Goal: Information Seeking & Learning: Learn about a topic

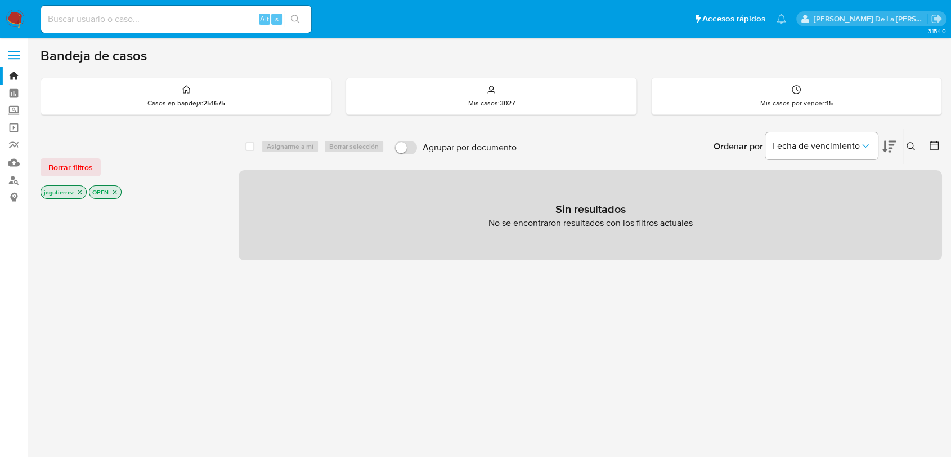
click at [82, 187] on p "jagutierrez" at bounding box center [63, 192] width 45 height 12
click at [79, 193] on icon "close-filter" at bounding box center [80, 192] width 7 height 7
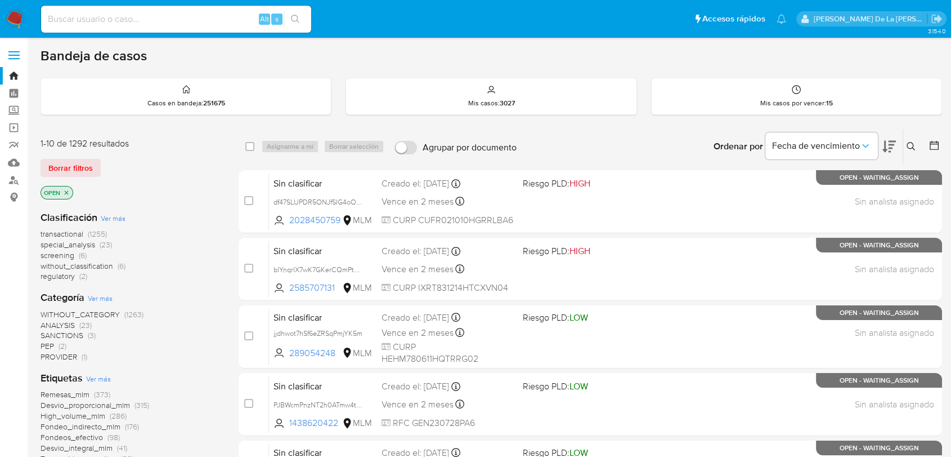
click at [64, 253] on span "screening" at bounding box center [58, 254] width 34 height 11
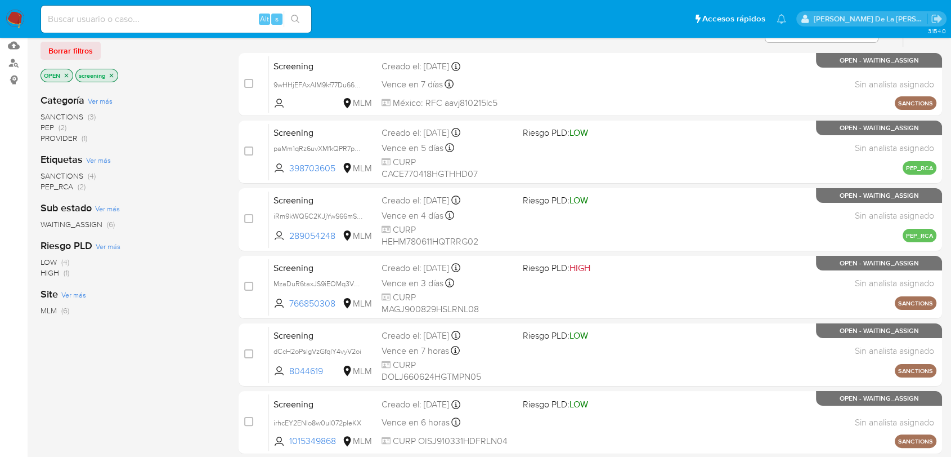
scroll to position [188, 0]
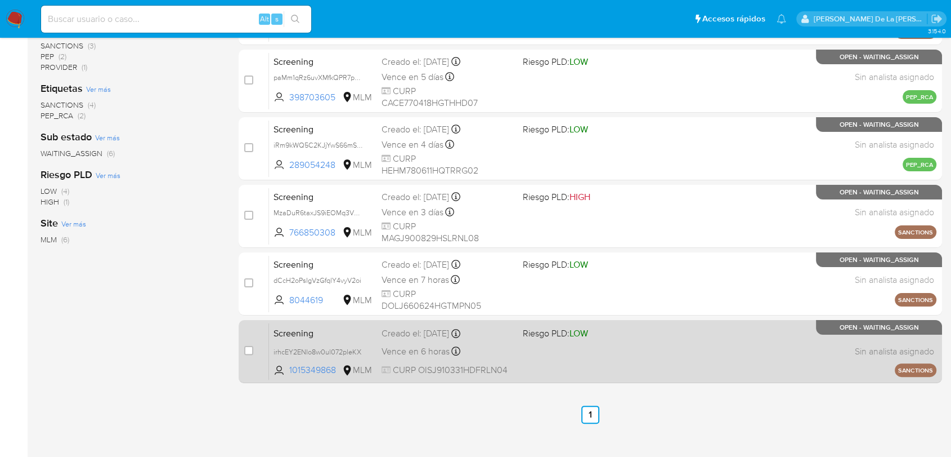
click at [575, 346] on div "Screening irhcEY2ENIo8w0ul072pleKX 1015349868 MLM Riesgo PLD: LOW Creado el: 14…" at bounding box center [603, 351] width 668 height 57
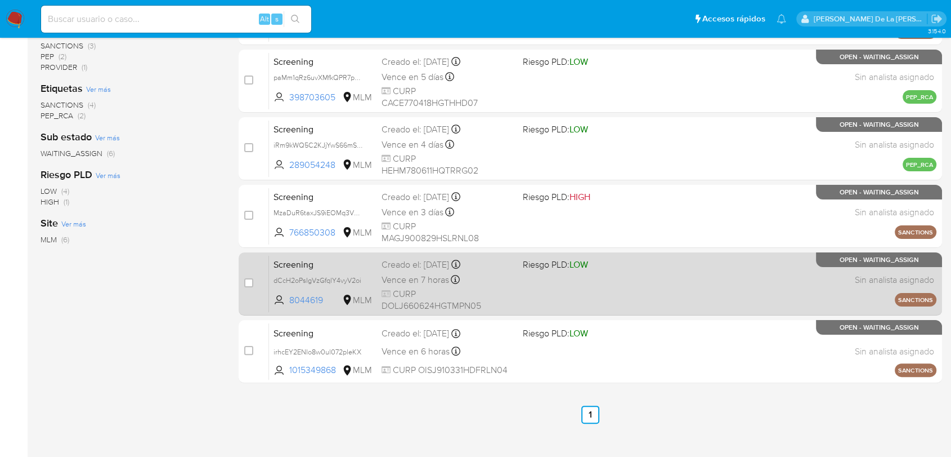
click at [576, 285] on div "Screening dCcH2oPsIgVzGfqlY4vyV2oi 8044619 MLM Riesgo PLD: LOW Creado el: 14/08…" at bounding box center [603, 283] width 668 height 57
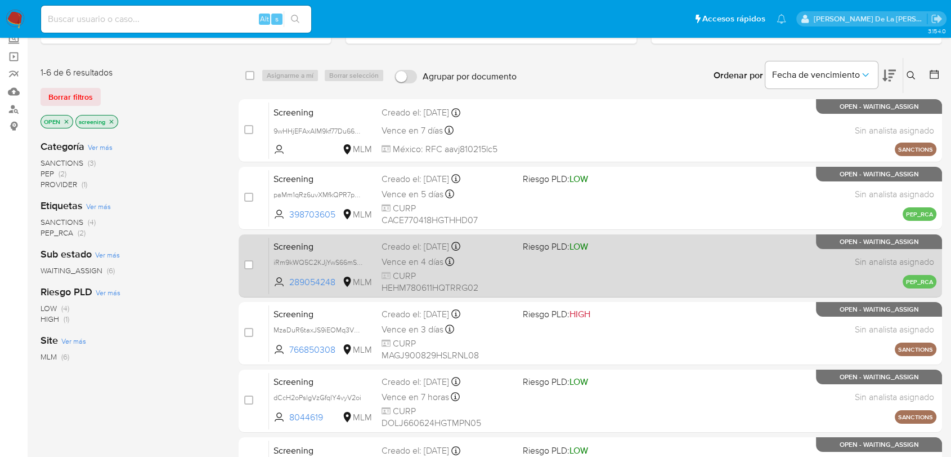
scroll to position [63, 0]
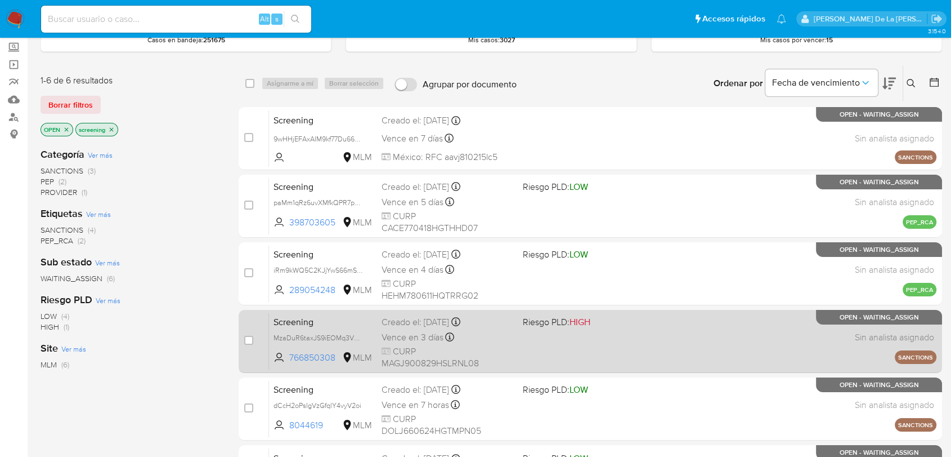
click at [540, 334] on div "Screening MzaDuR6taxJS9iEOMq3V0Q3V 766850308 MLM Riesgo PLD: HIGH Creado el: 15…" at bounding box center [603, 340] width 668 height 57
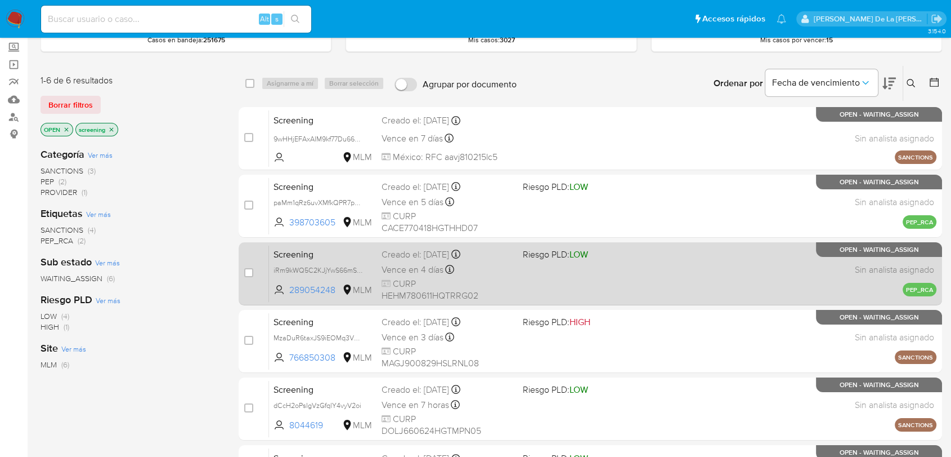
click at [623, 267] on div "Screening iRm9kWQ5C2KJjYwS66mSjXMj 289054248 MLM Riesgo PLD: LOW Creado el: 14/…" at bounding box center [603, 273] width 668 height 57
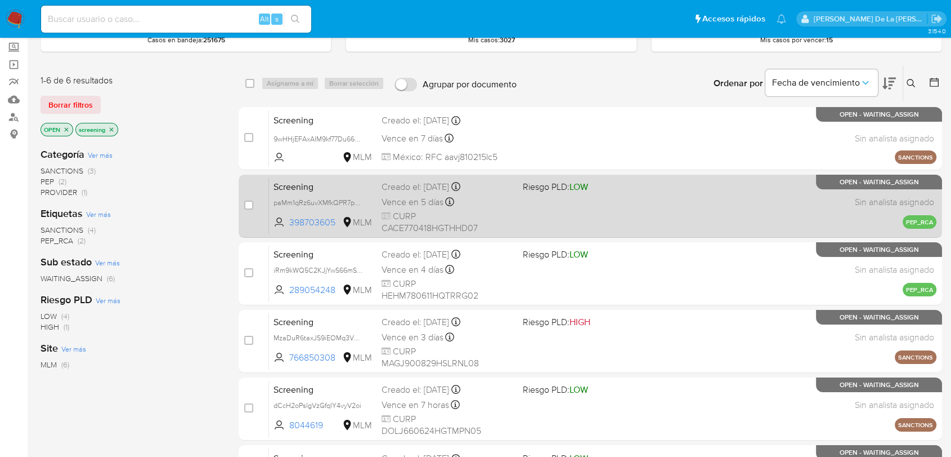
click at [558, 214] on div "Screening paMm1qRz6uvXMfkQPR7pGLsp 398703605 MLM Riesgo PLD: LOW Creado el: 15/…" at bounding box center [603, 205] width 668 height 57
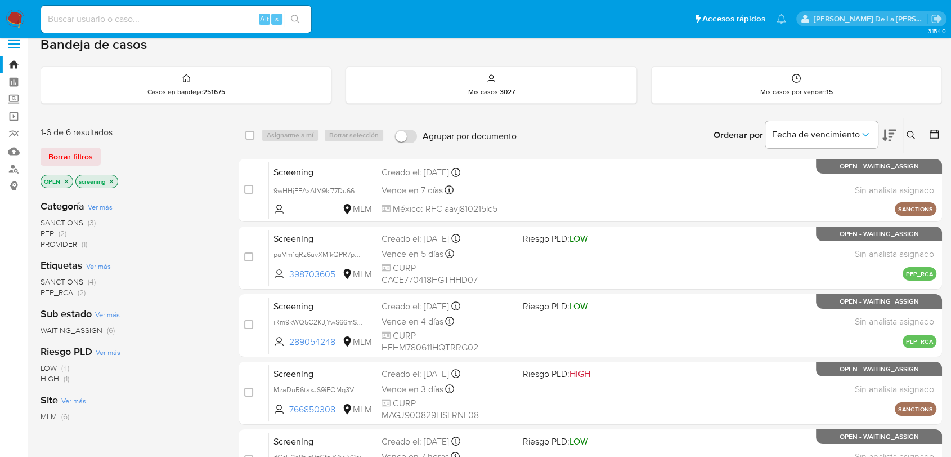
scroll to position [0, 0]
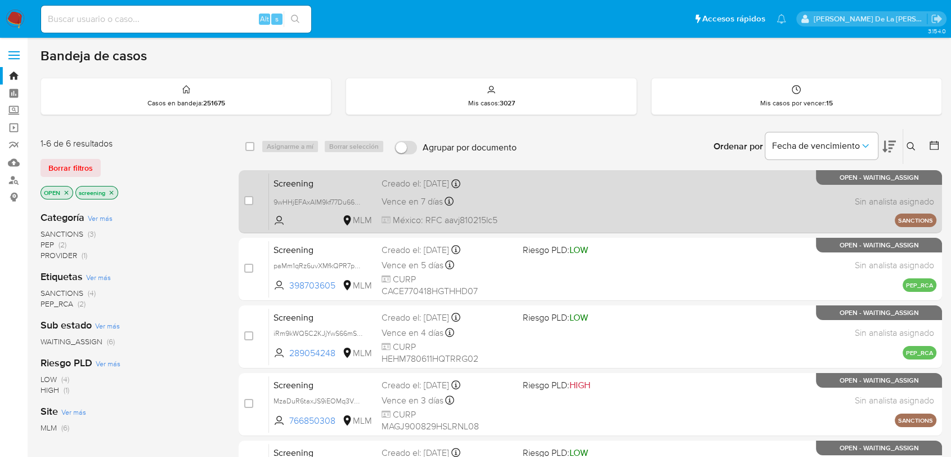
click at [664, 207] on div "Screening 9wHHjEFAxAIM9kf77Du665f2 MLM Creado el: 15/08/2025 Creado el: 15/08/2…" at bounding box center [603, 201] width 668 height 57
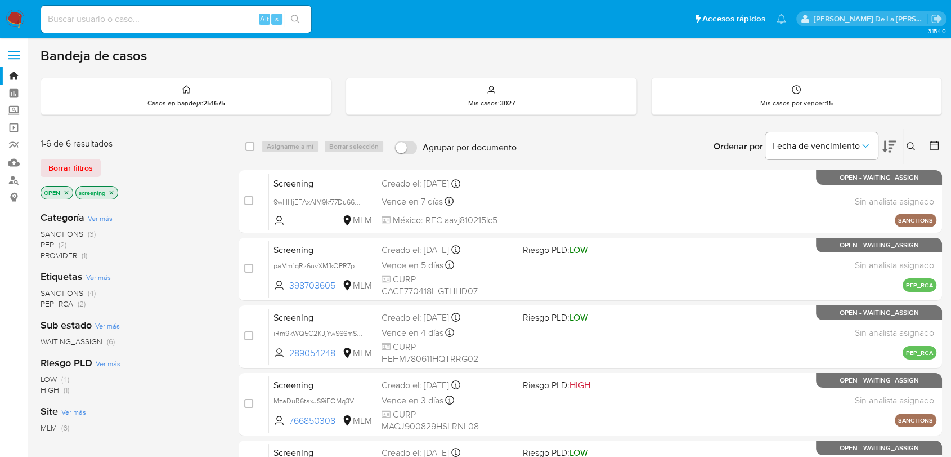
click at [16, 16] on img at bounding box center [15, 19] width 19 height 19
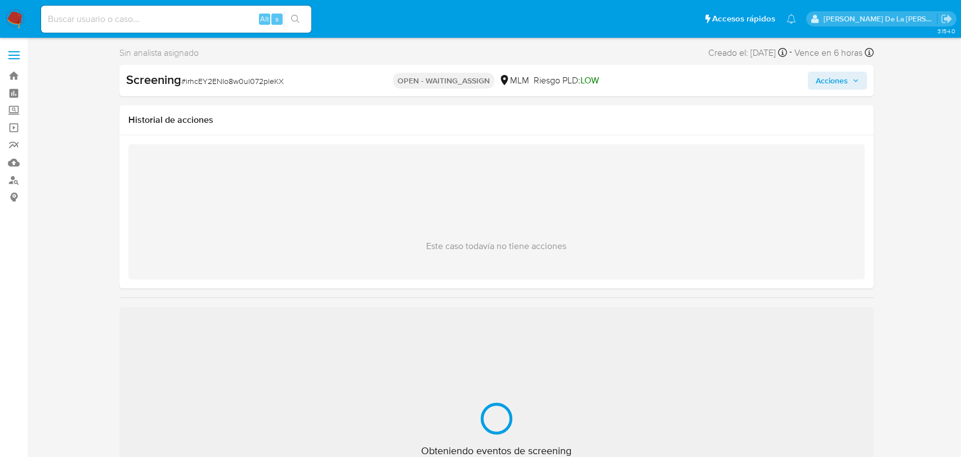
select select "10"
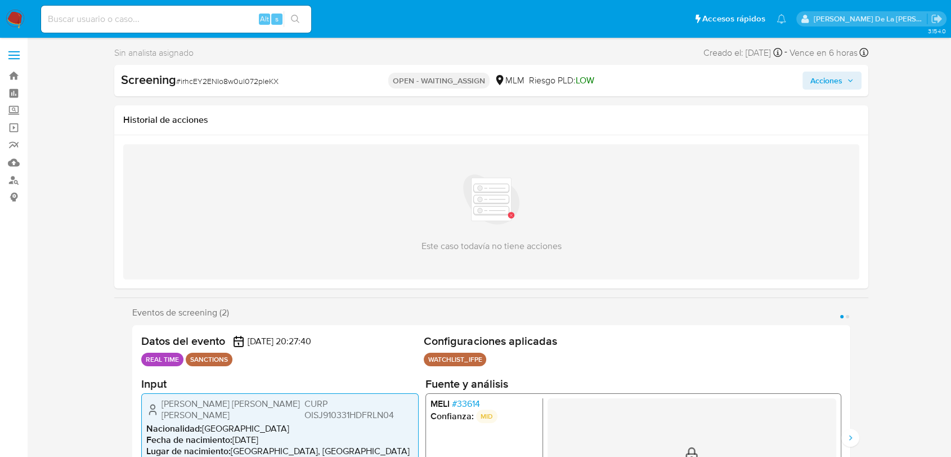
click at [216, 84] on span "# irhcEY2ENIo8w0ul072pleKX" at bounding box center [227, 80] width 102 height 11
click at [216, 82] on span "# irhcEY2ENIo8w0ul072pleKX" at bounding box center [227, 80] width 102 height 11
copy span "irhcEY2ENIo8w0ul072pleKX"
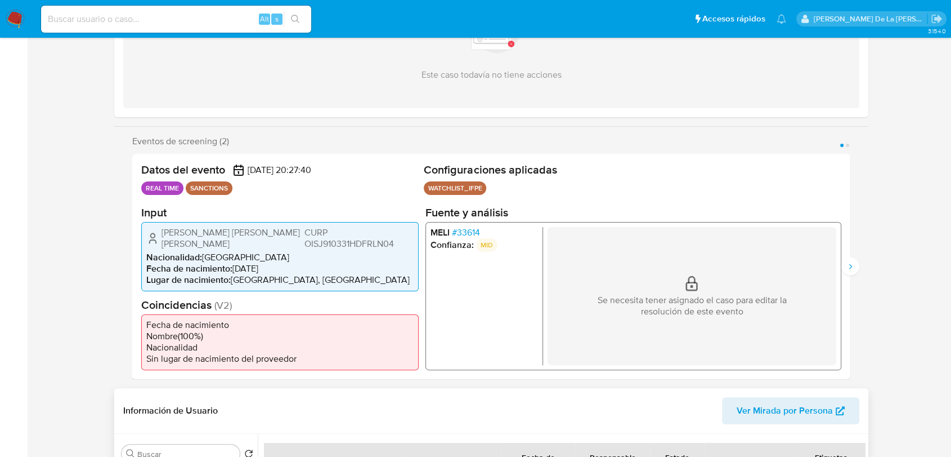
scroll to position [250, 0]
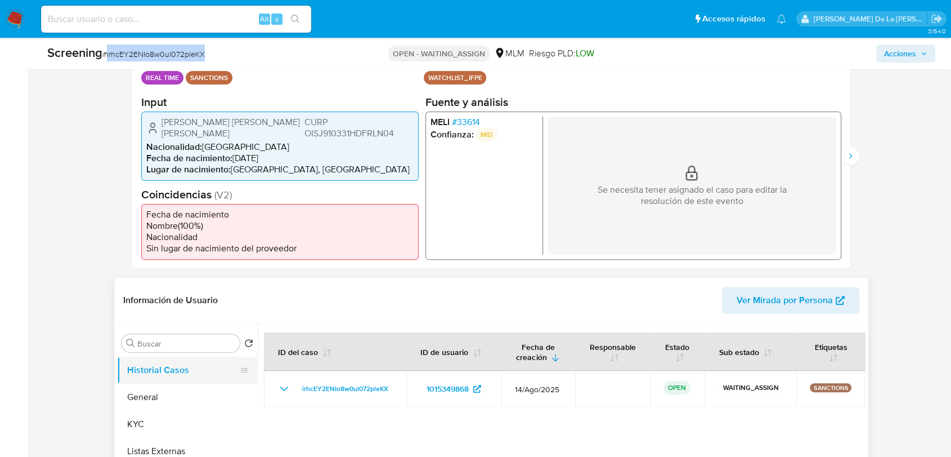
drag, startPoint x: 159, startPoint y: 399, endPoint x: 182, endPoint y: 378, distance: 31.5
click at [159, 399] on button "General" at bounding box center [187, 396] width 141 height 27
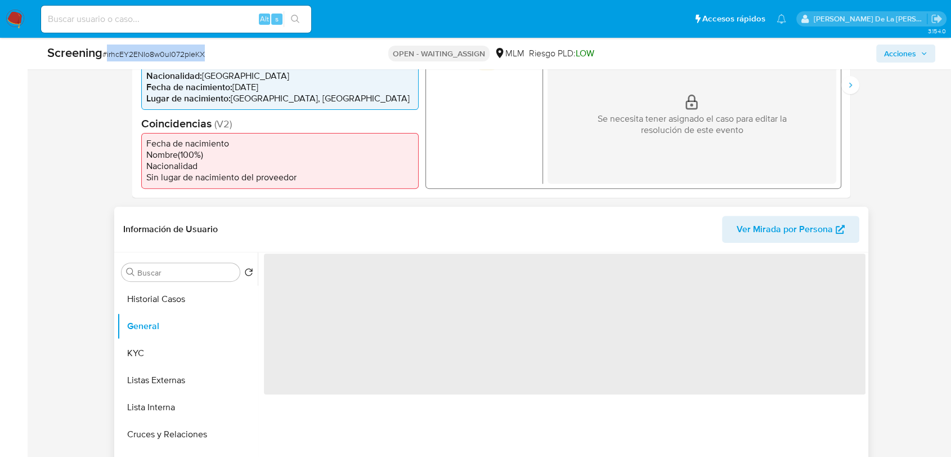
scroll to position [375, 0]
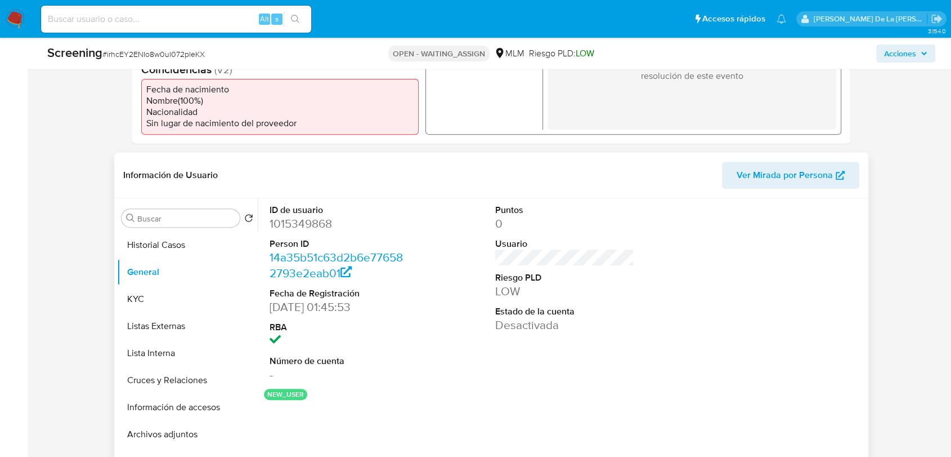
click at [307, 223] on dd "1015349868" at bounding box center [339, 224] width 139 height 16
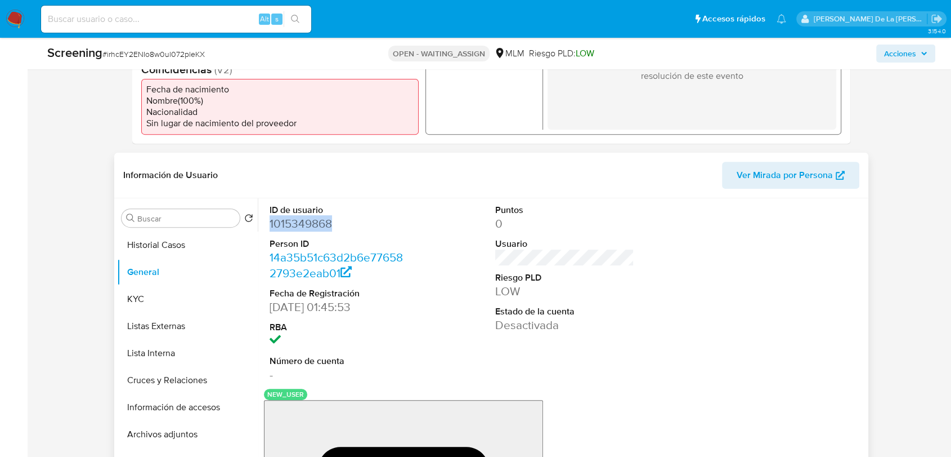
copy dd "1015349868"
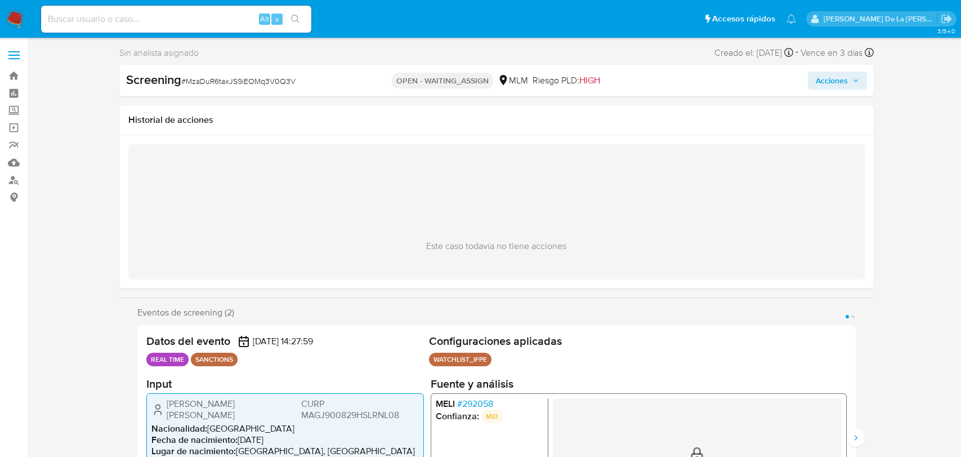
select select "10"
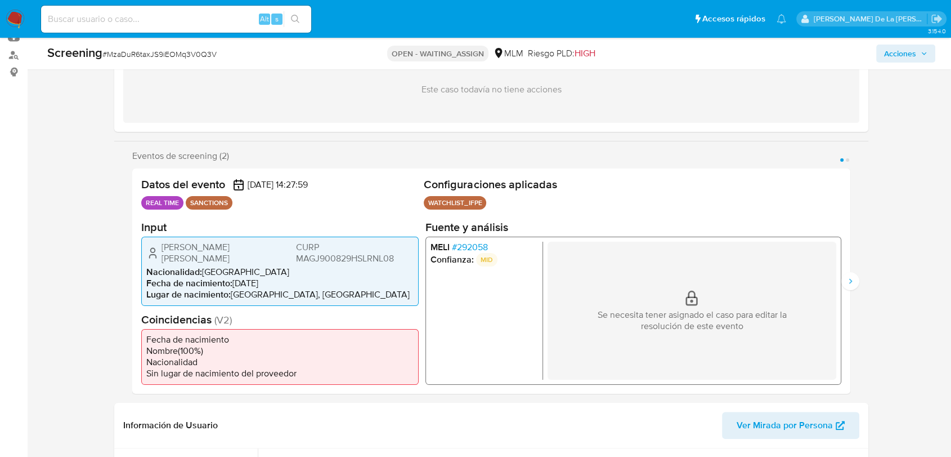
scroll to position [187, 0]
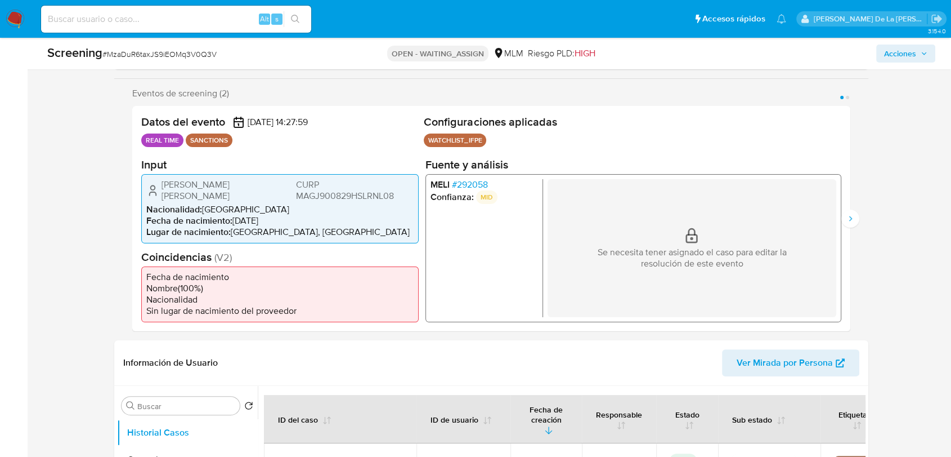
click at [148, 55] on span "# MzaDuR6taxJS9iEOMq3V0Q3V" at bounding box center [159, 53] width 114 height 11
copy span "MzaDuR6taxJS9iEOMq3V0Q3V"
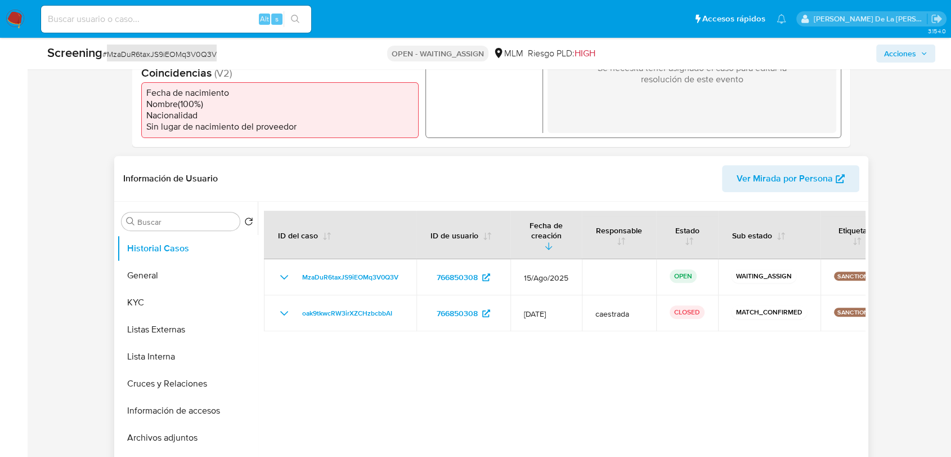
scroll to position [437, 0]
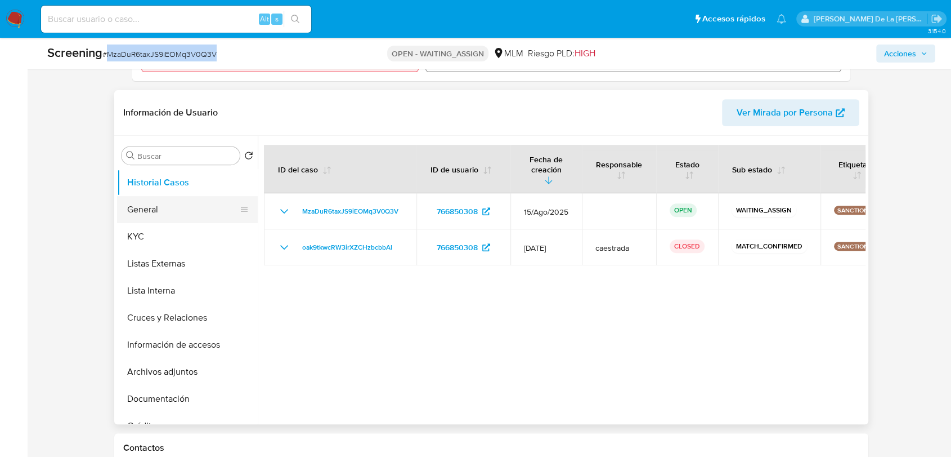
click at [149, 209] on button "General" at bounding box center [183, 209] width 132 height 27
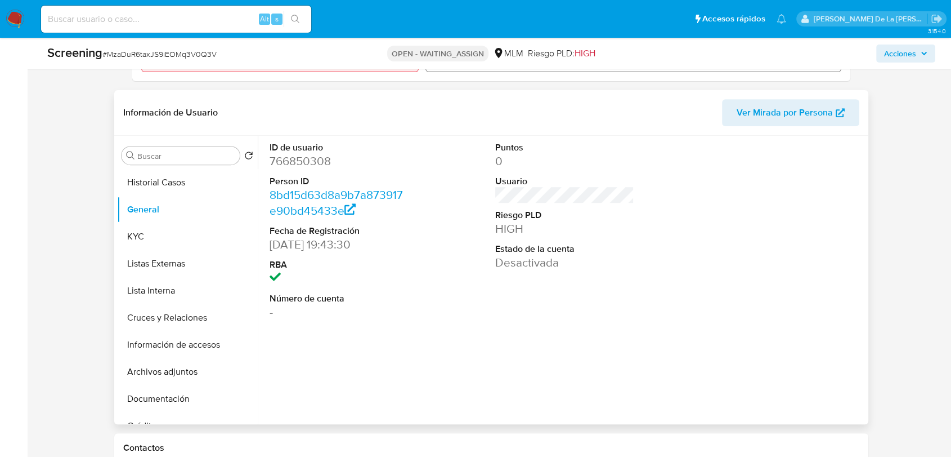
click at [297, 159] on dd "766850308" at bounding box center [339, 161] width 139 height 16
copy dd "766850308"
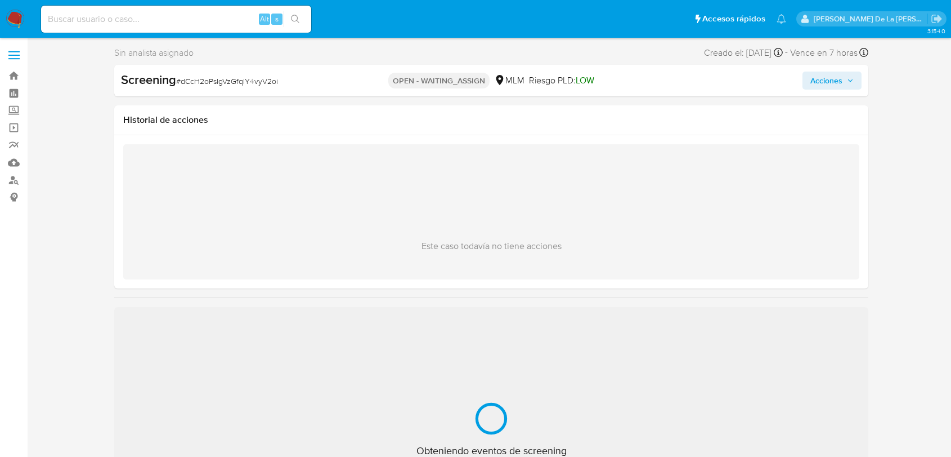
select select "10"
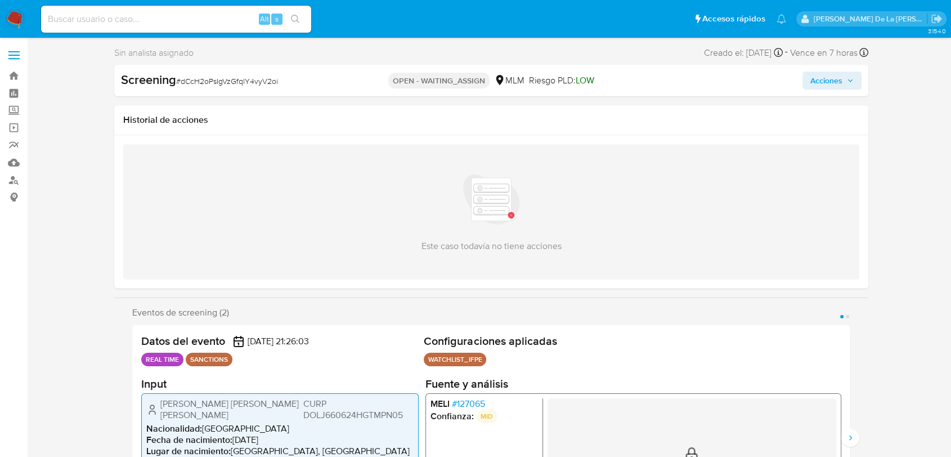
click at [226, 84] on span "# dCcH2oPsIgVzGfqlY4vyV2oi" at bounding box center [227, 80] width 102 height 11
click at [226, 83] on span "# dCcH2oPsIgVzGfqlY4vyV2oi" at bounding box center [227, 80] width 102 height 11
copy span "dCcH2oPsIgVzGfqlY4vyV2oi"
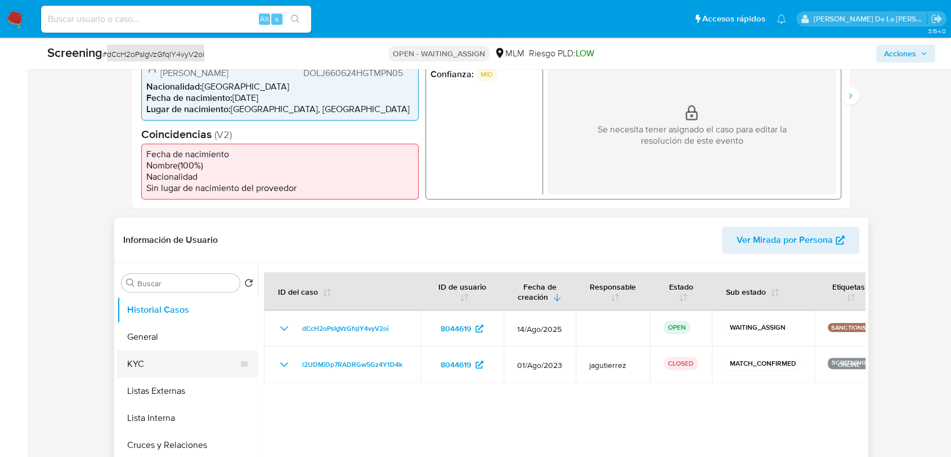
scroll to position [375, 0]
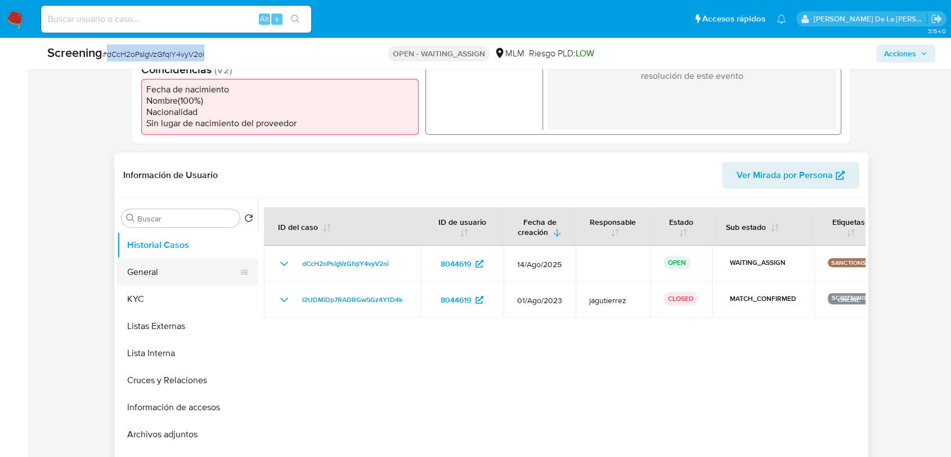
click at [181, 260] on button "General" at bounding box center [183, 271] width 132 height 27
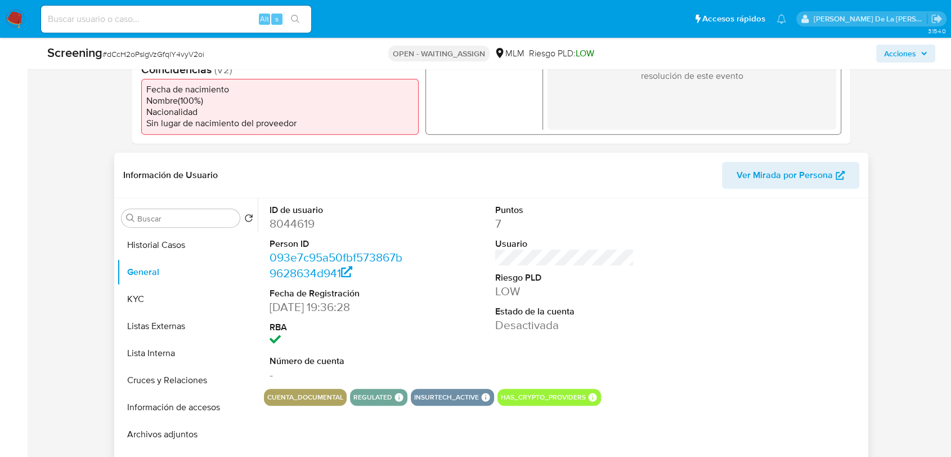
click at [297, 225] on dd "8044619" at bounding box center [339, 224] width 139 height 16
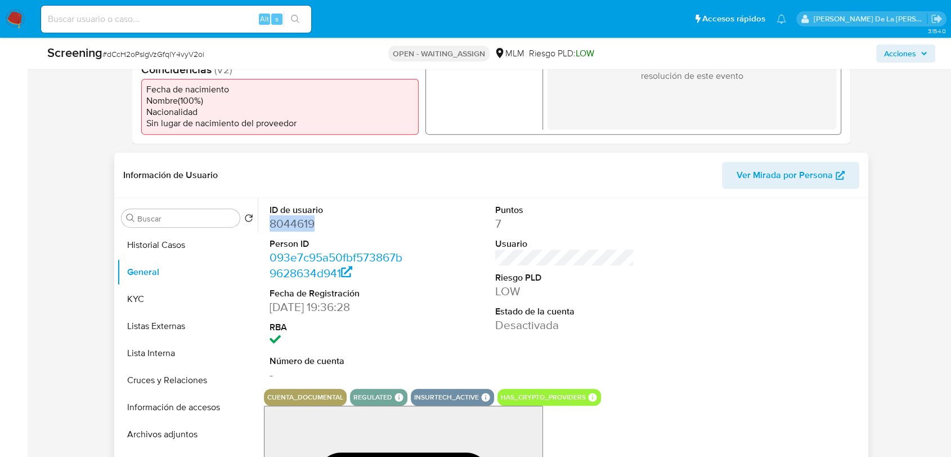
copy dd "8044619"
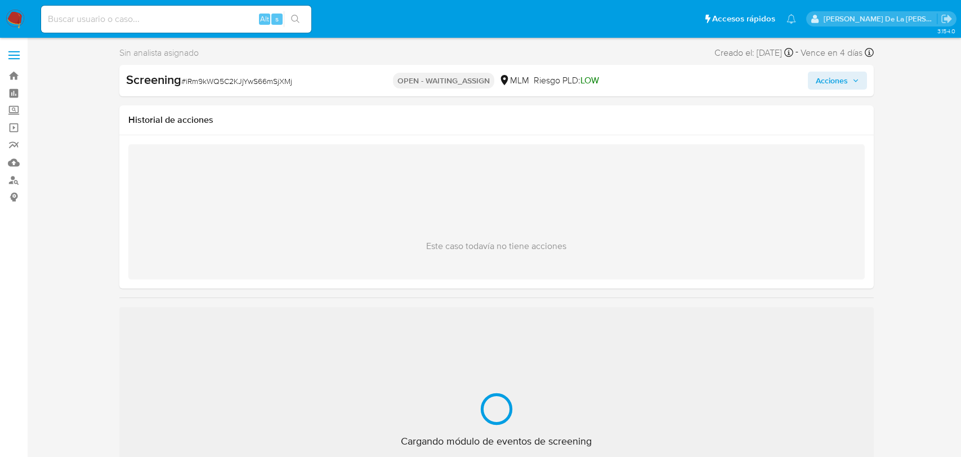
select select "10"
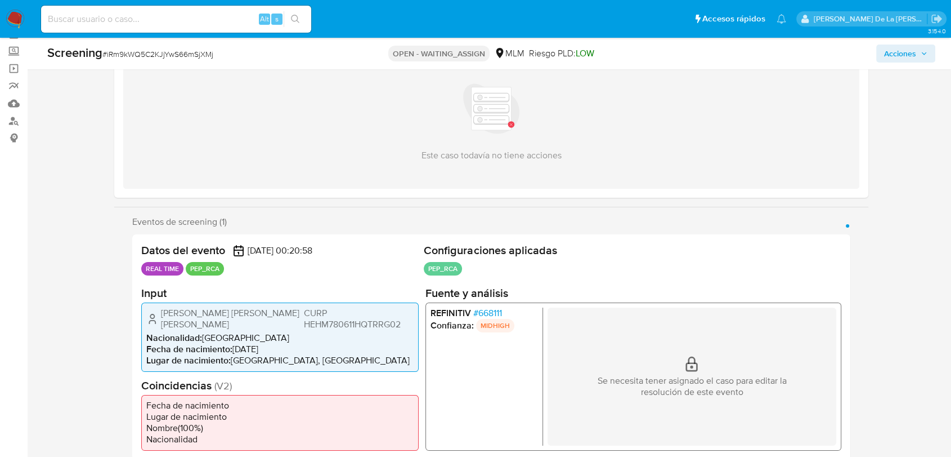
scroll to position [62, 0]
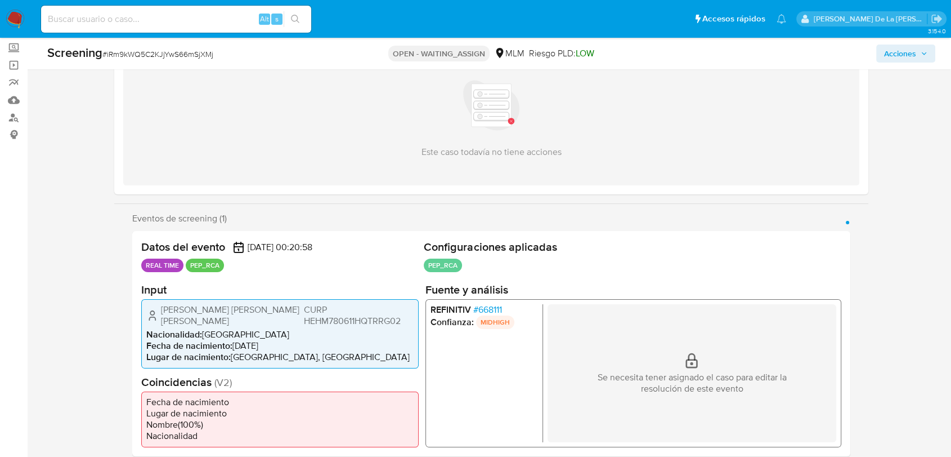
click at [172, 51] on span "# iRm9kWQ5C2KJjYwS66mSjXMj" at bounding box center [157, 53] width 111 height 11
copy span "iRm9kWQ5C2KJjYwS66mSjXMj"
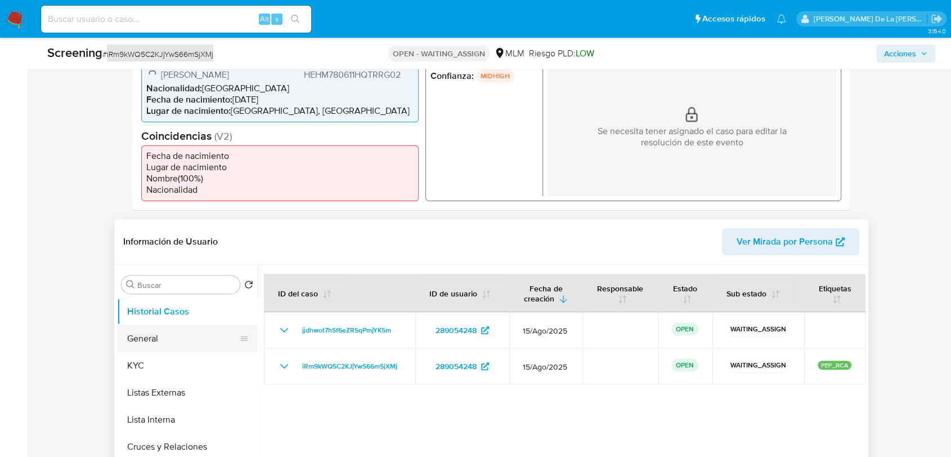
scroll to position [312, 0]
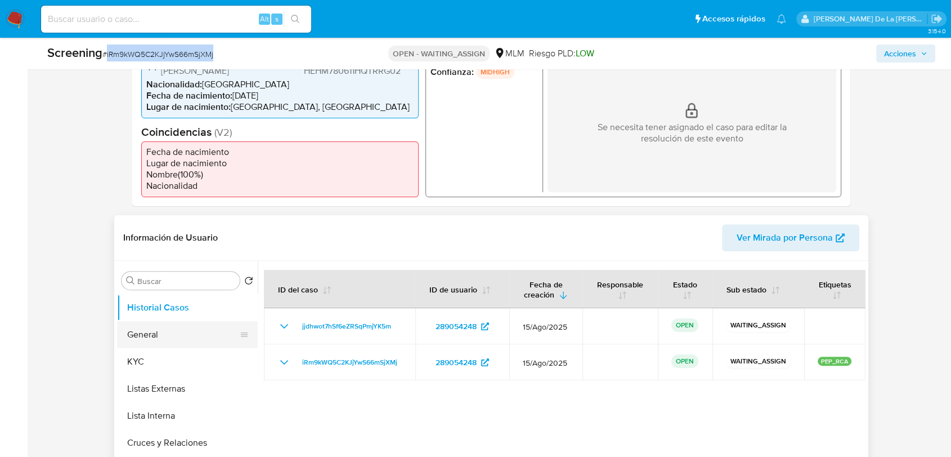
click at [156, 333] on button "General" at bounding box center [183, 334] width 132 height 27
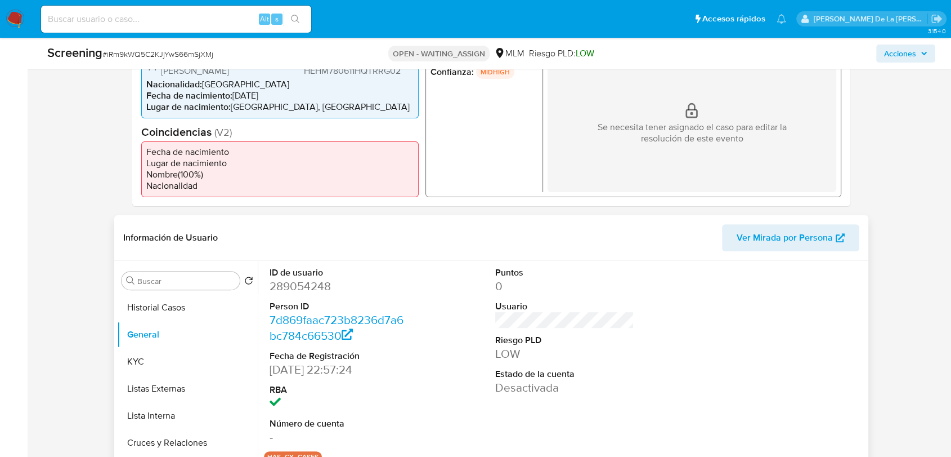
click at [308, 283] on dd "289054248" at bounding box center [339, 286] width 139 height 16
copy dd "289054248"
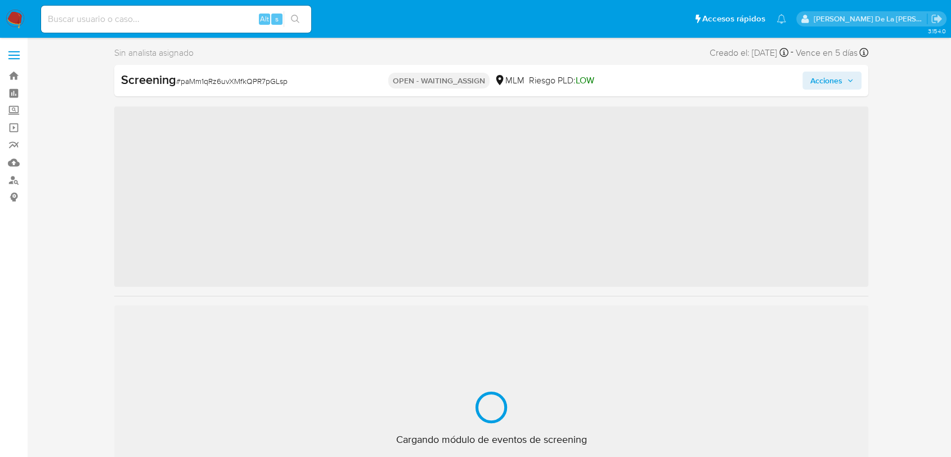
scroll to position [62, 0]
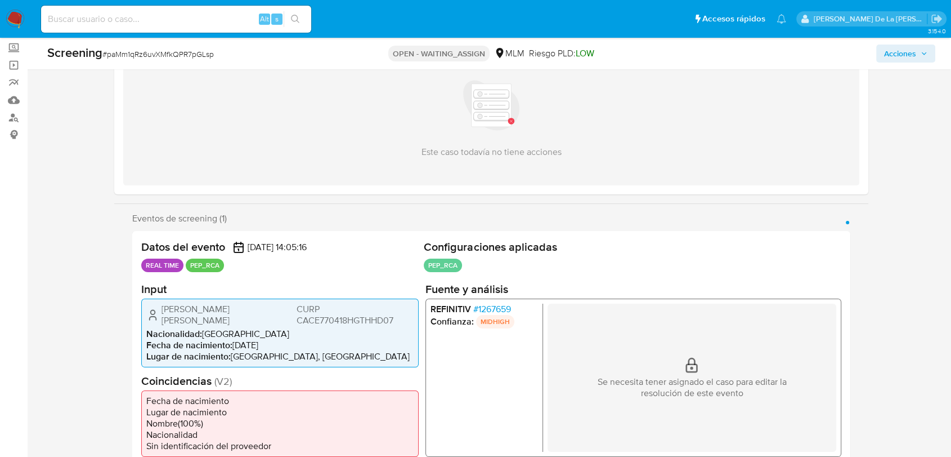
select select "10"
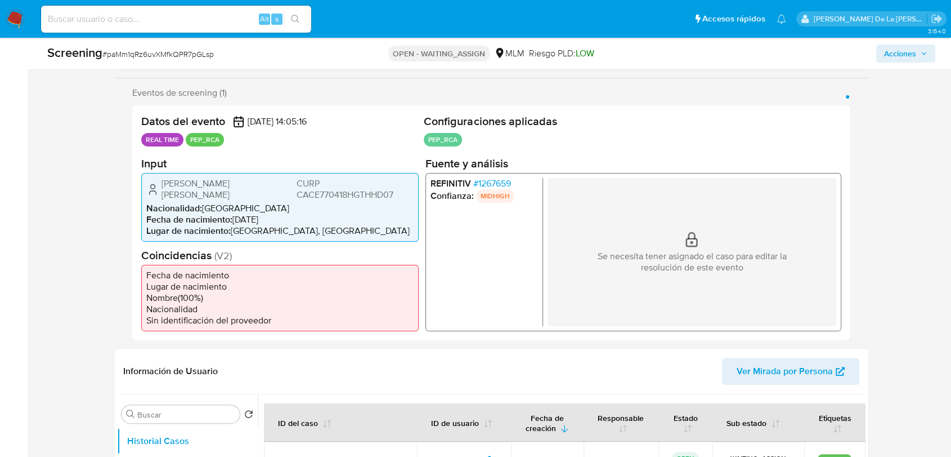
scroll to position [187, 0]
click at [150, 51] on span "# paMm1qRz6uvXMfkQPR7pGLsp" at bounding box center [157, 53] width 111 height 11
copy span "paMm1qRz6uvXMfkQPR7pGLsp"
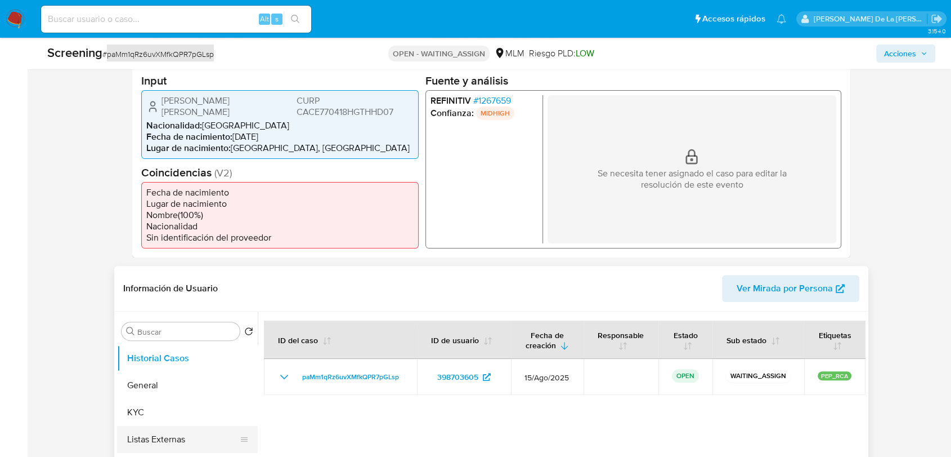
scroll to position [375, 0]
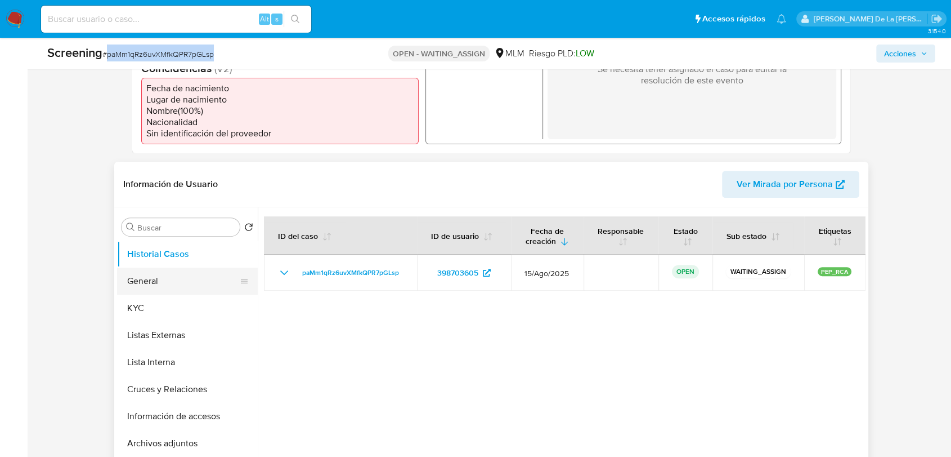
click at [146, 269] on button "General" at bounding box center [183, 280] width 132 height 27
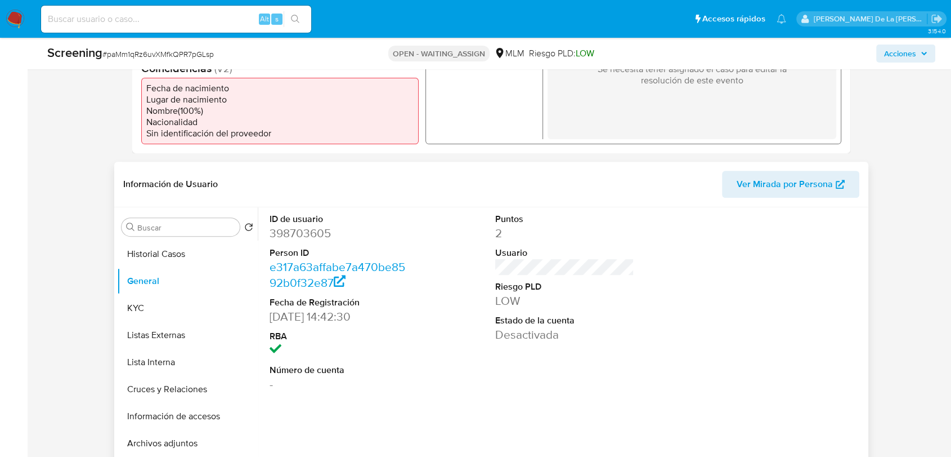
click at [287, 227] on dd "398703605" at bounding box center [339, 233] width 139 height 16
copy dd "398703605"
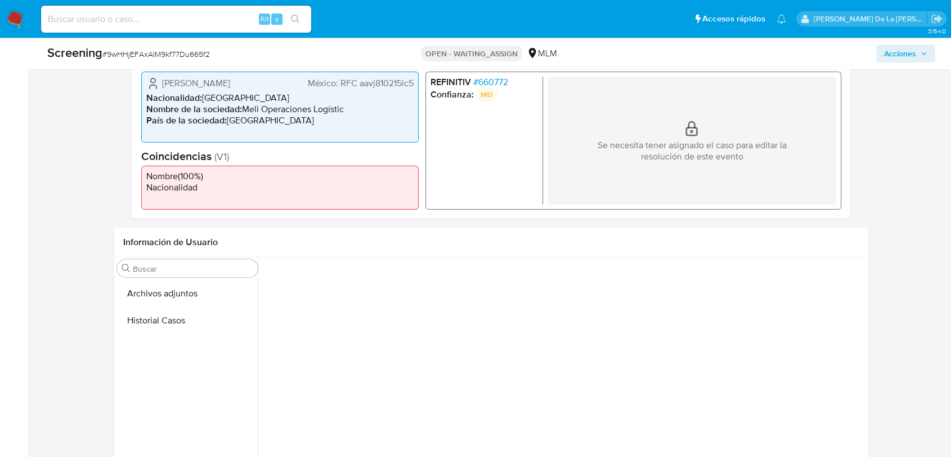
scroll to position [208, 0]
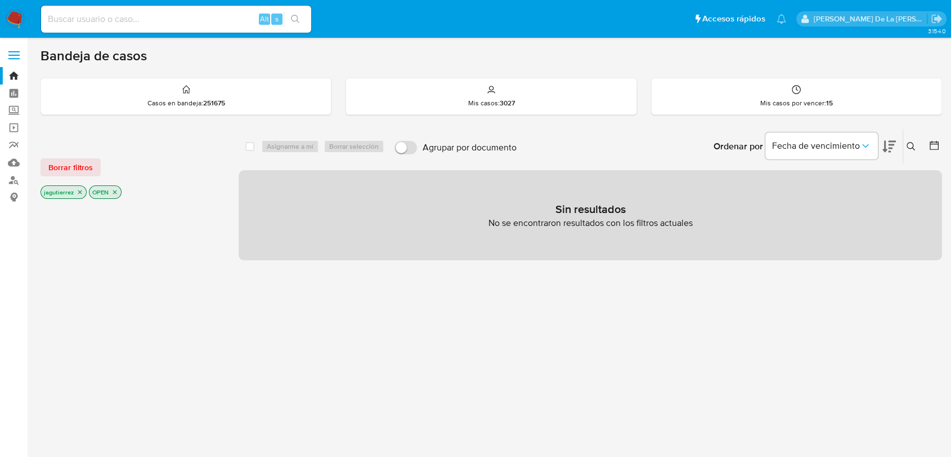
click at [81, 192] on icon "close-filter" at bounding box center [80, 192] width 4 height 4
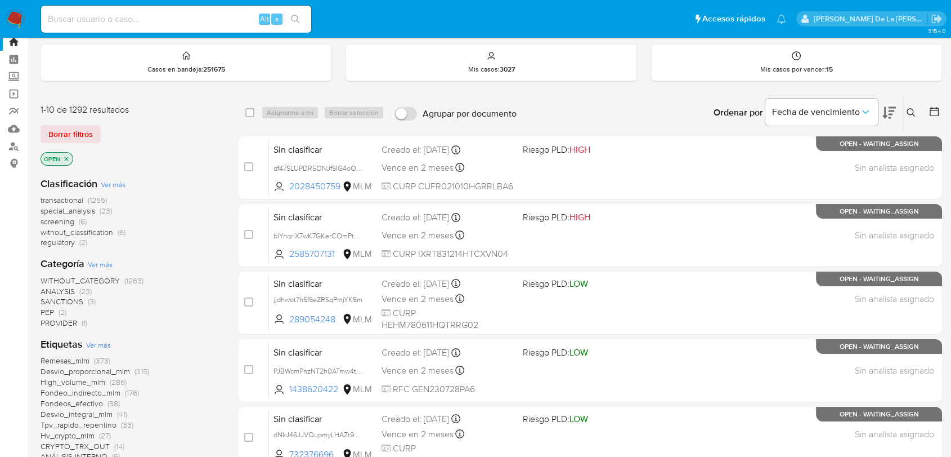
scroll to position [62, 0]
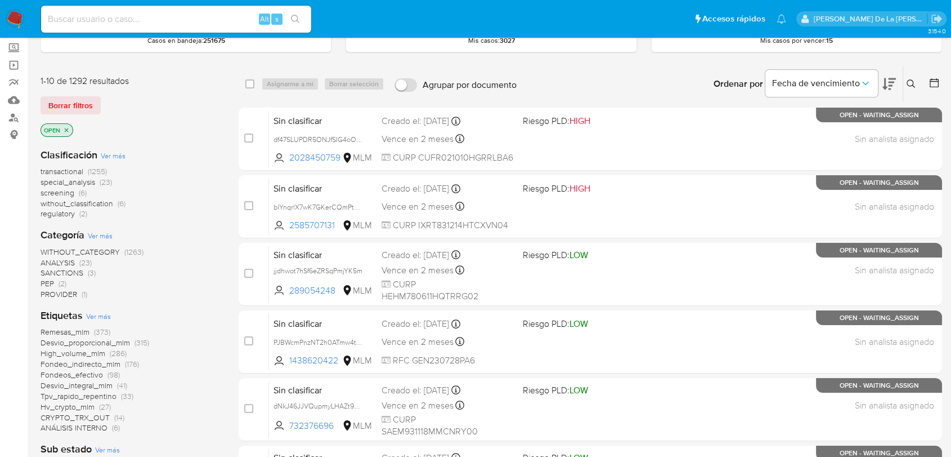
click at [68, 201] on span "without_classification" at bounding box center [77, 203] width 73 height 11
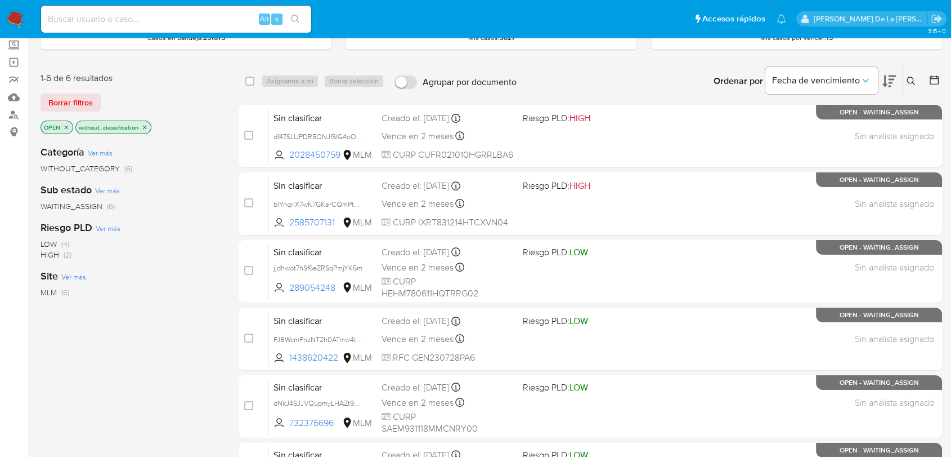
scroll to position [63, 0]
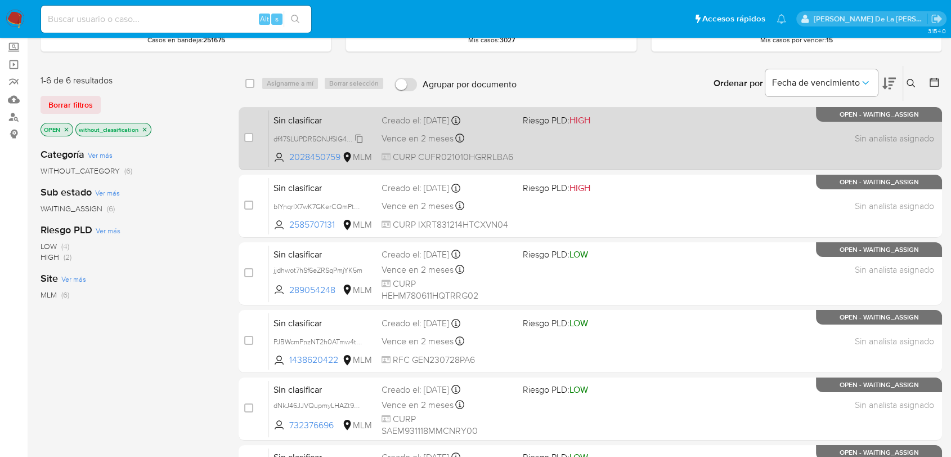
click at [336, 133] on span "df47SLUPDR5ONJfSIG4oOqWP" at bounding box center [322, 138] width 97 height 12
click at [548, 136] on div "Sin clasificar df47SLUPDR5ONJfSIG4oOqWP Copiado Copiado 2028450759 MLM Riesgo P…" at bounding box center [603, 138] width 668 height 57
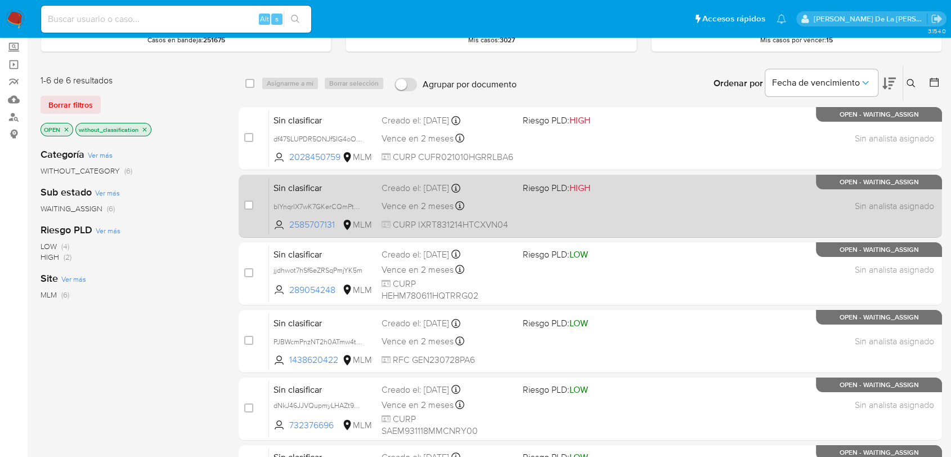
click at [461, 189] on icon at bounding box center [455, 188] width 9 height 9
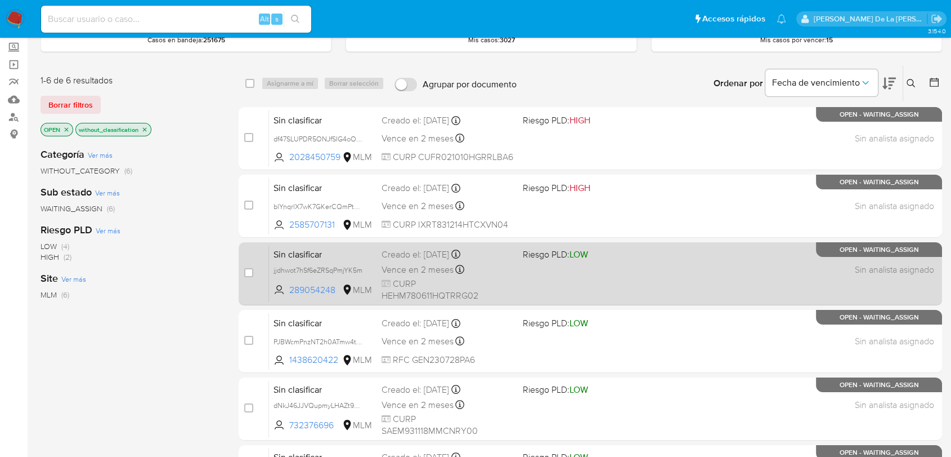
click at [590, 270] on div "Sin clasificar jjdhwot7hSf6eZRSqPmjYK5m 289054248 MLM Riesgo PLD: LOW Creado el…" at bounding box center [603, 273] width 668 height 57
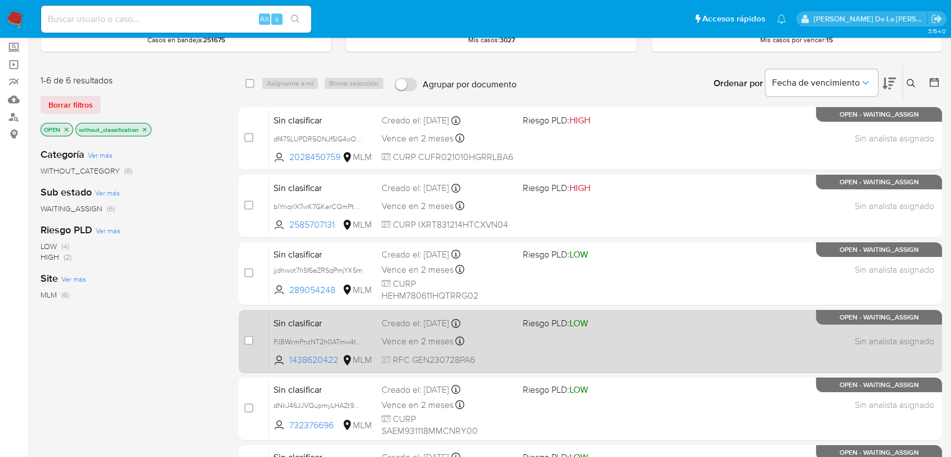
click at [611, 339] on div "Sin clasificar PJBWcmPnzNT2h0ATmw4tqLaE 1438620422 MLM Riesgo PLD: LOW Creado e…" at bounding box center [603, 340] width 668 height 57
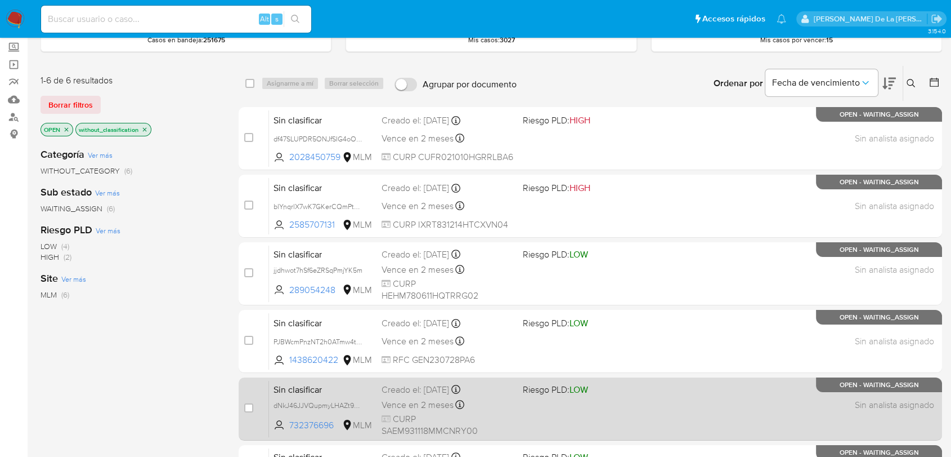
click at [590, 411] on div "Sin clasificar dNkJ46JJVQupmyLHAZt9Dk0B 732376696 MLM Riesgo PLD: LOW Creado el…" at bounding box center [603, 408] width 668 height 57
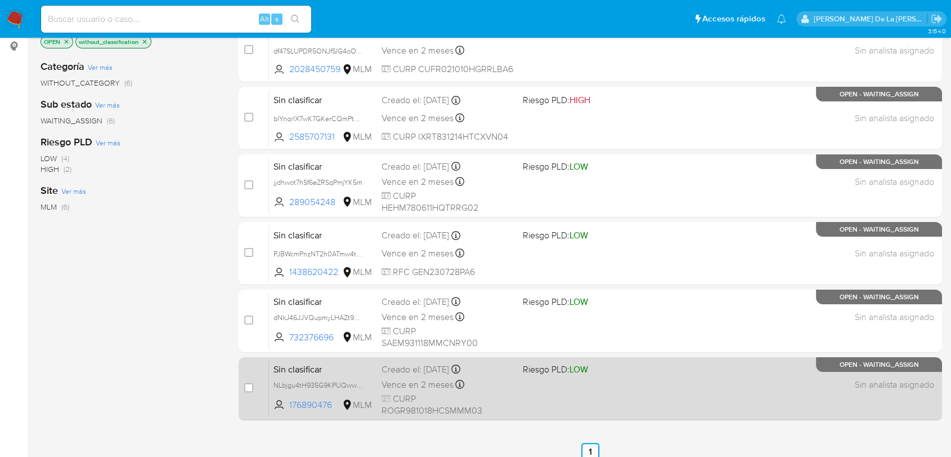
scroll to position [188, 0]
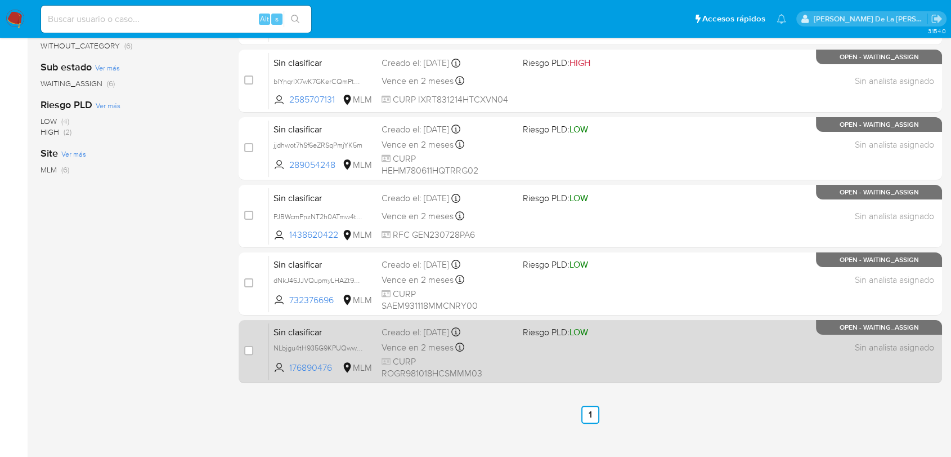
click at [579, 366] on div "Sin clasificar NLbjgu4tH935G9KPUQwwlvI8 176890476 MLM Riesgo PLD: LOW Creado el…" at bounding box center [603, 351] width 668 height 57
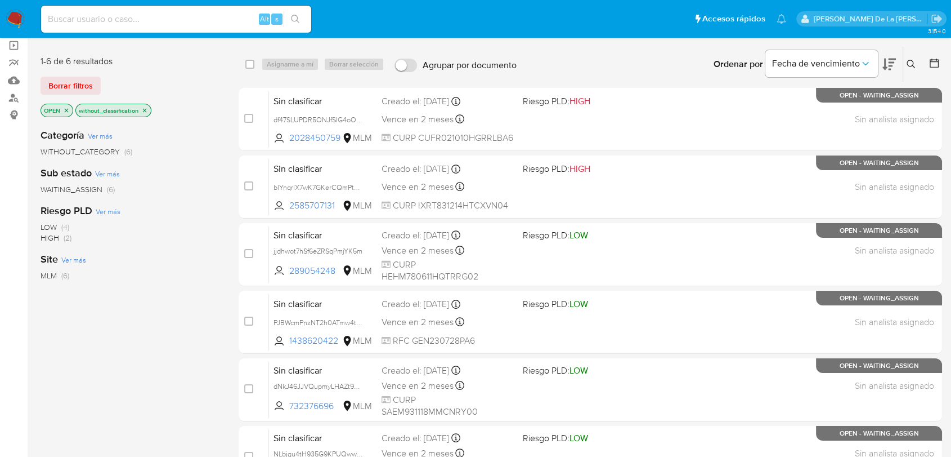
scroll to position [0, 0]
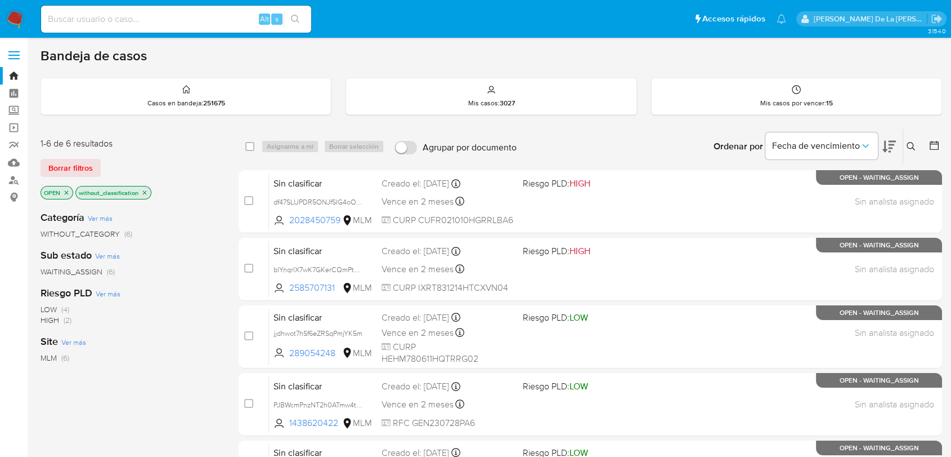
click at [14, 16] on img at bounding box center [15, 19] width 19 height 19
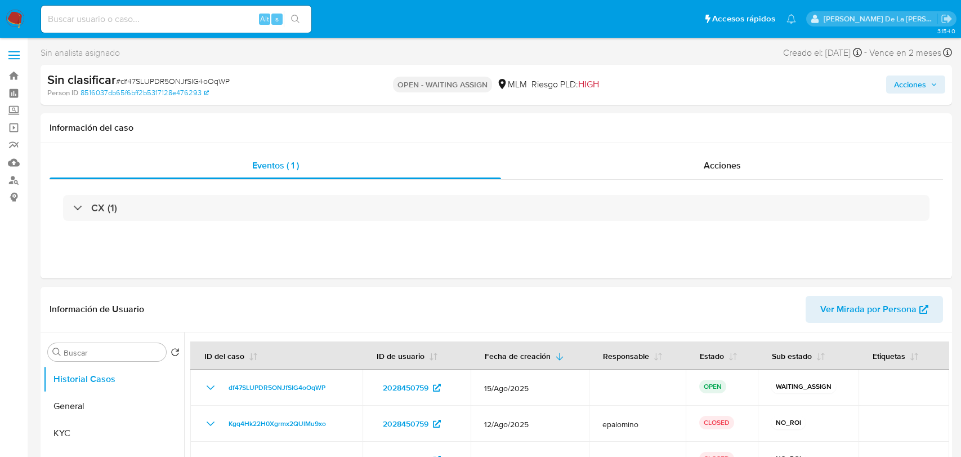
select select "10"
click at [187, 83] on span "# df47SLUPDR5ONJfSIG4oOqWP" at bounding box center [173, 80] width 114 height 11
click at [185, 83] on span "# df47SLUPDR5ONJfSIG4oOqWP" at bounding box center [173, 80] width 114 height 11
copy span "df47SLUPDR5ONJfSIG4oOqWP"
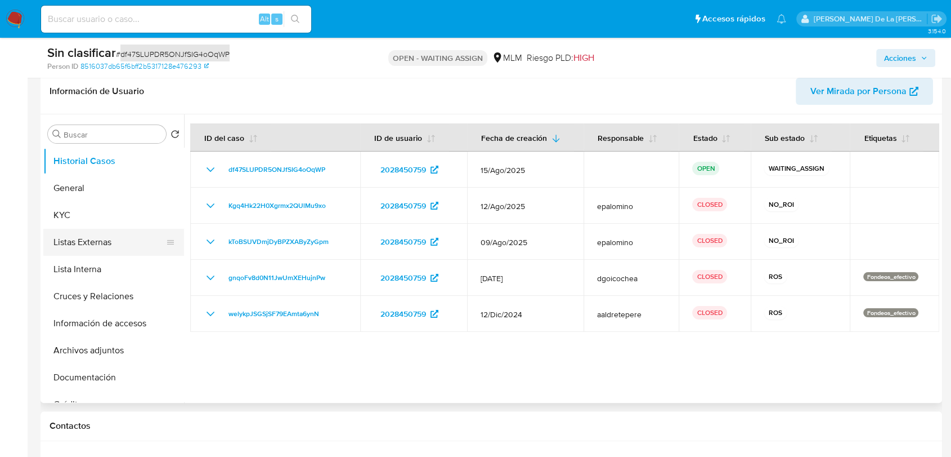
scroll to position [187, 0]
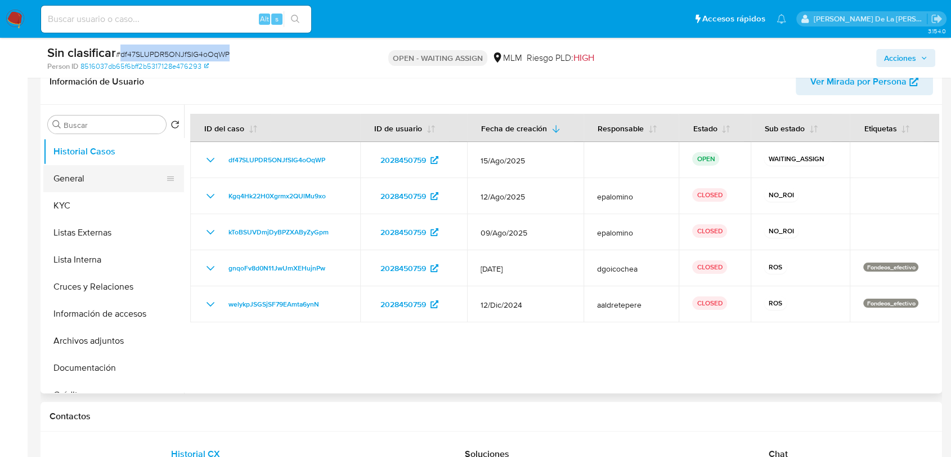
drag, startPoint x: 97, startPoint y: 173, endPoint x: 138, endPoint y: 164, distance: 41.5
click at [97, 173] on button "General" at bounding box center [109, 178] width 132 height 27
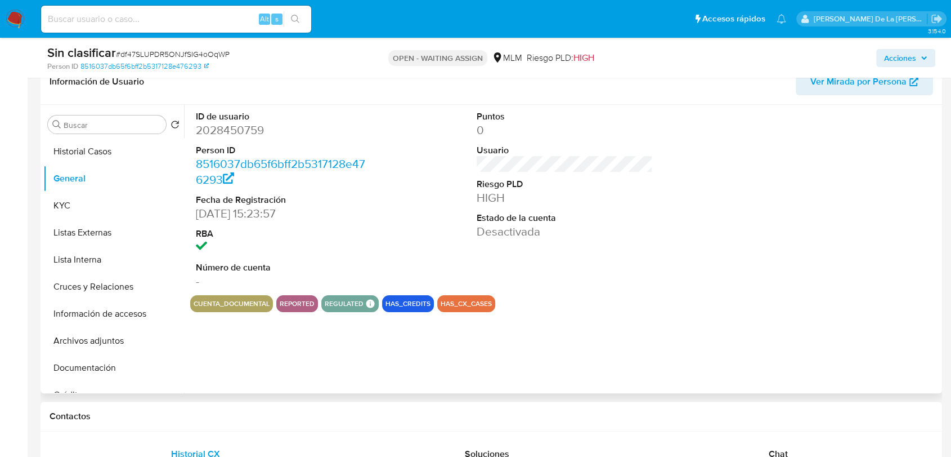
click at [242, 127] on dd "2028450759" at bounding box center [284, 130] width 176 height 16
copy dd "2028450759"
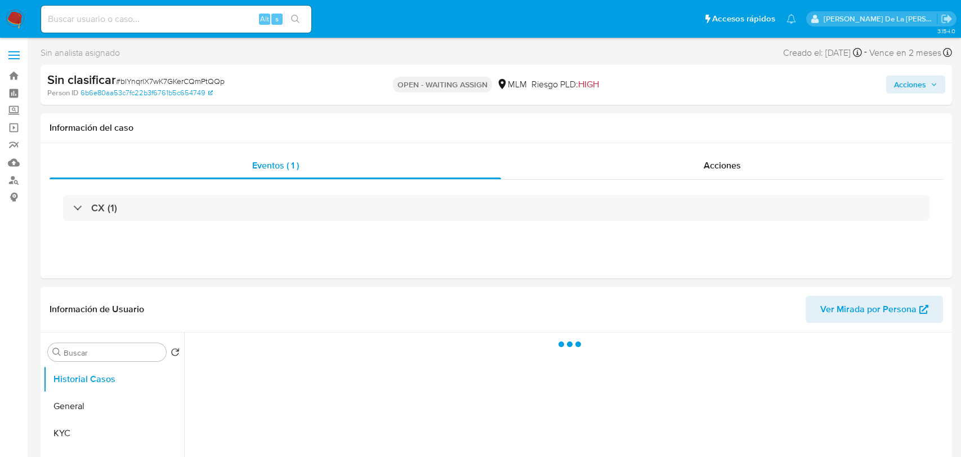
select select "10"
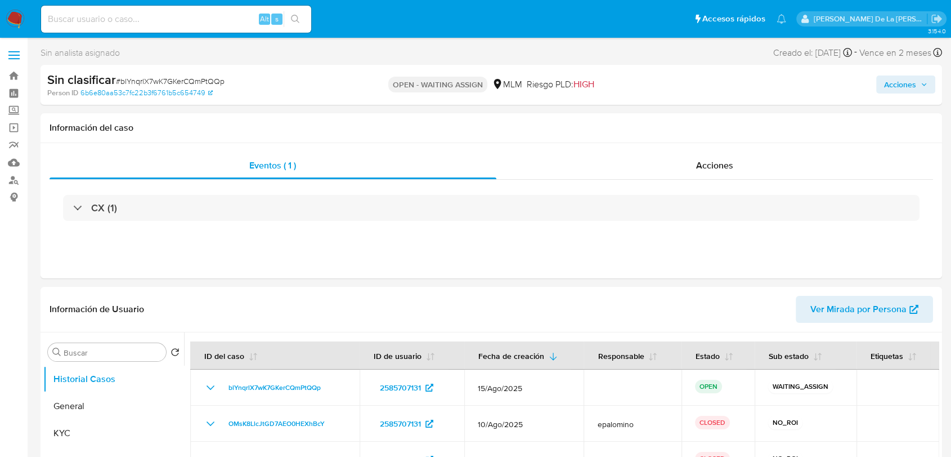
click at [168, 79] on span "# blYnqrlX7wK7GKerCQmPtQQp" at bounding box center [170, 80] width 109 height 11
copy span "blYnqrlX7wK7GKerCQmPtQQp"
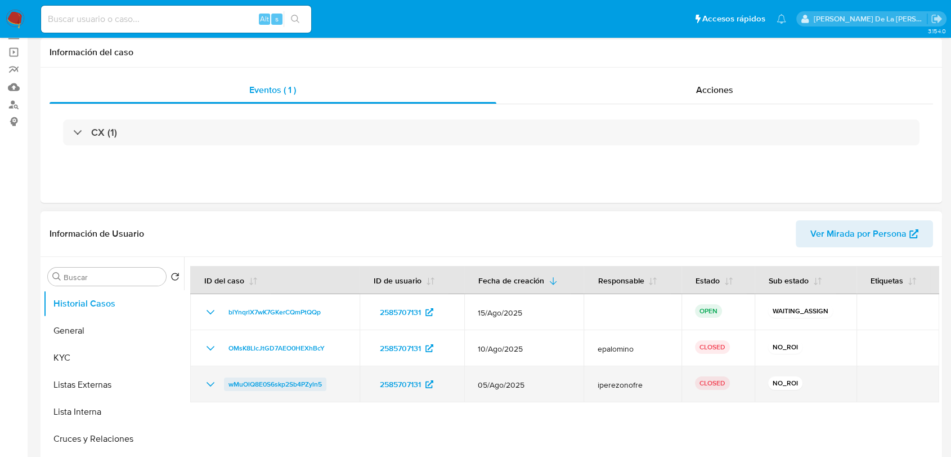
scroll to position [187, 0]
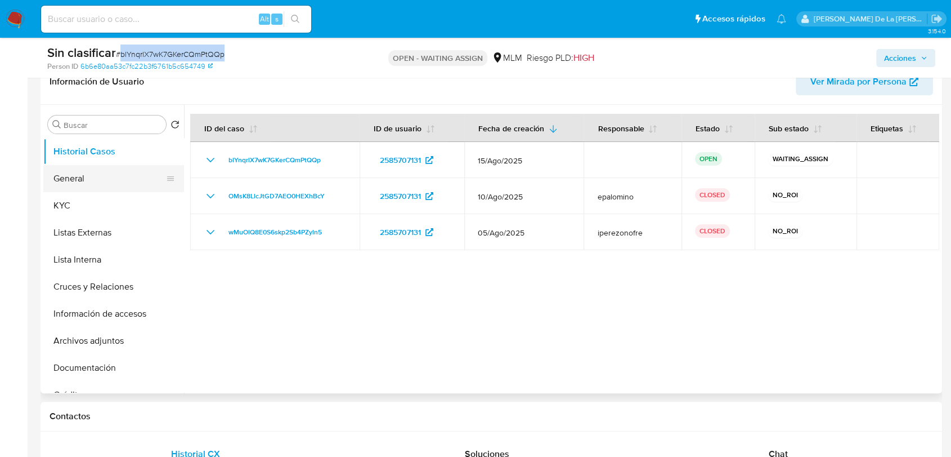
click at [121, 185] on button "General" at bounding box center [109, 178] width 132 height 27
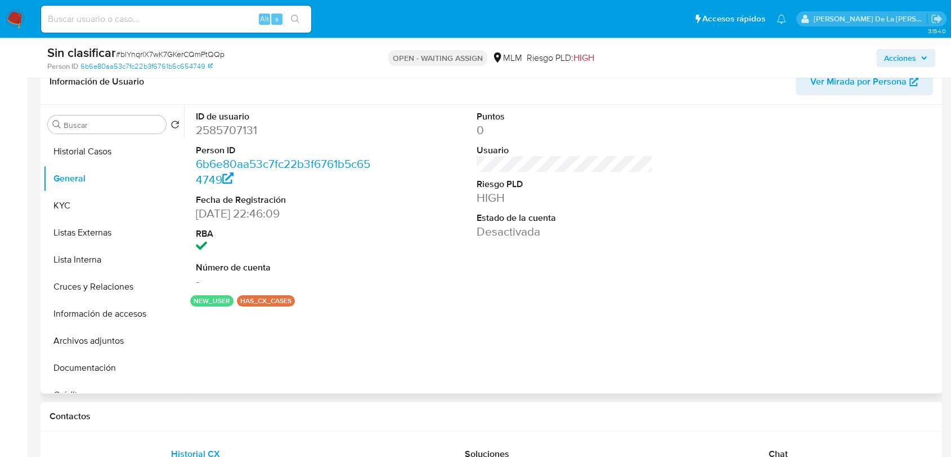
click at [234, 128] on dd "2585707131" at bounding box center [284, 130] width 176 height 16
copy dd "2585707131"
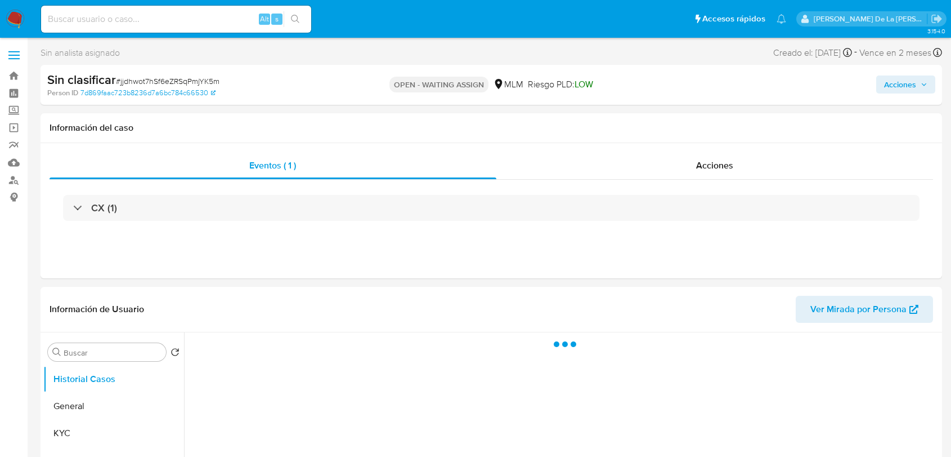
select select "10"
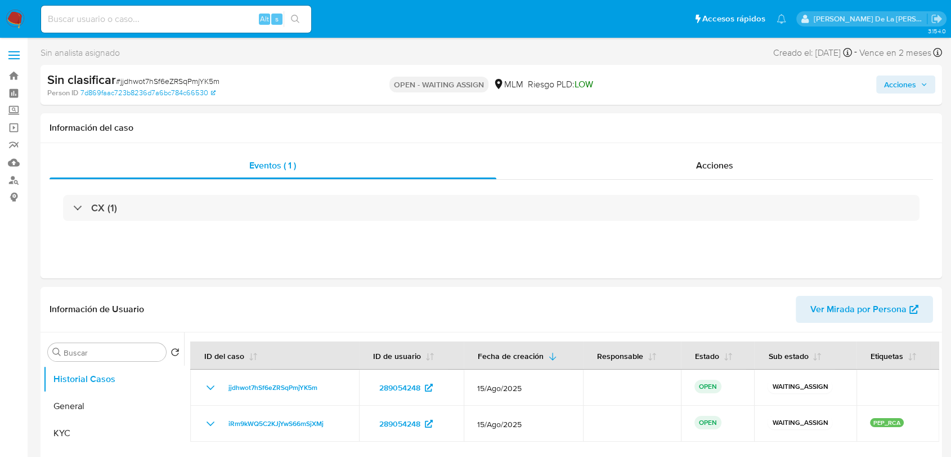
click at [157, 82] on span "# jjdhwot7hSf6eZRSqPmjYK5m" at bounding box center [168, 80] width 104 height 11
copy span "jjdhwot7hSf6eZRSqPmjYK5m"
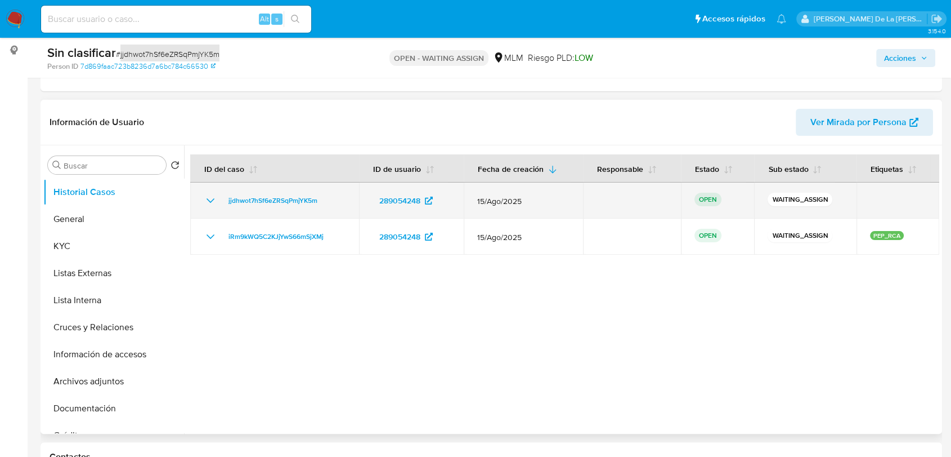
scroll to position [125, 0]
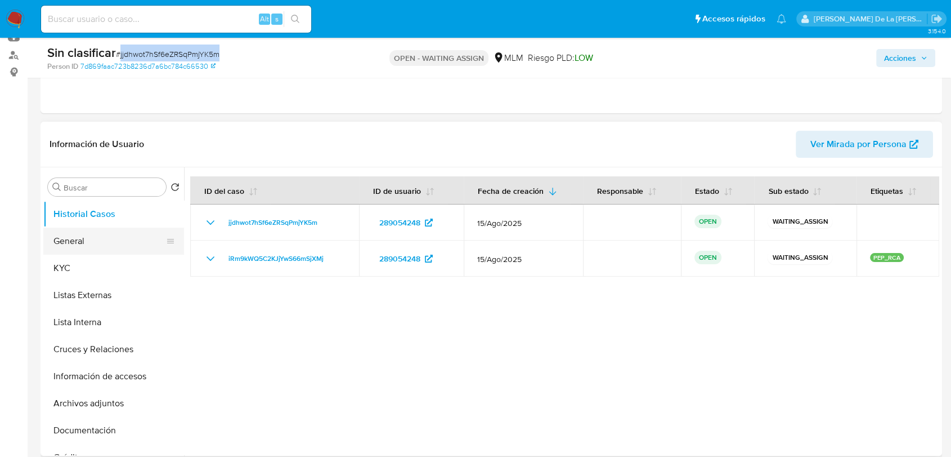
click at [96, 243] on button "General" at bounding box center [109, 240] width 132 height 27
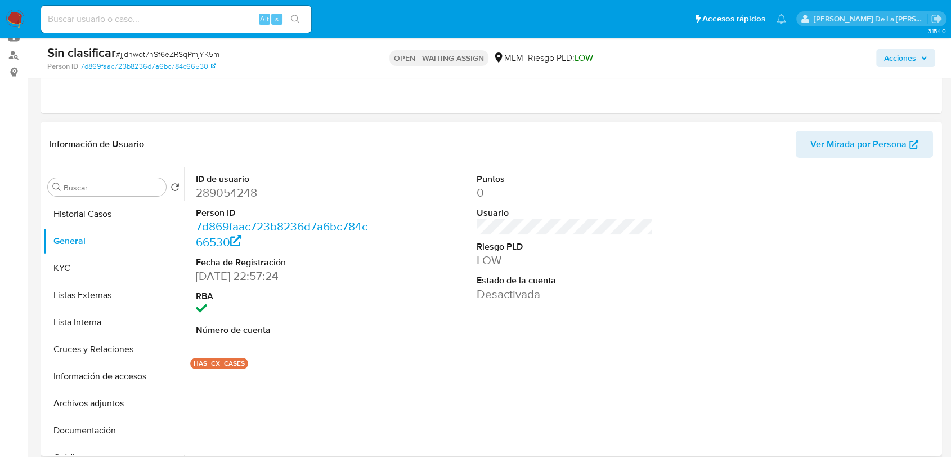
click at [238, 194] on dd "289054248" at bounding box center [284, 193] width 176 height 16
copy dd "289054248"
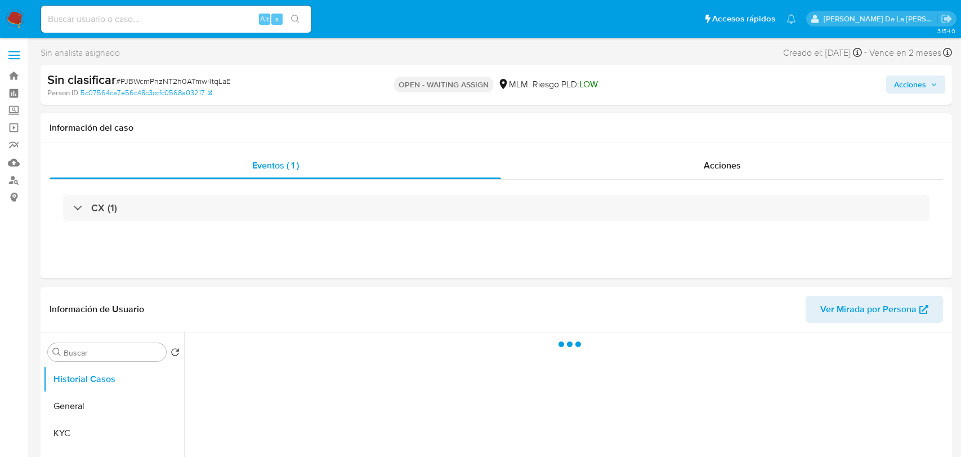
select select "10"
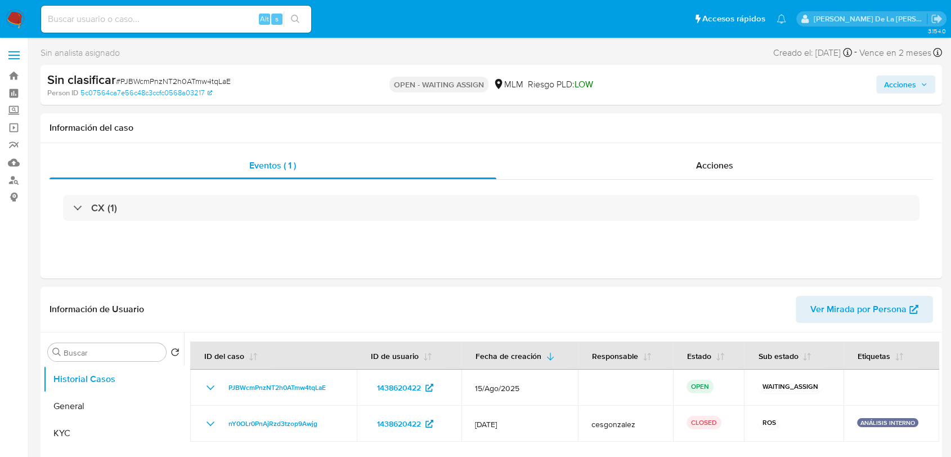
click at [181, 76] on span "# PJBWcmPnzNT2h0ATmw4tqLaE" at bounding box center [173, 80] width 115 height 11
copy span "PJBWcmPnzNT2h0ATmw4tqLaE"
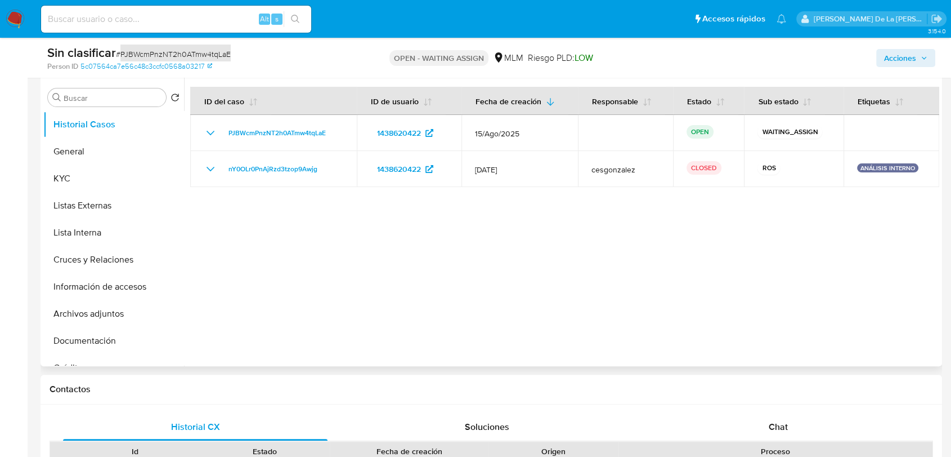
scroll to position [250, 0]
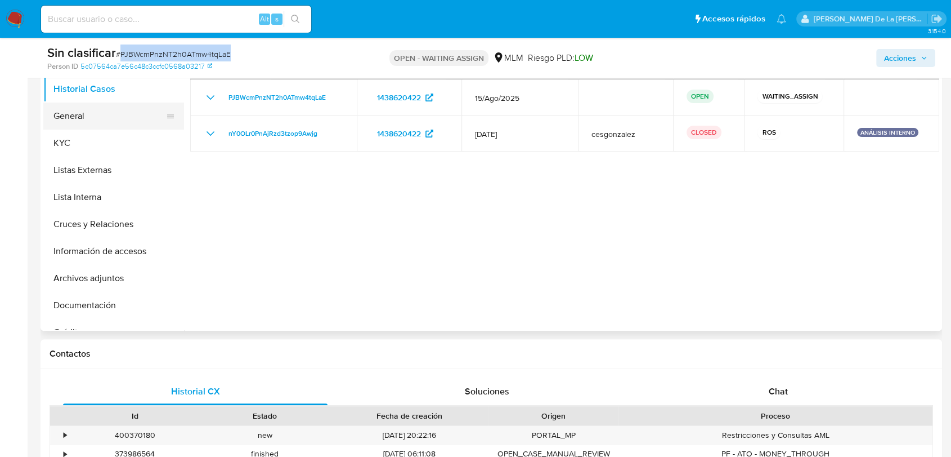
click at [112, 117] on button "General" at bounding box center [109, 115] width 132 height 27
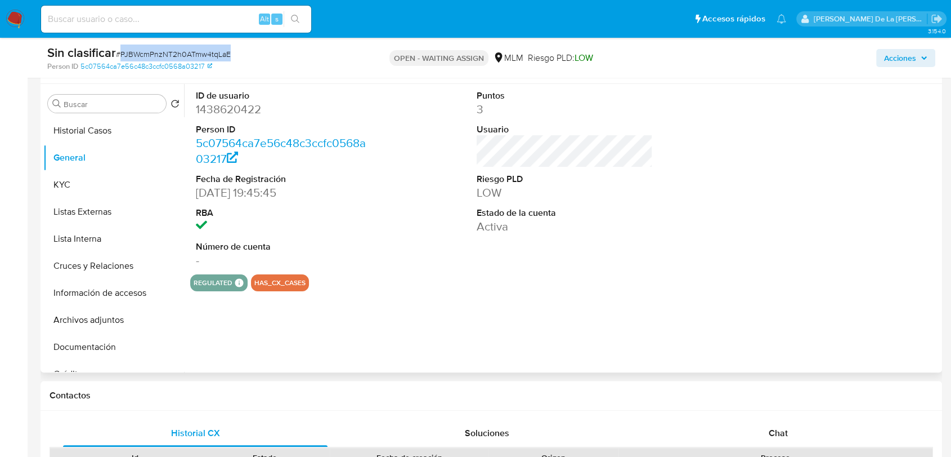
scroll to position [187, 0]
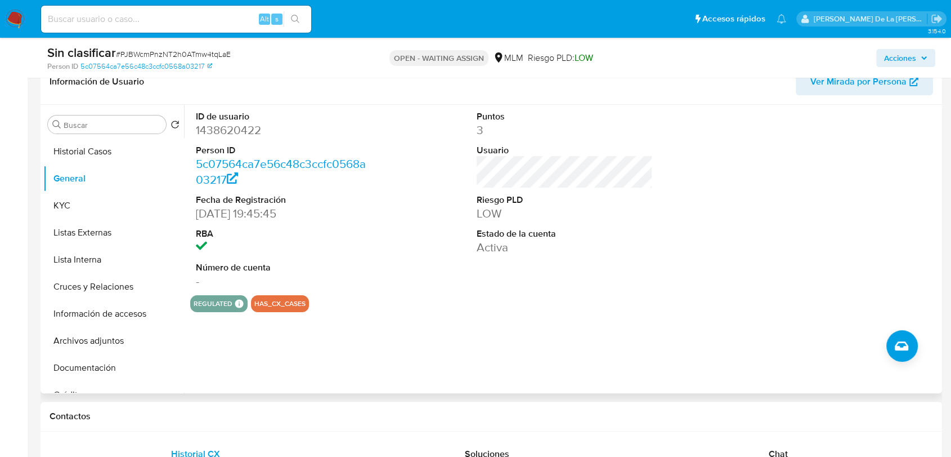
click at [220, 124] on dd "1438620422" at bounding box center [284, 130] width 176 height 16
copy dd "1438620422"
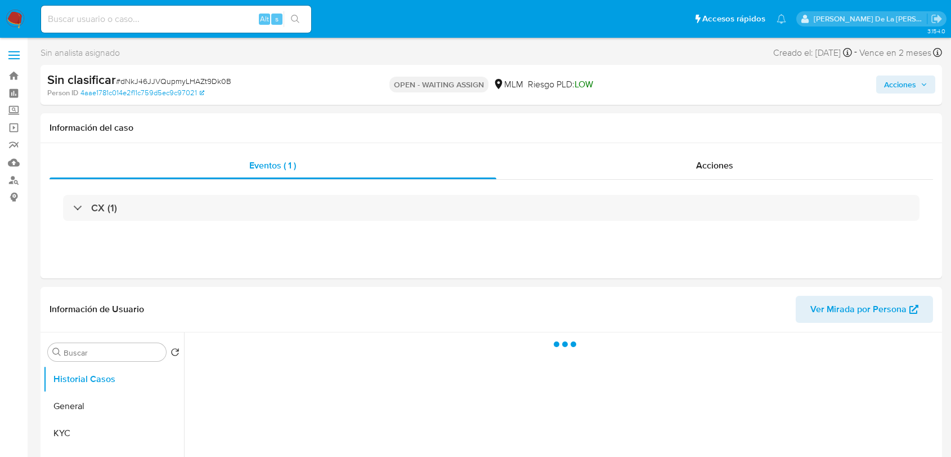
select select "10"
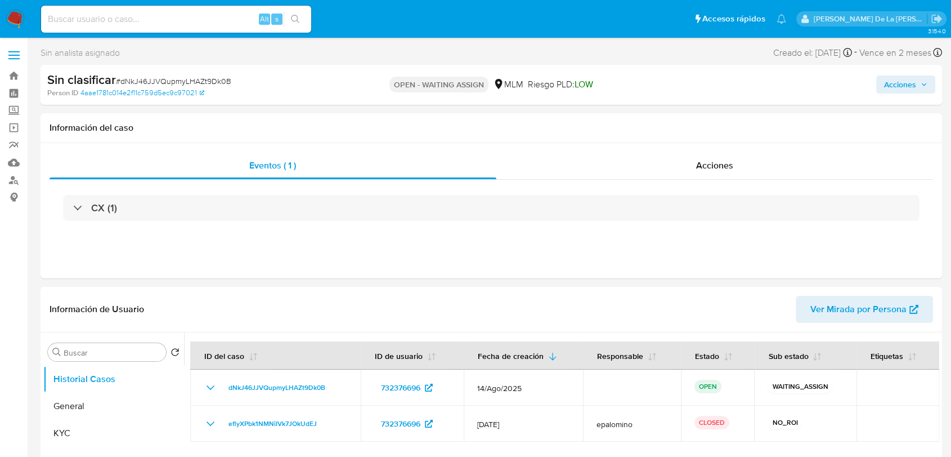
drag, startPoint x: 176, startPoint y: 86, endPoint x: 180, endPoint y: 82, distance: 6.0
click at [176, 86] on span "# dNkJ46JJVQupmyLHAZt9Dk0B" at bounding box center [173, 80] width 115 height 11
click at [180, 82] on span "# dNkJ46JJVQupmyLHAZt9Dk0B" at bounding box center [173, 80] width 115 height 11
copy span "dNkJ46JJVQupmyLHAZt9Dk0B"
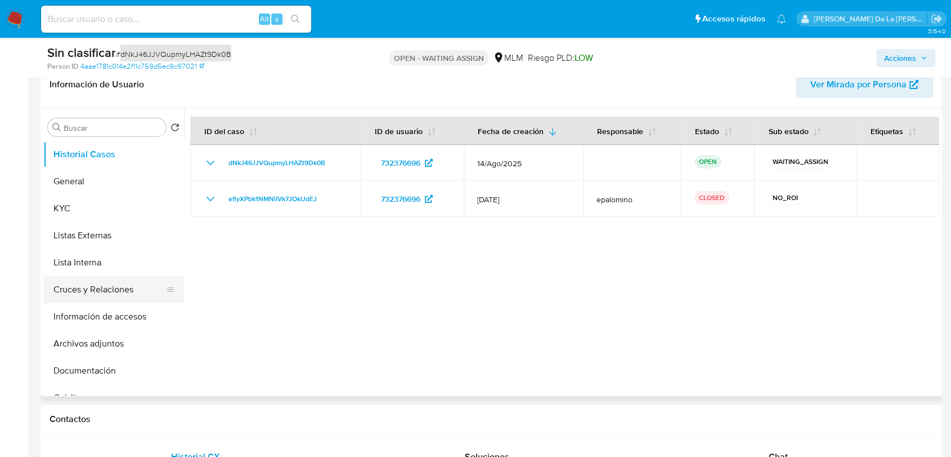
scroll to position [187, 0]
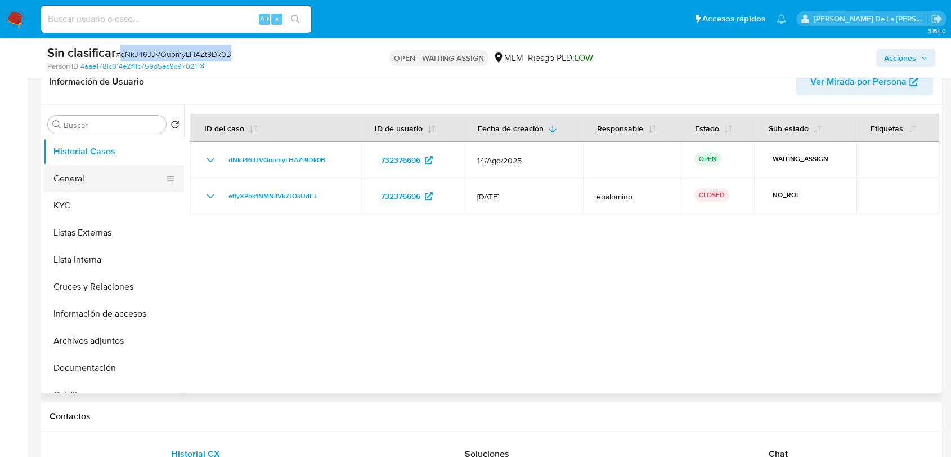
click at [95, 173] on button "General" at bounding box center [109, 178] width 132 height 27
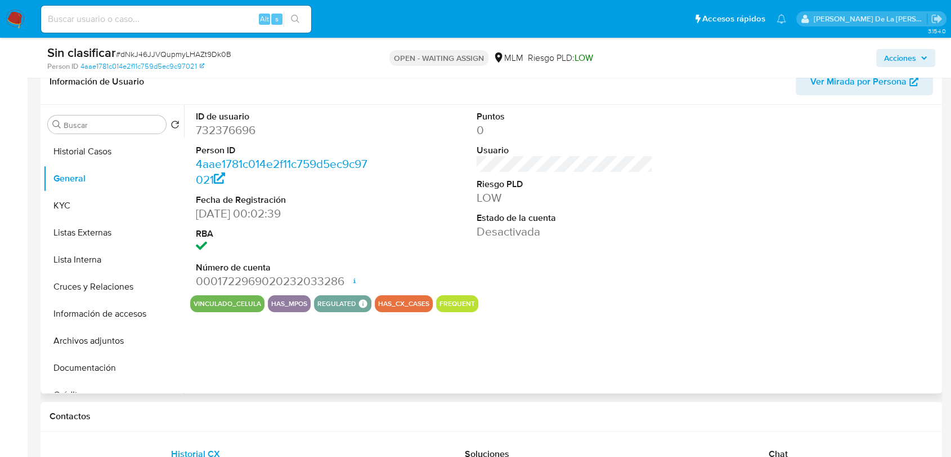
click at [239, 127] on dd "732376696" at bounding box center [284, 130] width 176 height 16
copy dd "732376696"
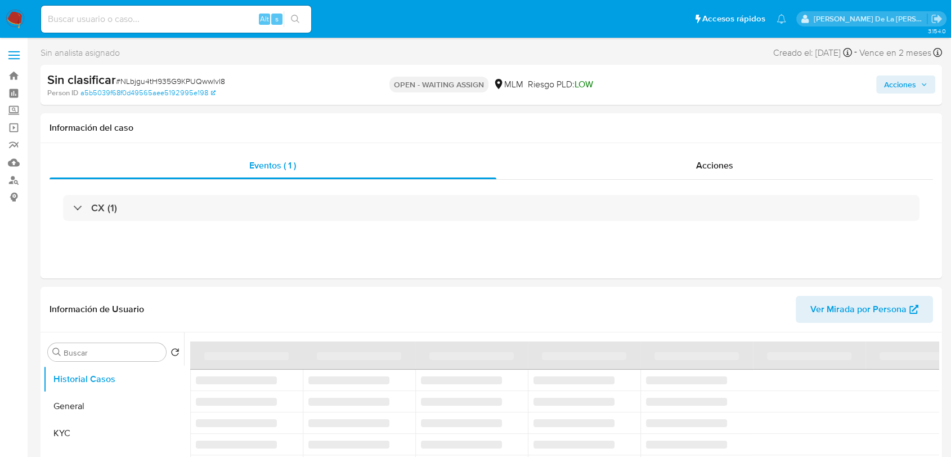
select select "10"
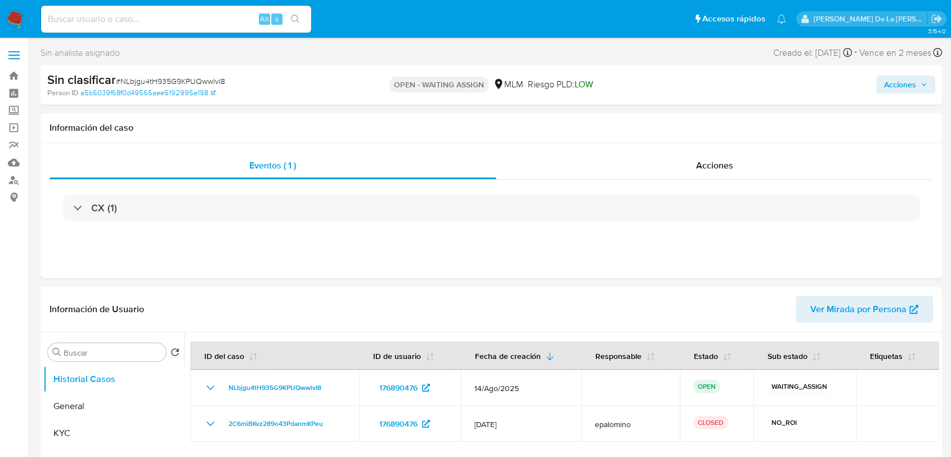
click at [186, 80] on span "# NLbjgu4tH935G9KPUQwwlvI8" at bounding box center [170, 80] width 109 height 11
click at [185, 79] on span "# NLbjgu4tH935G9KPUQwwlvI8" at bounding box center [170, 80] width 109 height 11
drag, startPoint x: 185, startPoint y: 79, endPoint x: 175, endPoint y: 81, distance: 10.8
click at [175, 81] on span "# NLbjgu4tH935G9KPUQwwlvI8" at bounding box center [170, 80] width 109 height 11
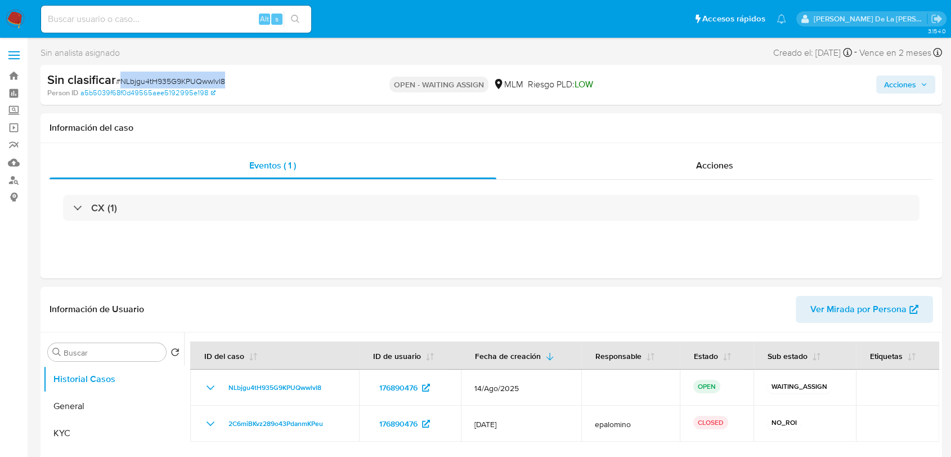
copy span "NLbjgu4tH935G9KPUQwwlvI8"
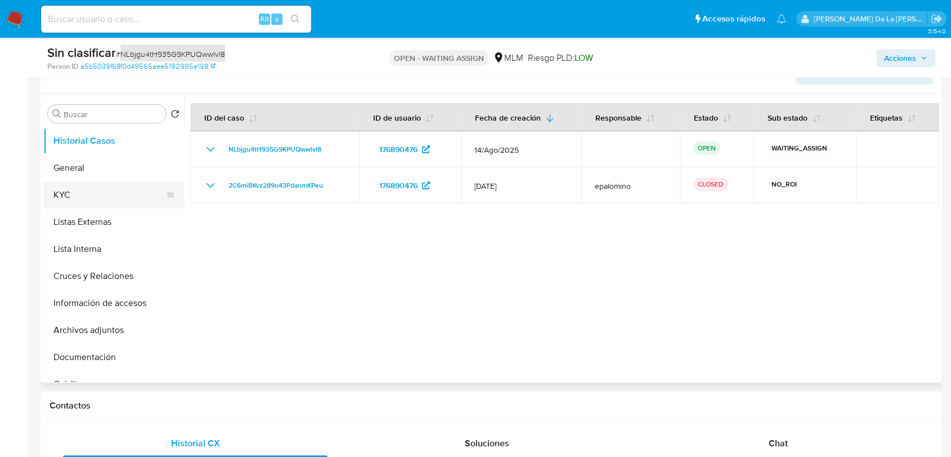
scroll to position [125, 0]
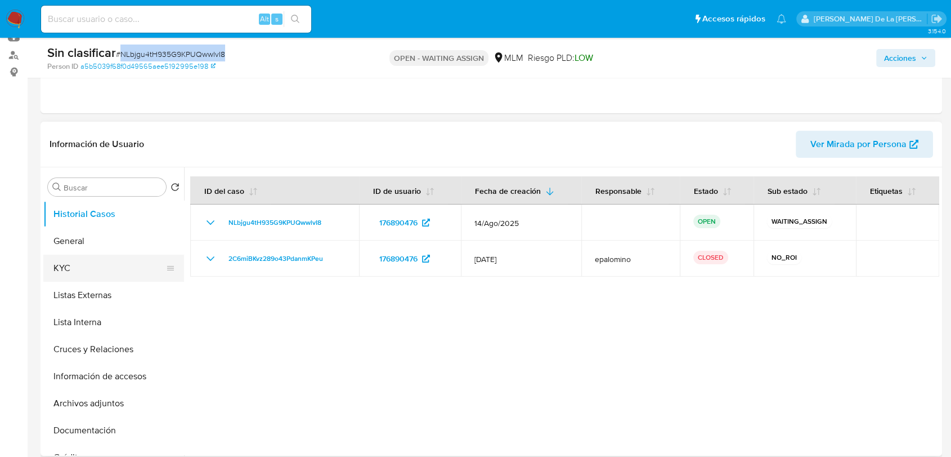
click at [92, 254] on button "KYC" at bounding box center [109, 267] width 132 height 27
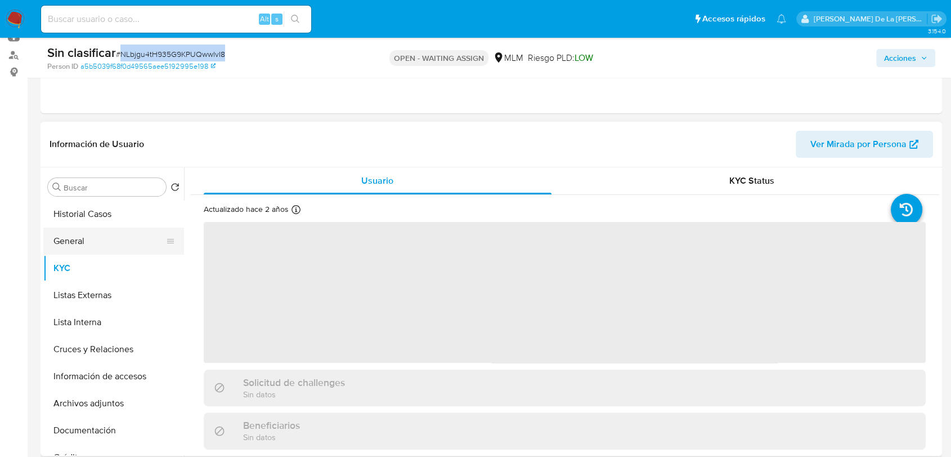
click at [93, 237] on button "General" at bounding box center [109, 240] width 132 height 27
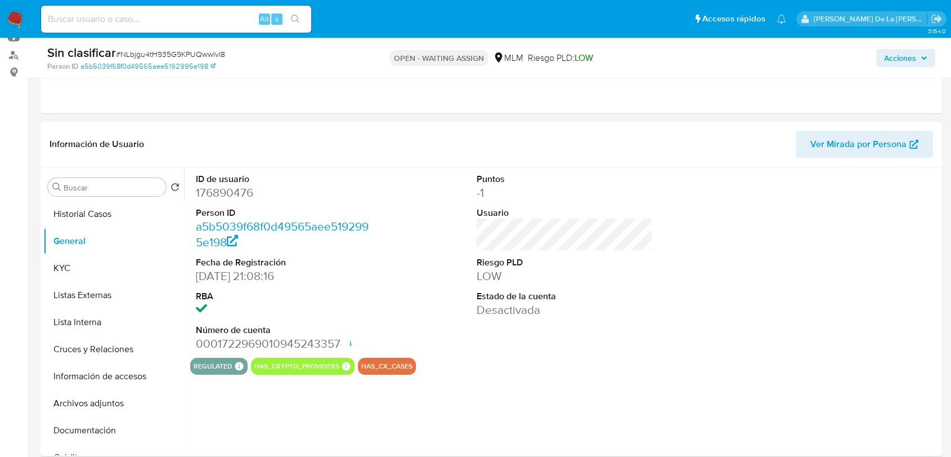
click at [234, 198] on dd "176890476" at bounding box center [284, 193] width 176 height 16
click at [234, 197] on dd "176890476" at bounding box center [284, 193] width 176 height 16
copy dd "176890476"
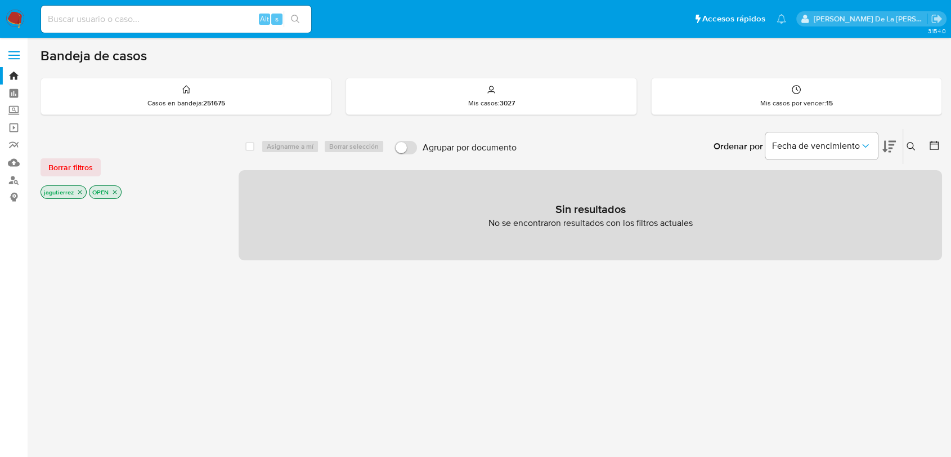
click at [78, 191] on icon "close-filter" at bounding box center [80, 192] width 7 height 7
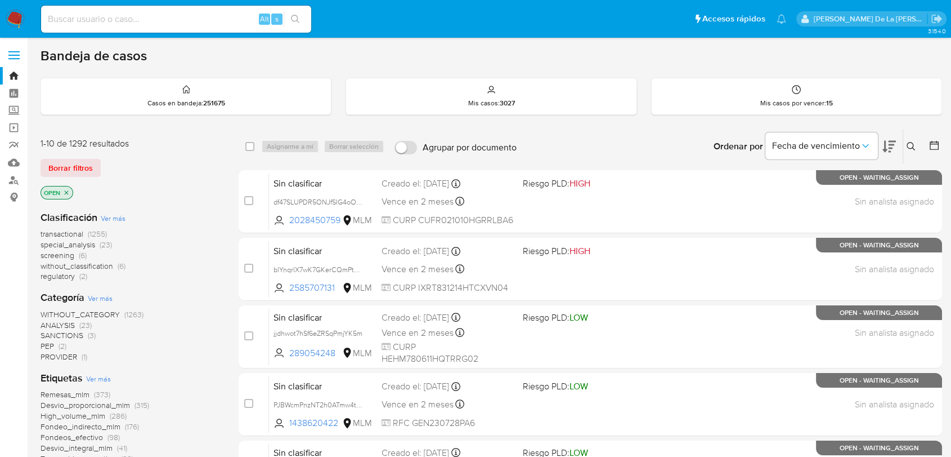
click at [910, 146] on icon at bounding box center [911, 146] width 9 height 9
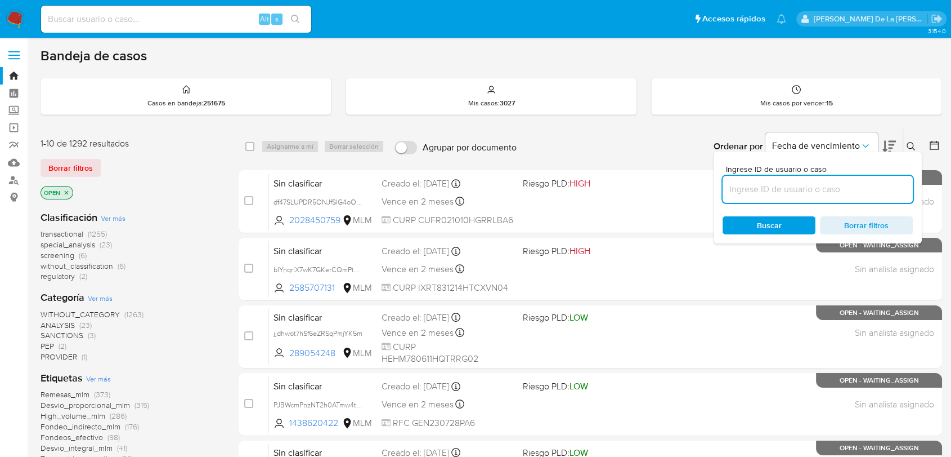
click at [771, 186] on input at bounding box center [818, 189] width 190 height 15
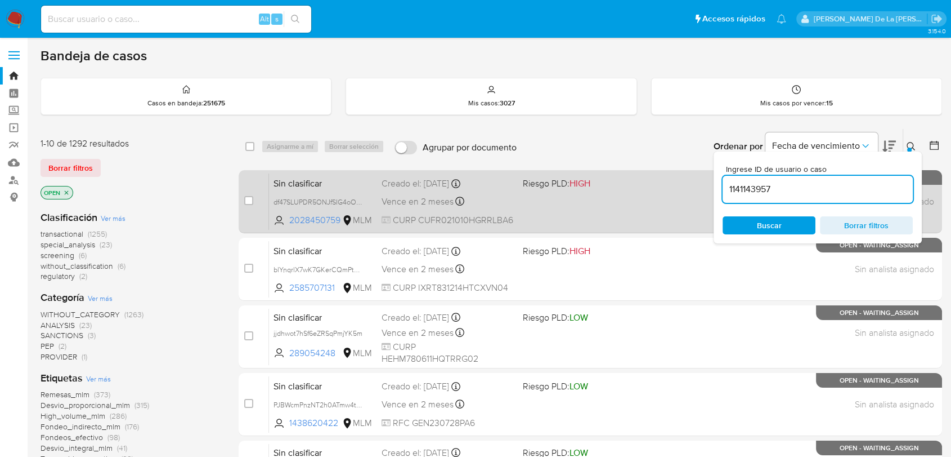
type input "1141143957"
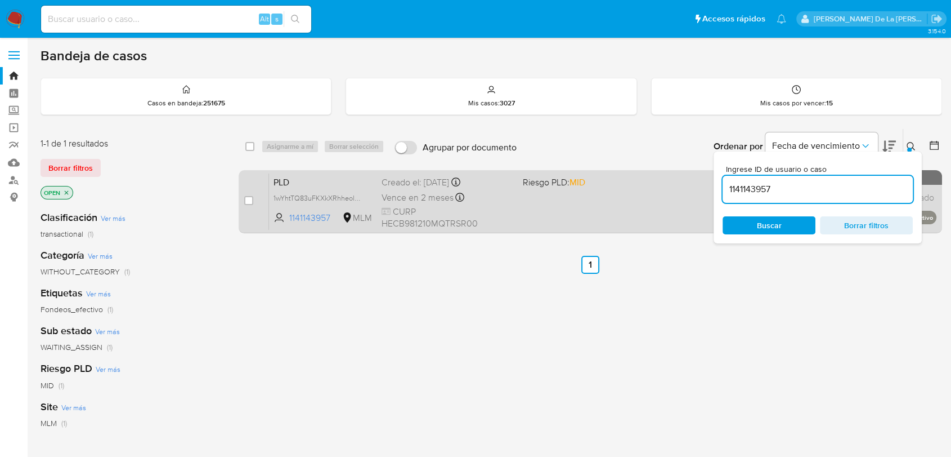
click at [253, 204] on div "case-item-checkbox No es posible asignar el caso" at bounding box center [256, 201] width 25 height 57
click at [252, 202] on input "checkbox" at bounding box center [248, 200] width 9 height 9
checkbox input "true"
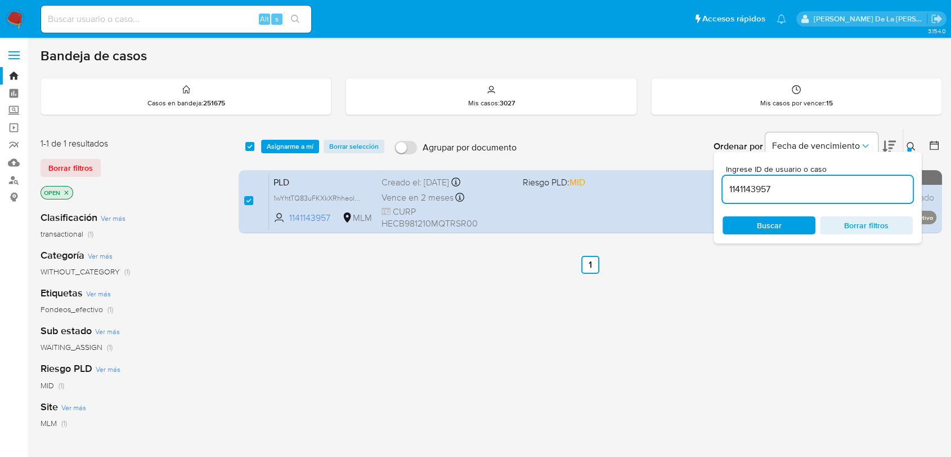
click at [748, 185] on input "1141143957" at bounding box center [818, 189] width 190 height 15
click at [766, 186] on input "1141143957" at bounding box center [818, 189] width 190 height 15
click at [759, 189] on input "1141143957" at bounding box center [818, 189] width 190 height 15
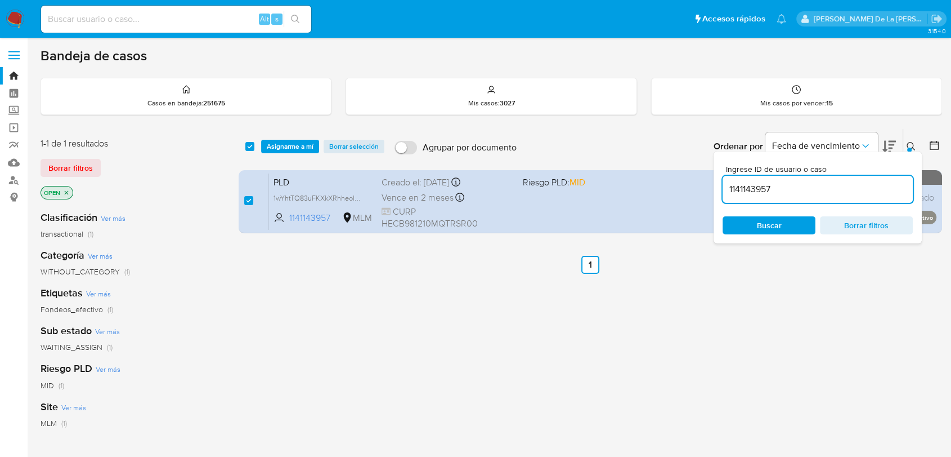
click at [759, 189] on input "1141143957" at bounding box center [818, 189] width 190 height 15
paste input "445220465"
type input "445220465"
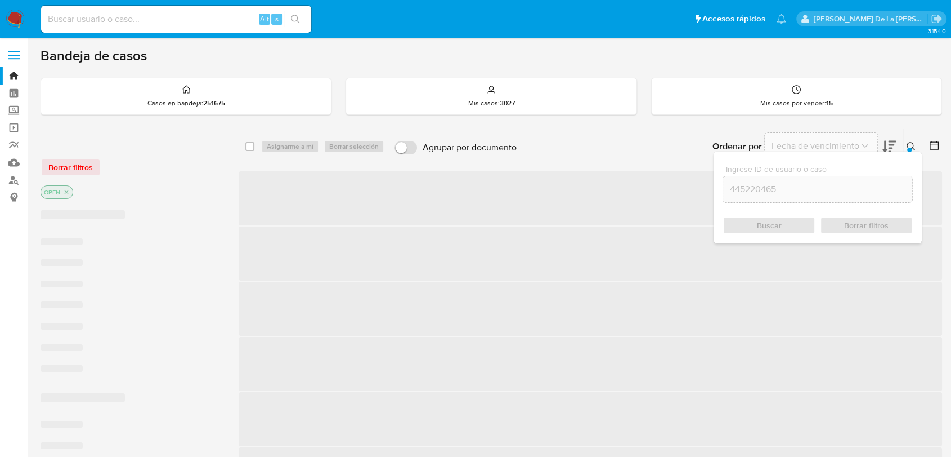
checkbox input "false"
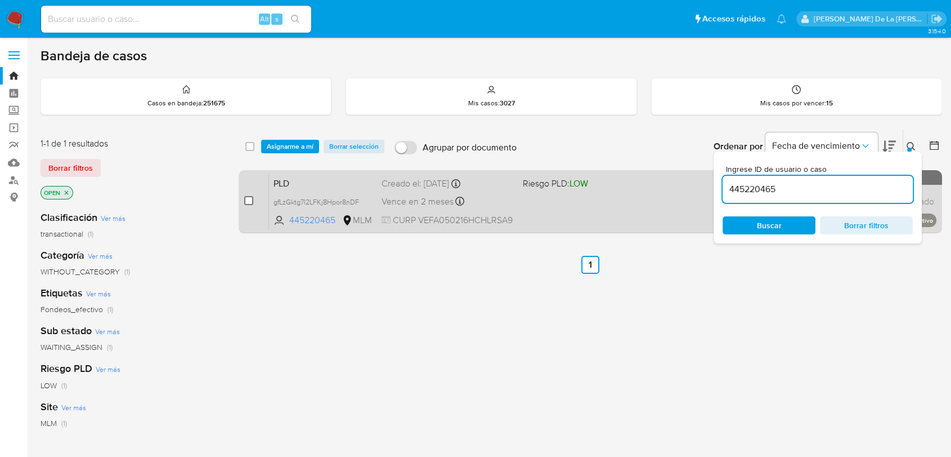
click at [248, 196] on input "checkbox" at bounding box center [248, 200] width 9 height 9
checkbox input "true"
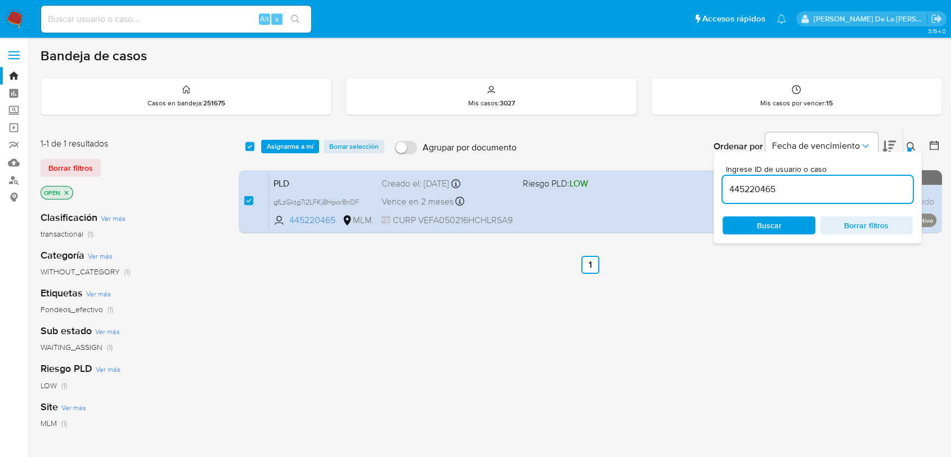
click at [758, 174] on div "Ingrese ID de usuario o caso 445220465" at bounding box center [818, 184] width 190 height 38
click at [755, 184] on input "445220465" at bounding box center [818, 189] width 190 height 15
paste input "83922876"
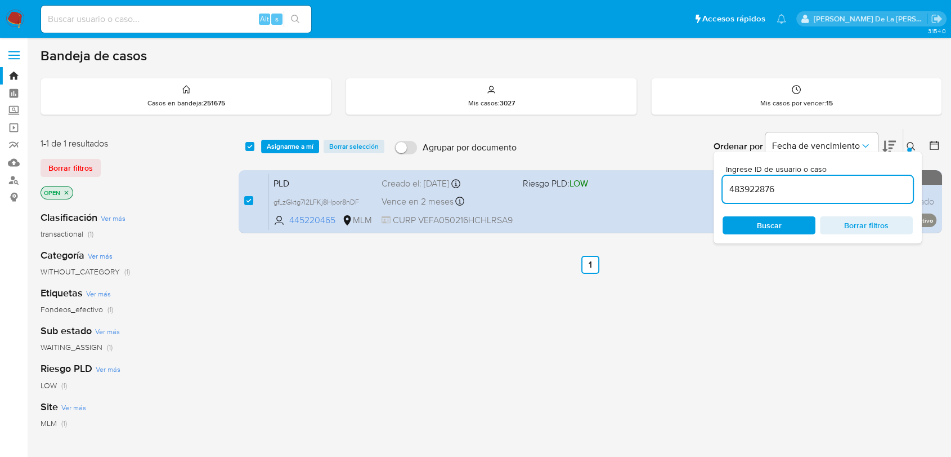
type input "483922876"
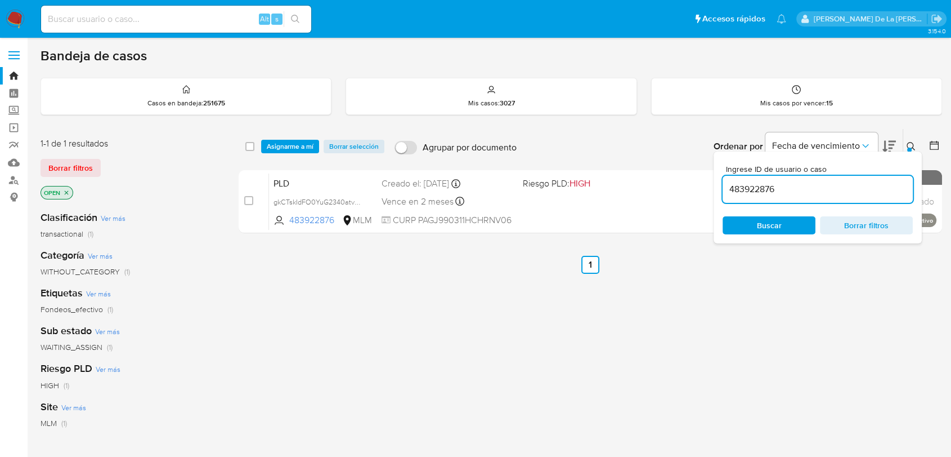
checkbox input "false"
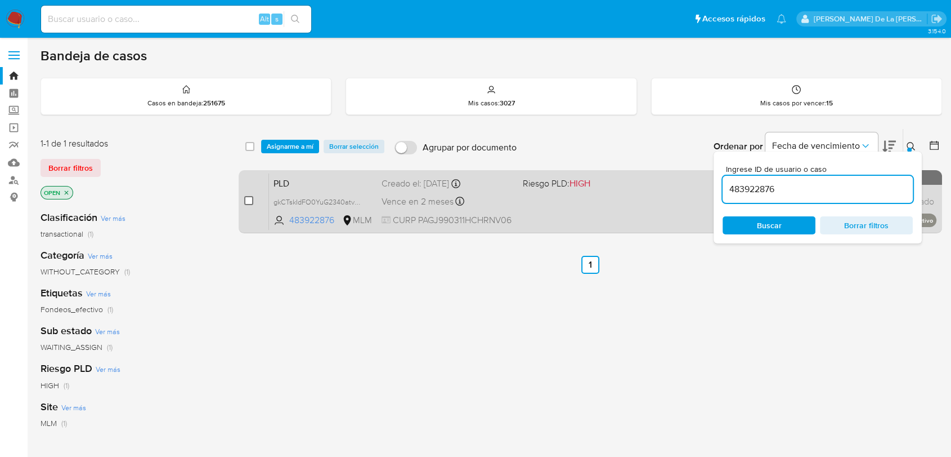
click at [251, 198] on input "checkbox" at bounding box center [248, 200] width 9 height 9
checkbox input "true"
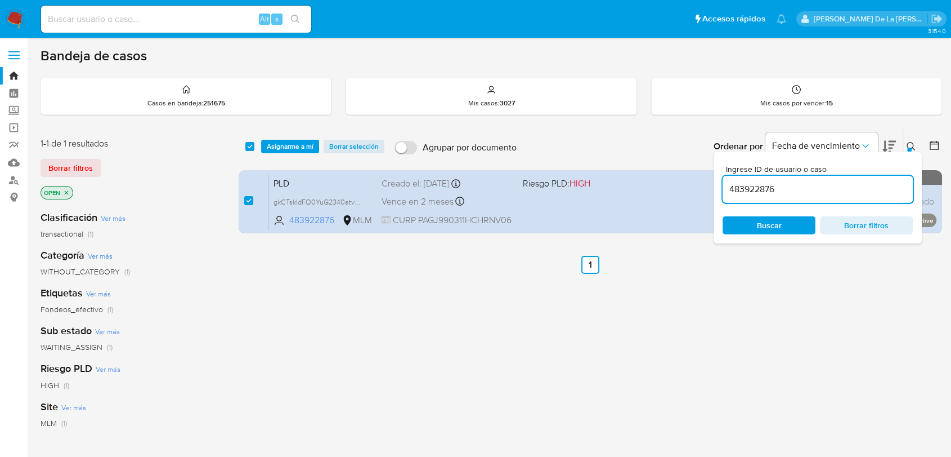
click at [749, 188] on input "483922876" at bounding box center [818, 189] width 190 height 15
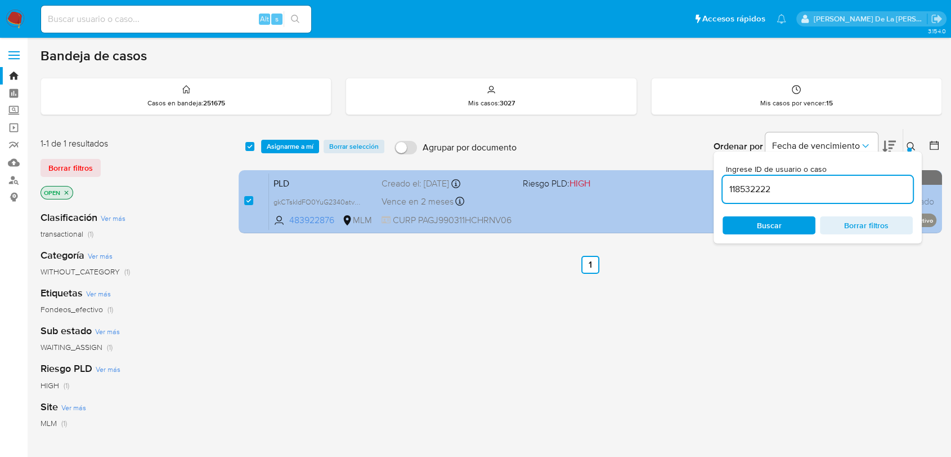
type input "118532222"
checkbox input "false"
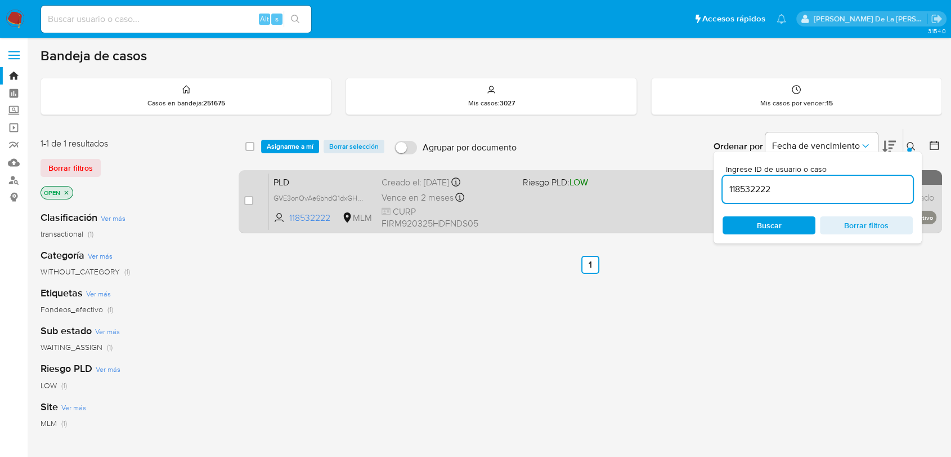
click at [239, 199] on div "case-item-checkbox No es posible asignar el caso PLD GVE3onOvAe6bhdQ1dxGHEBKN 1…" at bounding box center [591, 201] width 704 height 63
click at [245, 199] on input "checkbox" at bounding box center [248, 200] width 9 height 9
checkbox input "true"
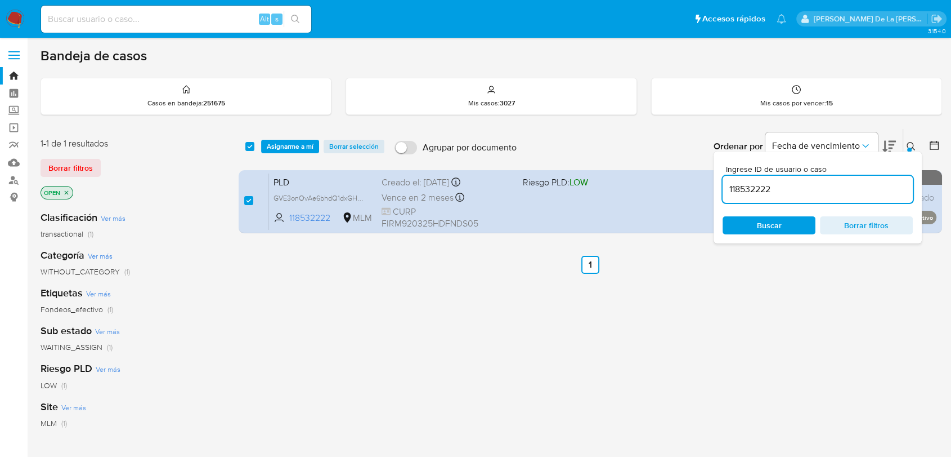
click at [752, 191] on input "118532222" at bounding box center [818, 189] width 190 height 15
type input "1023988124"
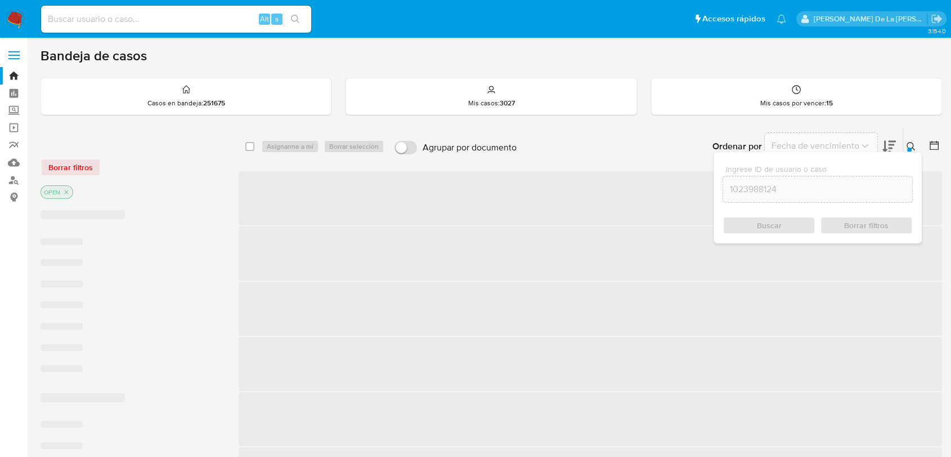
checkbox input "false"
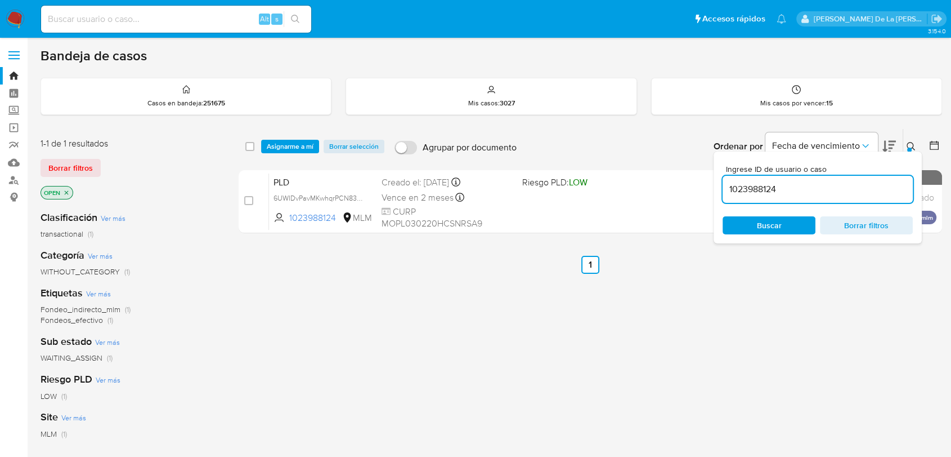
click at [559, 301] on div "select-all-cases-checkbox Asignarme a mí Borrar selección Agrupar por documento…" at bounding box center [591, 383] width 704 height 510
click at [918, 145] on button at bounding box center [913, 147] width 19 height 14
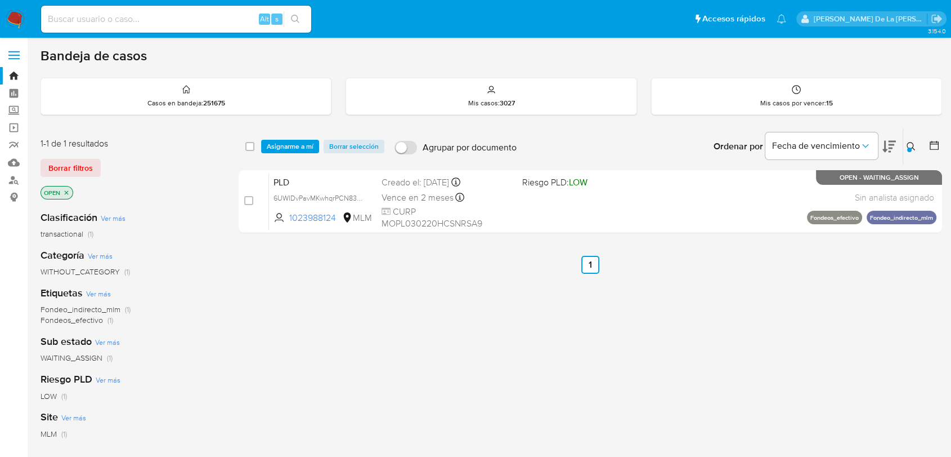
click at [918, 145] on button at bounding box center [913, 147] width 19 height 14
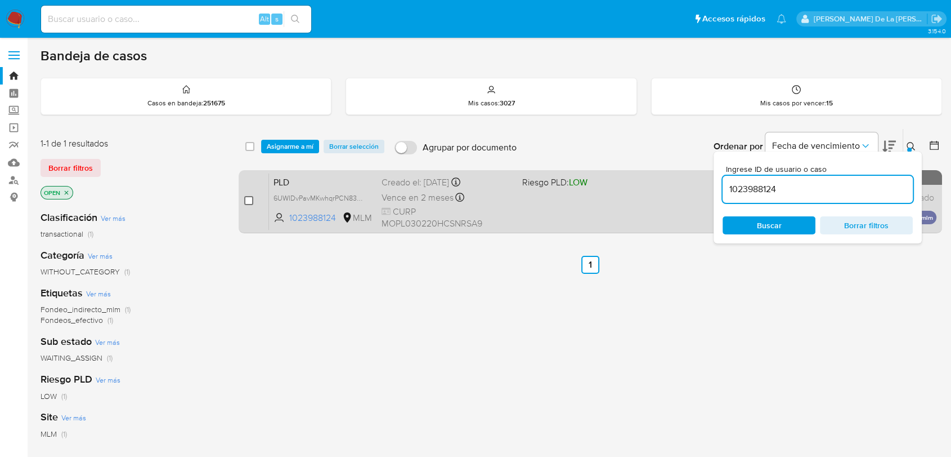
click at [252, 198] on input "checkbox" at bounding box center [248, 200] width 9 height 9
checkbox input "true"
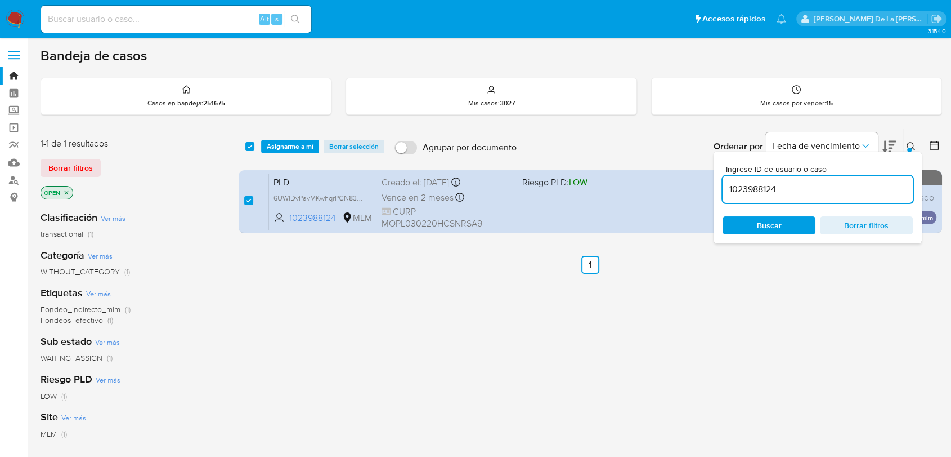
click at [761, 196] on div "1023988124" at bounding box center [818, 189] width 190 height 27
click at [761, 190] on input "1023988124" at bounding box center [818, 189] width 190 height 15
paste input "2328347672"
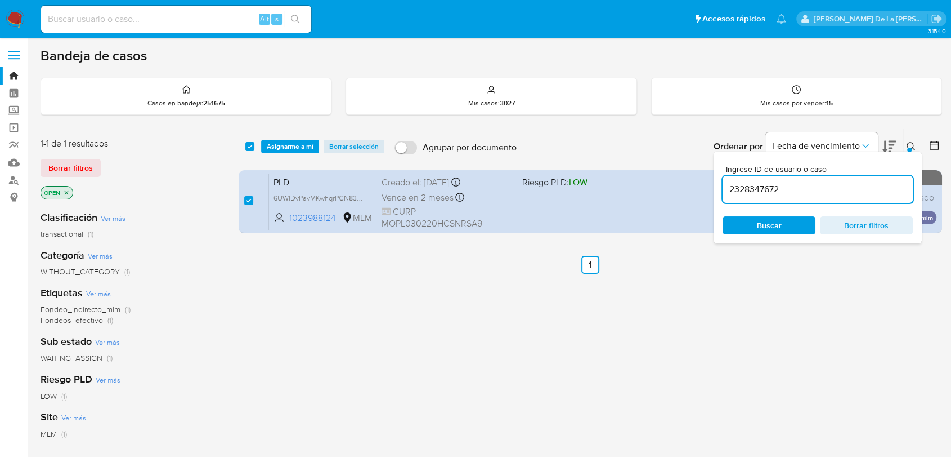
type input "2328347672"
checkbox input "false"
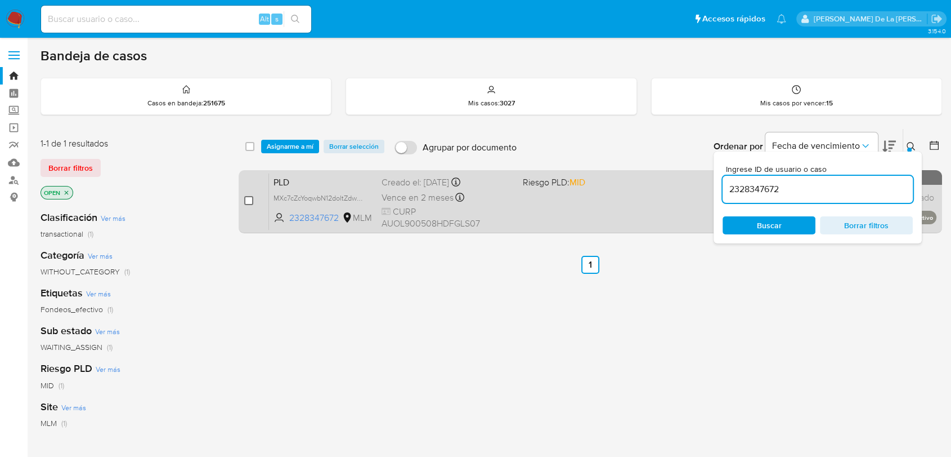
click at [248, 202] on input "checkbox" at bounding box center [248, 200] width 9 height 9
checkbox input "true"
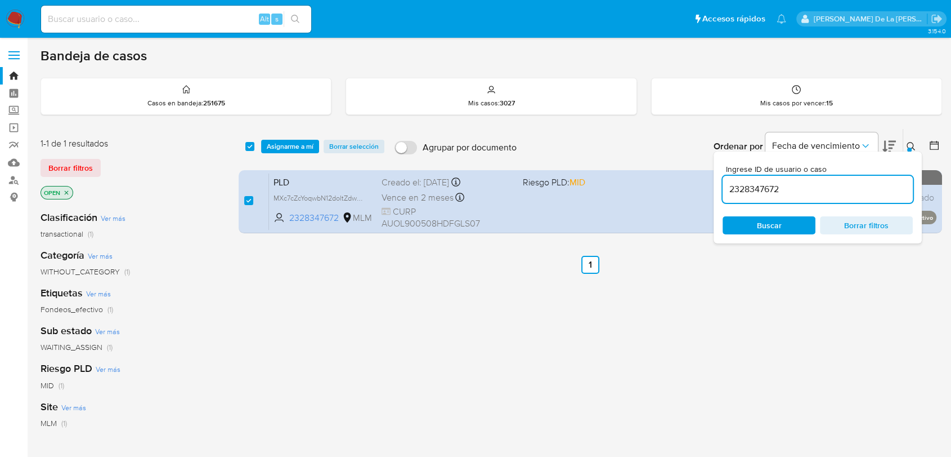
drag, startPoint x: 748, startPoint y: 168, endPoint x: 746, endPoint y: 186, distance: 18.1
click at [748, 168] on span "Ingrese ID de usuario o caso" at bounding box center [821, 169] width 190 height 8
click at [748, 182] on input "2328347672" at bounding box center [818, 189] width 190 height 15
click at [746, 186] on input "2328347672" at bounding box center [818, 189] width 190 height 15
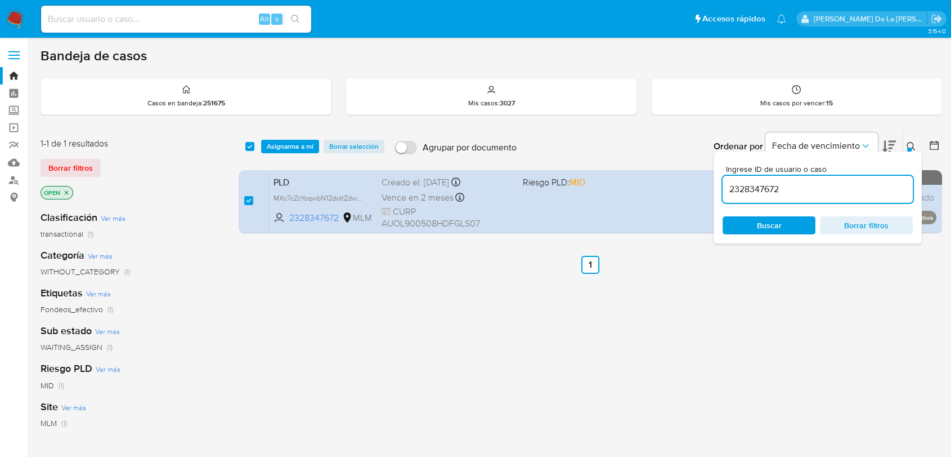
paste input "543257409"
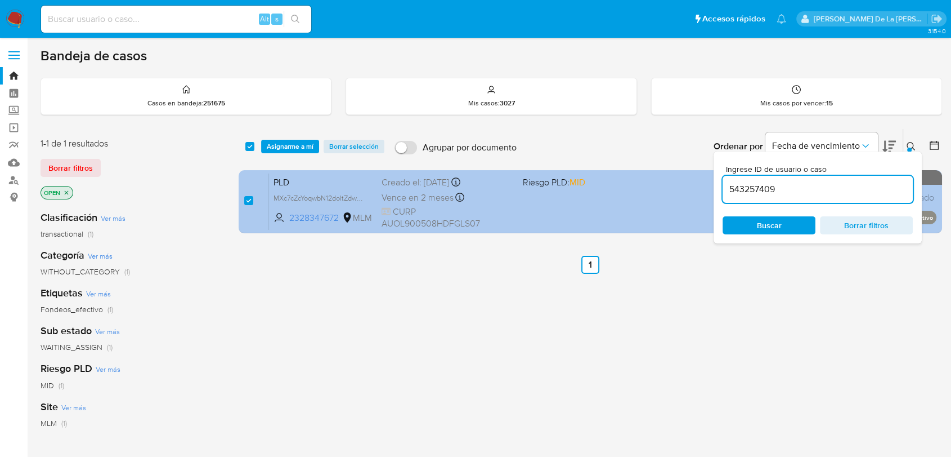
type input "543257409"
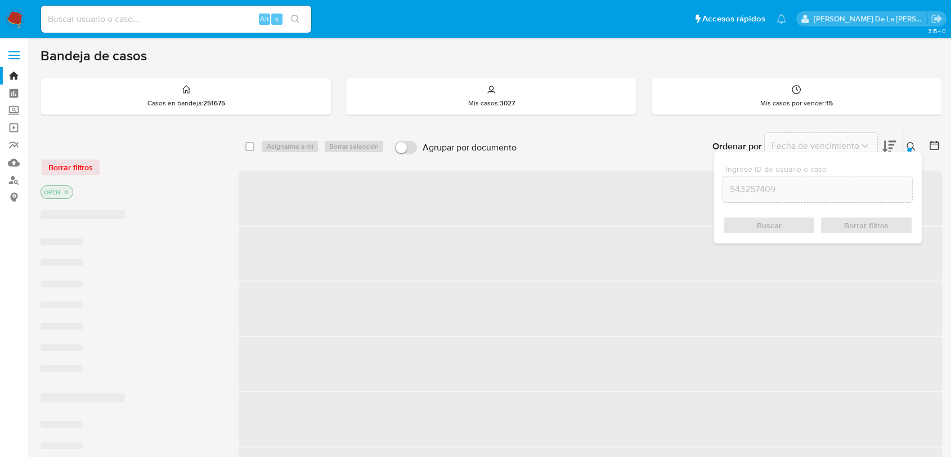
checkbox input "false"
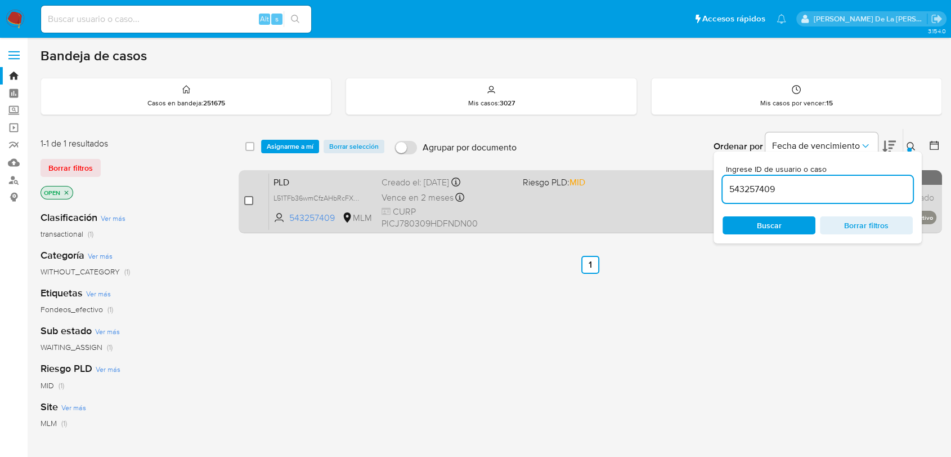
click at [246, 200] on input "checkbox" at bounding box center [248, 200] width 9 height 9
checkbox input "true"
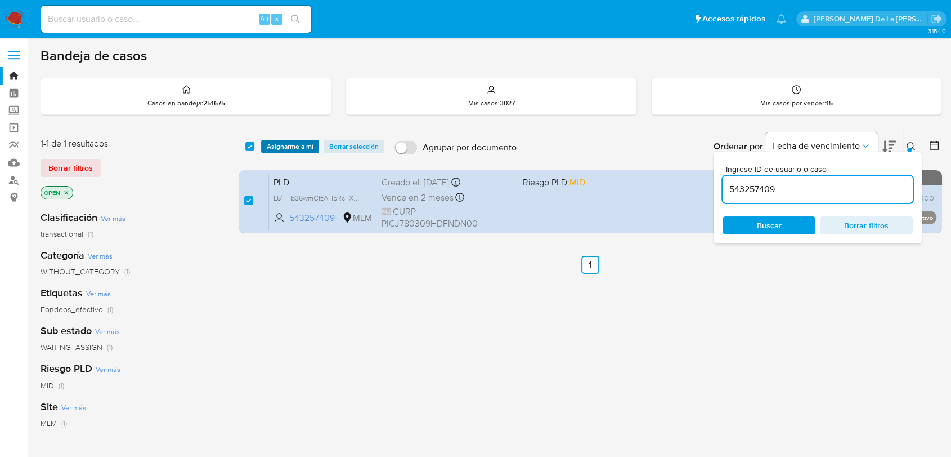
click at [288, 141] on span "Asignarme a mí" at bounding box center [290, 146] width 47 height 11
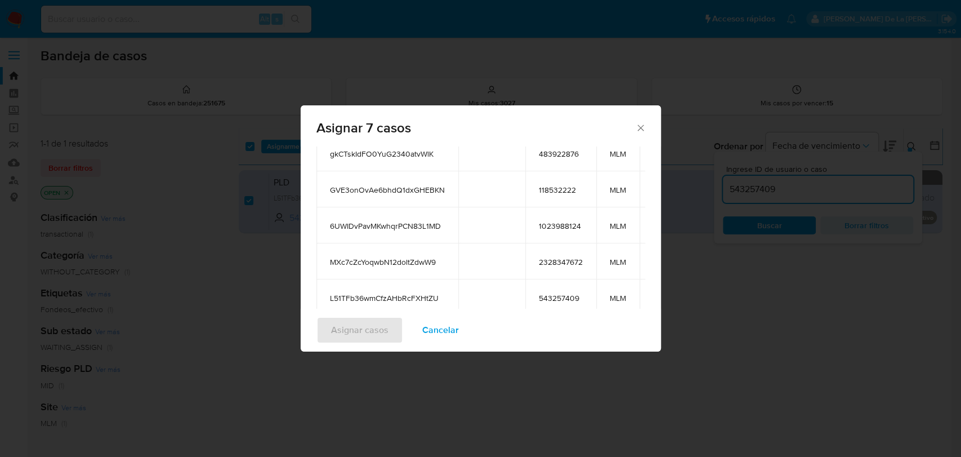
scroll to position [208, 0]
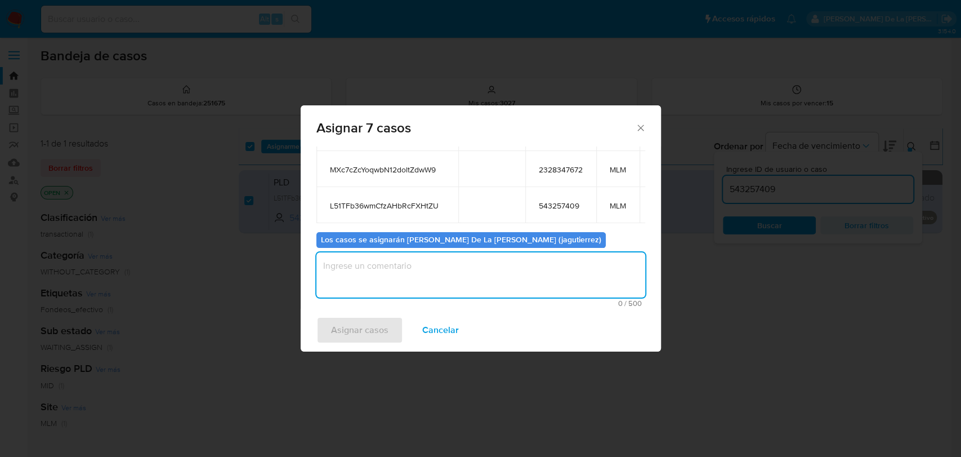
click at [408, 264] on textarea "assign-modal" at bounding box center [480, 274] width 329 height 45
type textarea "JG"
click at [343, 327] on span "Asignar casos" at bounding box center [359, 330] width 57 height 25
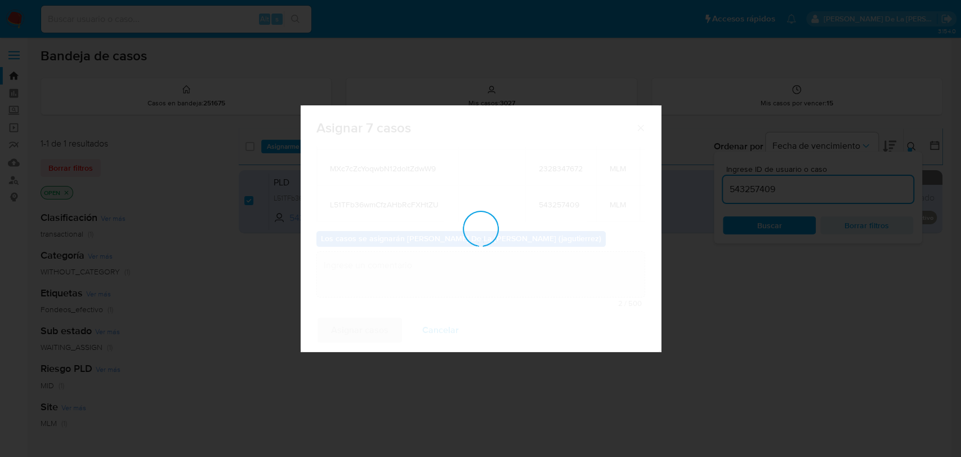
checkbox input "false"
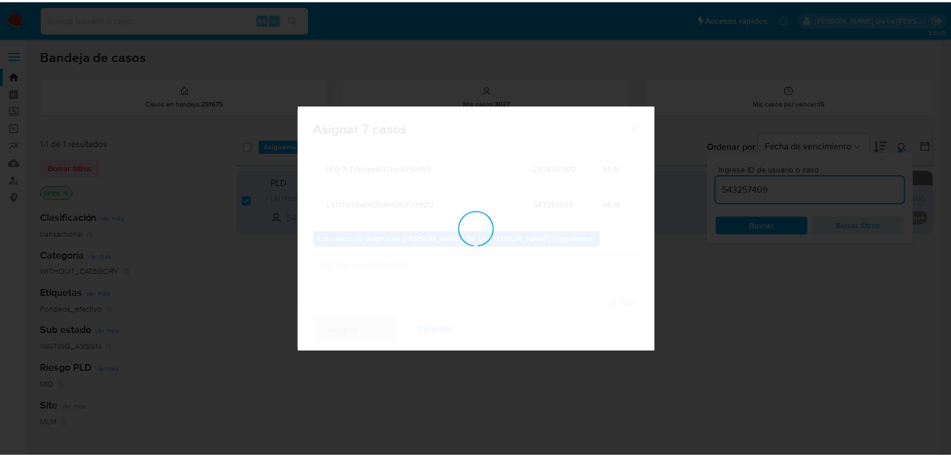
scroll to position [68, 0]
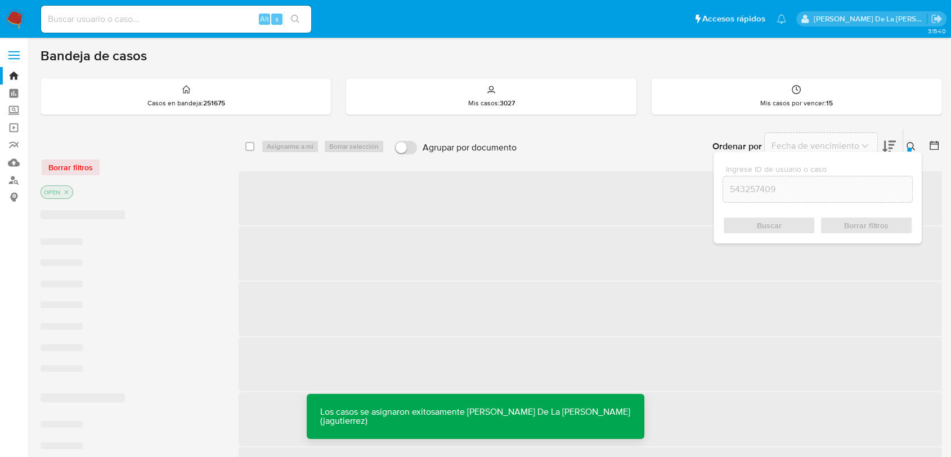
click at [14, 22] on img at bounding box center [15, 19] width 19 height 19
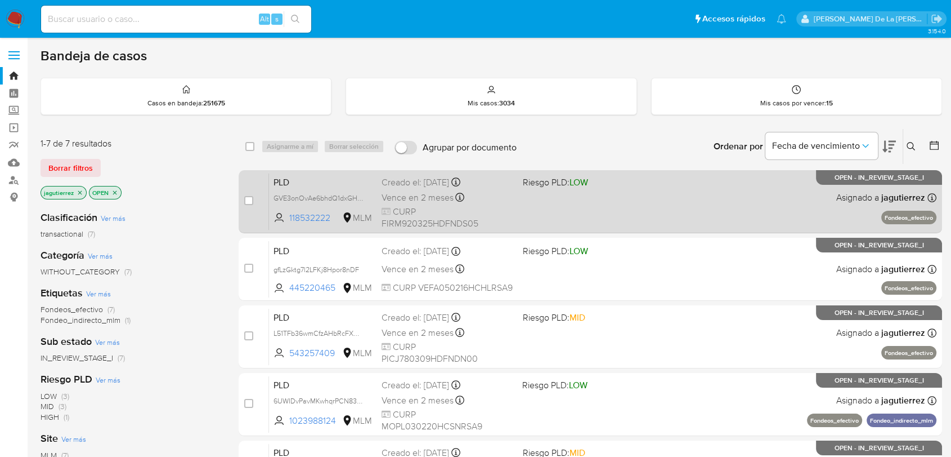
click at [562, 217] on div "PLD GVE3onOvAe6bhdQ1dxGHEBKN 118532222 MLM Riesgo PLD: LOW Creado el: 12/08/202…" at bounding box center [603, 201] width 668 height 57
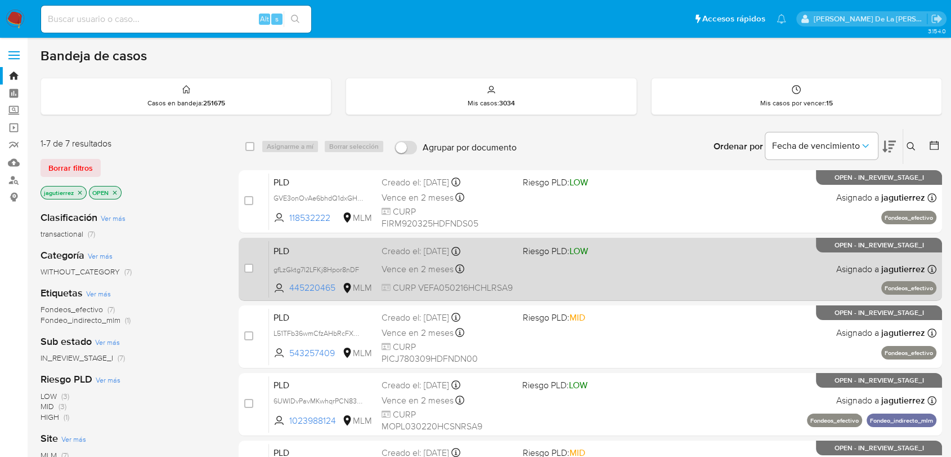
click at [549, 254] on span "Riesgo PLD: LOW" at bounding box center [555, 250] width 65 height 12
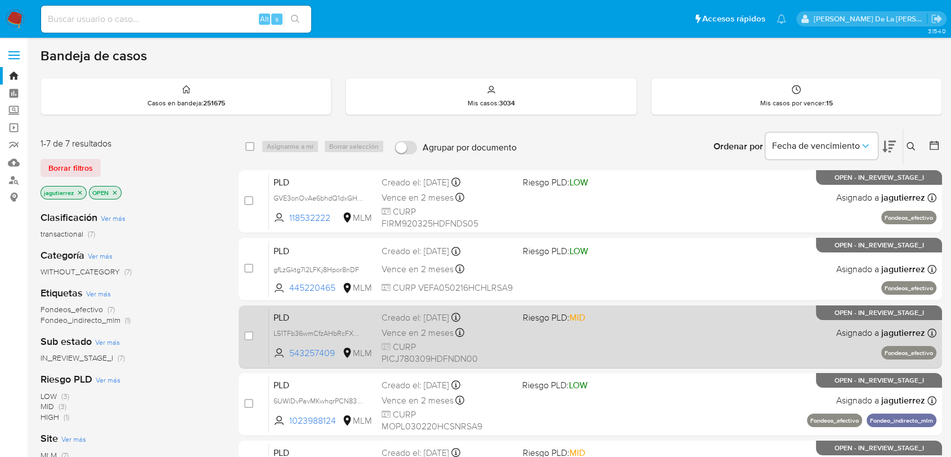
click at [591, 331] on div "PLD L51TFb36wmCfzAHbRcFXHtZU 543257409 MLM Riesgo PLD: MID Creado el: 12/08/202…" at bounding box center [603, 336] width 668 height 57
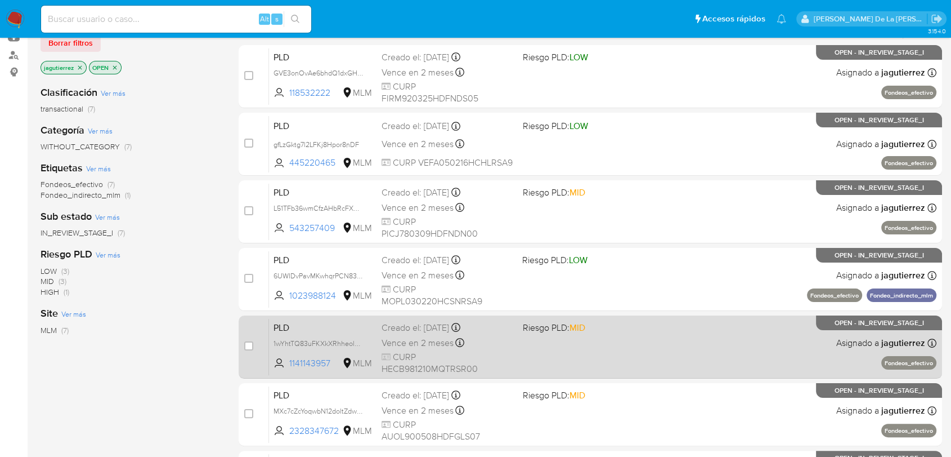
scroll to position [229, 0]
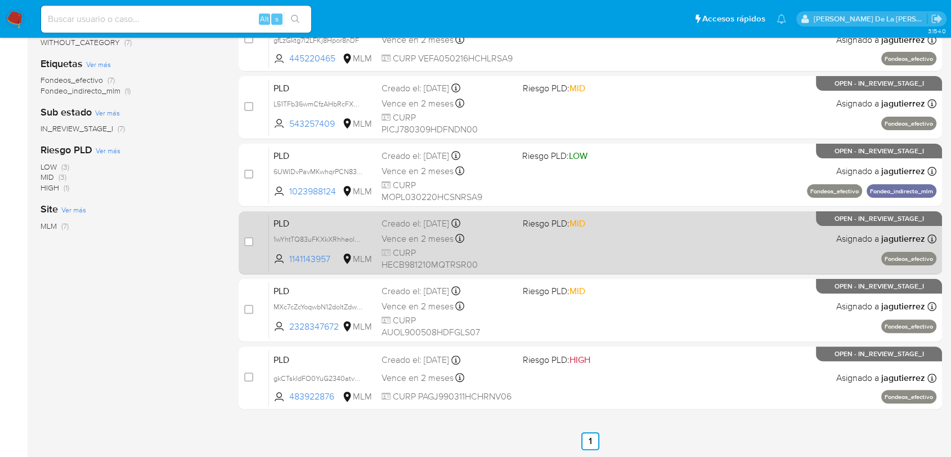
click at [571, 234] on div "PLD 1wYhtTQ83uFKXkXRhheol3Om 1141143957 MLM Riesgo PLD: MID Creado el: 12/08/20…" at bounding box center [603, 242] width 668 height 57
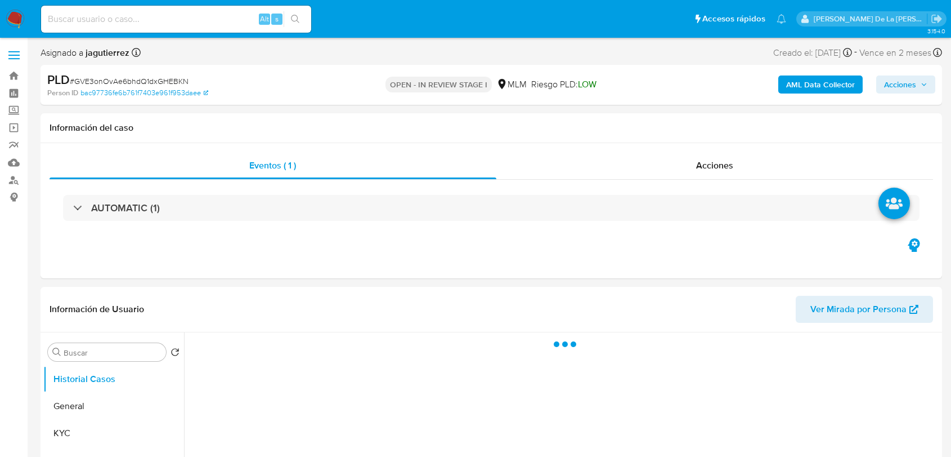
select select "10"
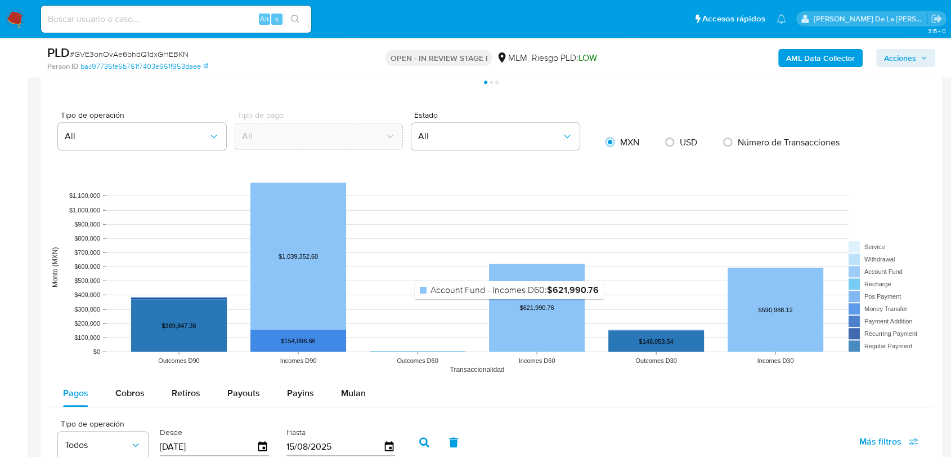
scroll to position [1126, 0]
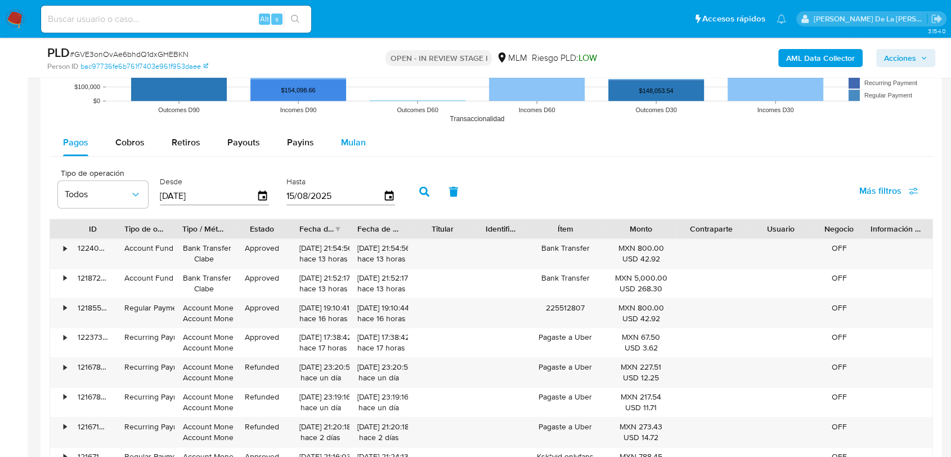
click at [359, 142] on span "Mulan" at bounding box center [353, 142] width 25 height 13
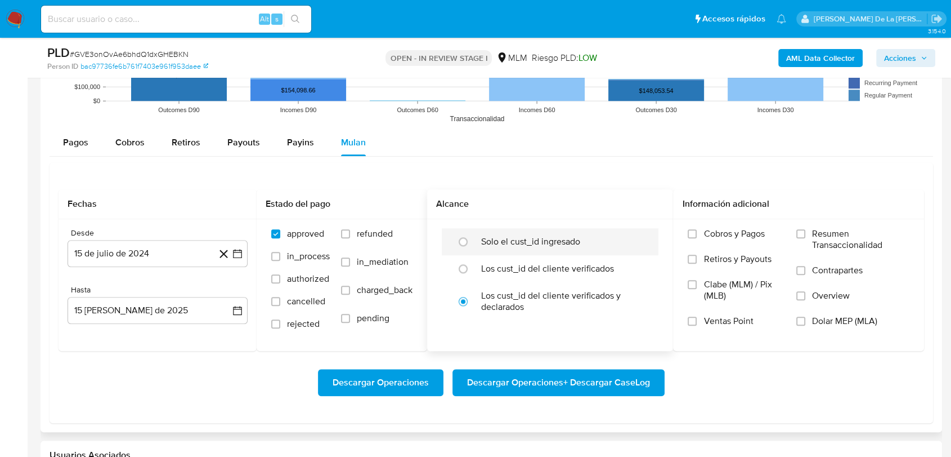
click at [505, 243] on label "Solo el cust_id ingresado" at bounding box center [530, 241] width 99 height 11
click at [472, 243] on input "radio" at bounding box center [463, 242] width 18 height 18
radio input "true"
click at [240, 254] on icon "button" at bounding box center [237, 253] width 11 height 11
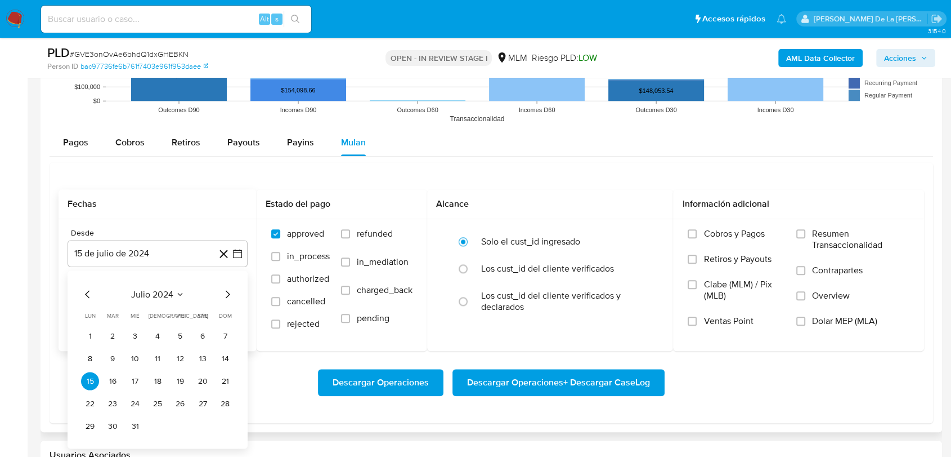
click at [227, 294] on icon "Mes siguiente" at bounding box center [228, 294] width 14 height 14
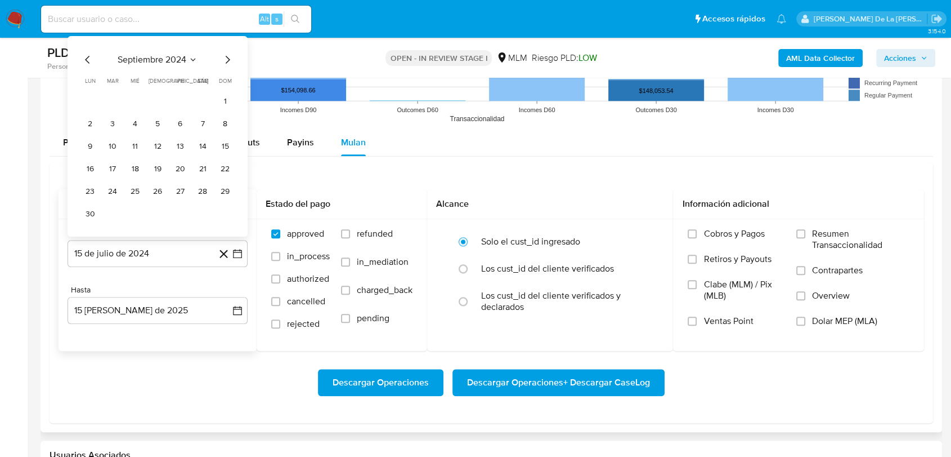
click at [227, 294] on div "Hasta" at bounding box center [158, 290] width 180 height 10
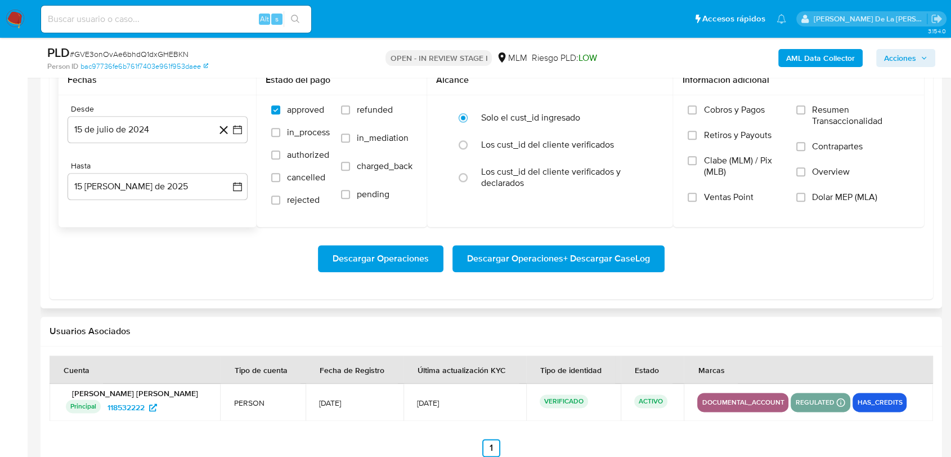
scroll to position [1251, 0]
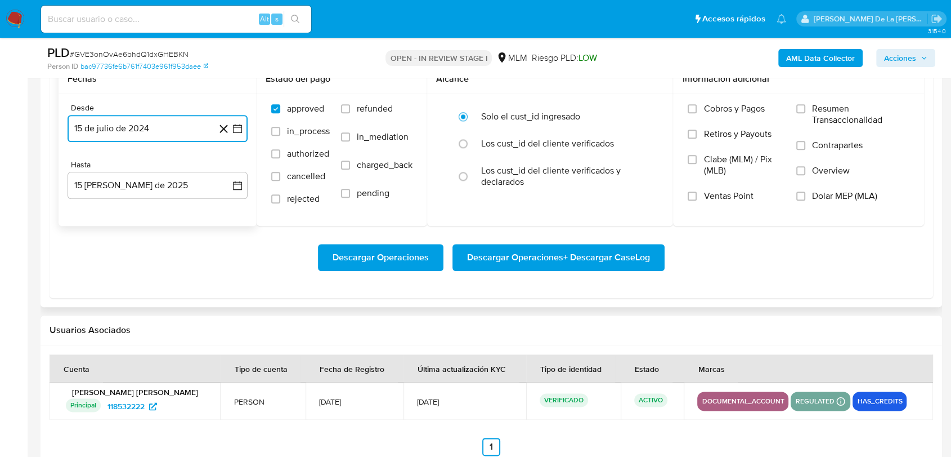
click at [238, 133] on icon "button" at bounding box center [237, 128] width 11 height 11
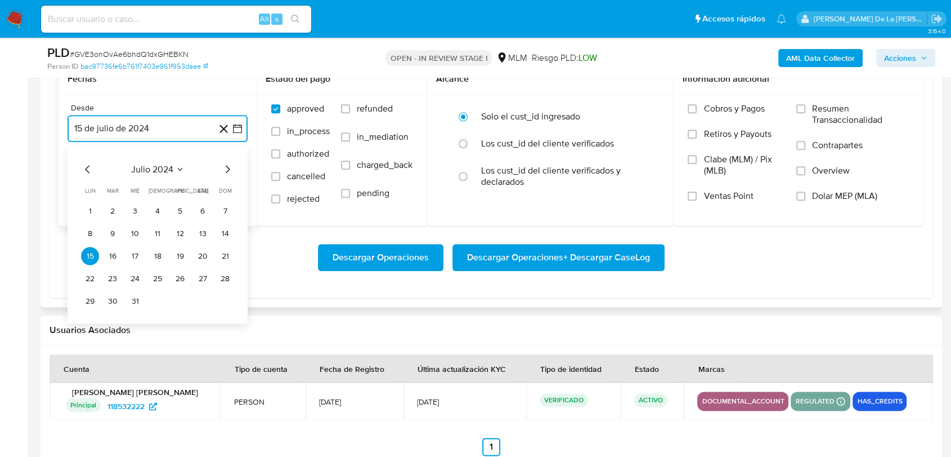
click at [230, 175] on icon "Mes siguiente" at bounding box center [228, 169] width 14 height 14
click at [233, 124] on icon "button" at bounding box center [237, 128] width 9 height 9
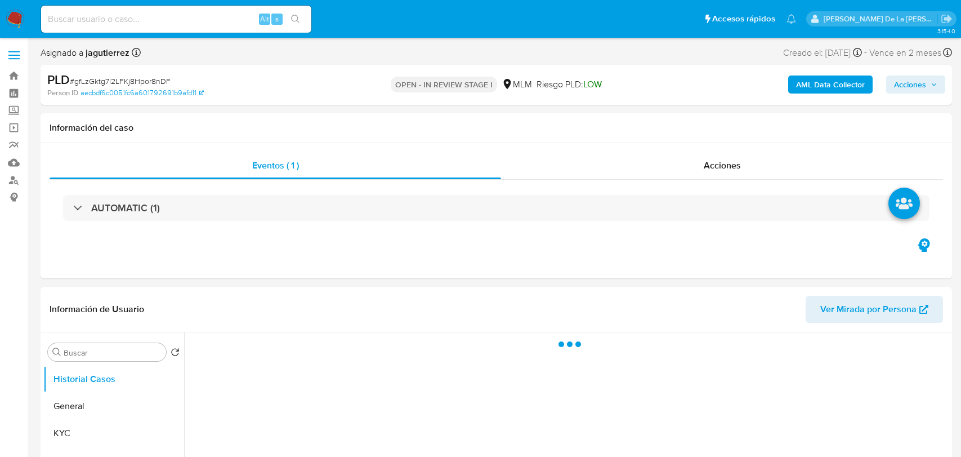
select select "10"
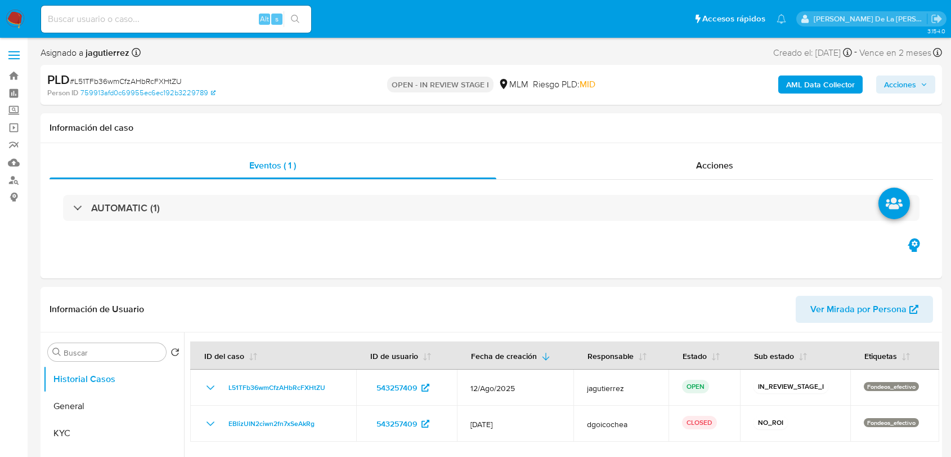
select select "10"
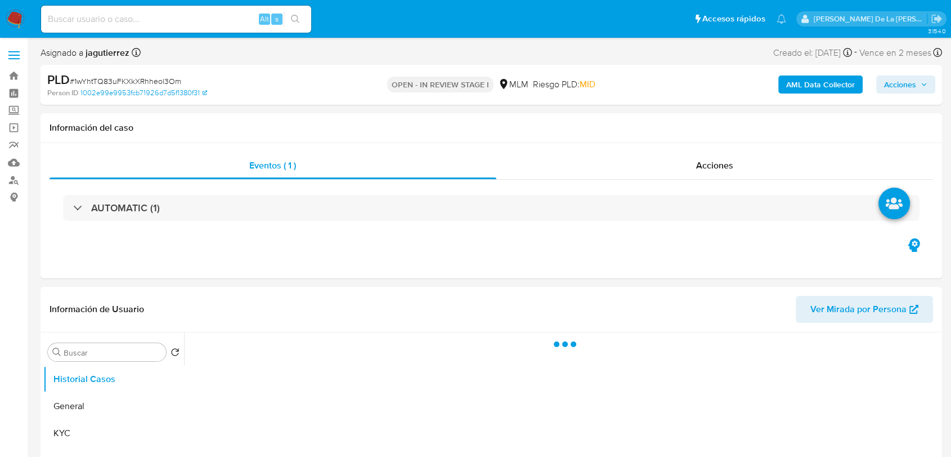
select select "10"
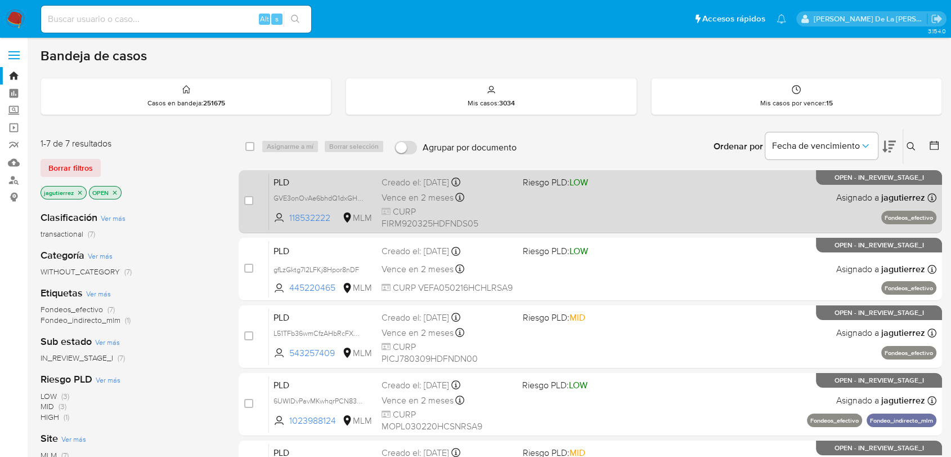
click at [581, 196] on div "PLD GVE3onOvAe6bhdQ1dxGHEBKN 118532222 MLM Riesgo PLD: LOW Creado el: [DATE] Cr…" at bounding box center [603, 201] width 668 height 57
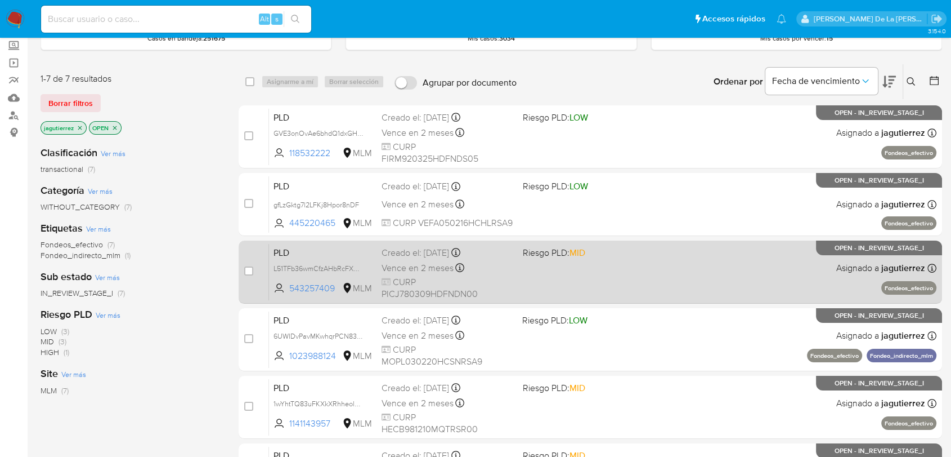
scroll to position [125, 0]
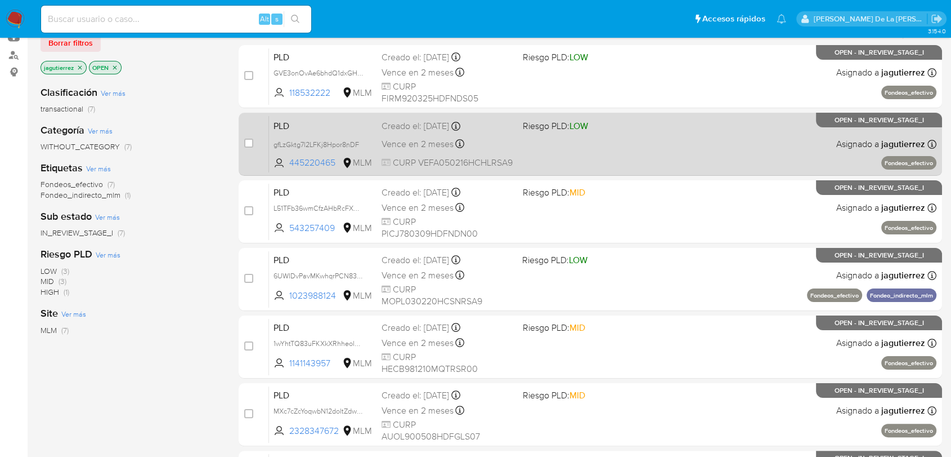
click at [627, 147] on div "PLD gfLzGktg7l2LFKj8Hpor8nDF 445220465 MLM Riesgo PLD: LOW Creado el: [DATE] Cr…" at bounding box center [603, 143] width 668 height 57
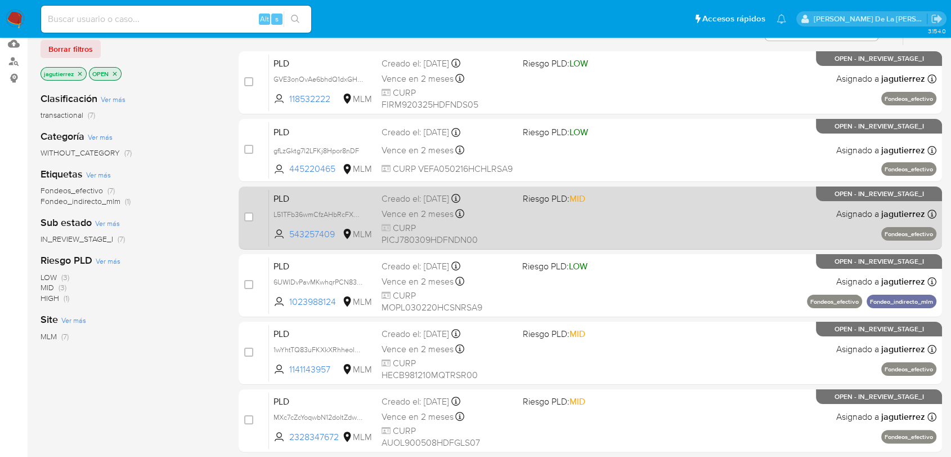
scroll to position [62, 0]
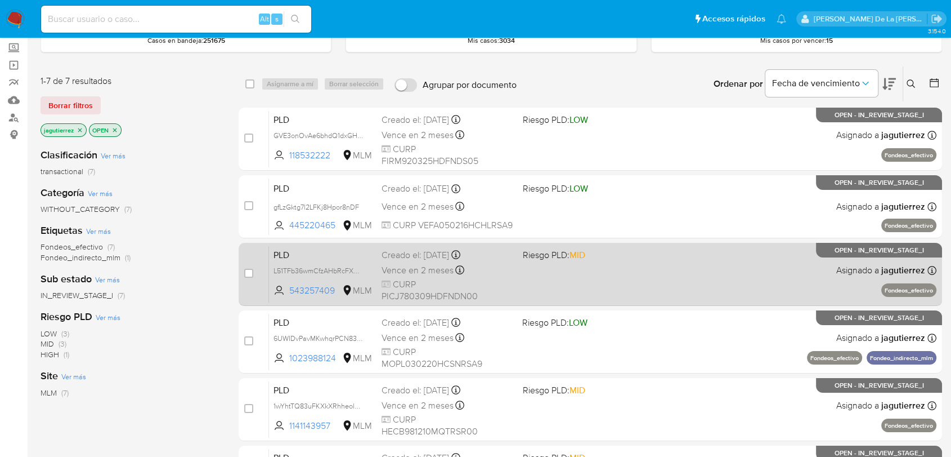
click at [642, 282] on div "PLD L51TFb36wmCfzAHbRcFXHtZU 543257409 MLM Riesgo PLD: MID Creado el: [DATE] Cr…" at bounding box center [603, 273] width 668 height 57
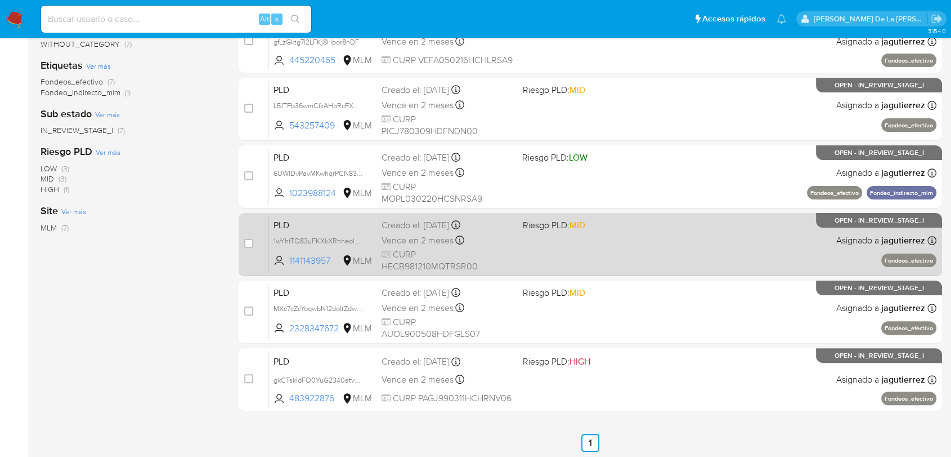
scroll to position [229, 0]
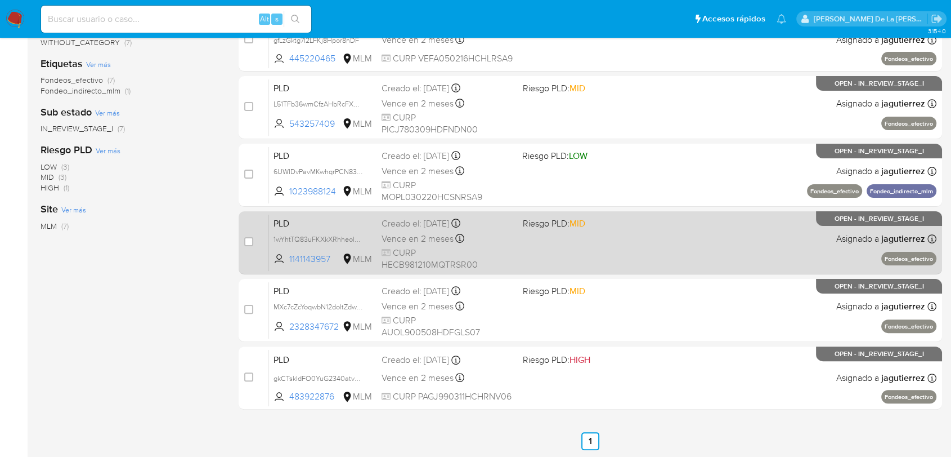
click at [700, 256] on div "PLD 1wYhtTQ83uFKXkXRhheol3Om 1141143957 MLM Riesgo PLD: MID Creado el: [DATE] C…" at bounding box center [603, 242] width 668 height 57
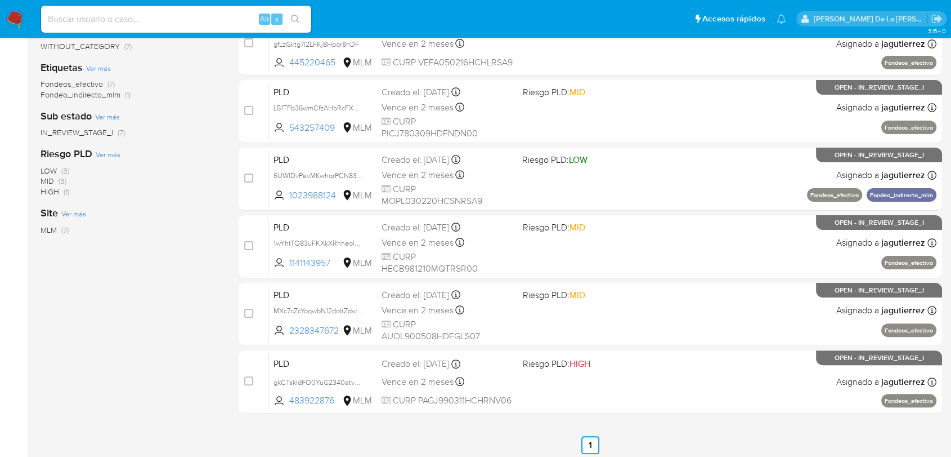
scroll to position [41, 0]
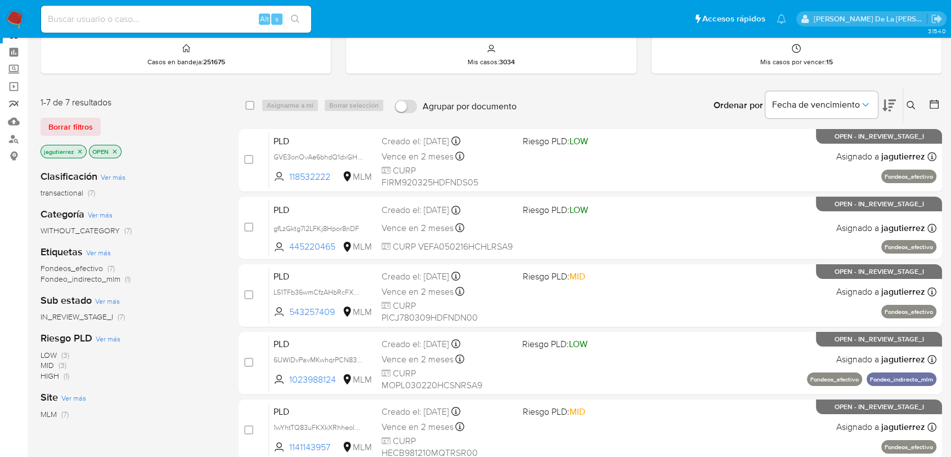
click at [16, 111] on link "Reportes" at bounding box center [67, 103] width 134 height 17
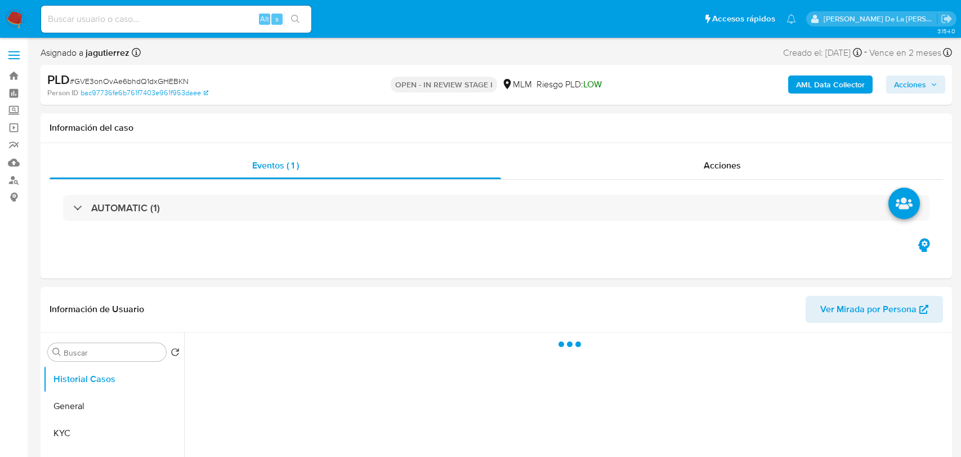
select select "10"
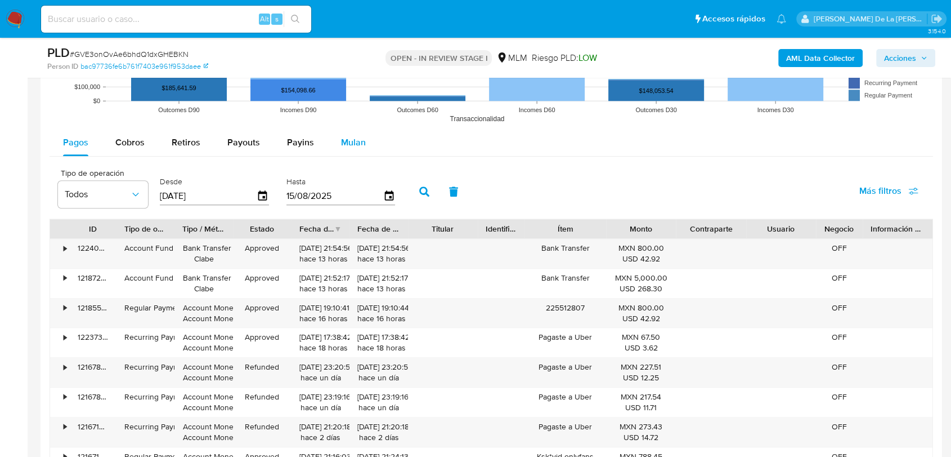
click at [359, 141] on span "Mulan" at bounding box center [353, 142] width 25 height 13
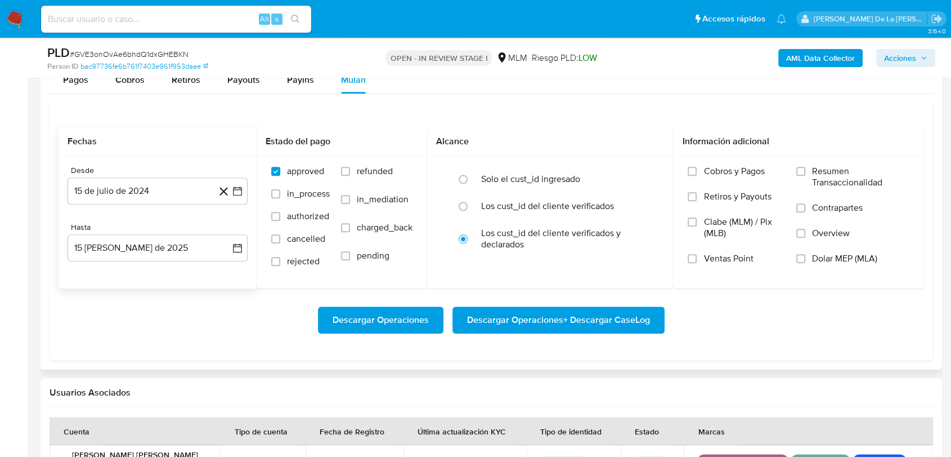
scroll to position [1251, 0]
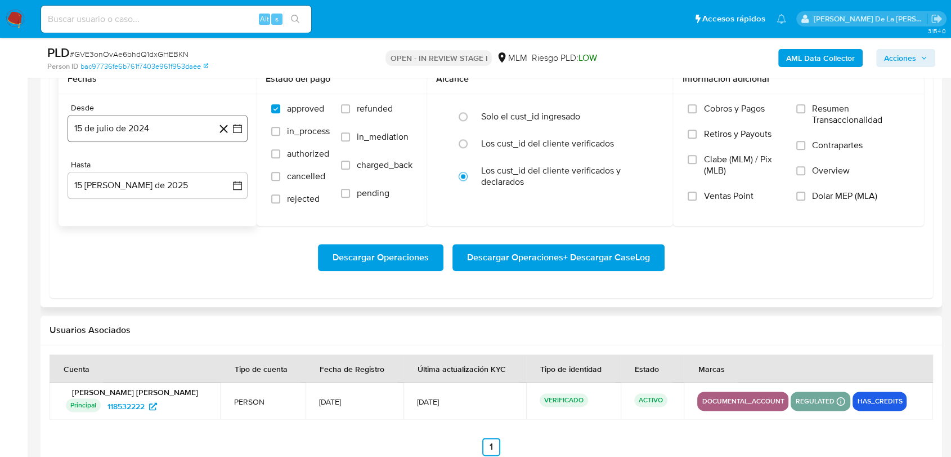
click at [239, 132] on icon "button" at bounding box center [237, 128] width 11 height 11
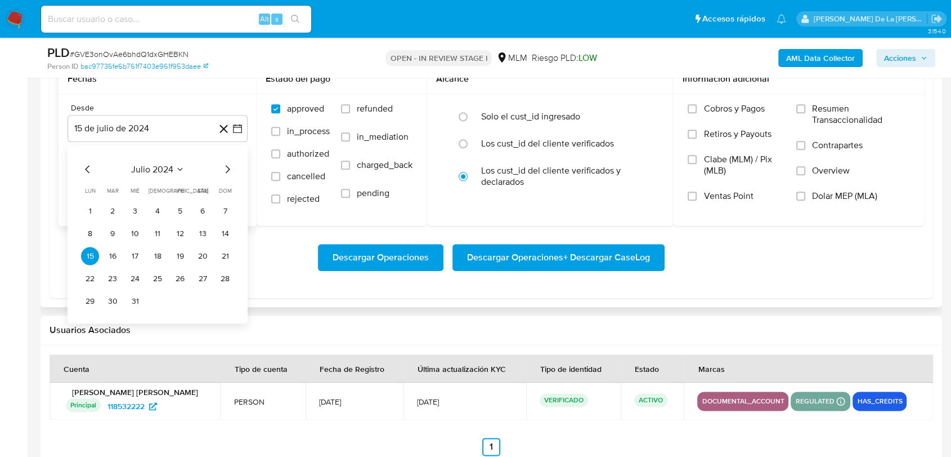
click at [229, 167] on icon "Mes siguiente" at bounding box center [228, 169] width 14 height 14
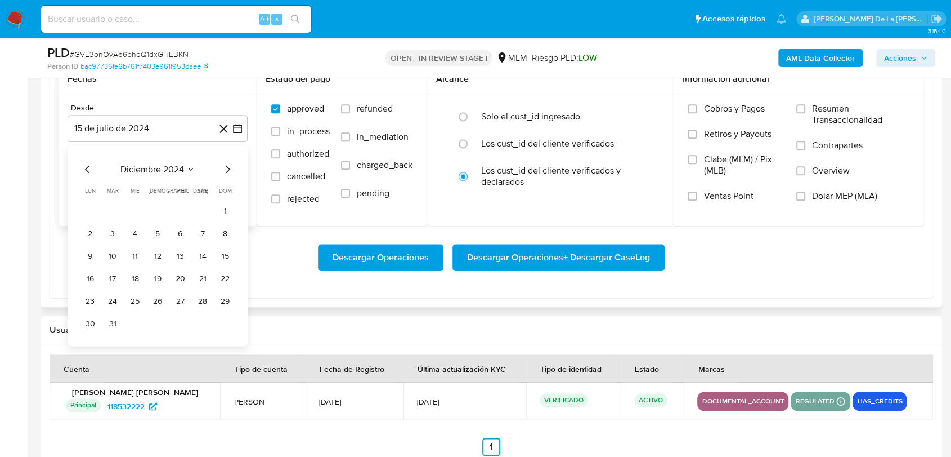
click at [229, 167] on icon "Mes siguiente" at bounding box center [228, 169] width 14 height 14
click at [109, 208] on button "1" at bounding box center [113, 211] width 18 height 18
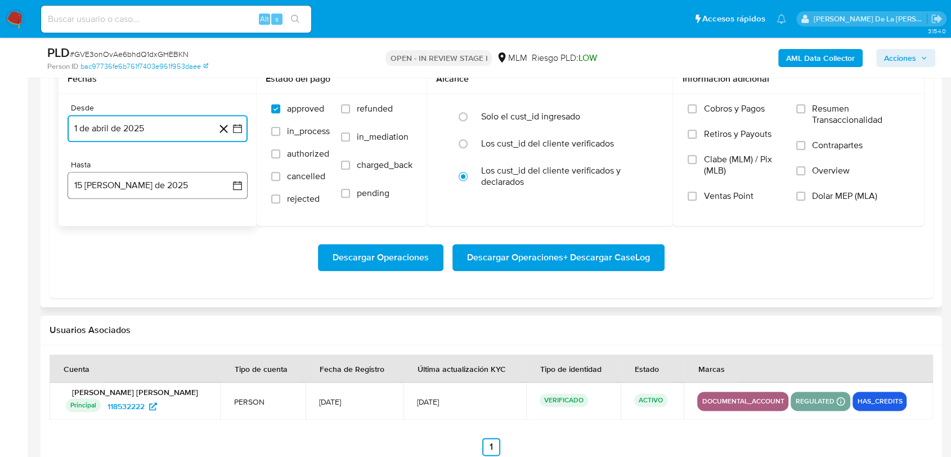
click at [127, 195] on button "15 [PERSON_NAME] de 2025" at bounding box center [158, 185] width 180 height 27
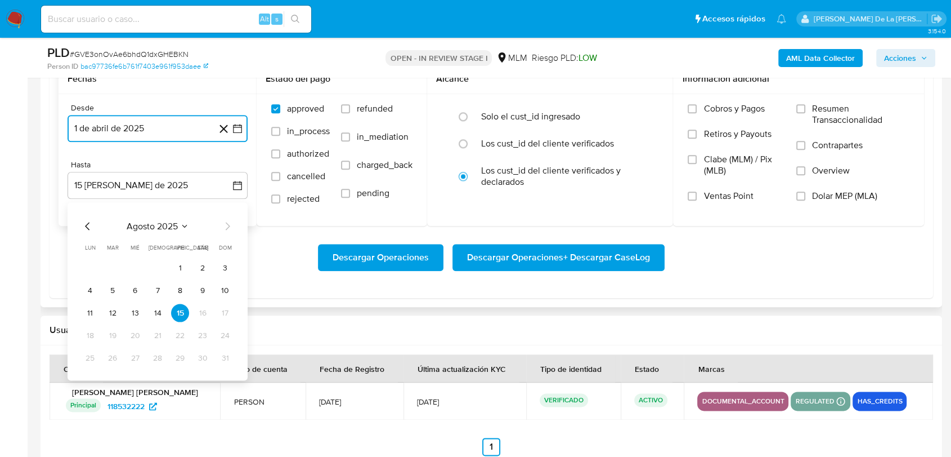
click at [86, 228] on icon "Mes anterior" at bounding box center [88, 226] width 14 height 14
click at [154, 352] on button "31" at bounding box center [158, 357] width 18 height 18
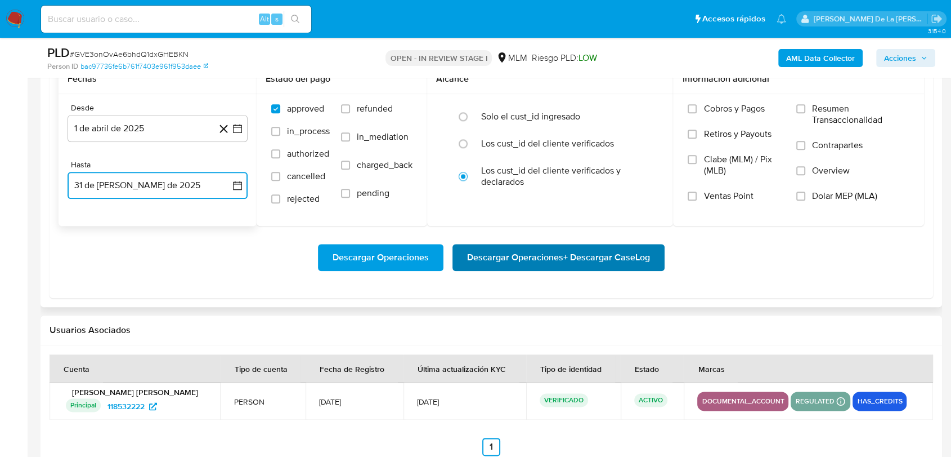
click at [604, 247] on span "Descargar Operaciones + Descargar CaseLog" at bounding box center [558, 257] width 183 height 25
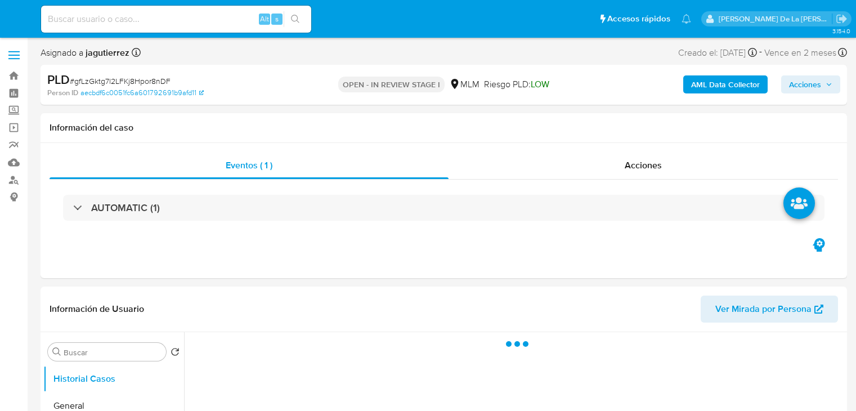
select select "10"
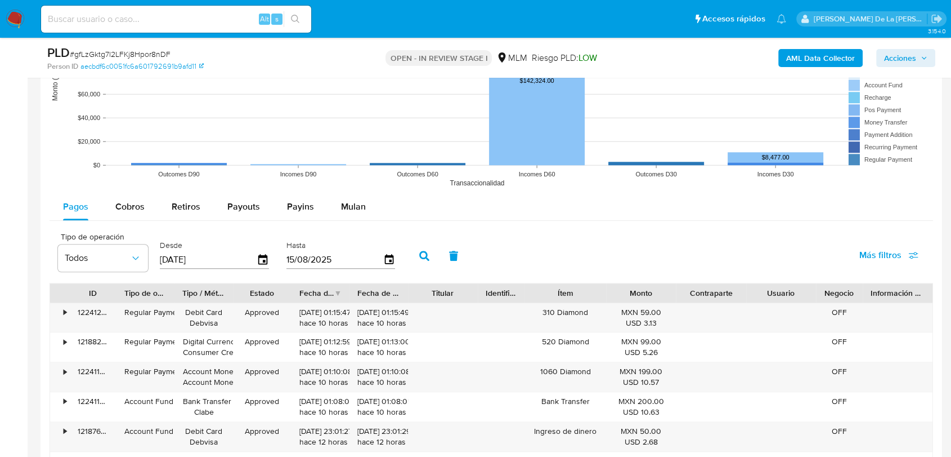
scroll to position [1188, 0]
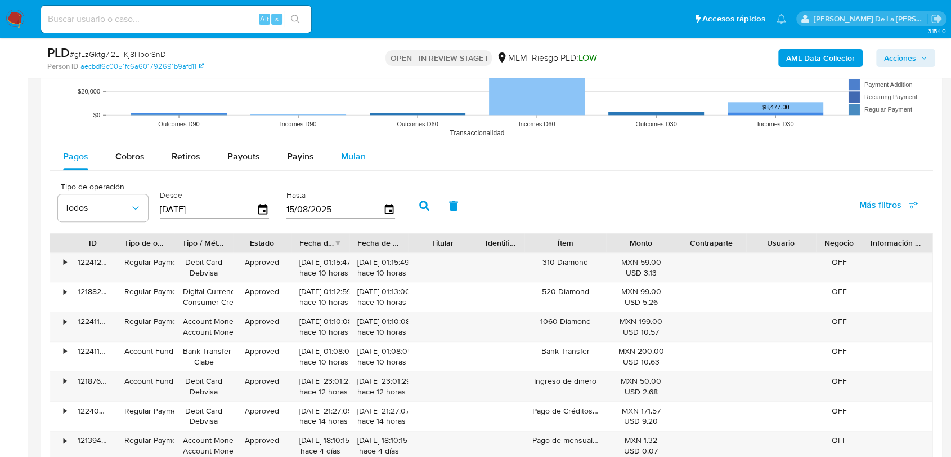
click at [343, 157] on span "Mulan" at bounding box center [353, 156] width 25 height 13
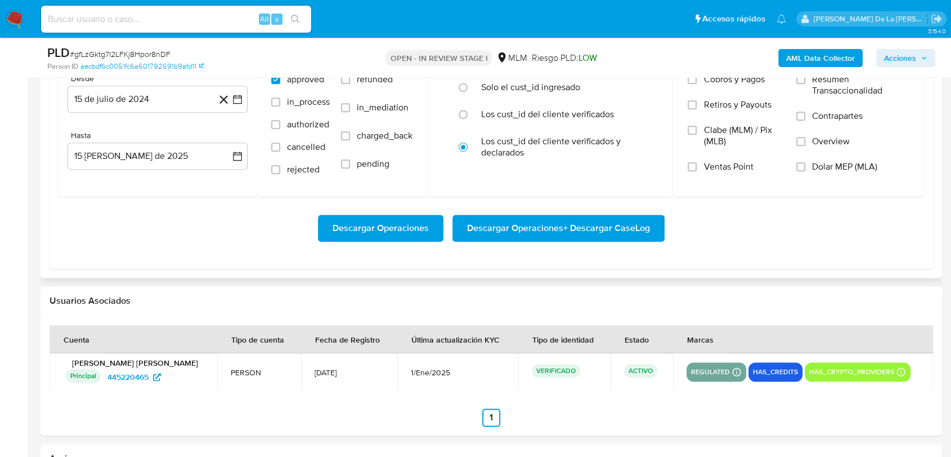
scroll to position [1313, 0]
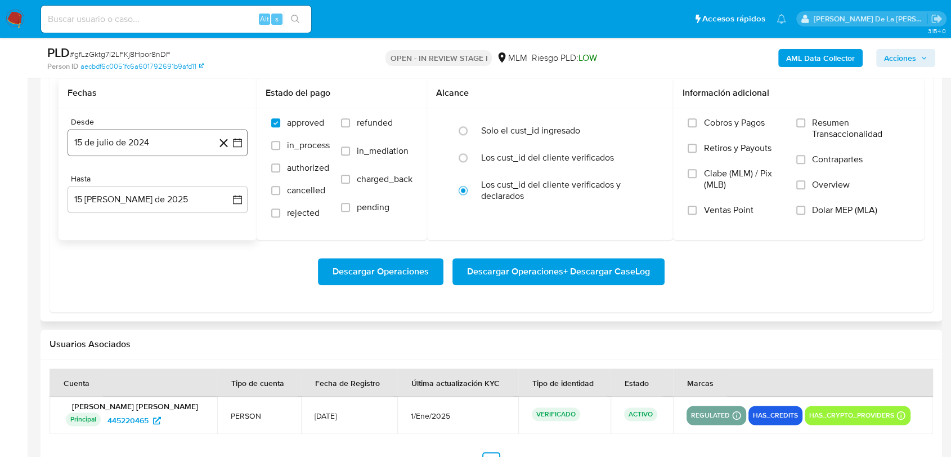
click at [234, 142] on icon "button" at bounding box center [237, 142] width 11 height 11
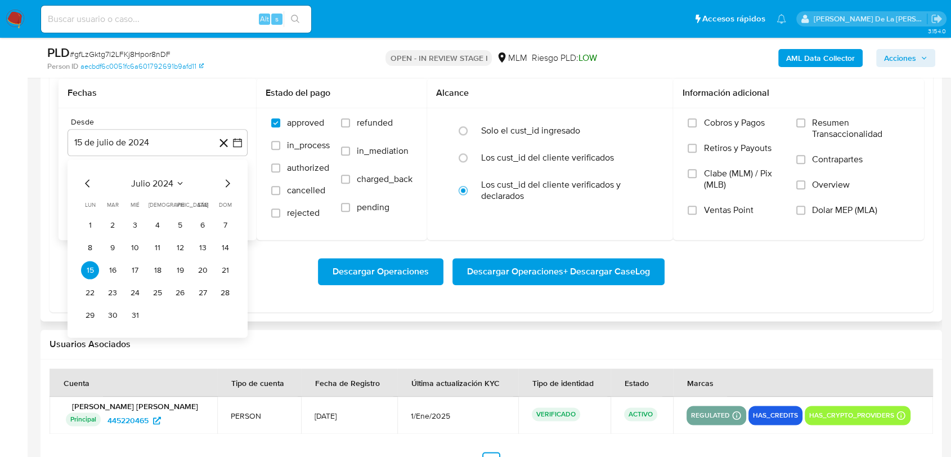
click at [223, 185] on icon "Mes siguiente" at bounding box center [228, 183] width 14 height 14
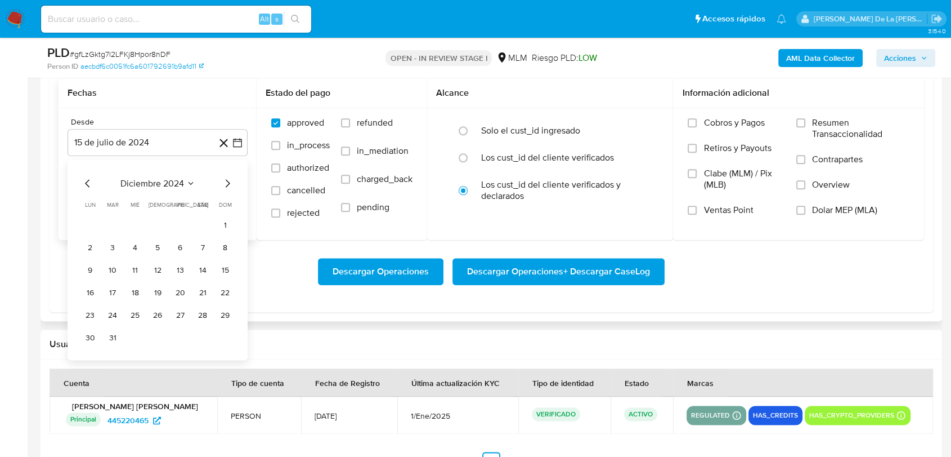
click at [223, 185] on icon "Mes siguiente" at bounding box center [228, 183] width 14 height 14
click at [111, 227] on button "1" at bounding box center [113, 225] width 18 height 18
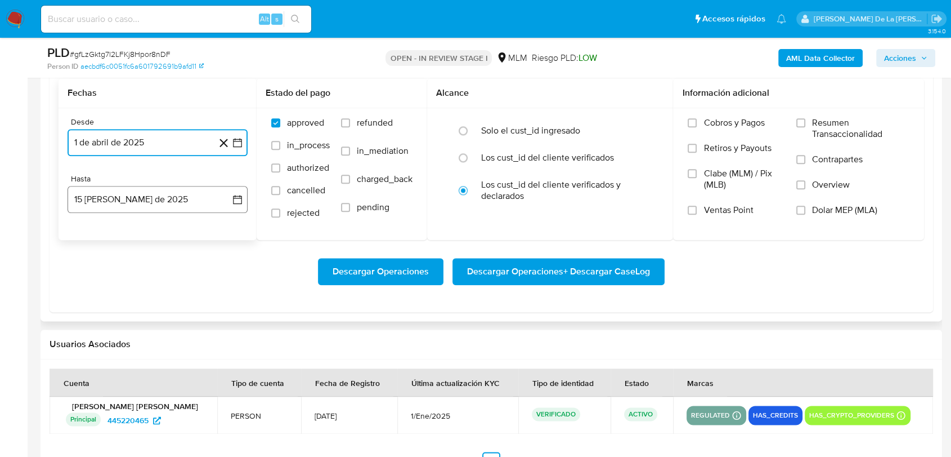
click at [117, 208] on button "15 de agosto de 2025" at bounding box center [158, 199] width 180 height 27
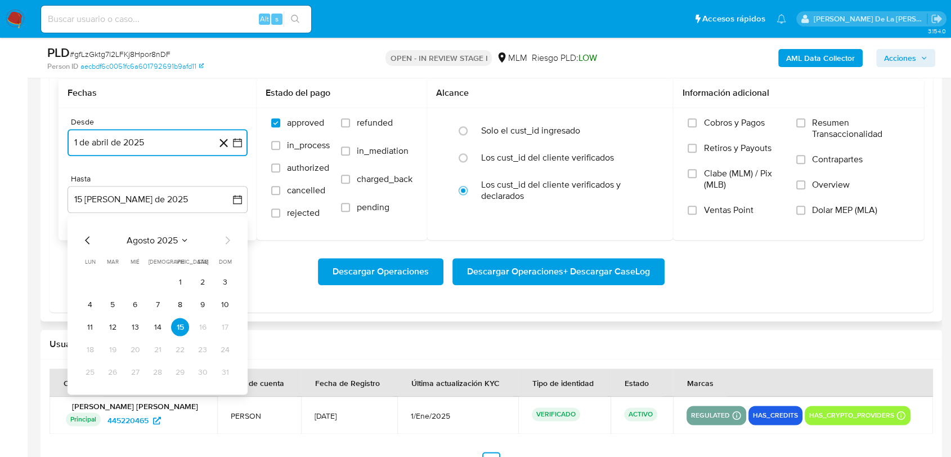
click at [86, 233] on icon "Mes anterior" at bounding box center [88, 240] width 14 height 14
click at [162, 372] on button "31" at bounding box center [158, 372] width 18 height 18
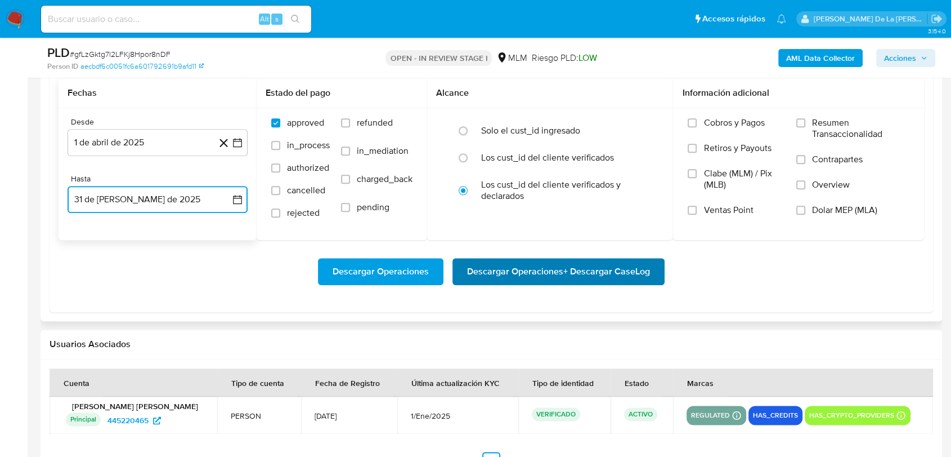
click at [502, 275] on span "Descargar Operaciones + Descargar CaseLog" at bounding box center [558, 271] width 183 height 25
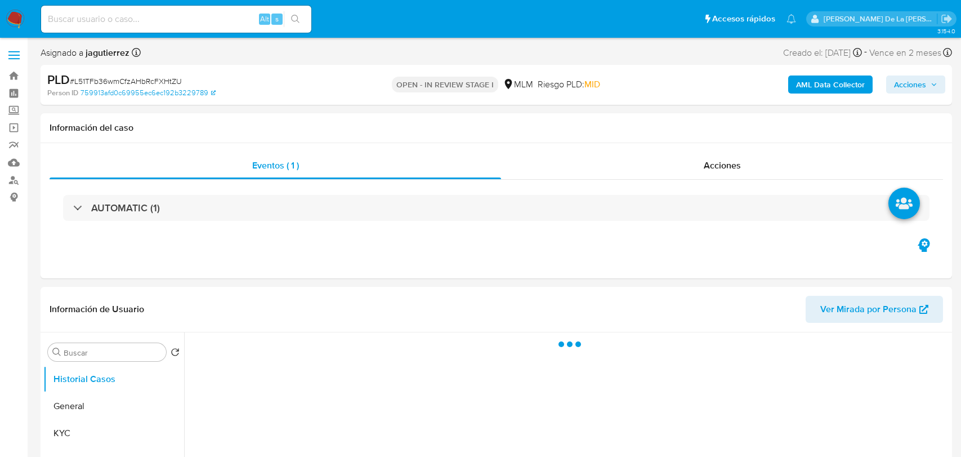
select select "10"
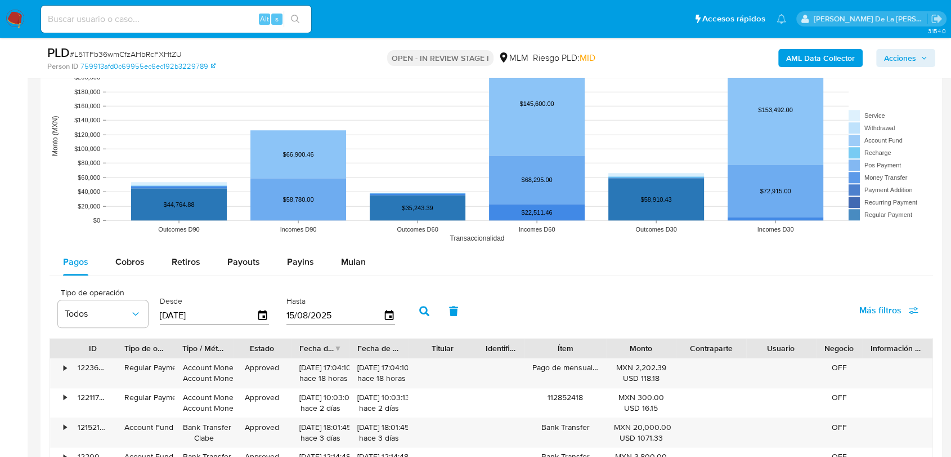
scroll to position [1126, 0]
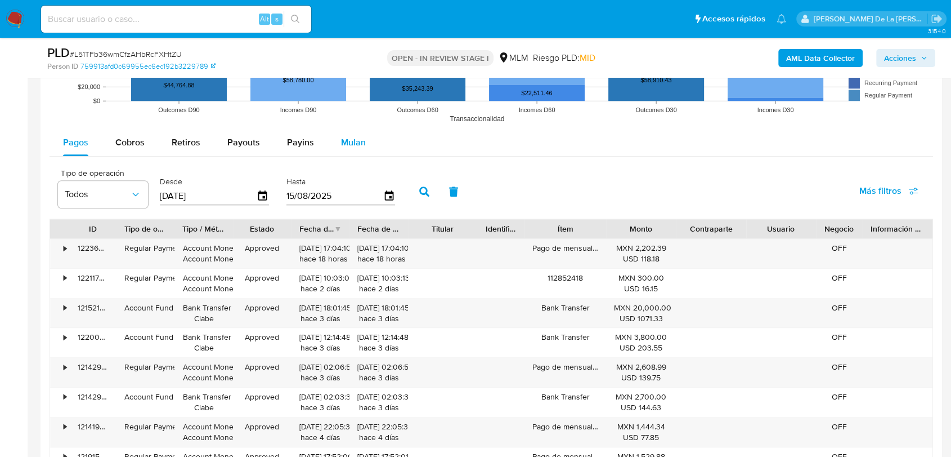
drag, startPoint x: 355, startPoint y: 144, endPoint x: 360, endPoint y: 149, distance: 7.6
click at [354, 145] on span "Mulan" at bounding box center [353, 142] width 25 height 13
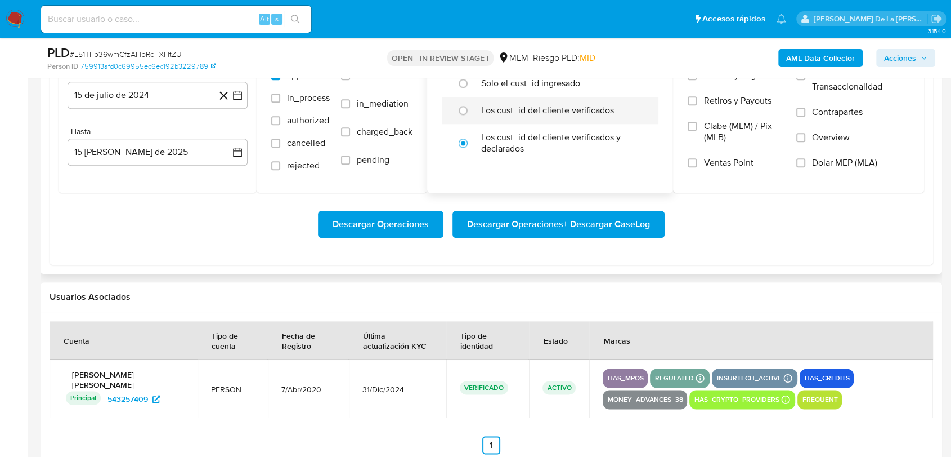
scroll to position [1188, 0]
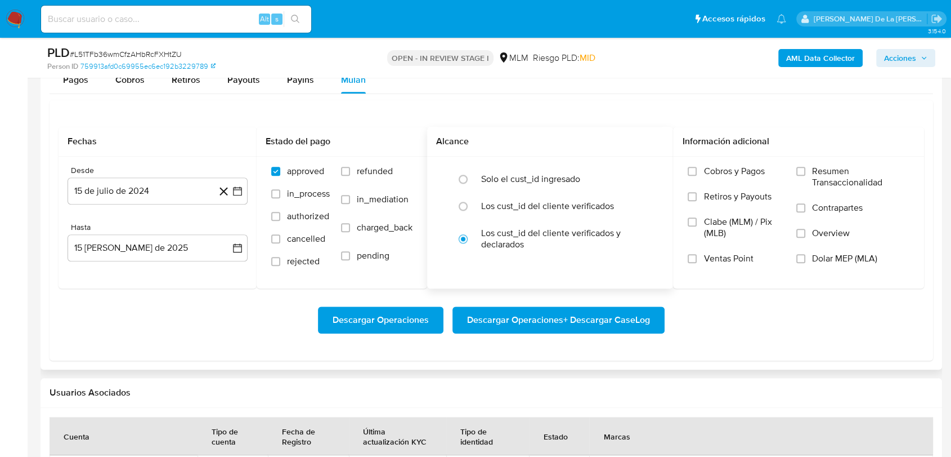
drag, startPoint x: 493, startPoint y: 176, endPoint x: 439, endPoint y: 178, distance: 53.6
click at [491, 176] on label "Solo el cust_id ingresado" at bounding box center [530, 178] width 99 height 11
click at [472, 176] on input "radio" at bounding box center [463, 179] width 18 height 18
radio input "true"
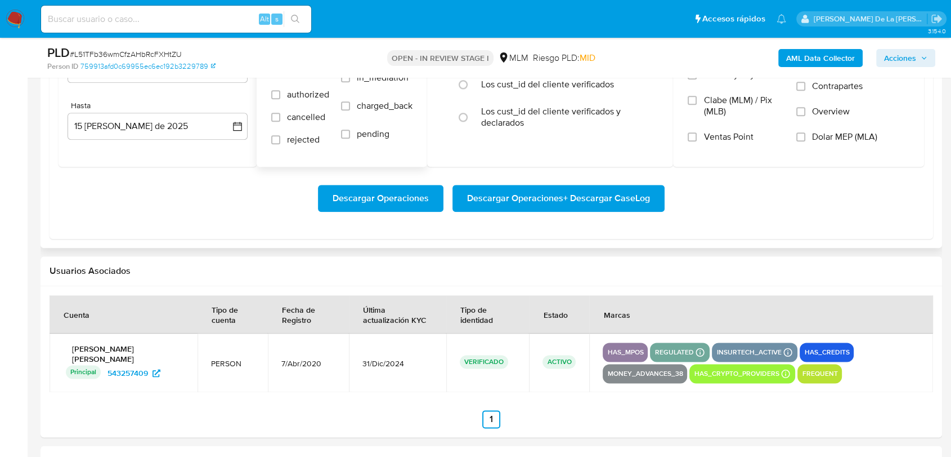
scroll to position [1251, 0]
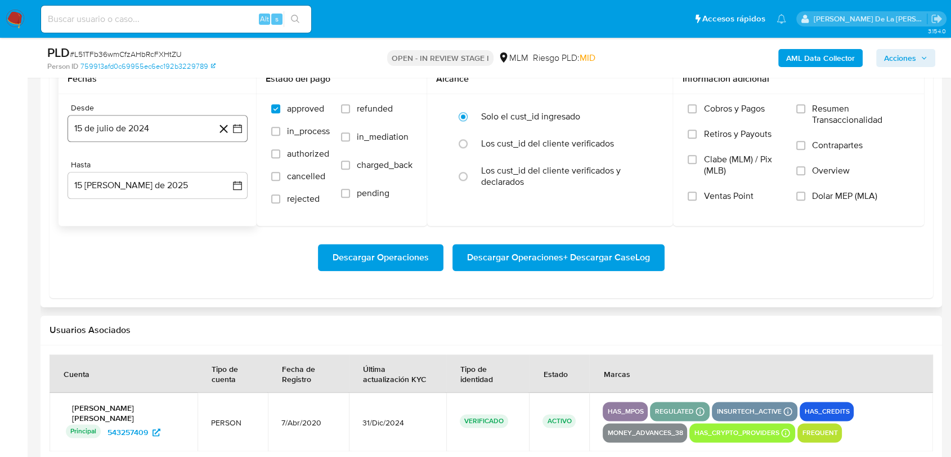
click at [237, 126] on icon "button" at bounding box center [237, 128] width 11 height 11
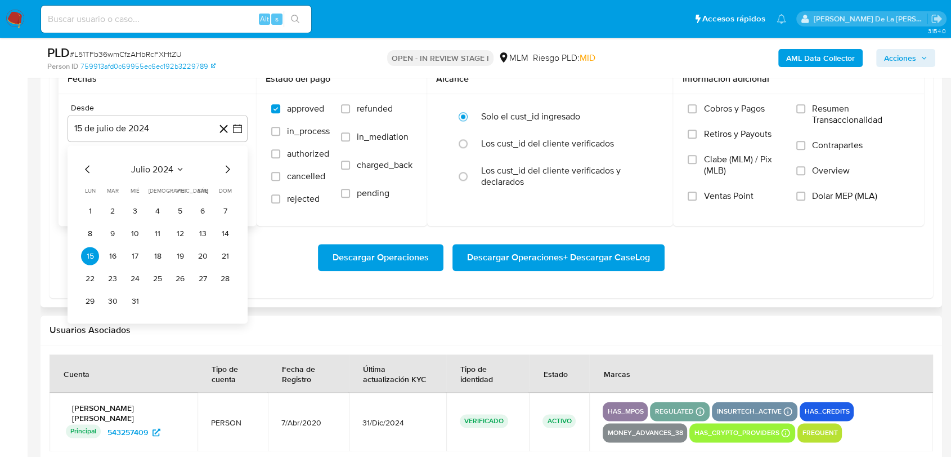
click at [226, 174] on icon "Mes siguiente" at bounding box center [228, 169] width 14 height 14
click at [225, 166] on icon "Mes siguiente" at bounding box center [228, 169] width 14 height 14
click at [224, 166] on icon "Mes siguiente" at bounding box center [228, 169] width 14 height 14
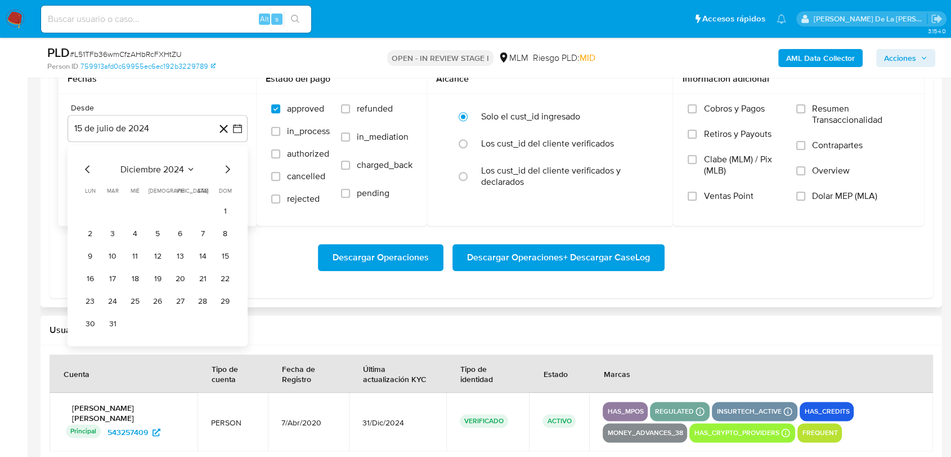
click at [224, 166] on icon "Mes siguiente" at bounding box center [228, 169] width 14 height 14
click at [116, 208] on button "1" at bounding box center [113, 211] width 18 height 18
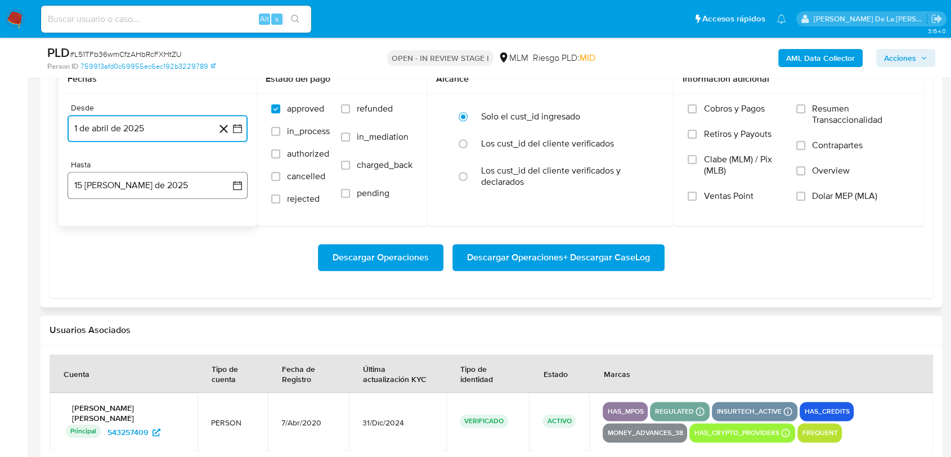
click at [149, 173] on button "[DATE]" at bounding box center [158, 185] width 180 height 27
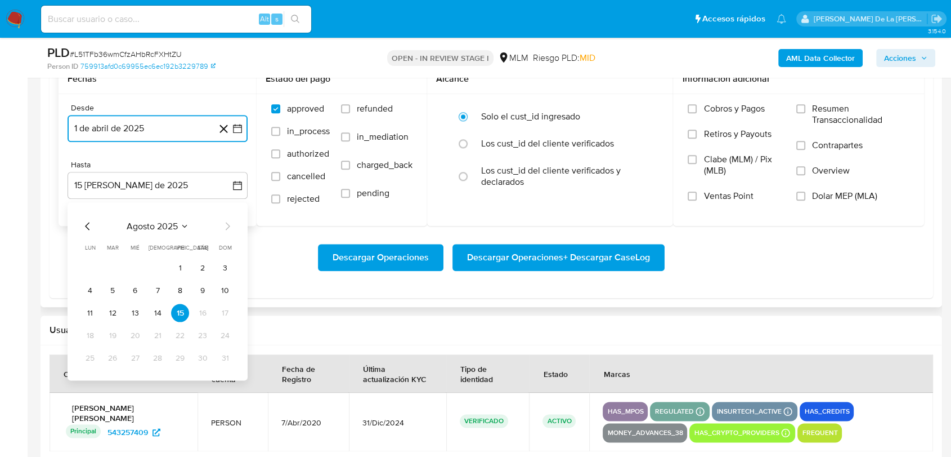
click at [81, 221] on icon "Mes anterior" at bounding box center [88, 226] width 14 height 14
click at [150, 360] on button "31" at bounding box center [158, 357] width 18 height 18
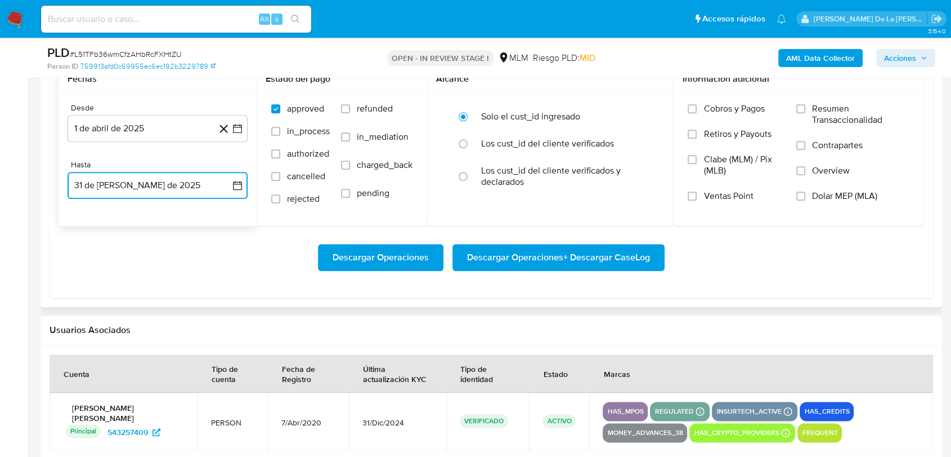
click at [235, 183] on icon "button" at bounding box center [237, 185] width 11 height 11
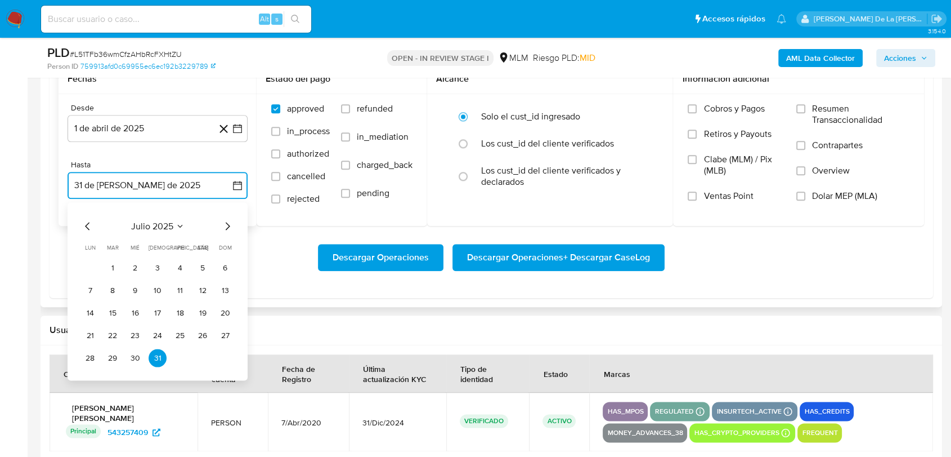
click at [235, 183] on icon "button" at bounding box center [237, 185] width 11 height 11
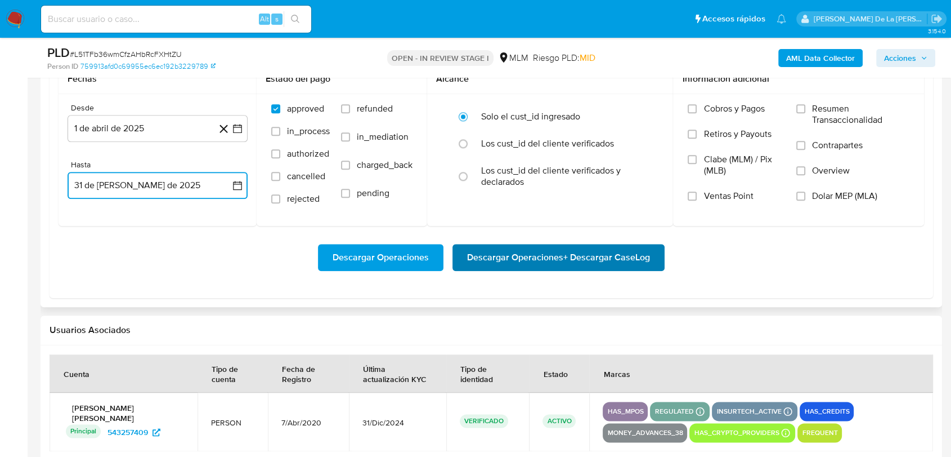
click at [523, 261] on span "Descargar Operaciones + Descargar CaseLog" at bounding box center [558, 257] width 183 height 25
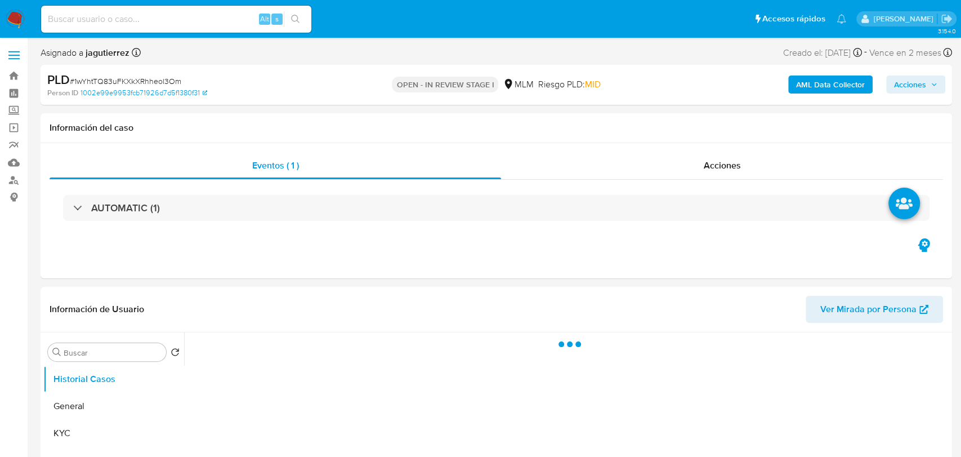
select select "10"
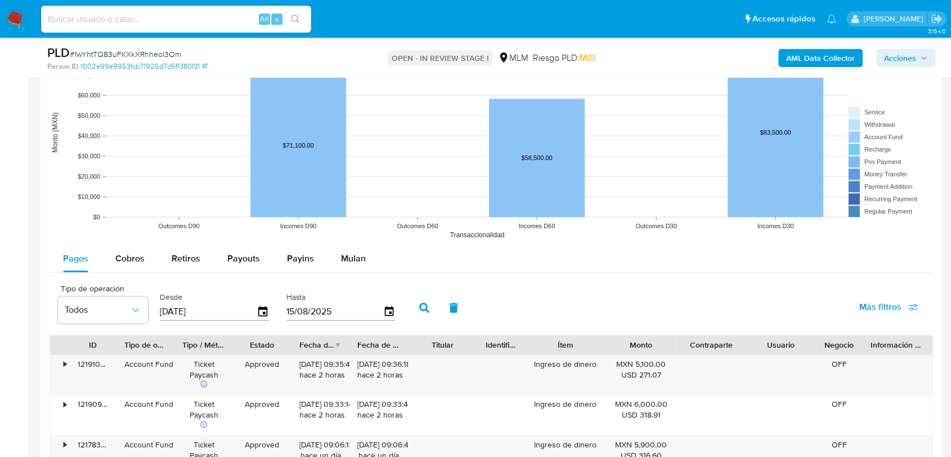
scroll to position [1188, 0]
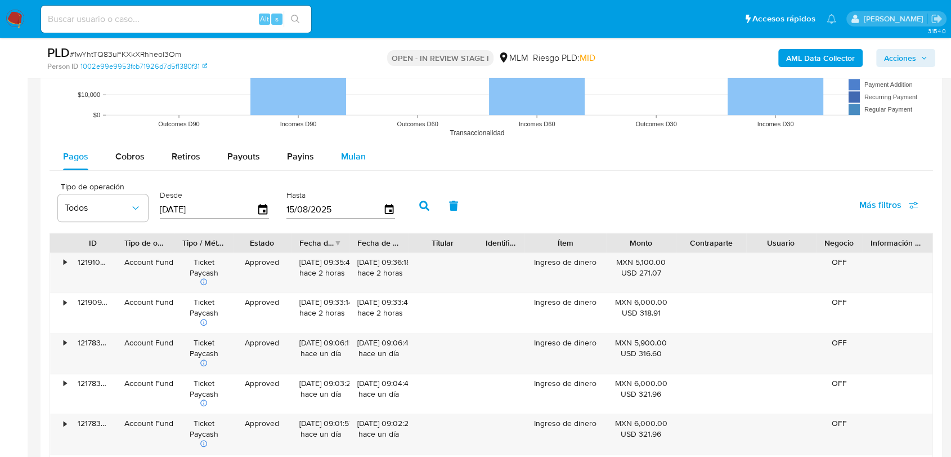
drag, startPoint x: 342, startPoint y: 155, endPoint x: 348, endPoint y: 152, distance: 6.8
click at [342, 155] on span "Mulan" at bounding box center [353, 156] width 25 height 13
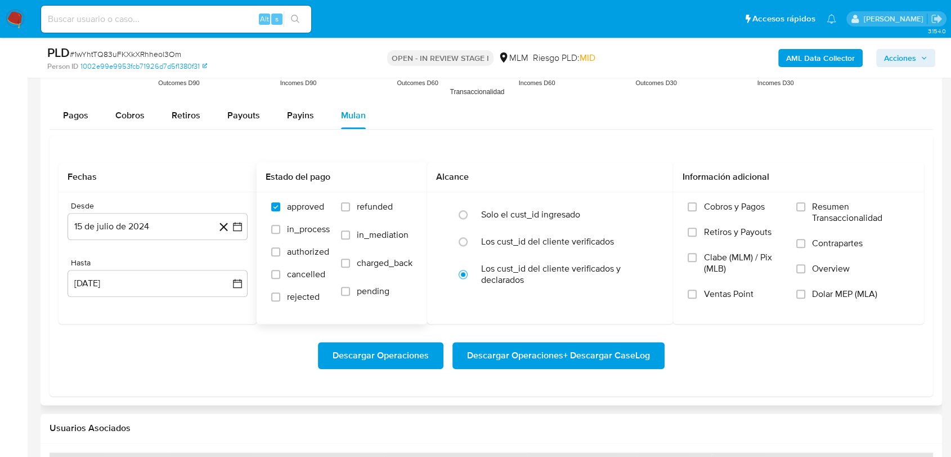
scroll to position [1251, 0]
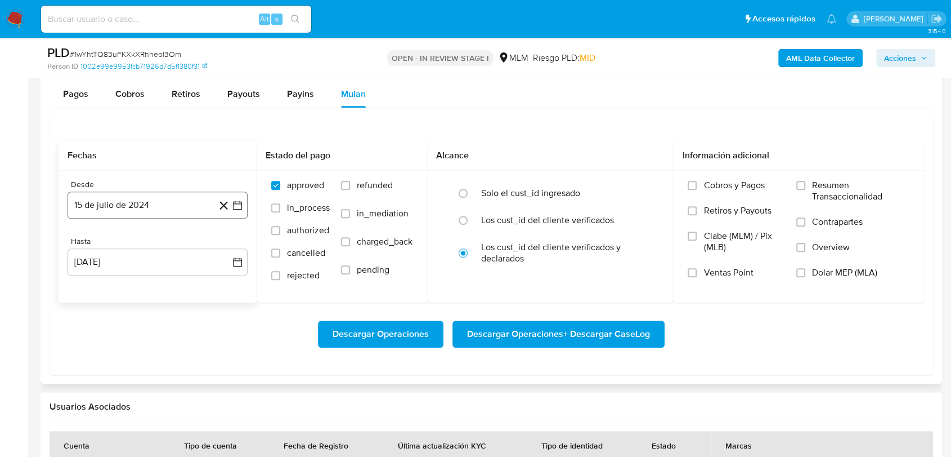
click at [240, 206] on icon "button" at bounding box center [237, 204] width 11 height 11
click at [227, 244] on icon "Mes siguiente" at bounding box center [228, 246] width 14 height 14
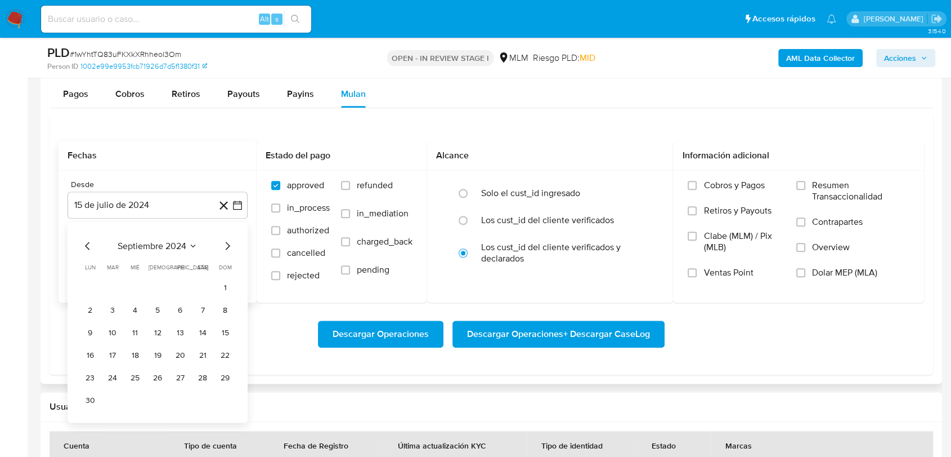
click at [229, 248] on icon "Mes siguiente" at bounding box center [228, 246] width 14 height 14
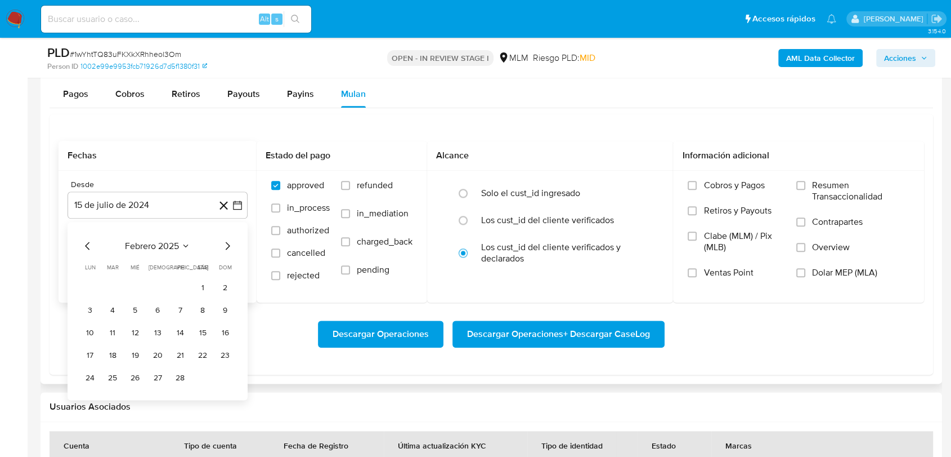
click at [229, 248] on icon "Mes siguiente" at bounding box center [228, 246] width 14 height 14
click at [108, 289] on button "1" at bounding box center [113, 287] width 18 height 18
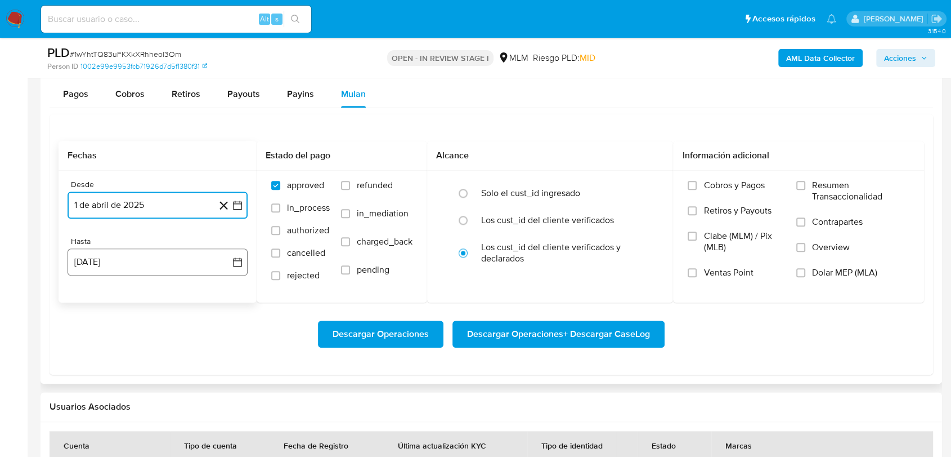
click at [150, 265] on button "15 [PERSON_NAME] de 2025" at bounding box center [158, 261] width 180 height 27
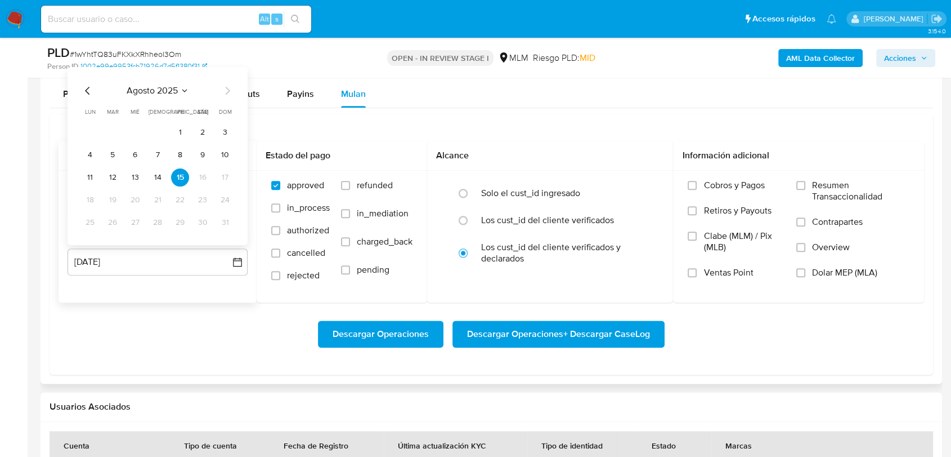
click at [86, 82] on div "agosto 2025 agosto 2025 lun lunes mar martes mié miércoles jue jueves vie viern…" at bounding box center [158, 155] width 180 height 178
click at [86, 87] on icon "Mes anterior" at bounding box center [88, 90] width 14 height 14
click at [158, 221] on button "31" at bounding box center [158, 222] width 18 height 18
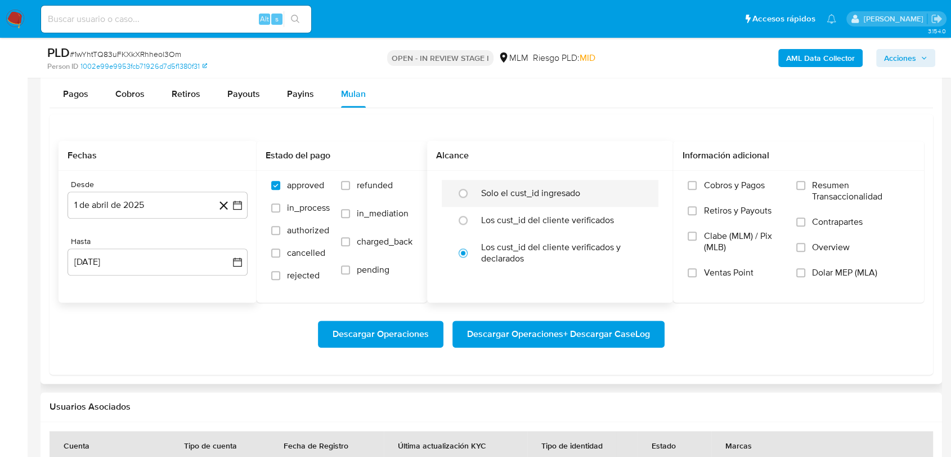
drag, startPoint x: 501, startPoint y: 194, endPoint x: 495, endPoint y: 198, distance: 7.7
click at [499, 194] on label "Solo el cust_id ingresado" at bounding box center [530, 192] width 99 height 11
click at [472, 194] on input "radio" at bounding box center [463, 193] width 18 height 18
radio input "true"
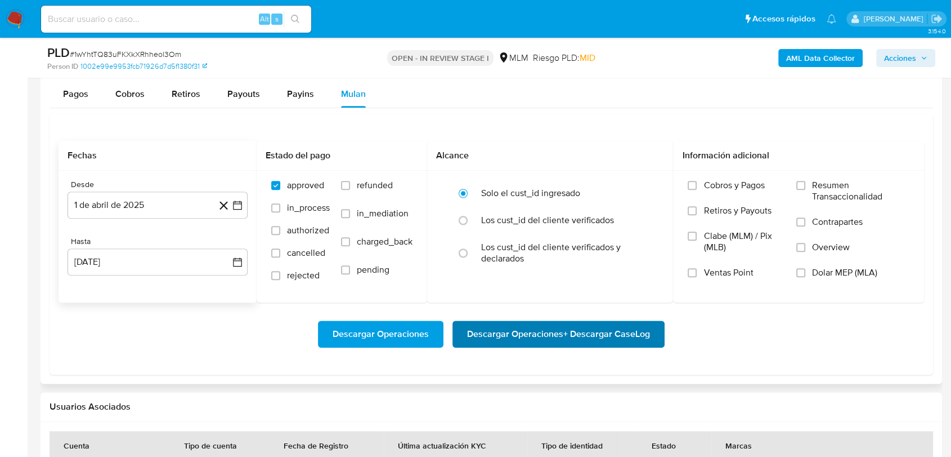
click at [571, 334] on span "Descargar Operaciones + Descargar CaseLog" at bounding box center [558, 333] width 183 height 25
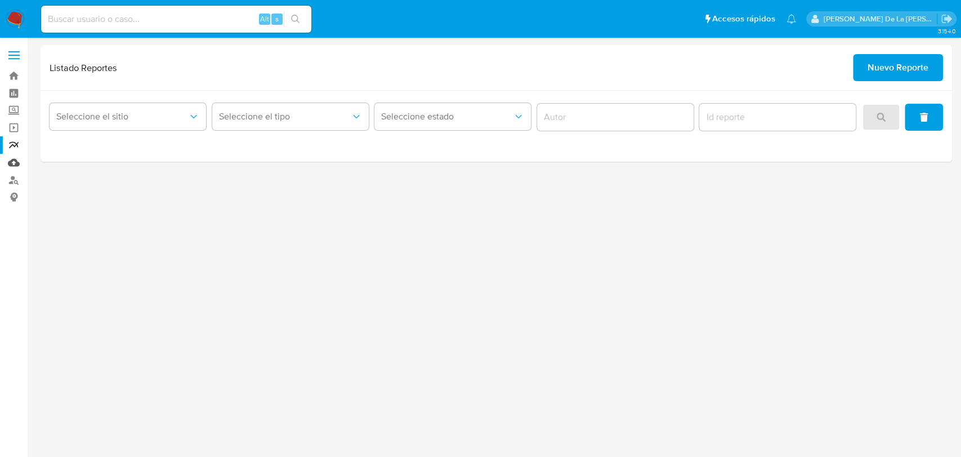
click at [11, 164] on link "Mulan" at bounding box center [67, 162] width 134 height 17
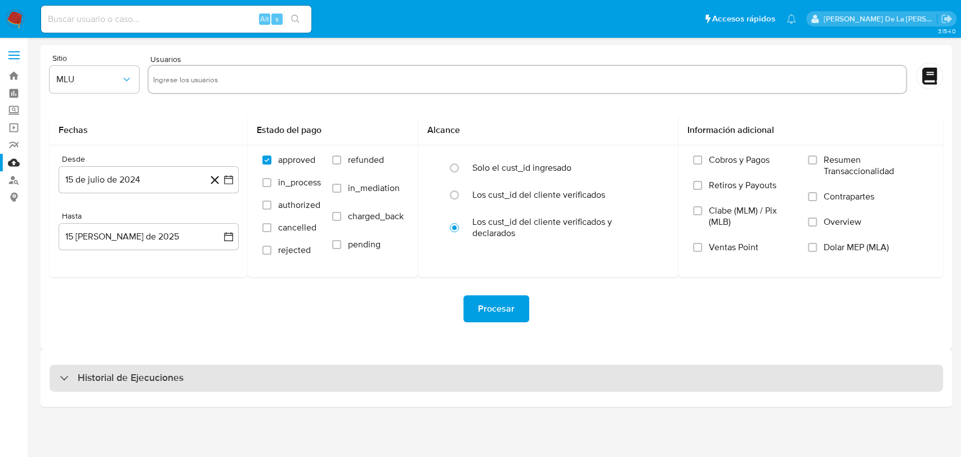
click at [113, 369] on div "Historial de Ejecuciones" at bounding box center [496, 377] width 893 height 27
select select "10"
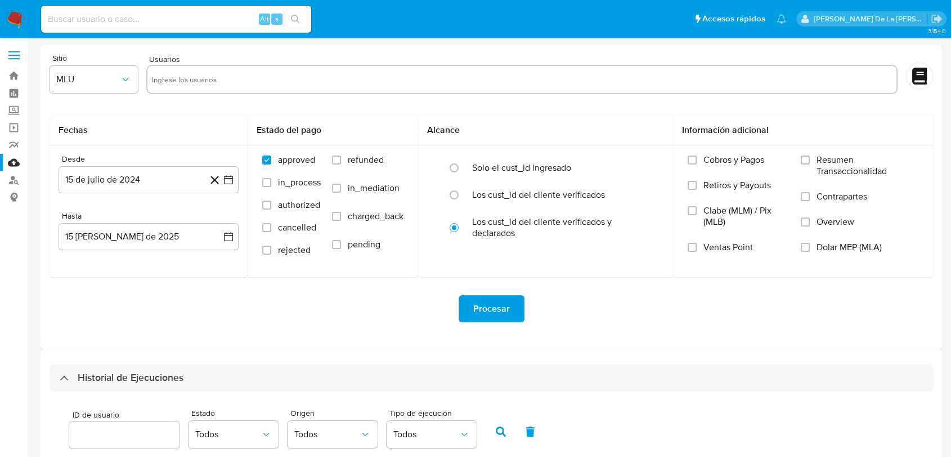
click at [9, 15] on img at bounding box center [15, 19] width 19 height 19
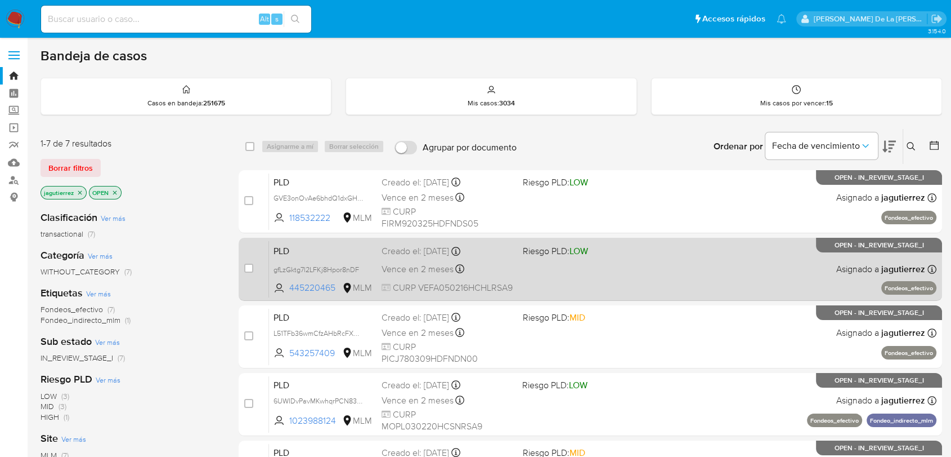
click at [651, 259] on div "PLD gfLzGktg7l2LFKj8Hpor8nDF 445220465 MLM Riesgo PLD: LOW Creado el: [DATE] Cr…" at bounding box center [603, 268] width 668 height 57
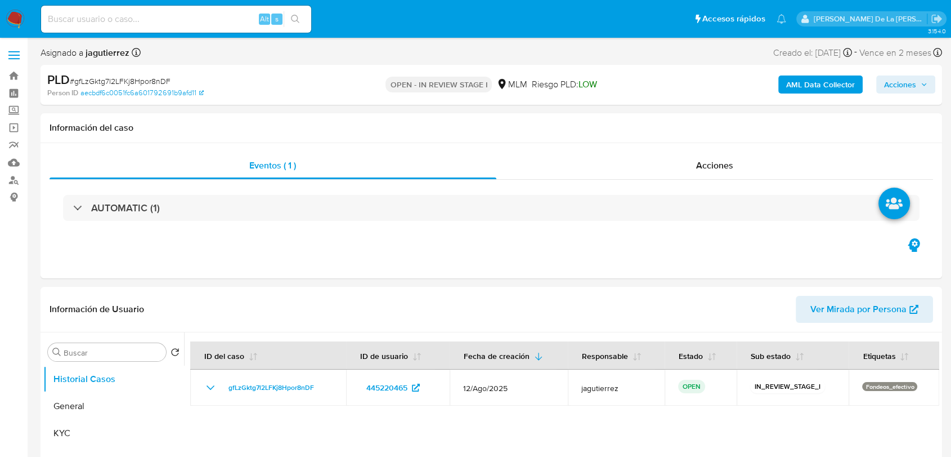
select select "10"
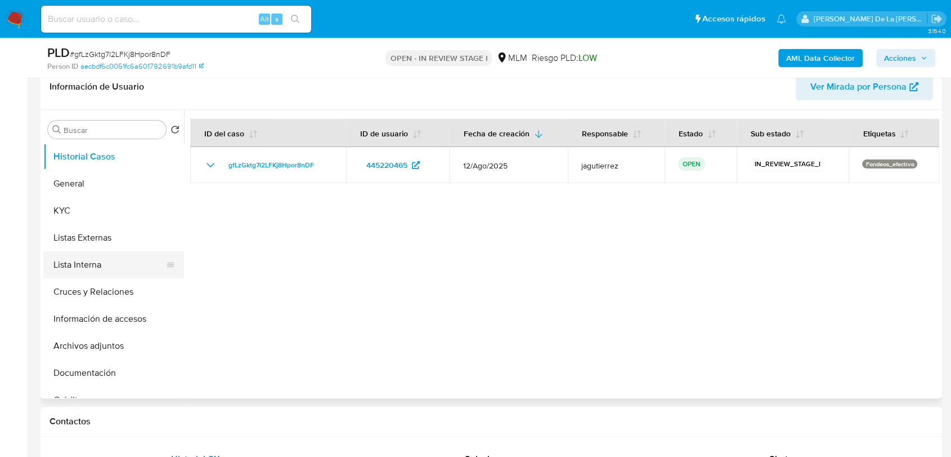
scroll to position [187, 0]
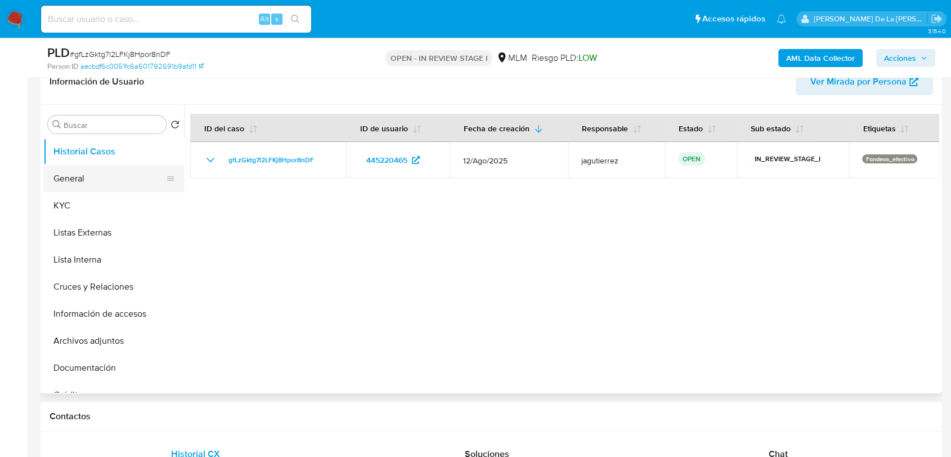
click at [67, 178] on button "General" at bounding box center [109, 178] width 132 height 27
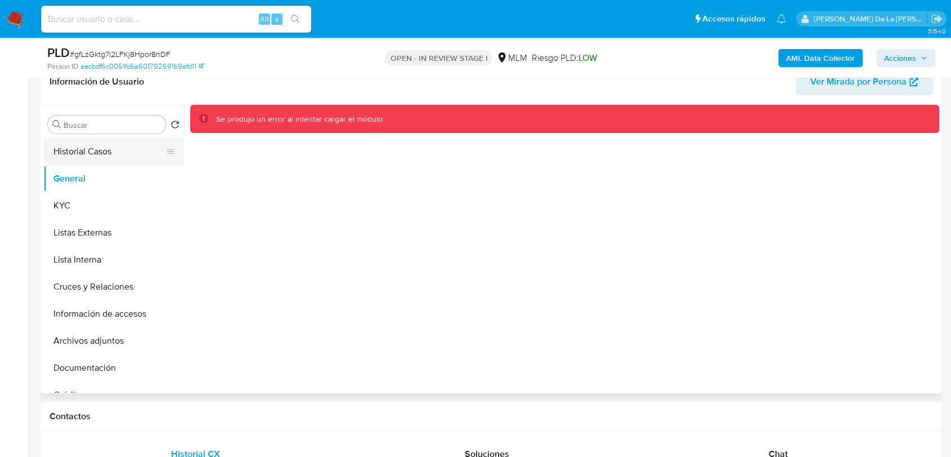
click at [87, 147] on button "Historial Casos" at bounding box center [109, 151] width 132 height 27
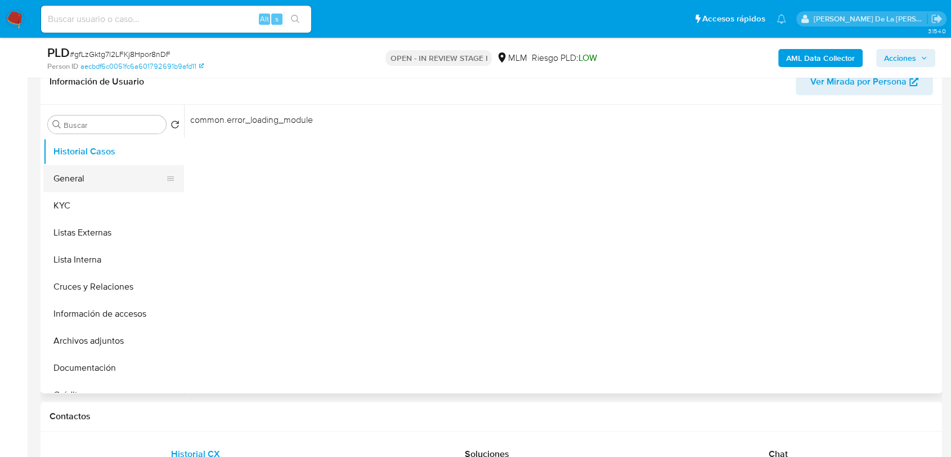
click at [77, 177] on button "General" at bounding box center [109, 178] width 132 height 27
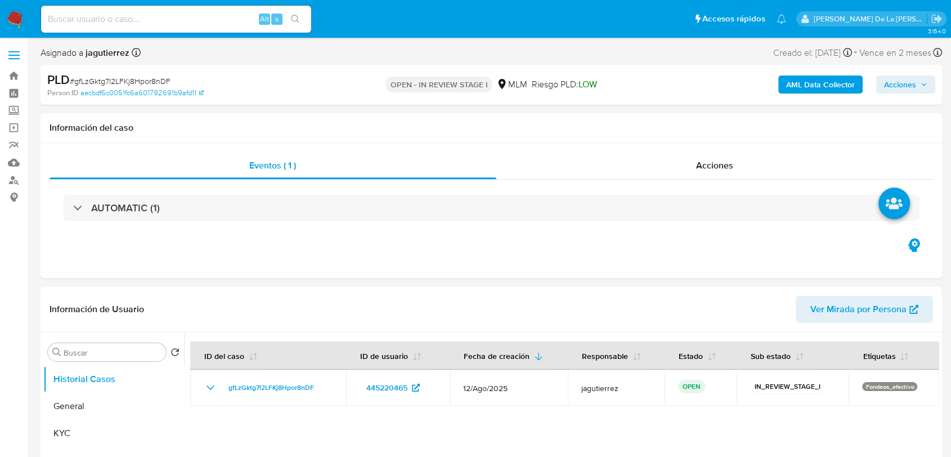
select select "10"
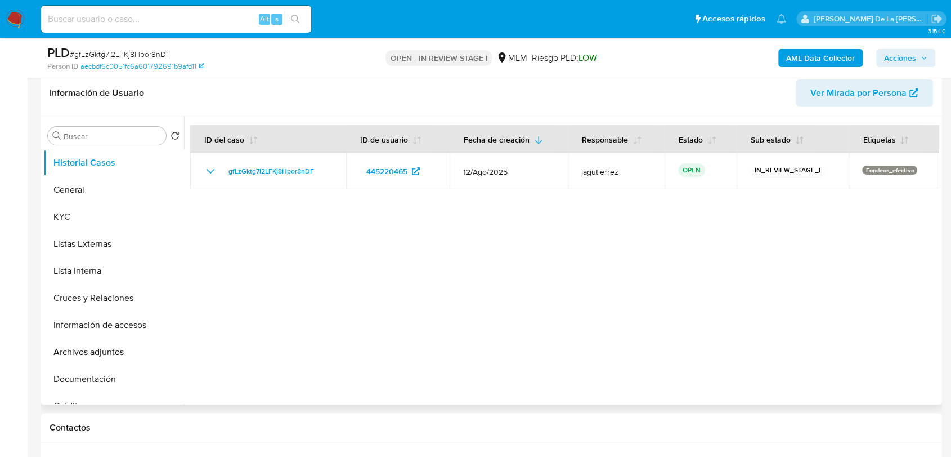
scroll to position [187, 0]
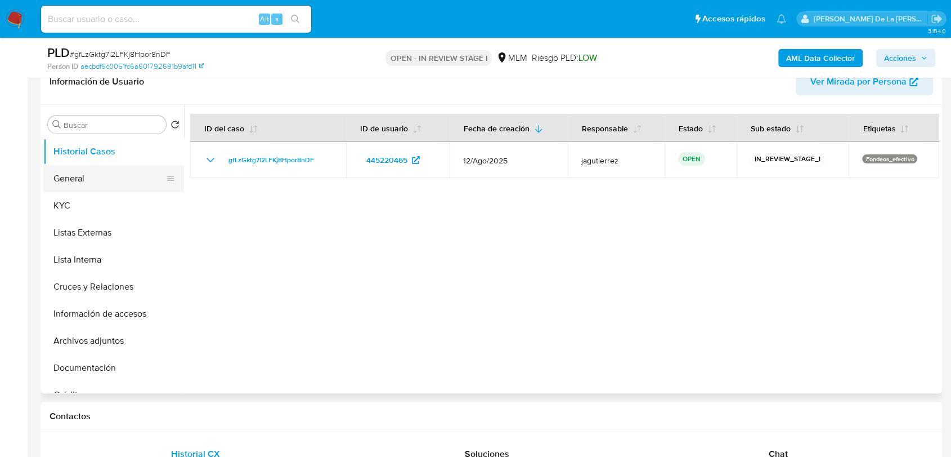
click at [74, 177] on button "General" at bounding box center [109, 178] width 132 height 27
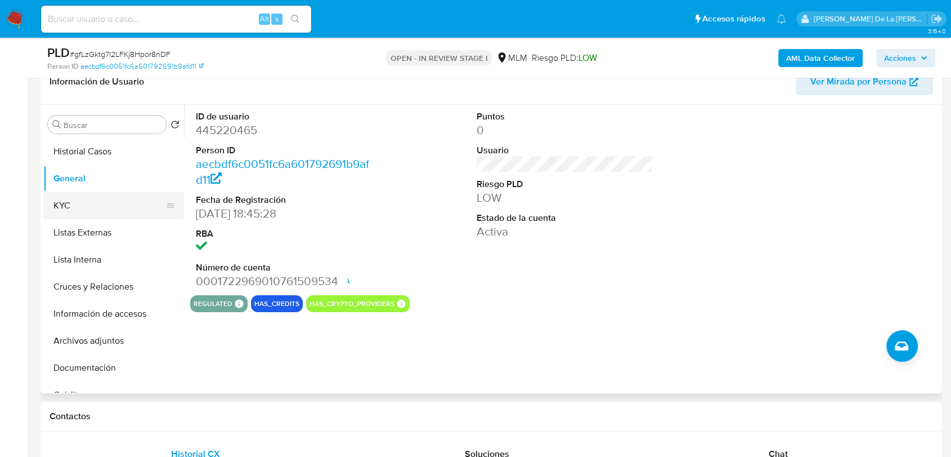
click at [97, 204] on button "KYC" at bounding box center [109, 205] width 132 height 27
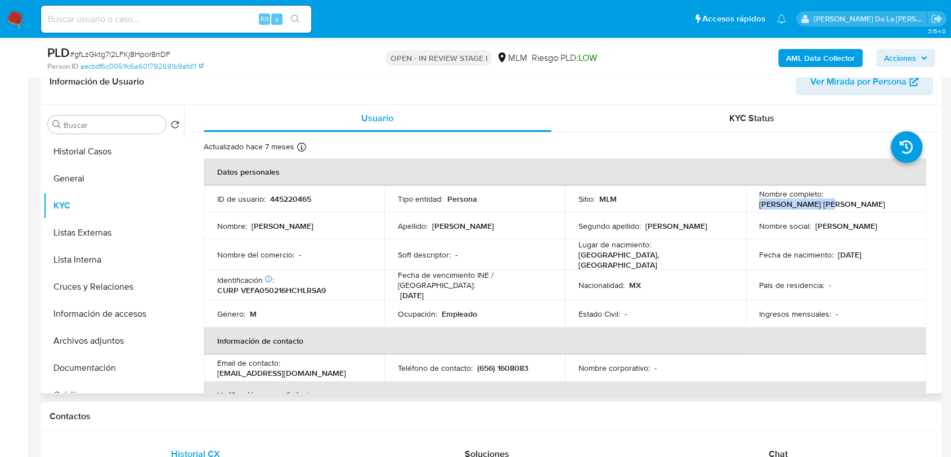
drag, startPoint x: 824, startPoint y: 202, endPoint x: 889, endPoint y: 204, distance: 64.8
click at [889, 204] on td "Nombre completo : Asael Vela Franco" at bounding box center [836, 198] width 181 height 27
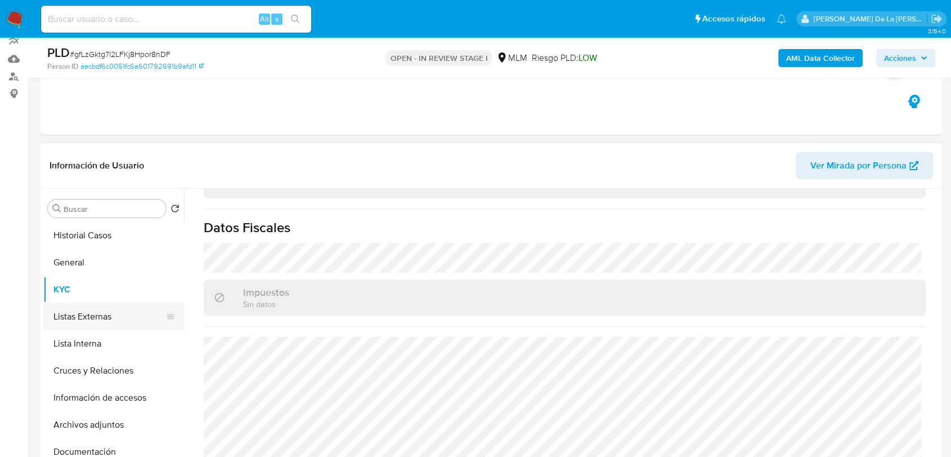
scroll to position [125, 0]
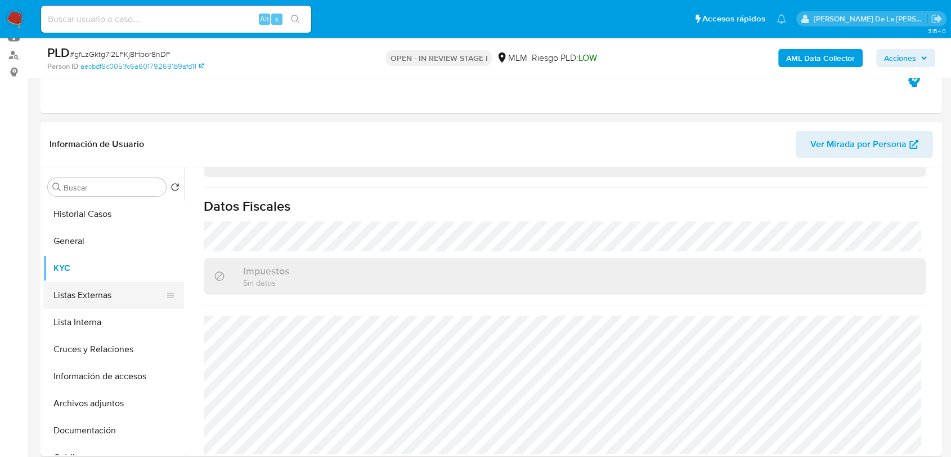
click at [67, 307] on button "Listas Externas" at bounding box center [109, 294] width 132 height 27
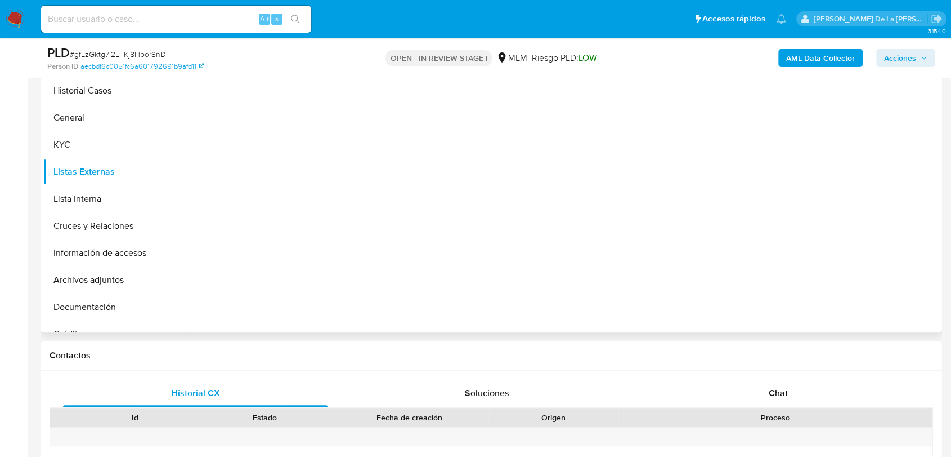
scroll to position [250, 0]
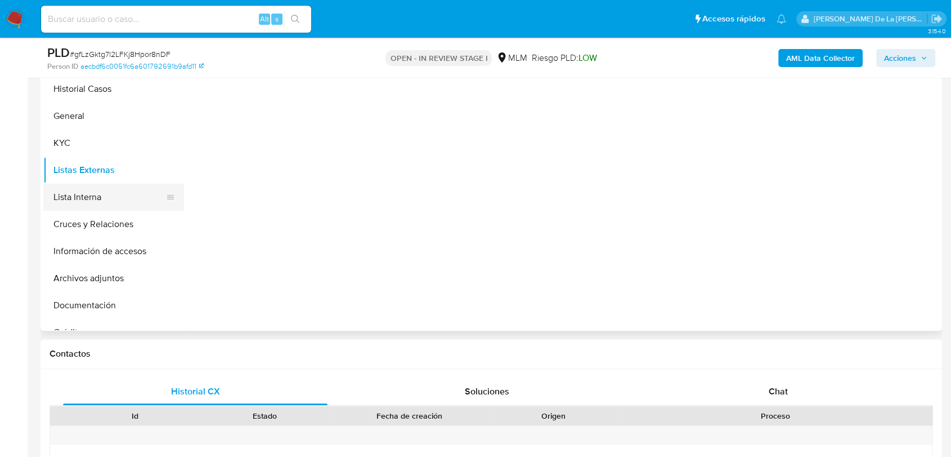
click at [89, 196] on button "Lista Interna" at bounding box center [109, 197] width 132 height 27
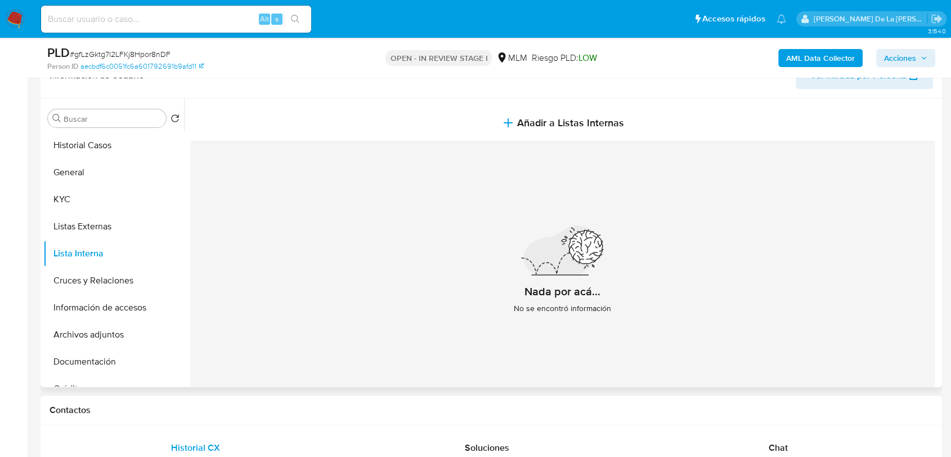
scroll to position [187, 0]
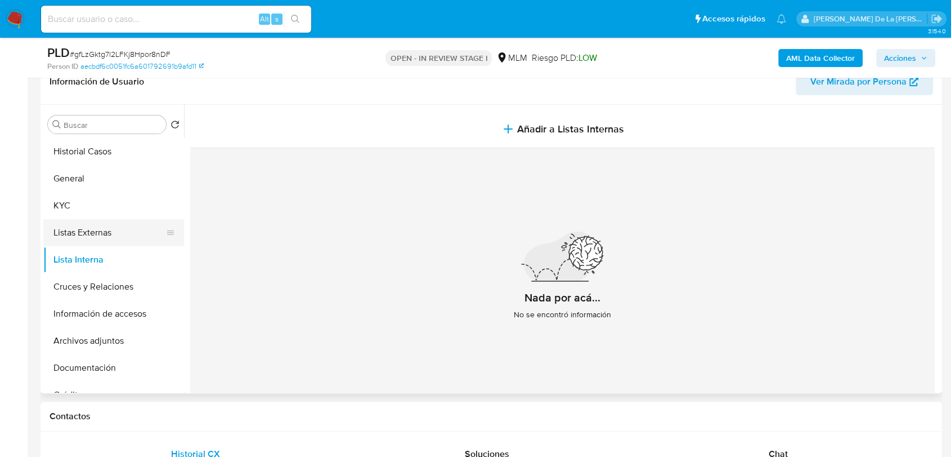
click at [85, 230] on button "Listas Externas" at bounding box center [109, 232] width 132 height 27
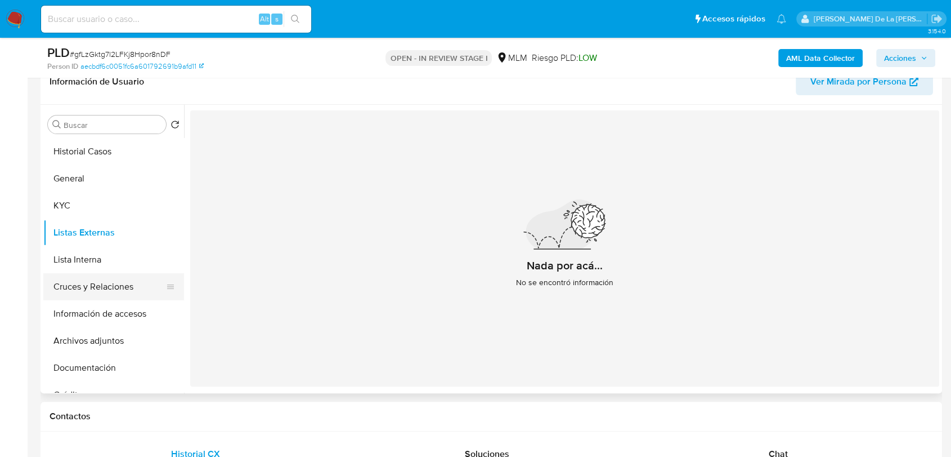
click at [111, 288] on button "Cruces y Relaciones" at bounding box center [109, 286] width 132 height 27
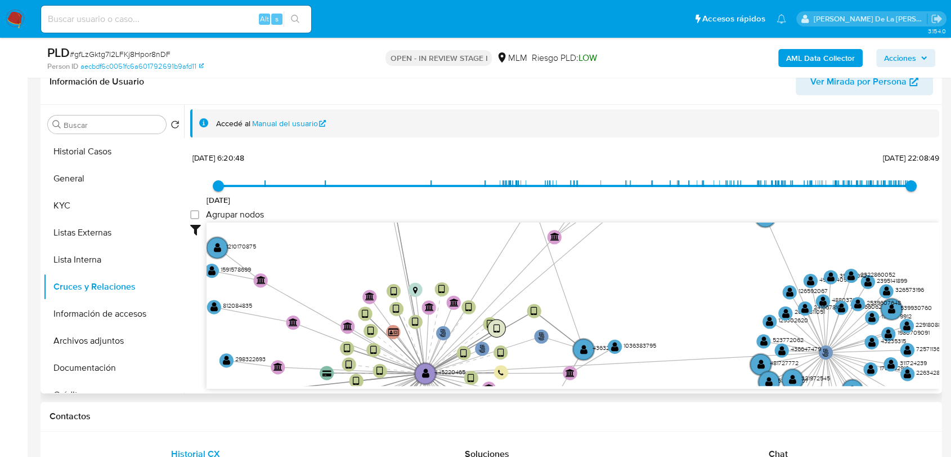
drag, startPoint x: 410, startPoint y: 296, endPoint x: 499, endPoint y: 324, distance: 93.3
click at [497, 324] on circle at bounding box center [490, 323] width 14 height 14
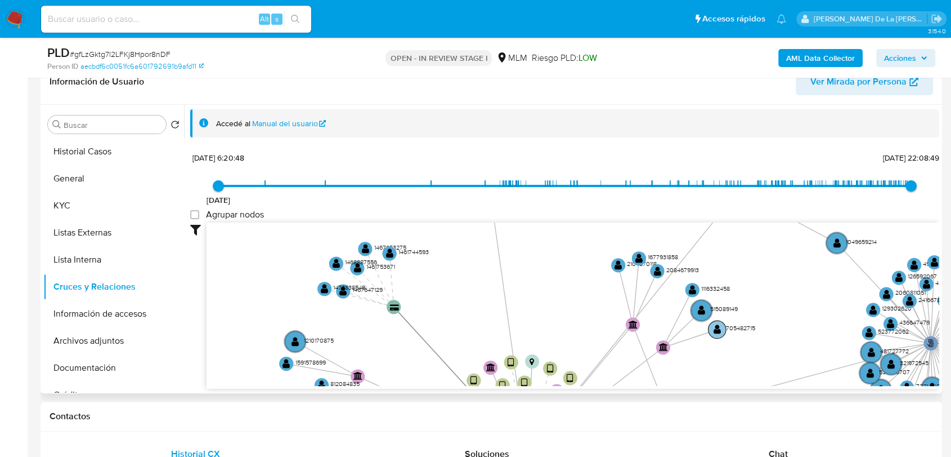
drag, startPoint x: 626, startPoint y: 311, endPoint x: 720, endPoint y: 333, distance: 96.5
click at [725, 359] on icon "phone-75da1e85311f597ba4c58dd00a6465d6  user-445220465  445220465 person-aecb…" at bounding box center [573, 303] width 733 height 163
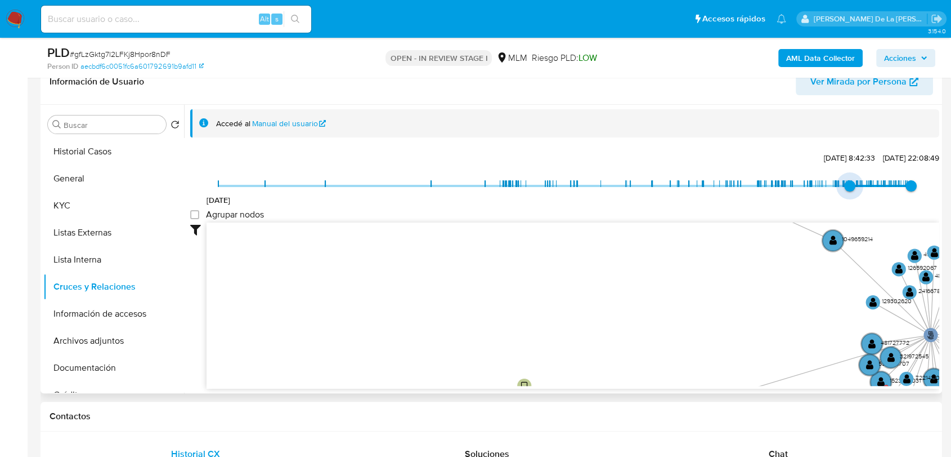
type input "1743810385000"
drag, startPoint x: 210, startPoint y: 186, endPoint x: 848, endPoint y: 190, distance: 637.9
click at [848, 190] on span "[DATE] 17:46:25" at bounding box center [851, 185] width 11 height 11
type input "1752795450000"
click at [897, 182] on span "17/7/2025, 17:37:30" at bounding box center [901, 185] width 11 height 11
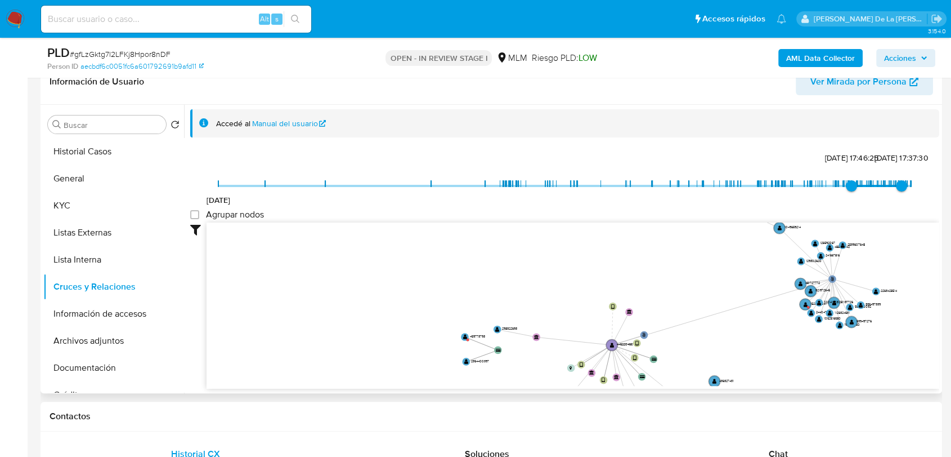
drag, startPoint x: 714, startPoint y: 294, endPoint x: 695, endPoint y: 185, distance: 110.8
click at [695, 185] on div "20/8/2021 4/4/2025, 17:46:25 17/7/2025, 17:37:30 Agrupar nodos Filtros Confianz…" at bounding box center [564, 268] width 749 height 239
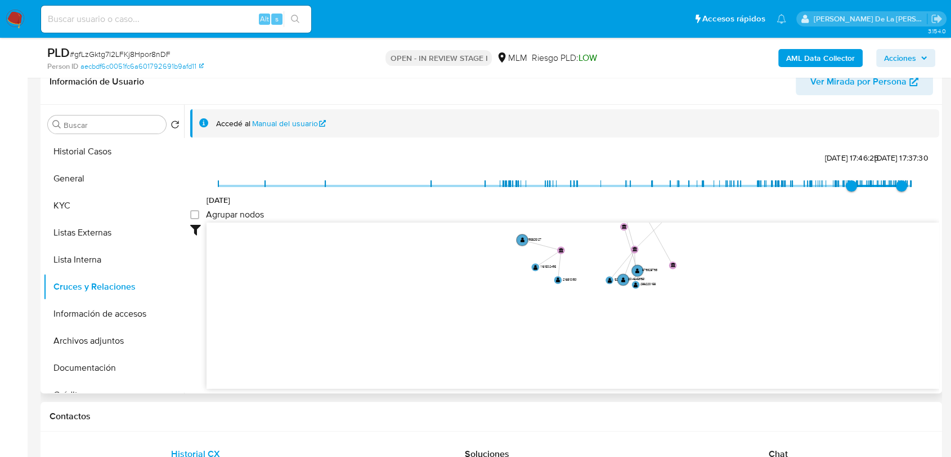
drag, startPoint x: 683, startPoint y: 341, endPoint x: 677, endPoint y: 243, distance: 98.1
click at [685, 228] on icon "phone-75da1e85311f597ba4c58dd00a6465d6  user-445220465  445220465 person-aecb…" at bounding box center [573, 303] width 733 height 163
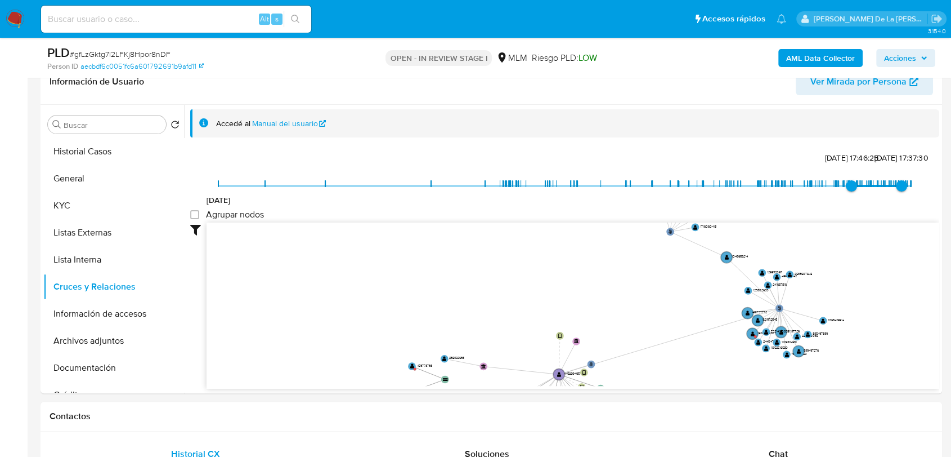
drag, startPoint x: 643, startPoint y: 433, endPoint x: 631, endPoint y: 476, distance: 45.1
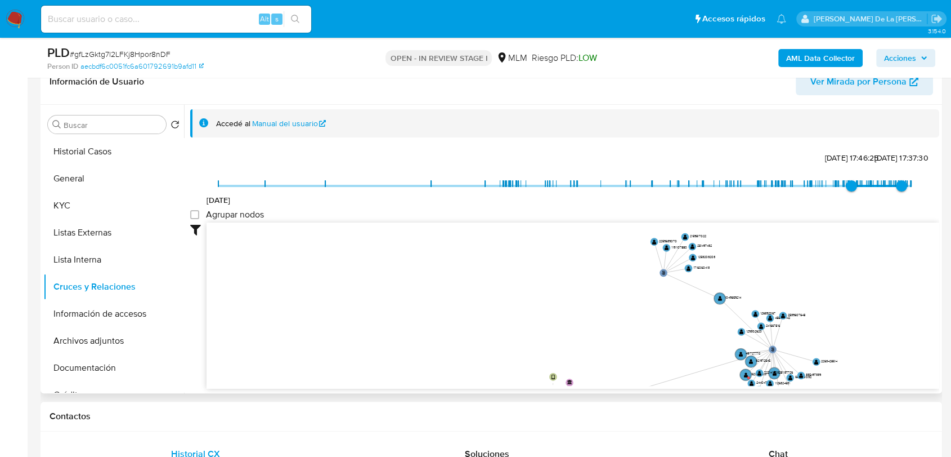
click at [616, 332] on icon "phone-75da1e85311f597ba4c58dd00a6465d6  user-445220465  445220465 person-aecb…" at bounding box center [573, 303] width 733 height 163
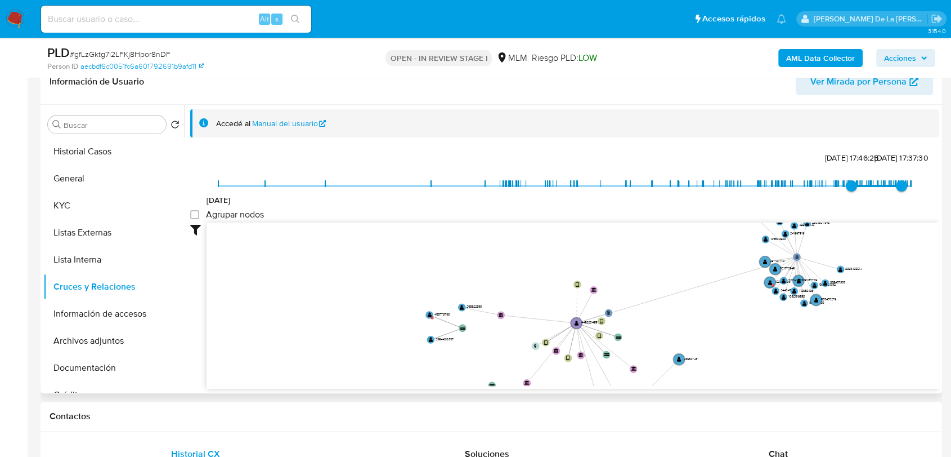
drag, startPoint x: 410, startPoint y: 305, endPoint x: 433, endPoint y: 209, distance: 99.1
click at [433, 209] on div "20/8/2021 4/4/2025, 17:46:25 17/7/2025, 17:37:30 Agrupar nodos Filtros Confianz…" at bounding box center [564, 268] width 749 height 239
click at [81, 320] on button "Información de accesos" at bounding box center [109, 313] width 132 height 27
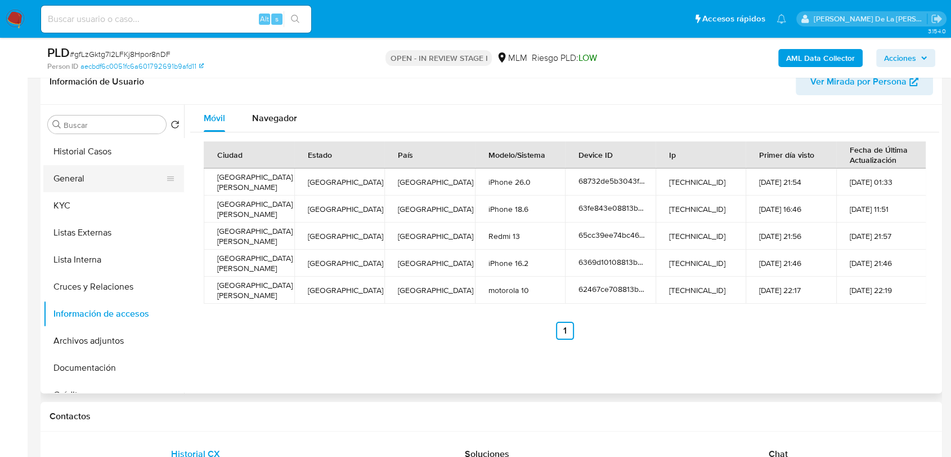
click at [105, 187] on button "General" at bounding box center [109, 178] width 132 height 27
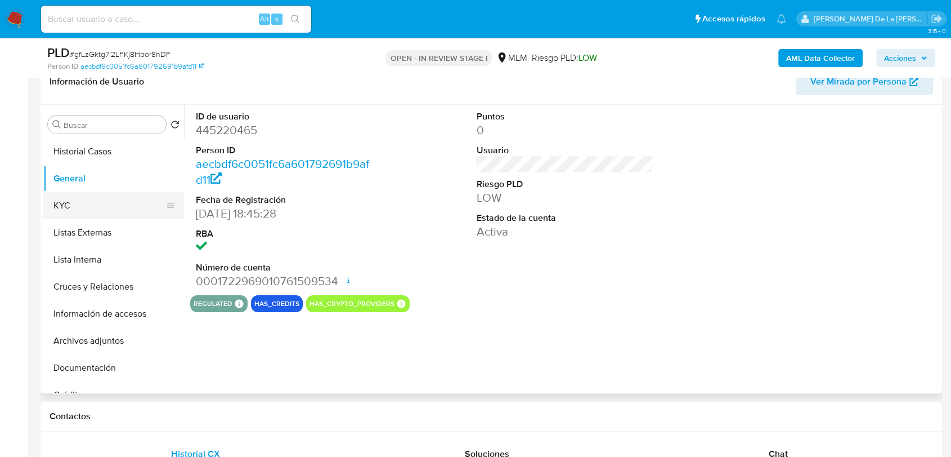
click at [95, 208] on button "KYC" at bounding box center [109, 205] width 132 height 27
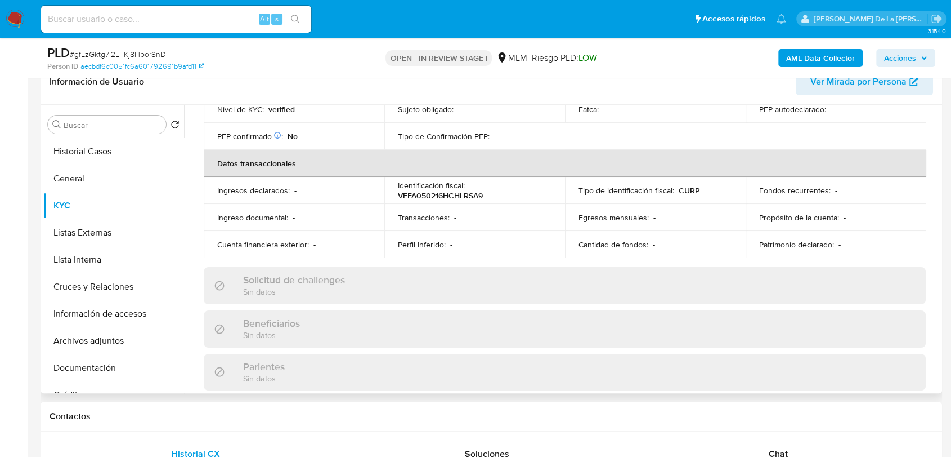
scroll to position [625, 0]
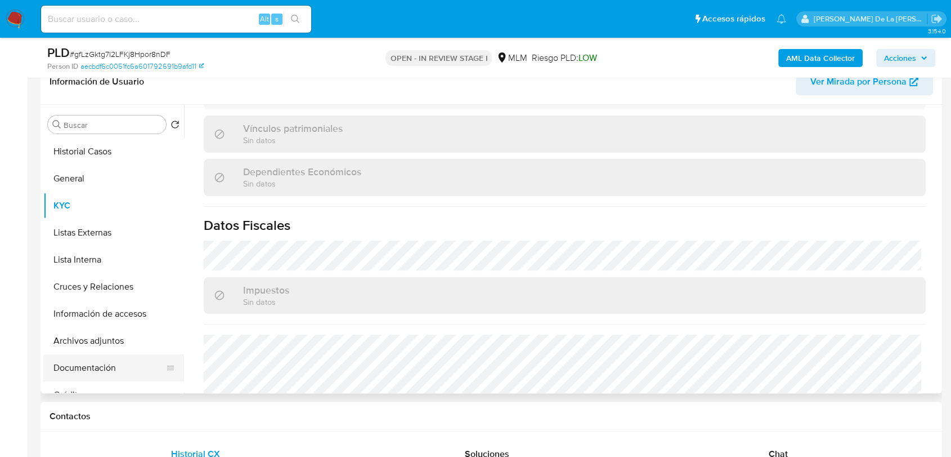
click at [92, 359] on button "Documentación" at bounding box center [109, 367] width 132 height 27
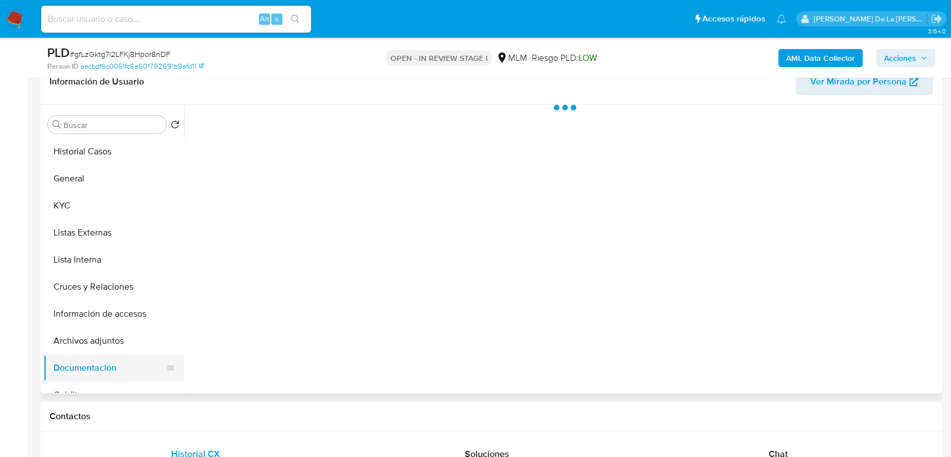
scroll to position [0, 0]
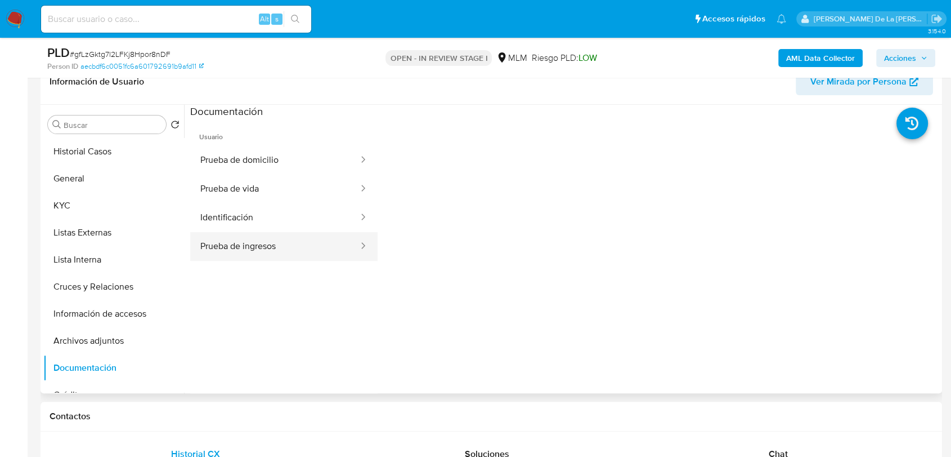
click at [260, 237] on button "Prueba de ingresos" at bounding box center [274, 246] width 169 height 29
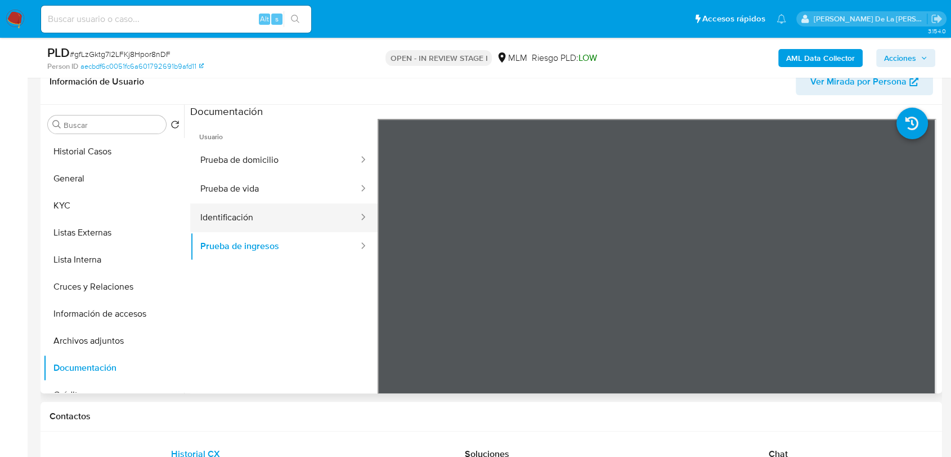
click at [253, 205] on button "Identificación" at bounding box center [274, 217] width 169 height 29
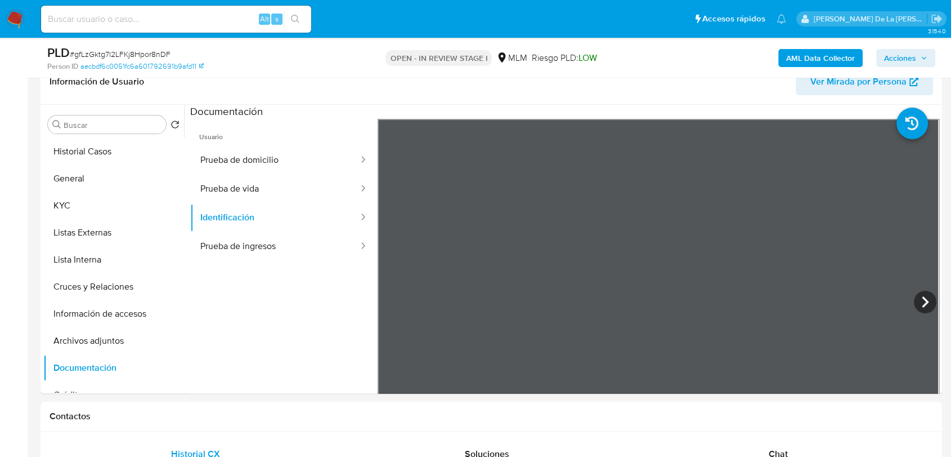
click at [104, 33] on div "Alt s" at bounding box center [176, 19] width 270 height 32
click at [108, 16] on input at bounding box center [176, 19] width 270 height 15
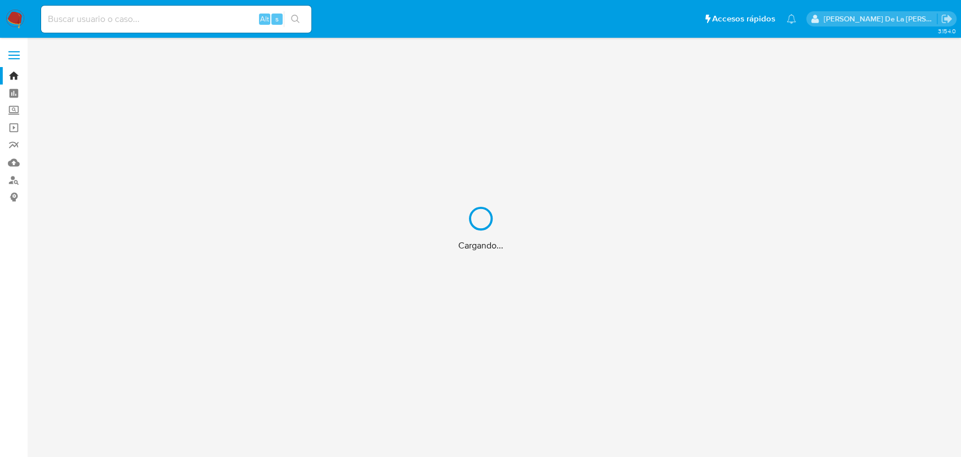
click at [162, 19] on div "Cargando..." at bounding box center [480, 228] width 961 height 457
drag, startPoint x: 100, startPoint y: 20, endPoint x: 91, endPoint y: 24, distance: 9.8
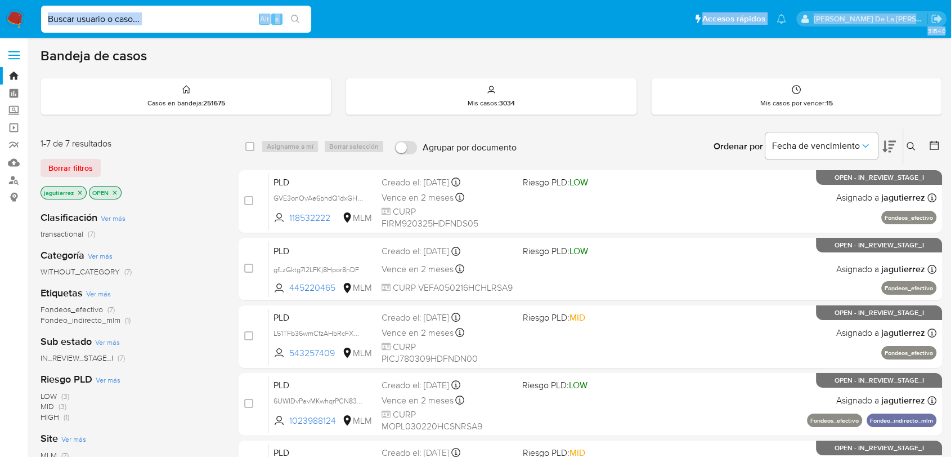
click at [81, 20] on input at bounding box center [176, 19] width 270 height 15
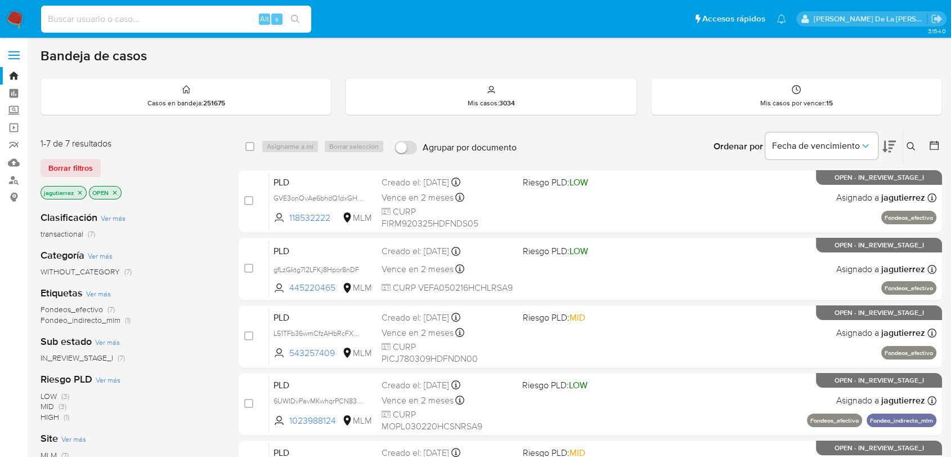
paste input "195825127"
type input "195825127"
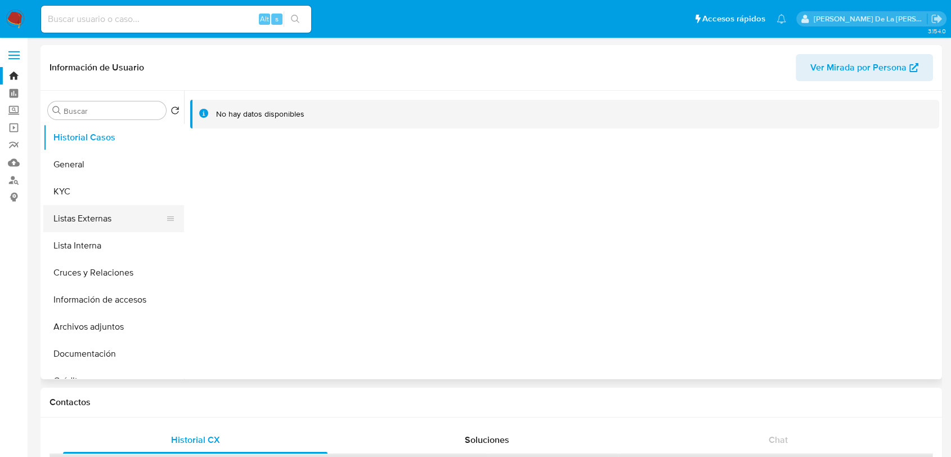
select select "10"
click at [87, 166] on button "General" at bounding box center [109, 164] width 132 height 27
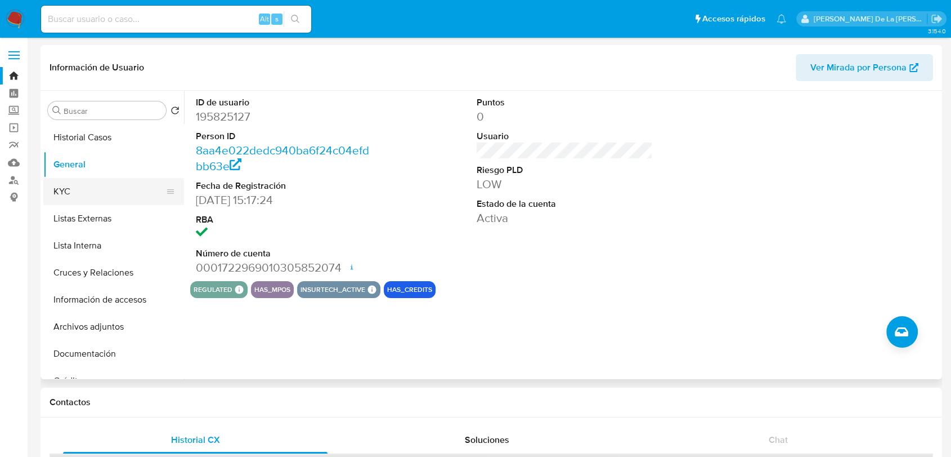
click at [104, 190] on button "KYC" at bounding box center [109, 191] width 132 height 27
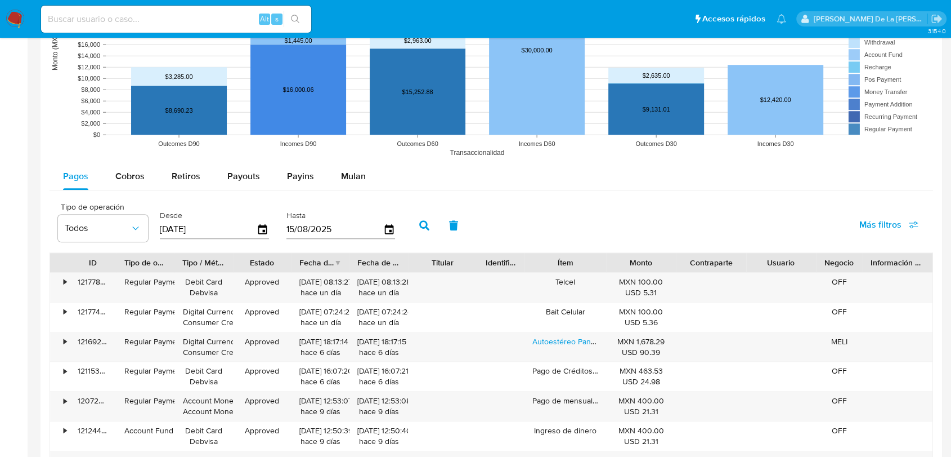
scroll to position [938, 0]
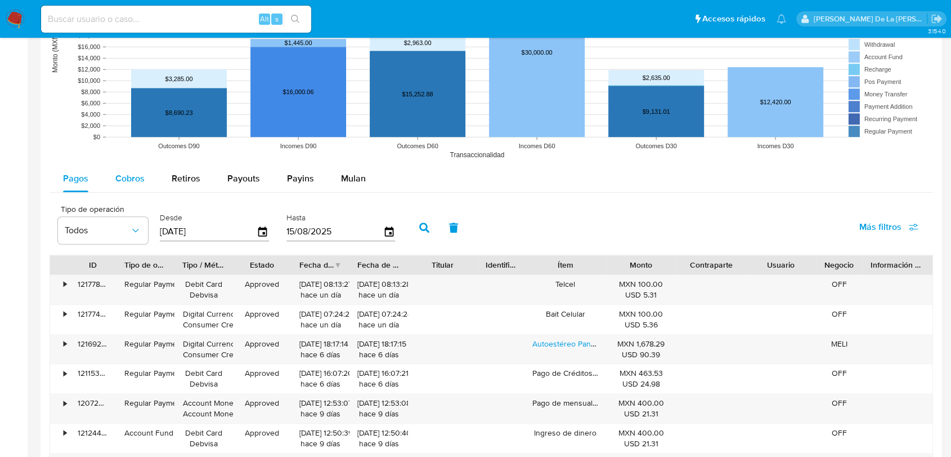
drag, startPoint x: 100, startPoint y: 172, endPoint x: 127, endPoint y: 174, distance: 27.1
click at [101, 173] on div "Pagos Cobros Retiros Payouts Payins Mulan" at bounding box center [492, 178] width 884 height 27
click at [136, 175] on span "Cobros" at bounding box center [129, 178] width 29 height 13
select select "10"
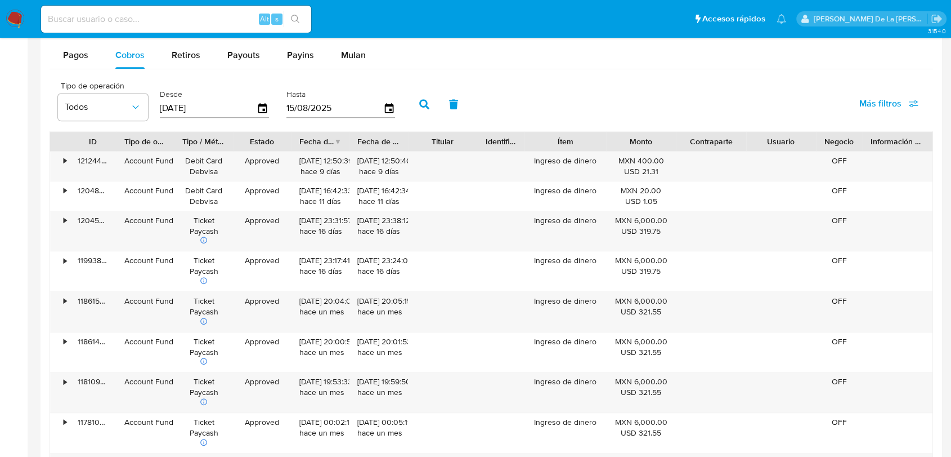
scroll to position [1063, 0]
click at [255, 47] on span "Payouts" at bounding box center [243, 53] width 33 height 13
select select "10"
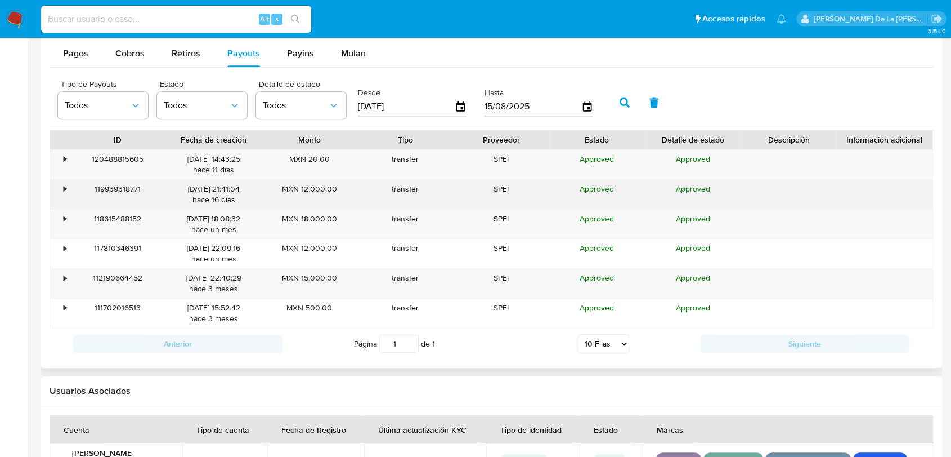
click at [64, 185] on div "•" at bounding box center [65, 189] width 3 height 11
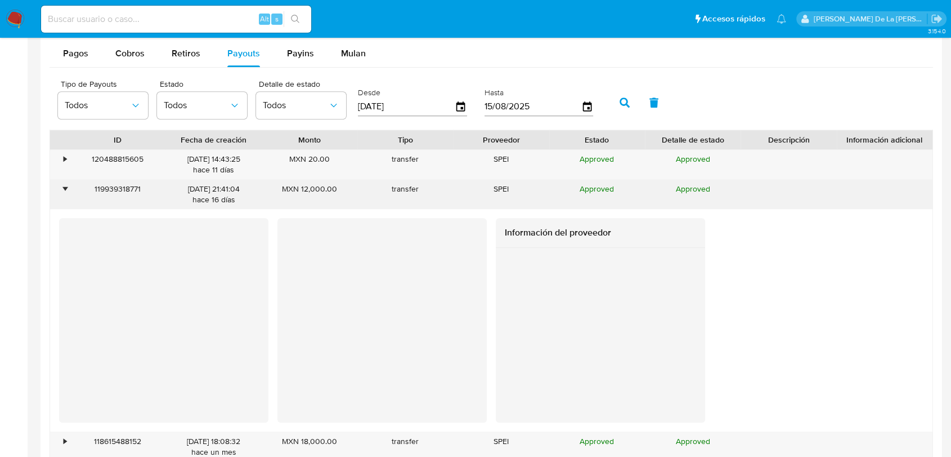
click at [64, 185] on div "•" at bounding box center [65, 189] width 3 height 11
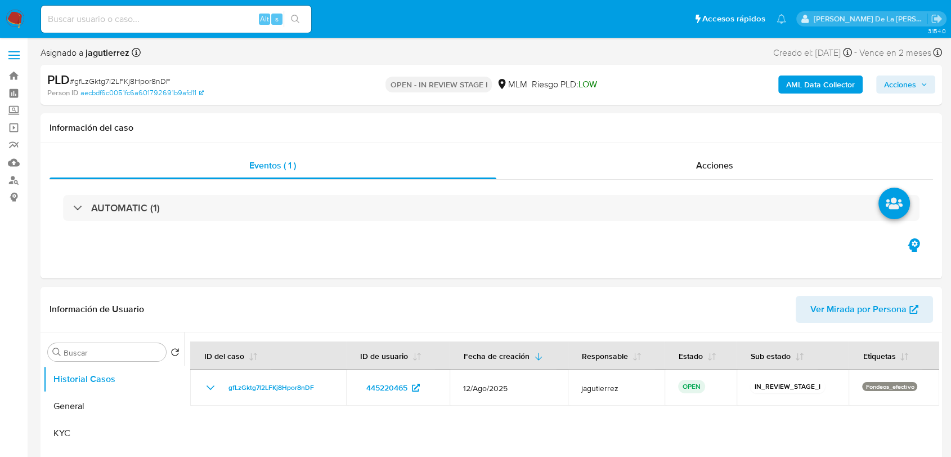
select select "10"
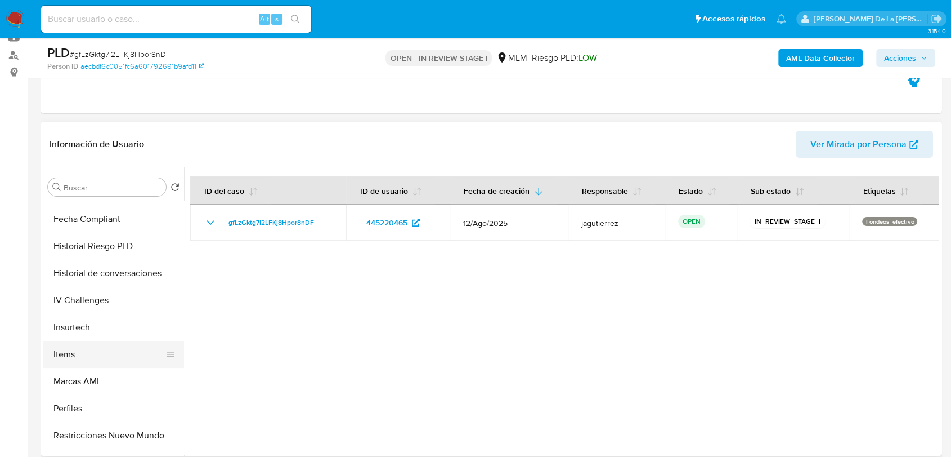
scroll to position [476, 0]
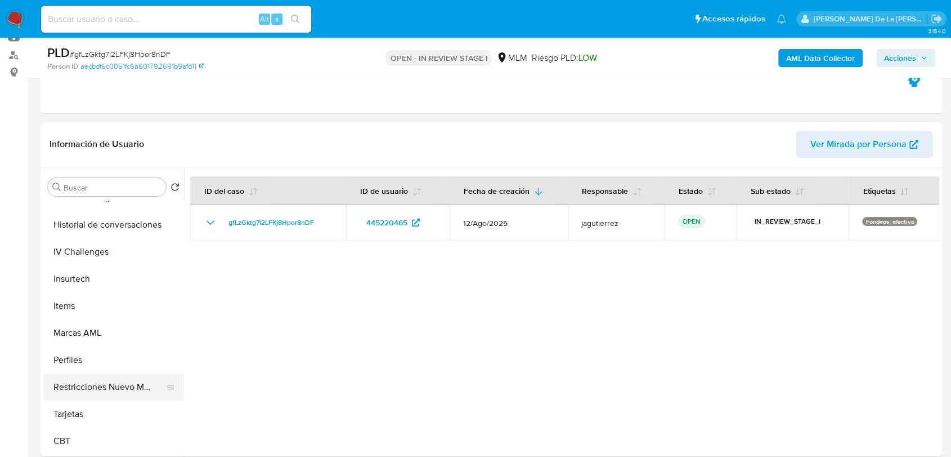
click at [120, 393] on button "Restricciones Nuevo Mundo" at bounding box center [109, 386] width 132 height 27
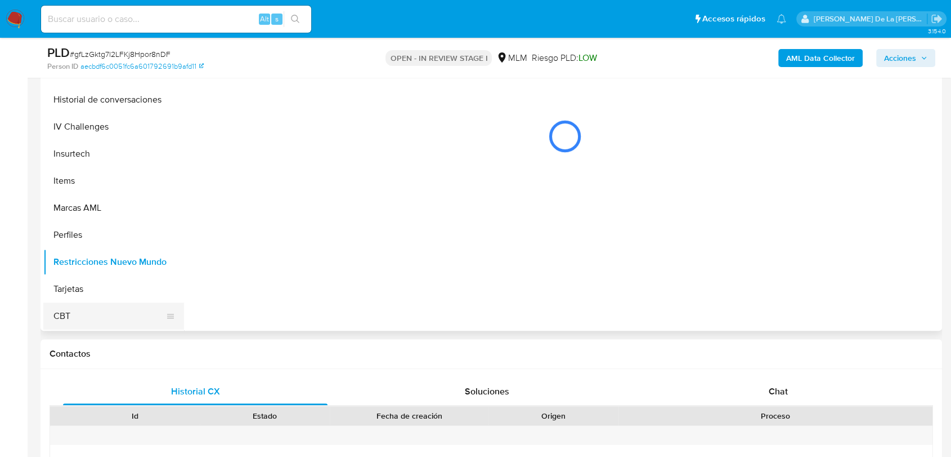
click at [95, 303] on button "CBT" at bounding box center [109, 315] width 132 height 27
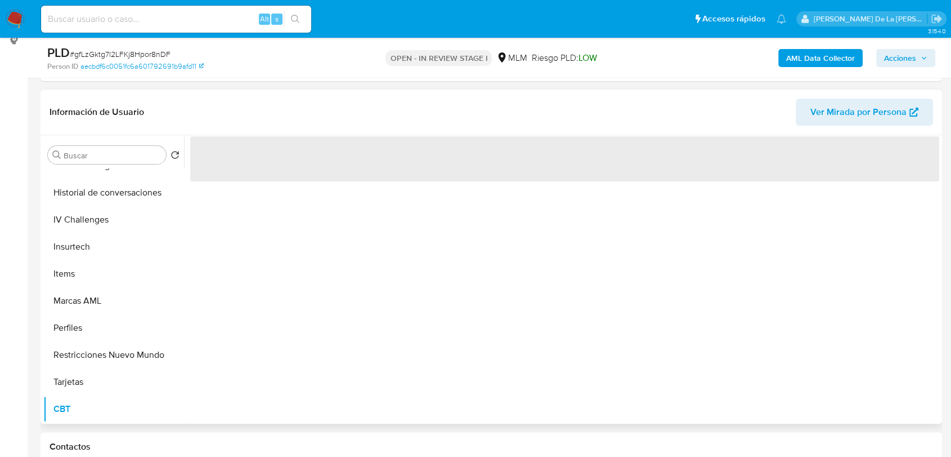
scroll to position [187, 0]
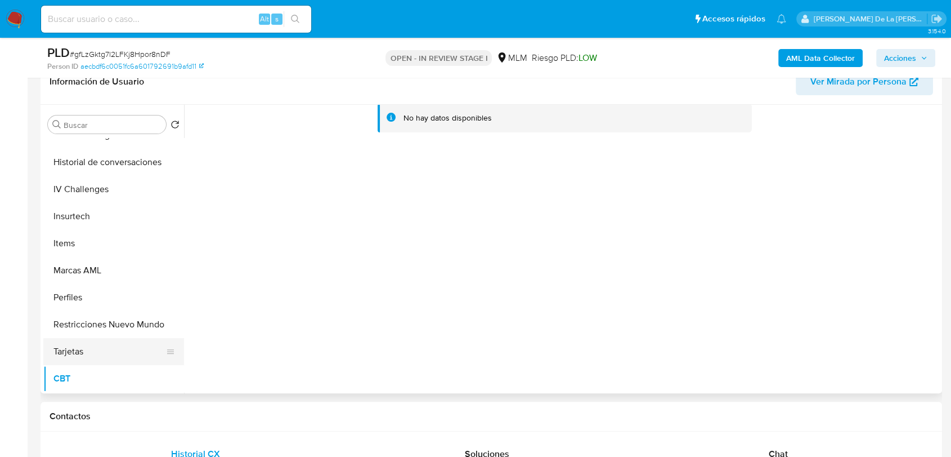
click at [119, 339] on button "Tarjetas" at bounding box center [109, 351] width 132 height 27
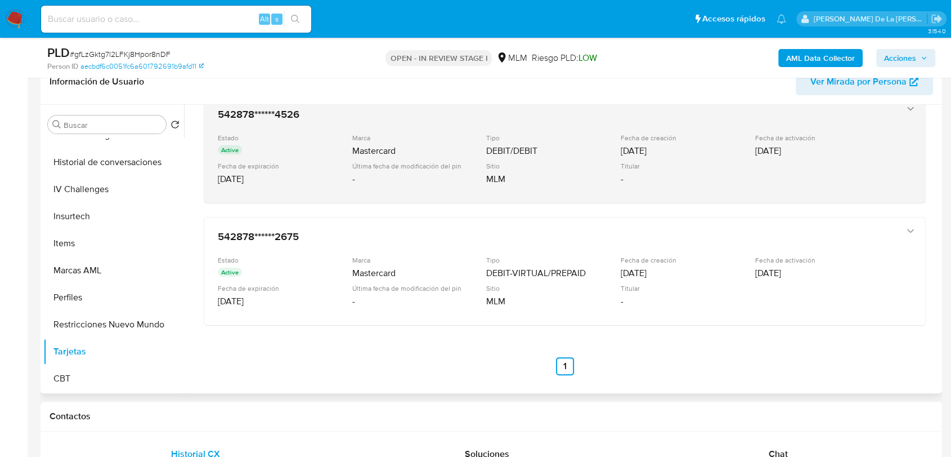
scroll to position [0, 0]
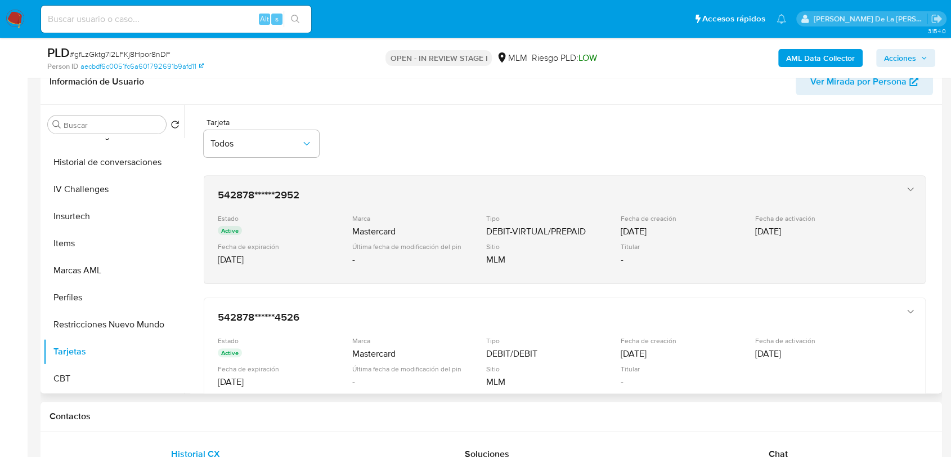
click at [905, 189] on icon "button" at bounding box center [910, 189] width 11 height 11
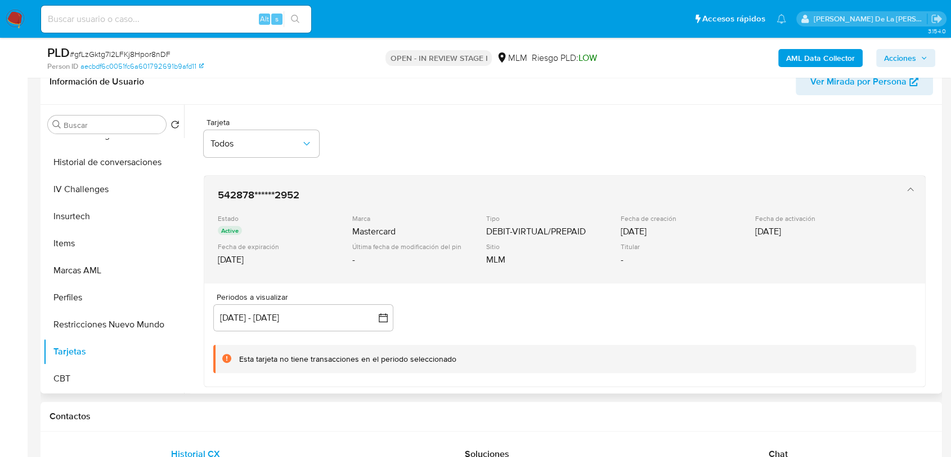
click at [905, 189] on icon "button" at bounding box center [910, 189] width 11 height 11
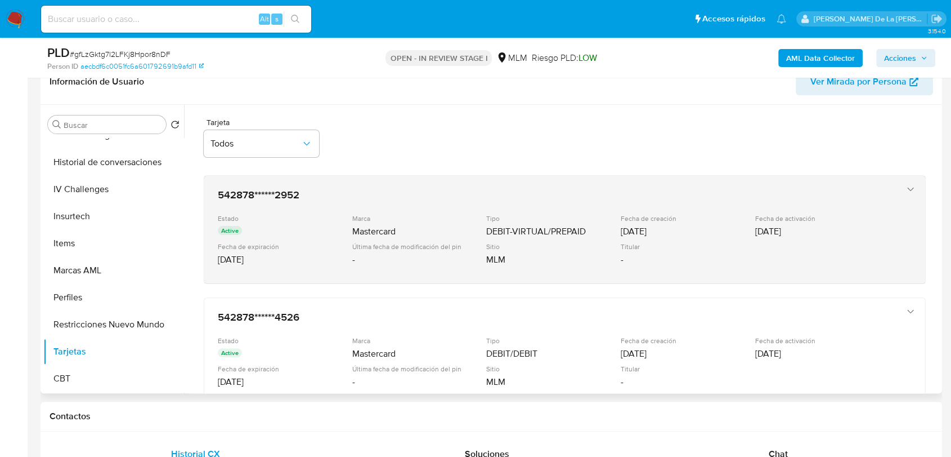
click at [905, 190] on icon "button" at bounding box center [910, 189] width 11 height 11
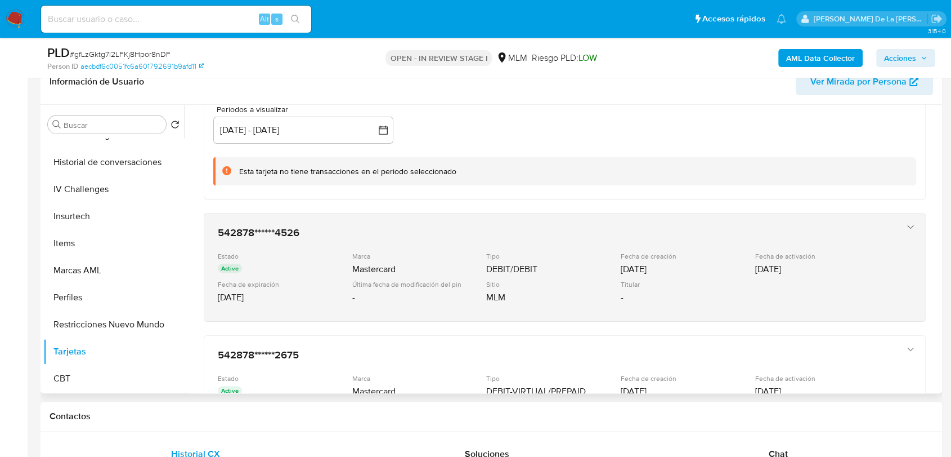
click at [905, 227] on icon "button" at bounding box center [910, 226] width 11 height 11
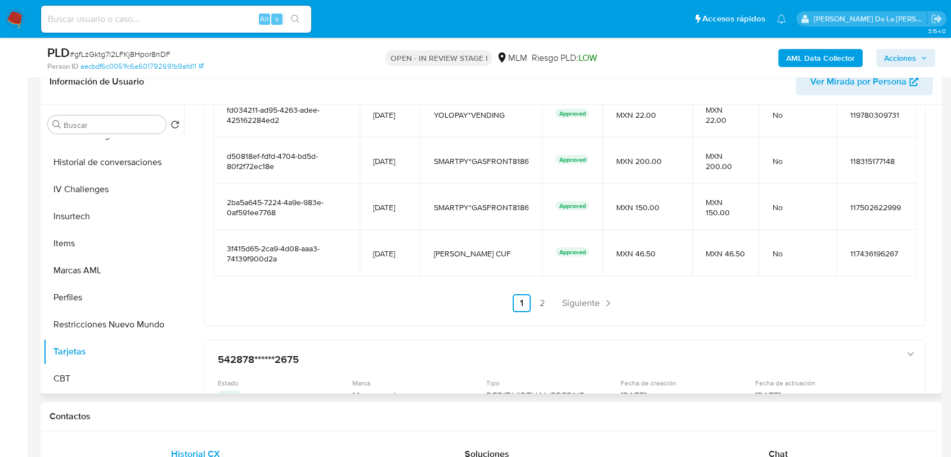
scroll to position [686, 0]
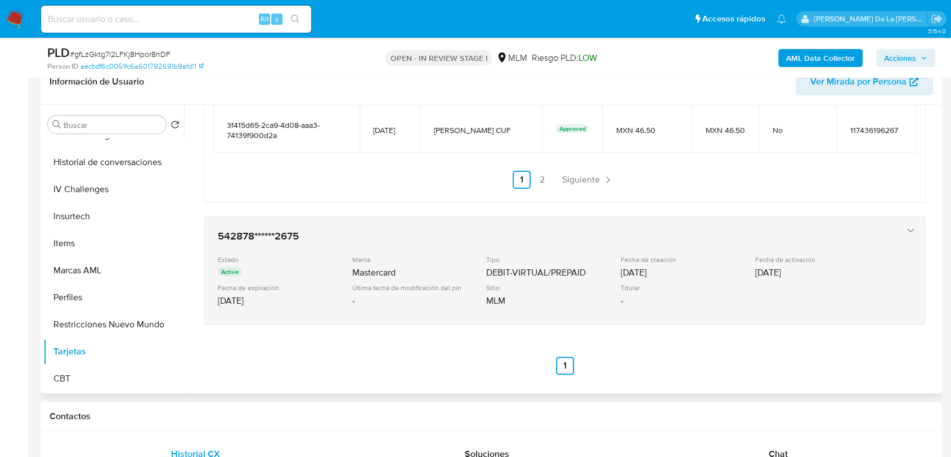
click at [917, 235] on div "542878******2675 Estado Active Marca Mastercard Tipo DEBIT-VIRTUAL/PREPAID Fech…" at bounding box center [564, 271] width 721 height 108
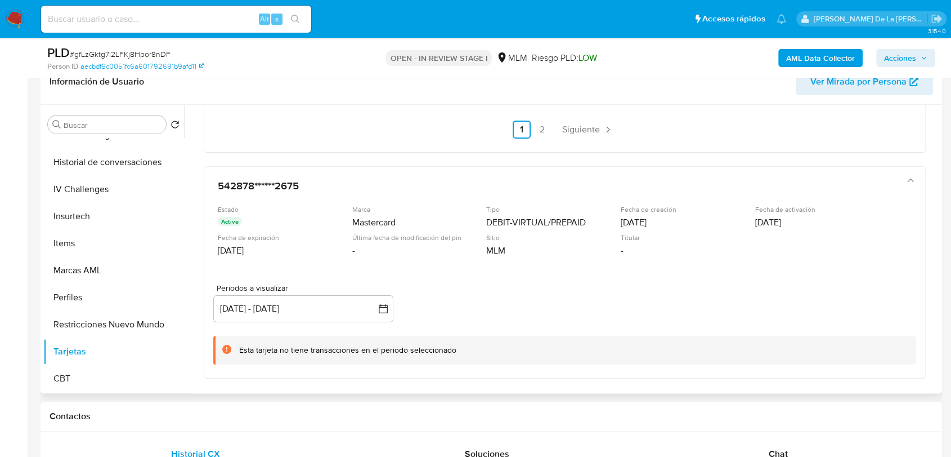
scroll to position [790, 0]
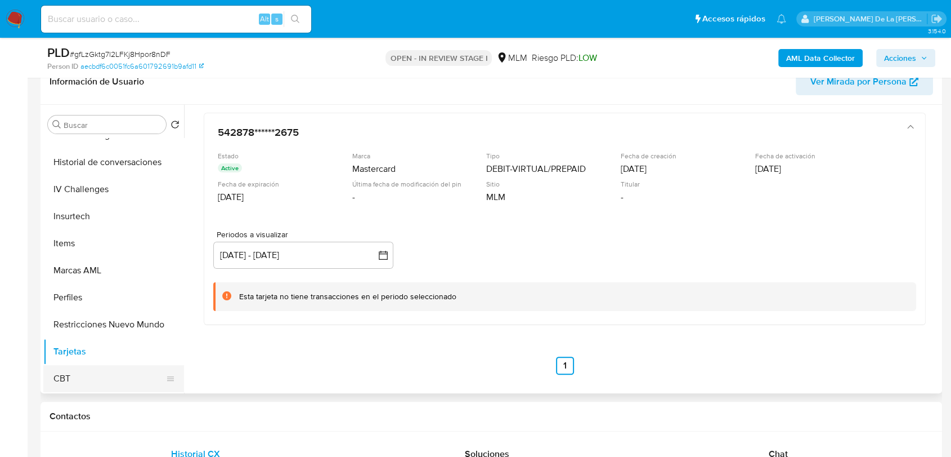
click at [89, 379] on button "CBT" at bounding box center [109, 378] width 132 height 27
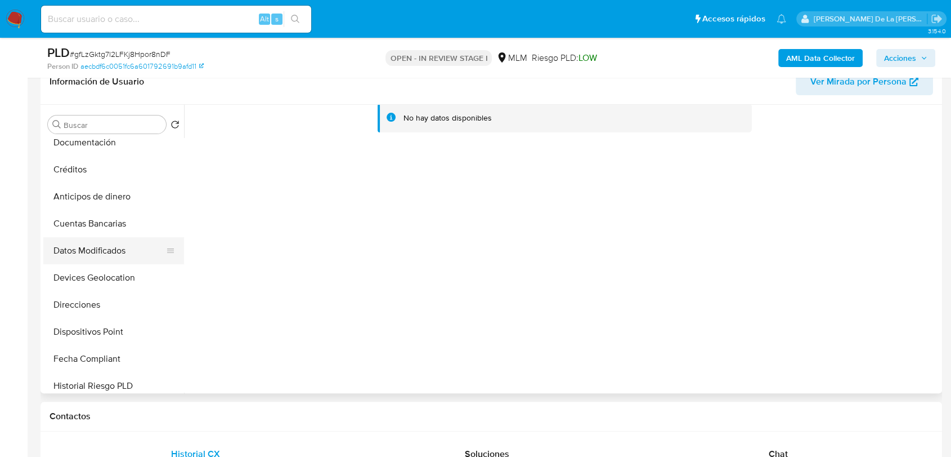
scroll to position [0, 0]
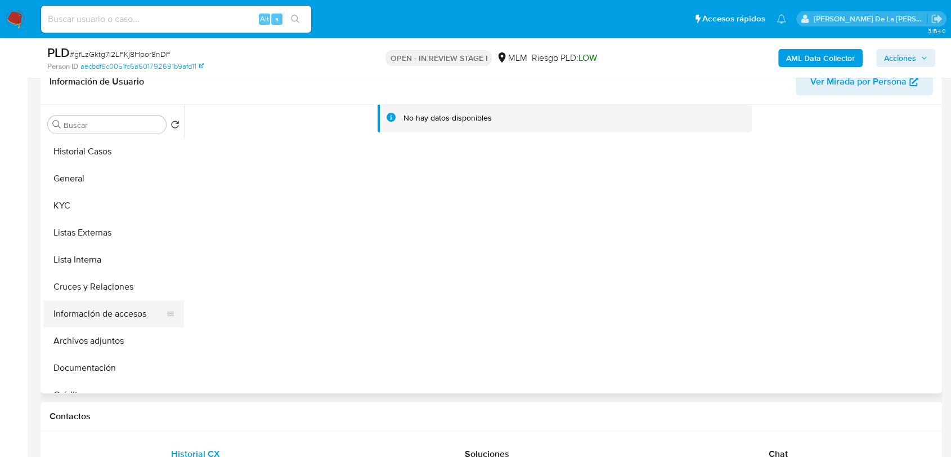
click at [97, 321] on button "Información de accesos" at bounding box center [109, 313] width 132 height 27
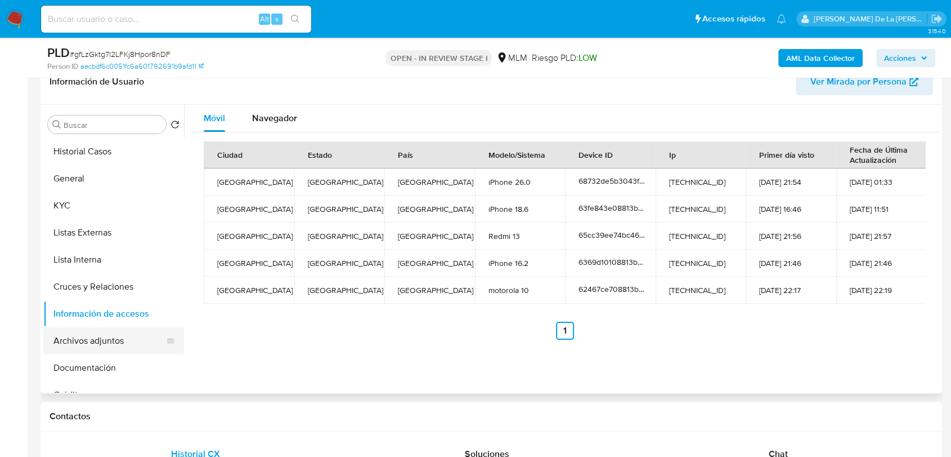
click at [104, 346] on button "Archivos adjuntos" at bounding box center [109, 340] width 132 height 27
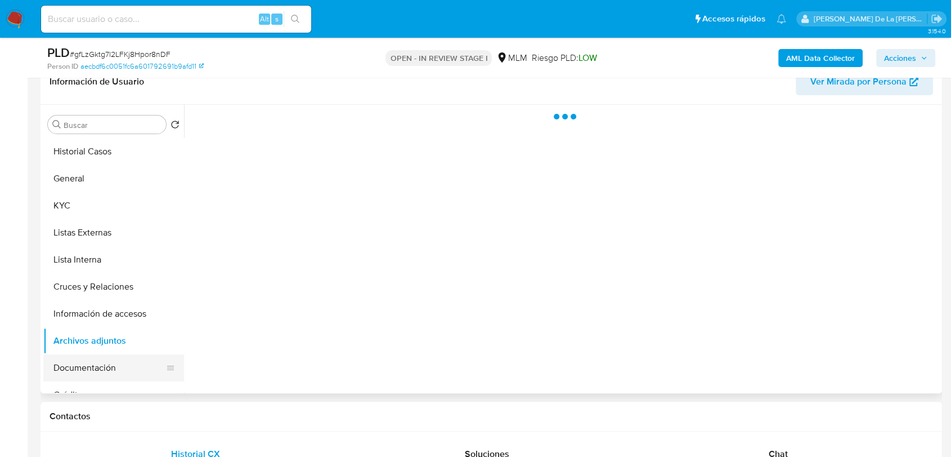
click at [103, 367] on button "Documentación" at bounding box center [109, 367] width 132 height 27
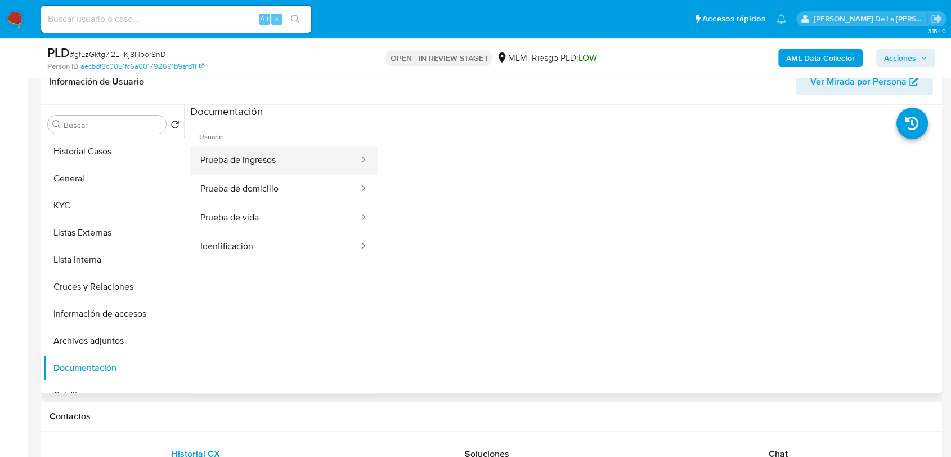
click at [265, 169] on button "Prueba de ingresos" at bounding box center [274, 160] width 169 height 29
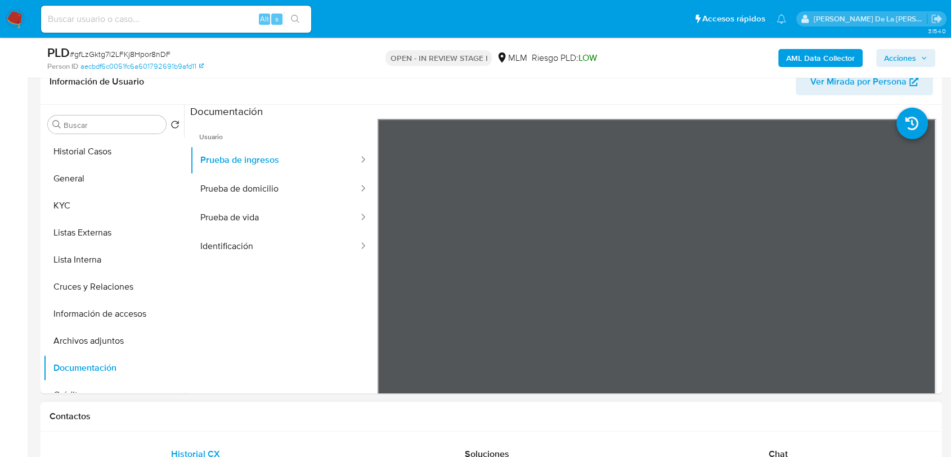
drag, startPoint x: 713, startPoint y: 401, endPoint x: 749, endPoint y: 400, distance: 35.5
click at [745, 401] on div "Contactos" at bounding box center [492, 416] width 902 height 30
click at [92, 179] on button "General" at bounding box center [109, 178] width 132 height 27
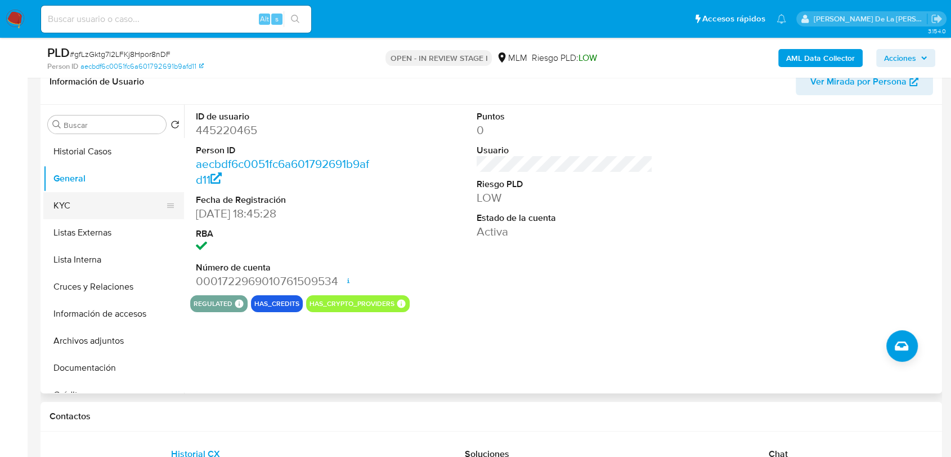
drag, startPoint x: 78, startPoint y: 212, endPoint x: 90, endPoint y: 210, distance: 12.0
click at [78, 212] on button "KYC" at bounding box center [109, 205] width 132 height 27
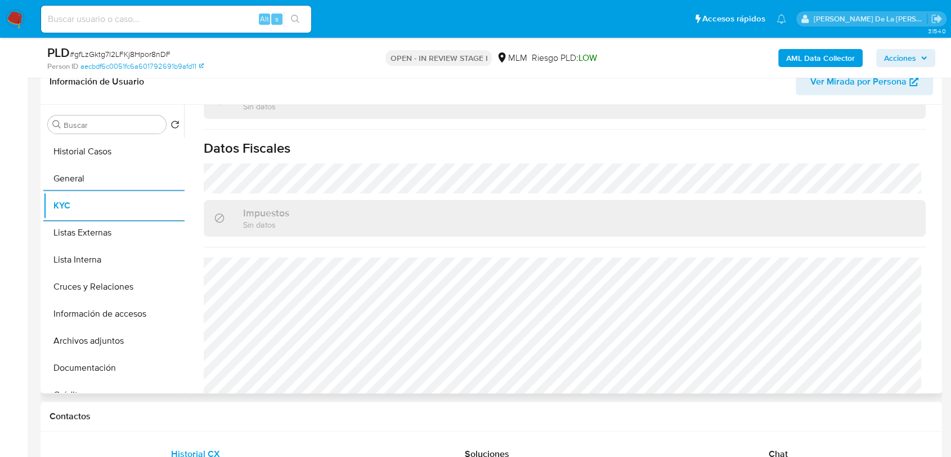
scroll to position [707, 0]
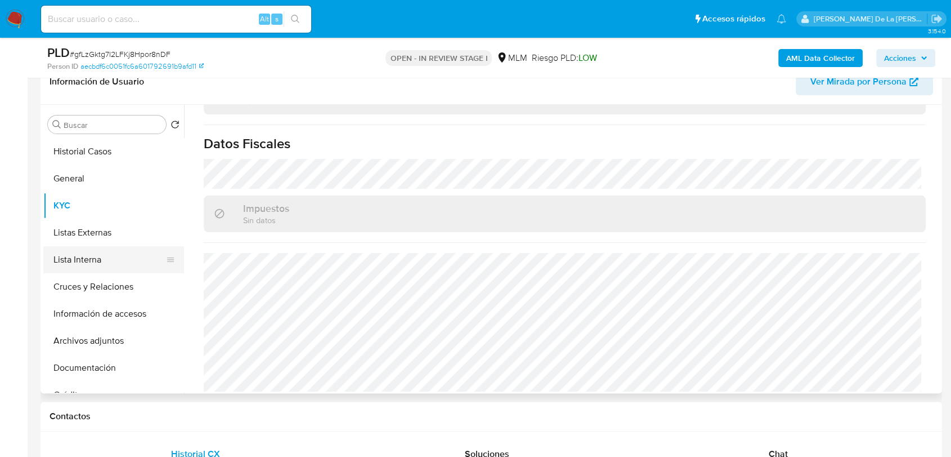
click at [106, 253] on button "Lista Interna" at bounding box center [109, 259] width 132 height 27
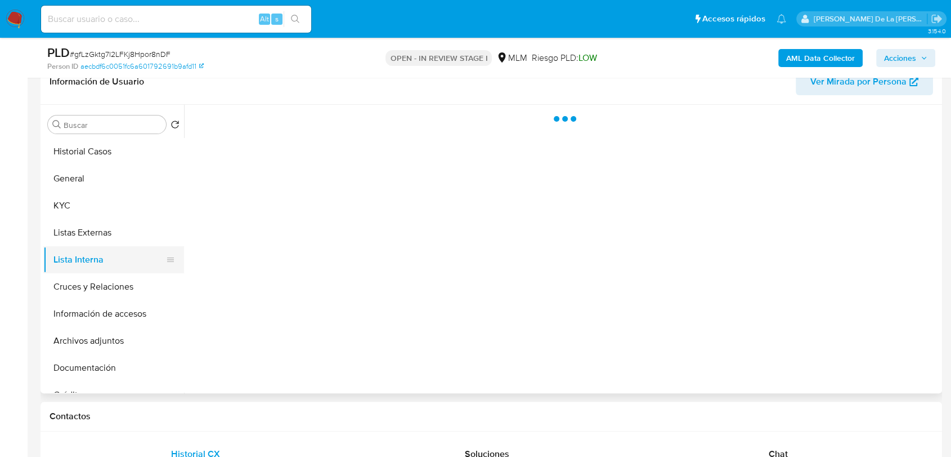
scroll to position [0, 0]
click at [114, 237] on button "Listas Externas" at bounding box center [109, 232] width 132 height 27
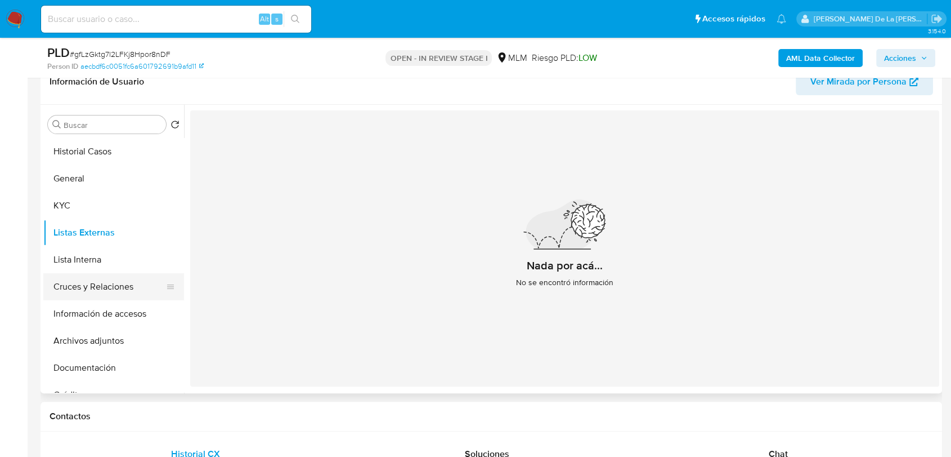
click at [88, 286] on button "Cruces y Relaciones" at bounding box center [109, 286] width 132 height 27
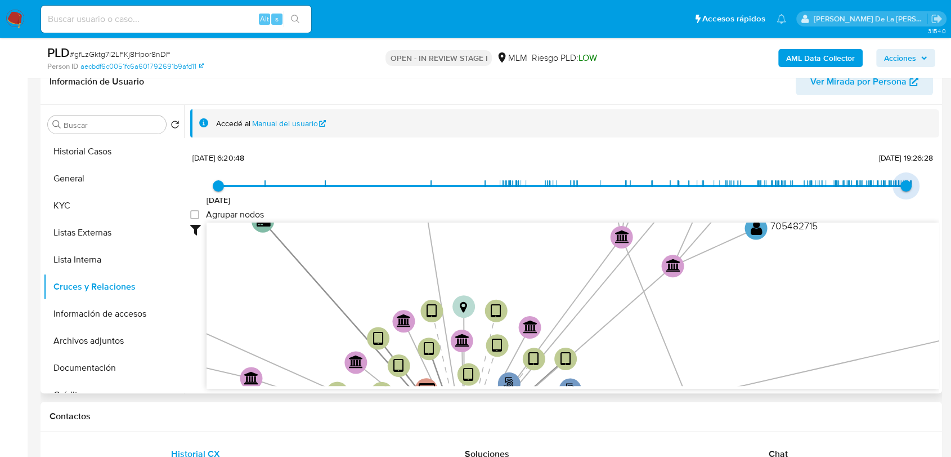
type input "1753847518000"
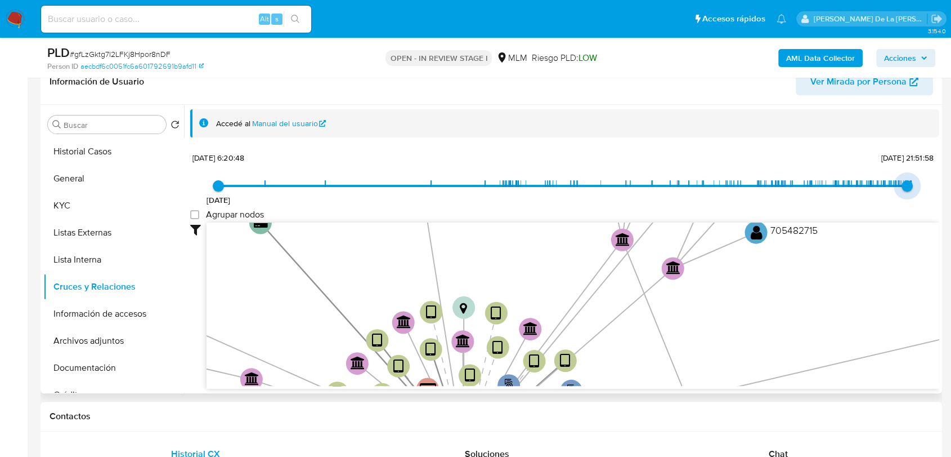
drag, startPoint x: 913, startPoint y: 182, endPoint x: 903, endPoint y: 182, distance: 9.6
click at [903, 182] on span "[DATE] 21:51:58" at bounding box center [907, 185] width 11 height 11
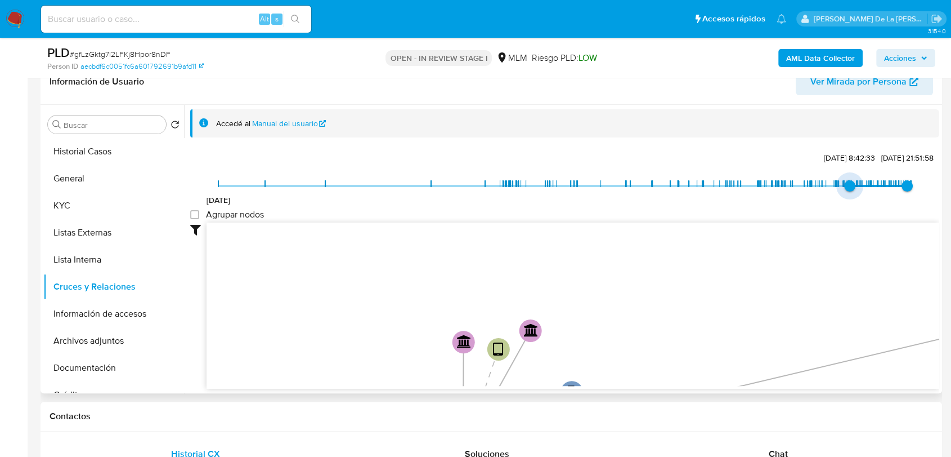
type input "1743810385000"
drag, startPoint x: 228, startPoint y: 184, endPoint x: 848, endPoint y: 184, distance: 620.4
click at [848, 184] on span "4/4/2025, 17:46:25" at bounding box center [851, 185] width 11 height 11
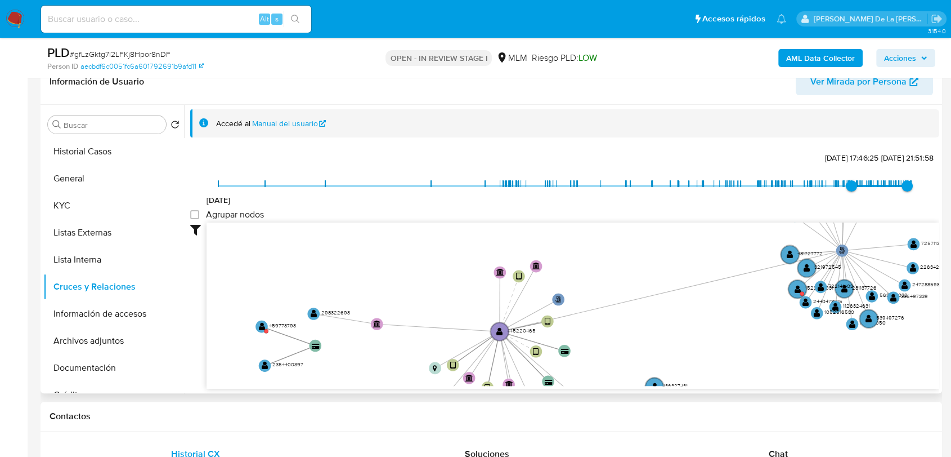
drag, startPoint x: 587, startPoint y: 303, endPoint x: 571, endPoint y: 256, distance: 49.8
click at [571, 256] on icon "phone-75da1e85311f597ba4c58dd00a6465d6  user-445220465  445220465 person-aecb…" at bounding box center [573, 303] width 733 height 163
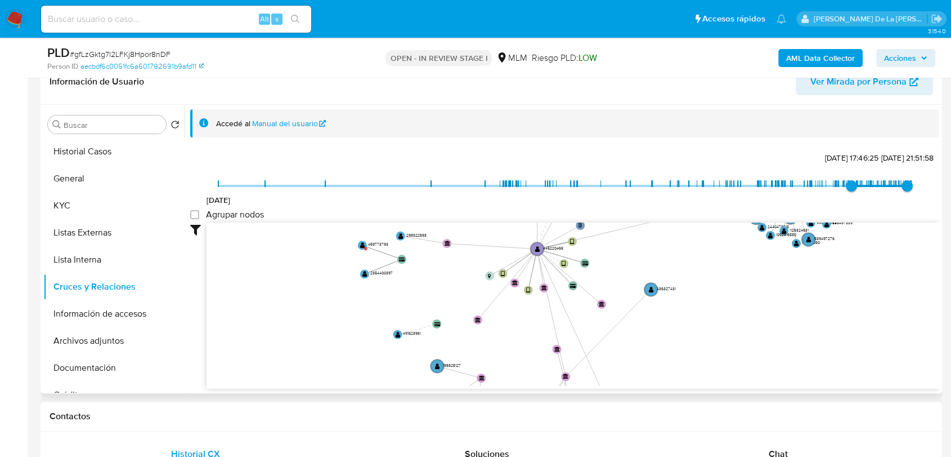
drag, startPoint x: 575, startPoint y: 289, endPoint x: 595, endPoint y: 231, distance: 61.4
click at [595, 231] on icon "phone-75da1e85311f597ba4c58dd00a6465d6  user-445220465  445220465 person-aecb…" at bounding box center [573, 303] width 733 height 163
drag, startPoint x: 592, startPoint y: 268, endPoint x: 610, endPoint y: 301, distance: 37.8
click at [610, 301] on icon "phone-75da1e85311f597ba4c58dd00a6465d6  user-445220465  445220465 person-aecb…" at bounding box center [573, 303] width 733 height 163
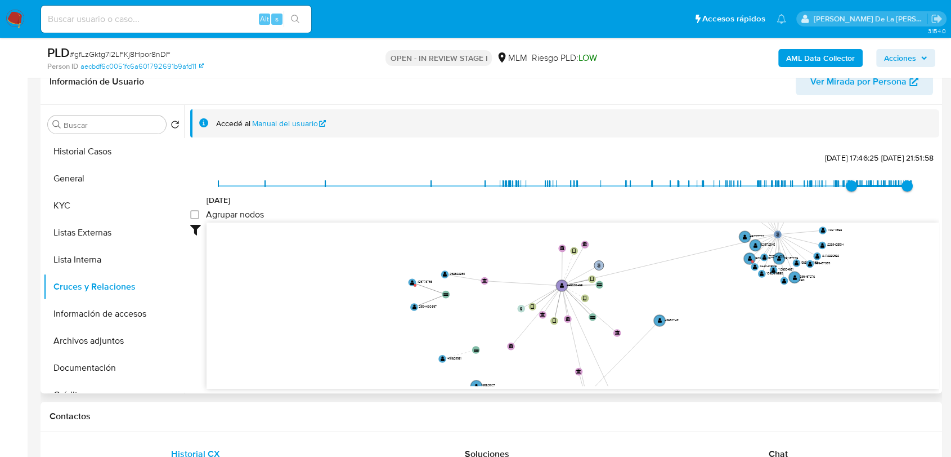
drag, startPoint x: 601, startPoint y: 299, endPoint x: 598, endPoint y: 263, distance: 35.6
click at [598, 263] on icon "phone-75da1e85311f597ba4c58dd00a6465d6  user-445220465  445220465 person-aecb…" at bounding box center [573, 303] width 733 height 163
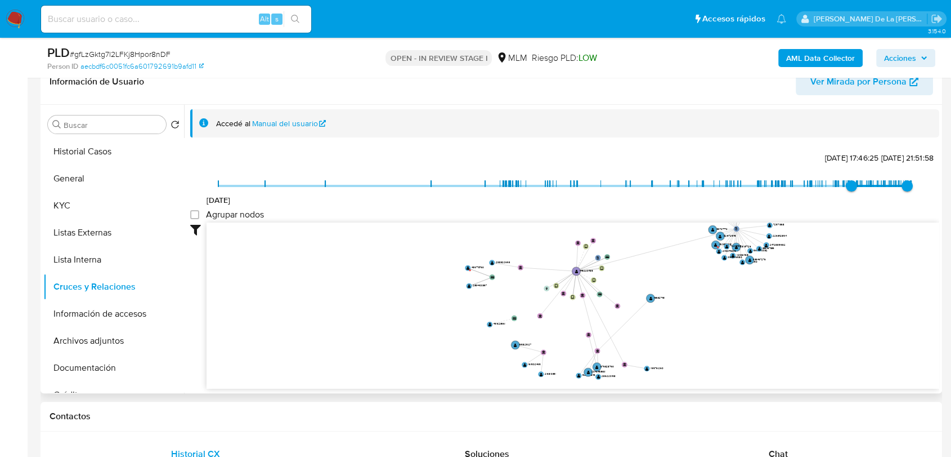
drag, startPoint x: 638, startPoint y: 291, endPoint x: 634, endPoint y: 274, distance: 17.8
click at [634, 274] on icon "phone-75da1e85311f597ba4c58dd00a6465d6  user-445220465  445220465 person-aecb…" at bounding box center [573, 303] width 733 height 163
click at [105, 313] on button "Información de accesos" at bounding box center [109, 313] width 132 height 27
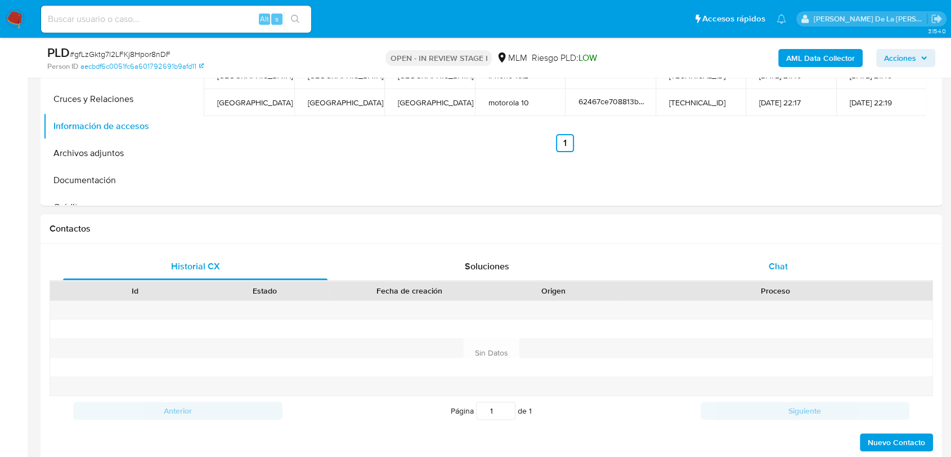
click at [795, 272] on div "Chat" at bounding box center [778, 266] width 265 height 27
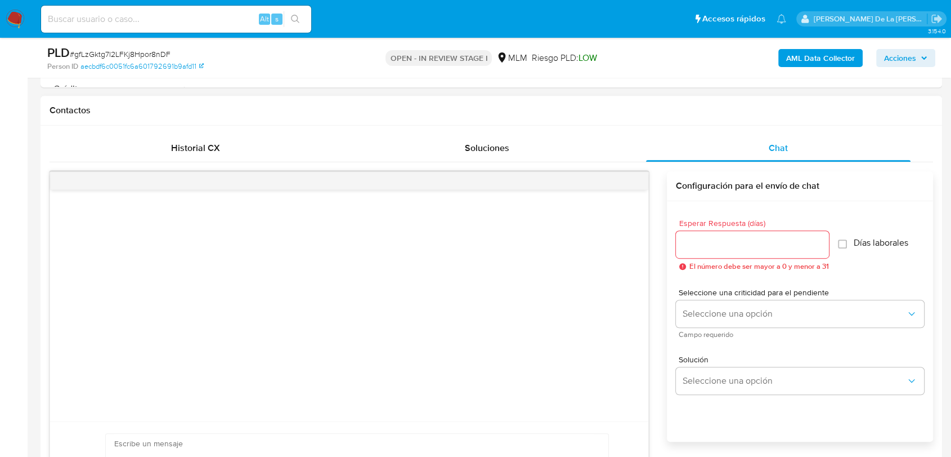
scroll to position [500, 0]
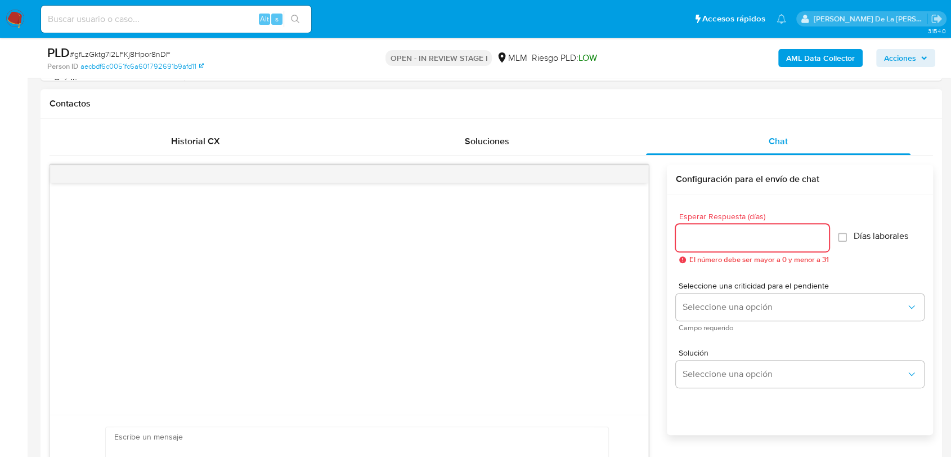
click at [716, 232] on input "Esperar Respuesta (días)" at bounding box center [752, 237] width 153 height 15
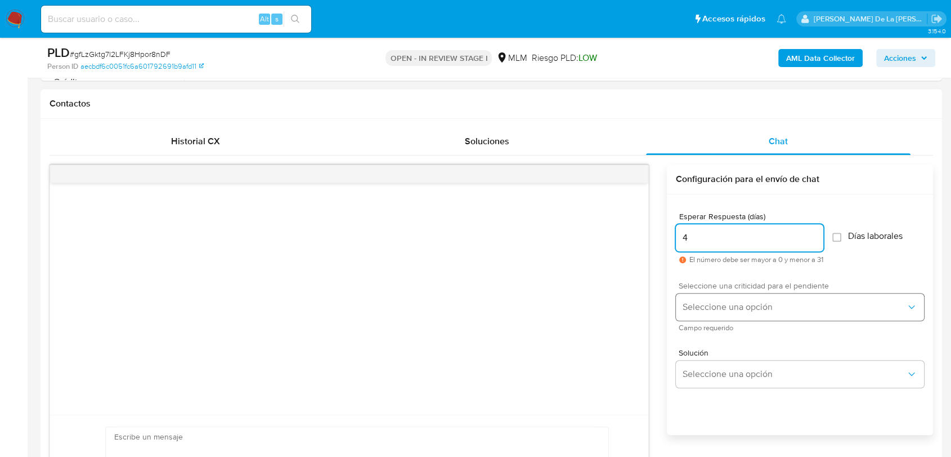
type input "4"
click at [718, 308] on span "Seleccione una opción" at bounding box center [794, 306] width 223 height 11
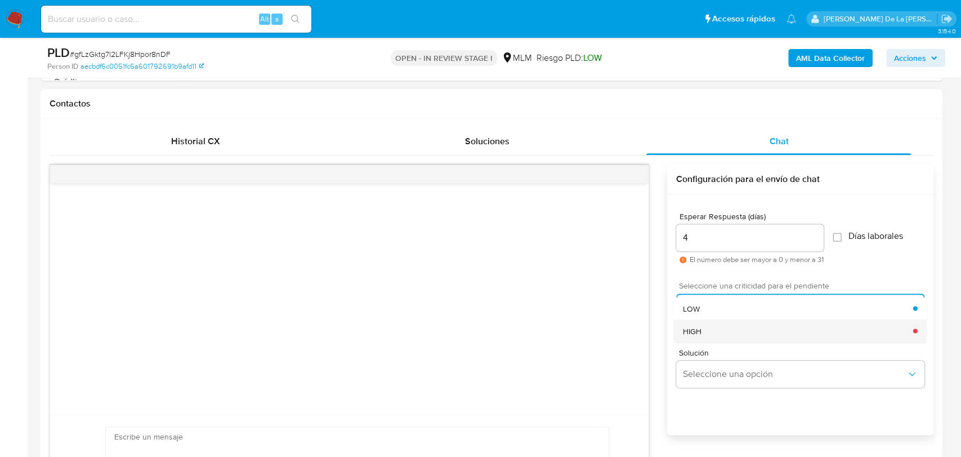
click at [716, 324] on div "HIGH" at bounding box center [797, 330] width 230 height 23
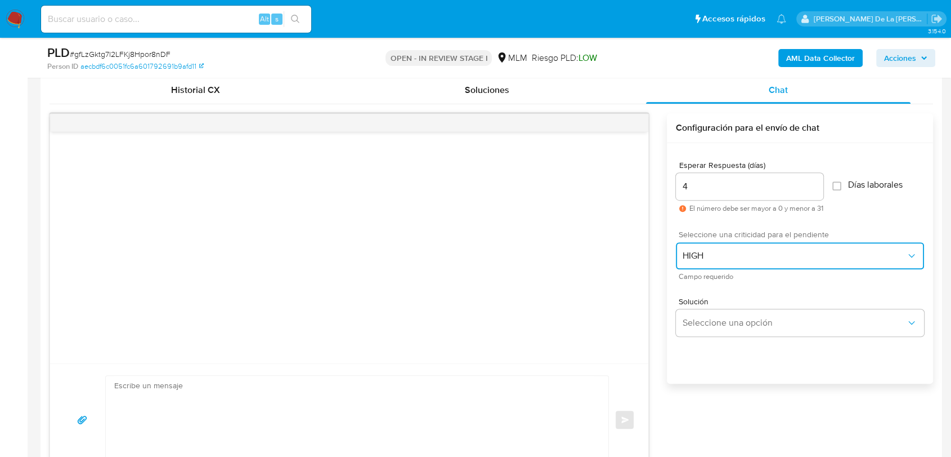
scroll to position [625, 0]
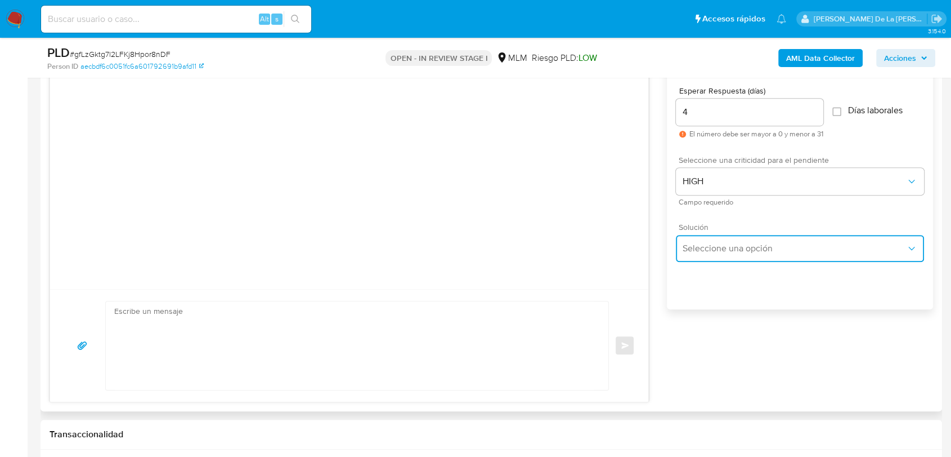
click at [723, 253] on button "Seleccione una opción" at bounding box center [800, 248] width 248 height 27
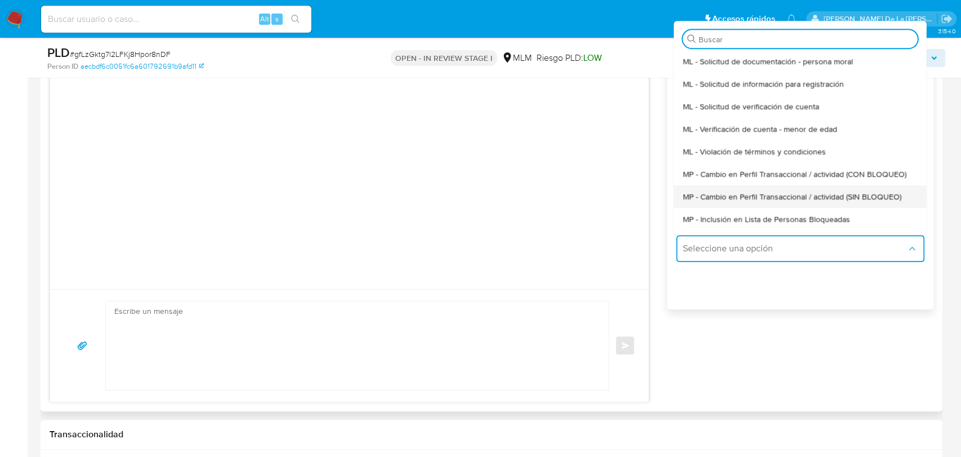
click at [722, 195] on span "MP - Cambio en Perfil Transaccional / actividad (SIN BLOQUEO)" at bounding box center [791, 196] width 218 height 10
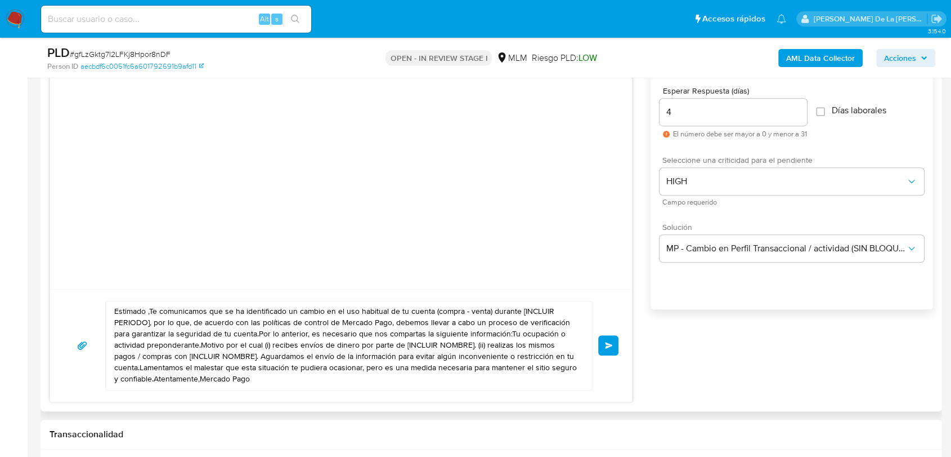
click at [147, 312] on textarea "Estimado ,Te comunicamos que se ha identificado un cambio en el uso habitual de…" at bounding box center [346, 345] width 464 height 88
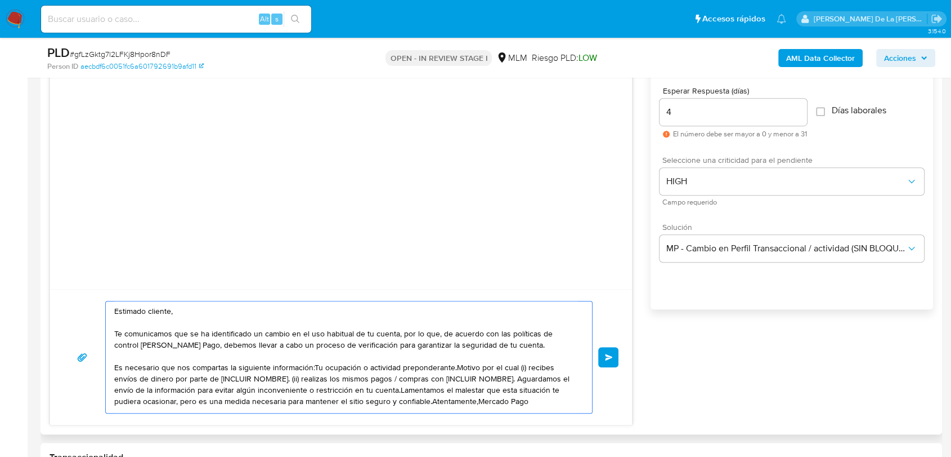
click at [312, 372] on textarea "Estimado cliente, Te comunicamos que se ha identificado un cambio en el uso hab…" at bounding box center [346, 356] width 464 height 111
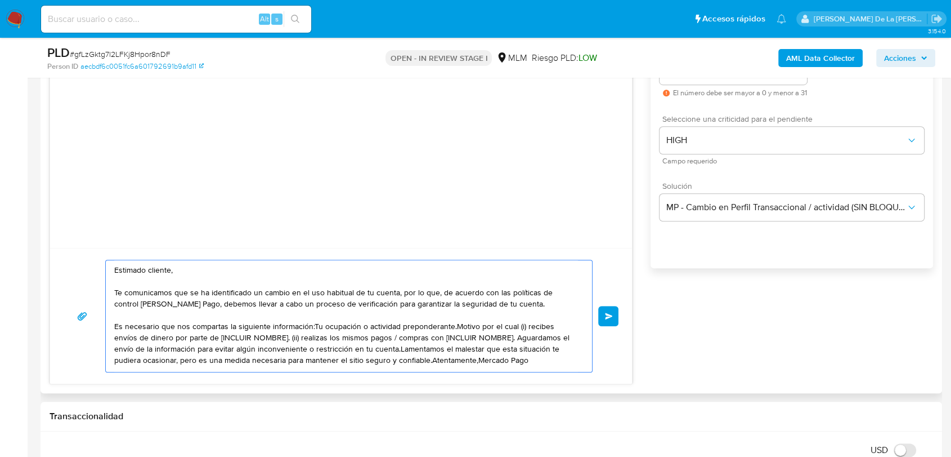
scroll to position [688, 0]
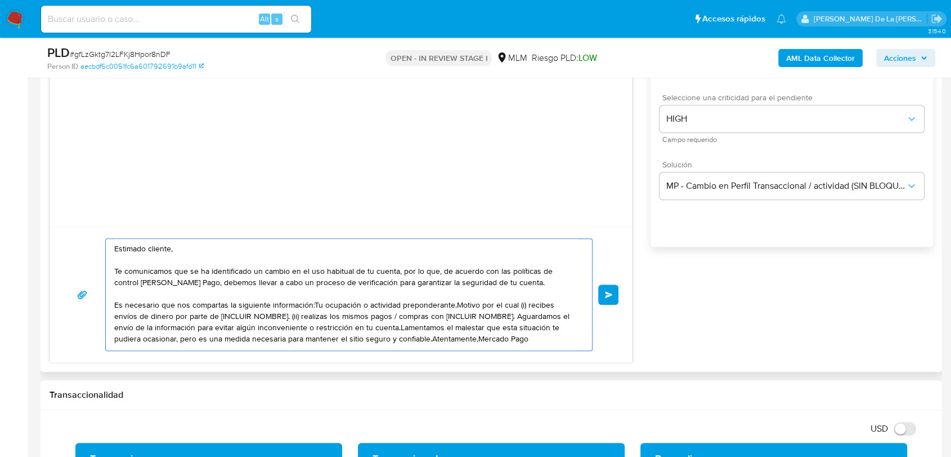
click at [490, 317] on textarea "Estimado cliente, Te comunicamos que se ha identificado un cambio en el uso hab…" at bounding box center [346, 294] width 464 height 111
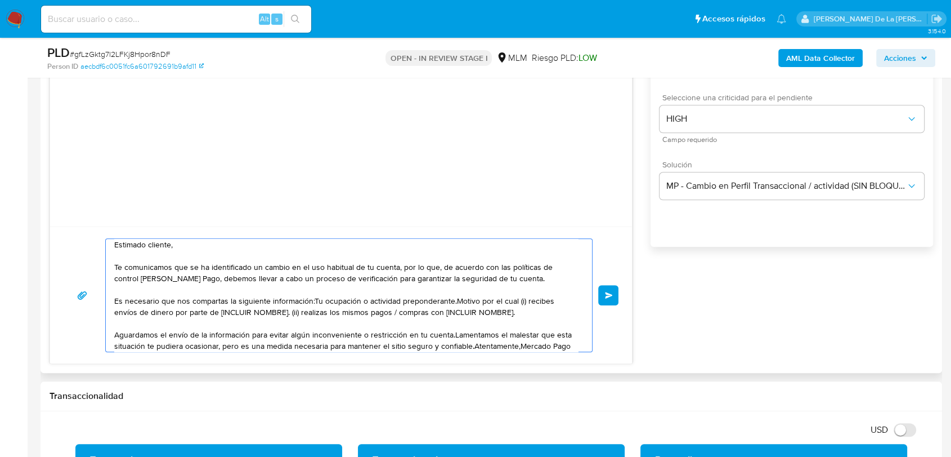
scroll to position [10, 0]
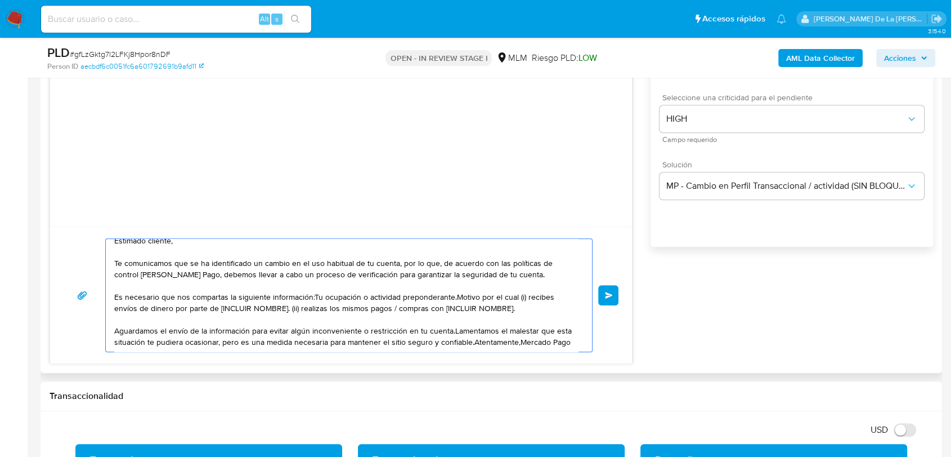
click at [451, 334] on textarea "Estimado cliente, Te comunicamos que se ha identificado un cambio en el uso hab…" at bounding box center [346, 295] width 464 height 113
click at [449, 326] on textarea "Estimado cliente, Te comunicamos que se ha identificado un cambio en el uso hab…" at bounding box center [346, 295] width 464 height 113
click at [452, 329] on textarea "Estimado cliente, Te comunicamos que se ha identificado un cambio en el uso hab…" at bounding box center [346, 295] width 464 height 113
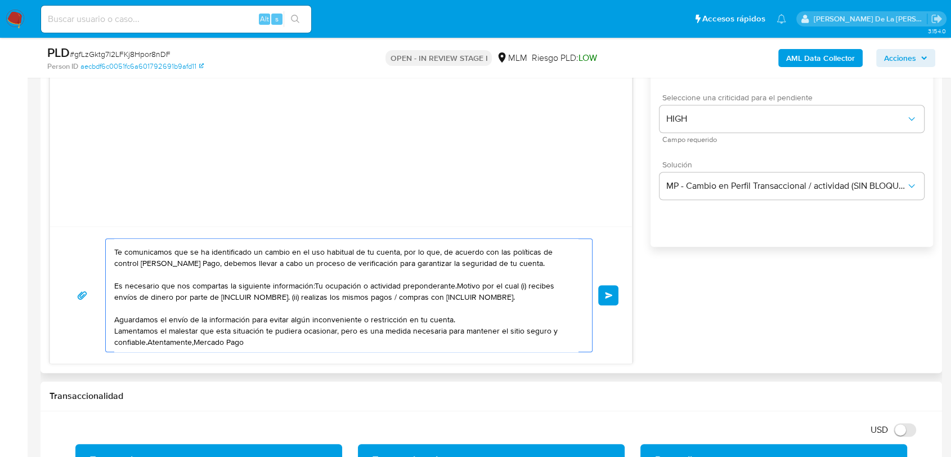
click at [147, 343] on textarea "Estimado cliente, Te comunicamos que se ha identificado un cambio en el uso hab…" at bounding box center [346, 295] width 464 height 113
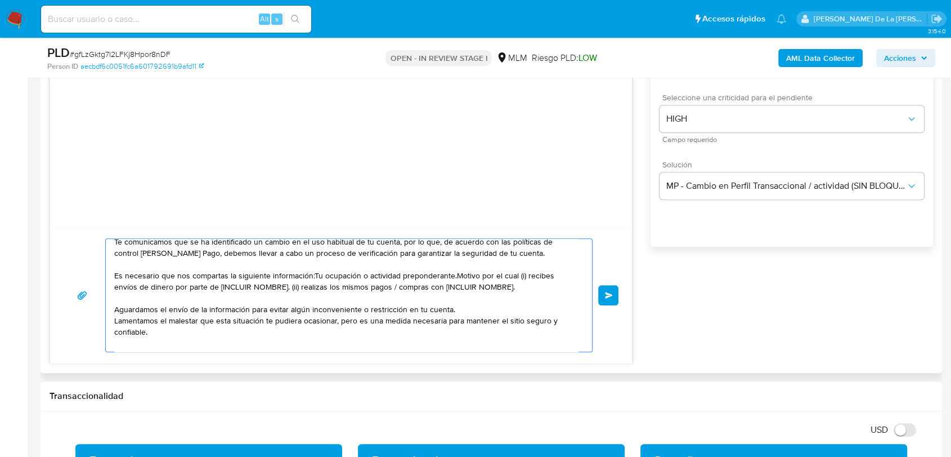
scroll to position [41, 0]
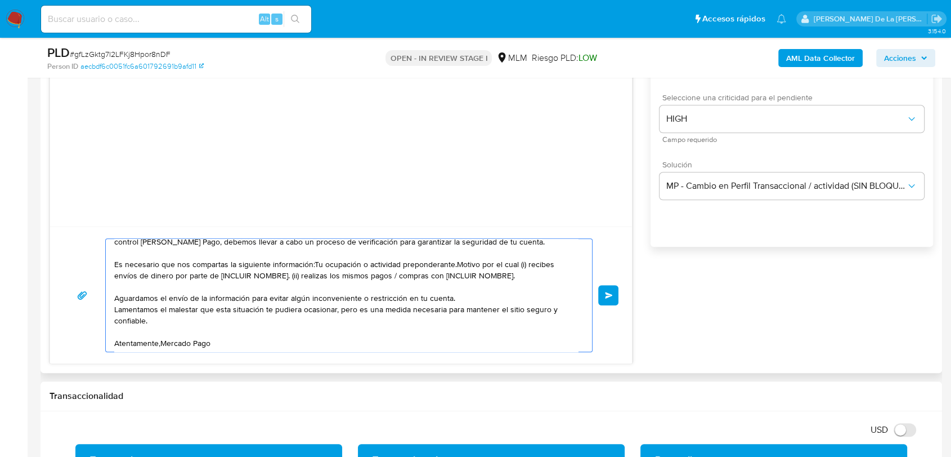
click at [163, 345] on textarea "Estimado cliente, Te comunicamos que se ha identificado un cambio en el uso hab…" at bounding box center [346, 295] width 464 height 113
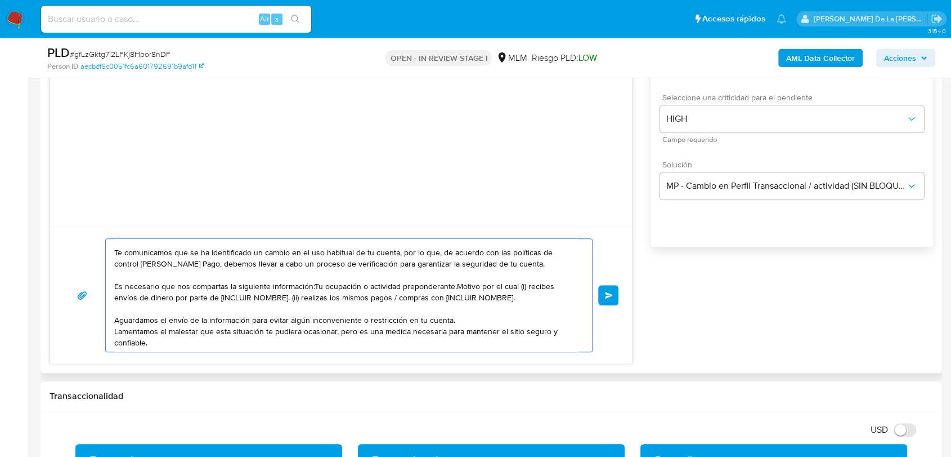
scroll to position [0, 0]
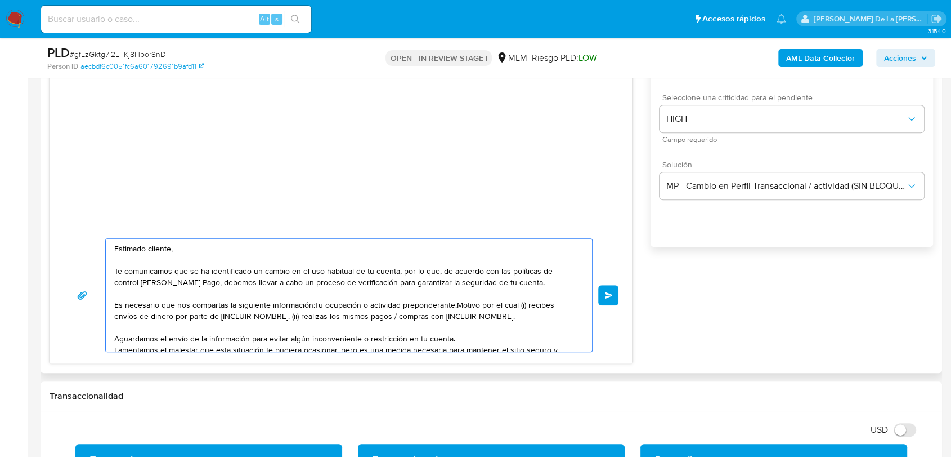
click at [315, 307] on textarea "Estimado cliente, Te comunicamos que se ha identificado un cambio en el uso hab…" at bounding box center [346, 295] width 464 height 113
click at [312, 306] on textarea "Estimado cliente, Te comunicamos que se ha identificado un cambio en el uso hab…" at bounding box center [346, 295] width 464 height 113
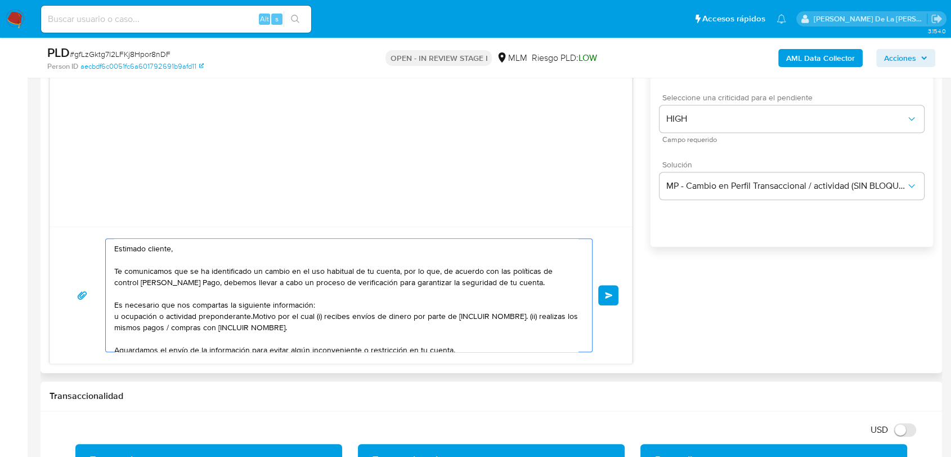
click at [275, 320] on textarea "Estimado cliente, Te comunicamos que se ha identificado un cambio en el uso hab…" at bounding box center [346, 295] width 464 height 113
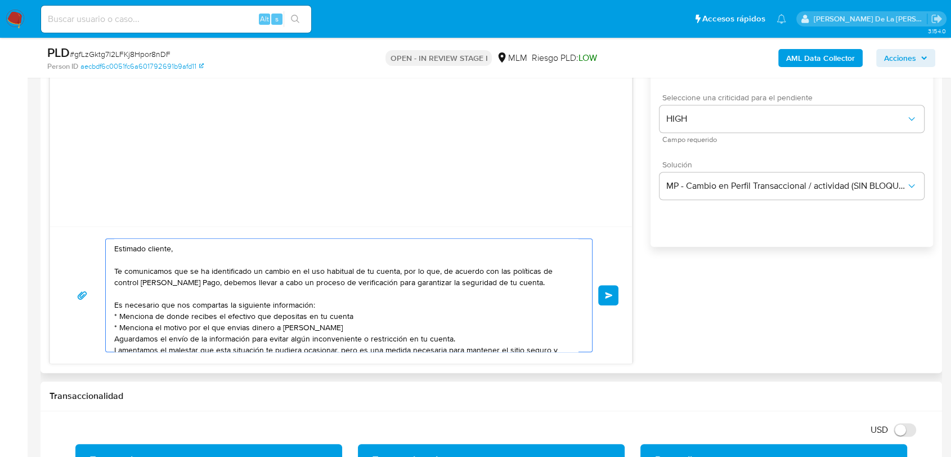
click at [234, 328] on textarea "Estimado cliente, Te comunicamos que se ha identificado un cambio en el uso hab…" at bounding box center [346, 295] width 464 height 113
click at [277, 329] on textarea "Estimado cliente, Te comunicamos que se ha identificado un cambio en el uso hab…" at bounding box center [346, 295] width 464 height 113
click at [270, 326] on textarea "Estimado cliente, Te comunicamos que se ha identificado un cambio en el uso hab…" at bounding box center [346, 295] width 464 height 113
click at [406, 334] on textarea "Estimado cliente, Te comunicamos que se ha identificado un cambio en el uso hab…" at bounding box center [346, 295] width 464 height 113
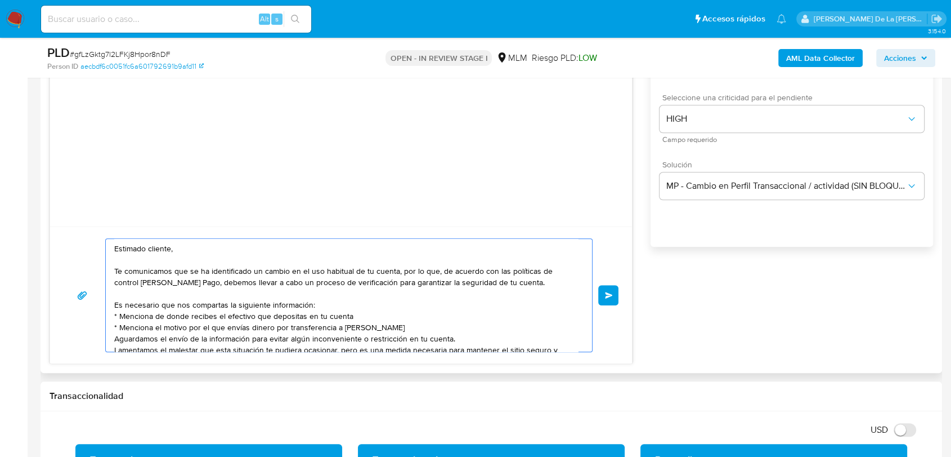
click at [404, 330] on textarea "Estimado cliente, Te comunicamos que se ha identificado un cambio en el uso hab…" at bounding box center [346, 295] width 464 height 113
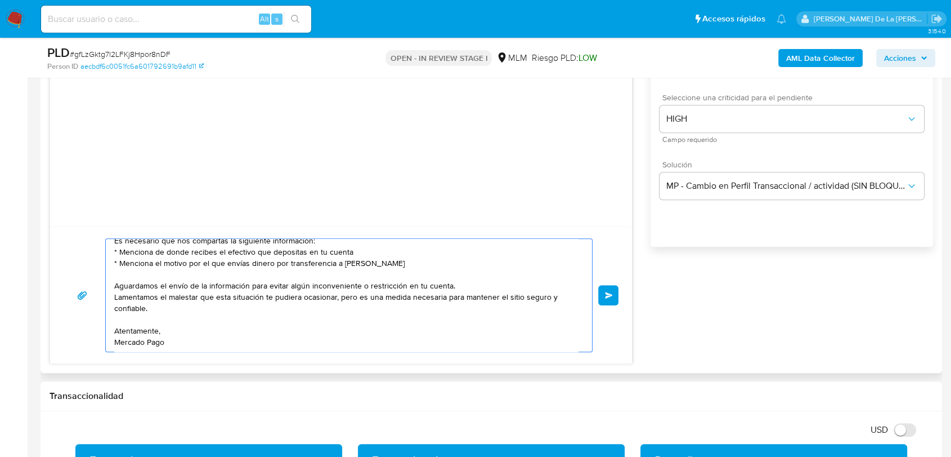
scroll to position [68, 0]
click at [132, 305] on textarea "Estimado cliente, Te comunicamos que se ha identificado un cambio en el uso hab…" at bounding box center [346, 295] width 464 height 113
drag, startPoint x: 131, startPoint y: 306, endPoint x: 338, endPoint y: 311, distance: 207.8
click at [338, 311] on textarea "Estimado cliente, Te comunicamos que se ha identificado un cambio en el uso hab…" at bounding box center [346, 295] width 464 height 113
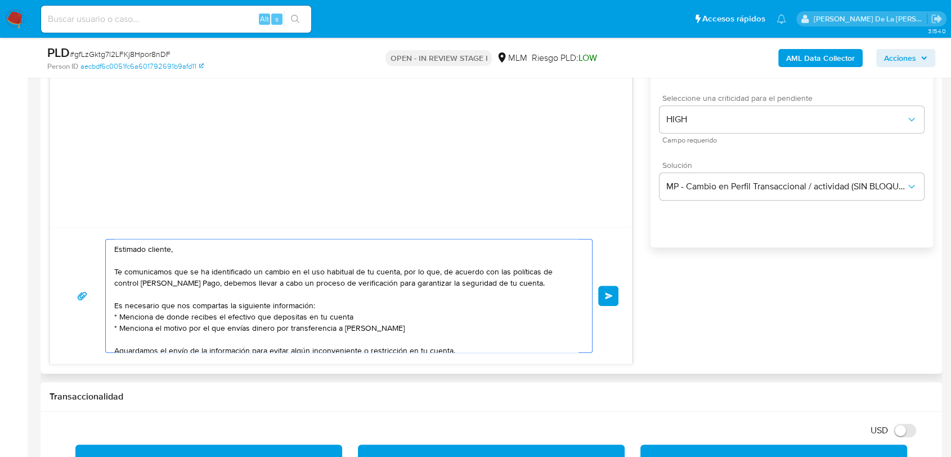
scroll to position [688, 0]
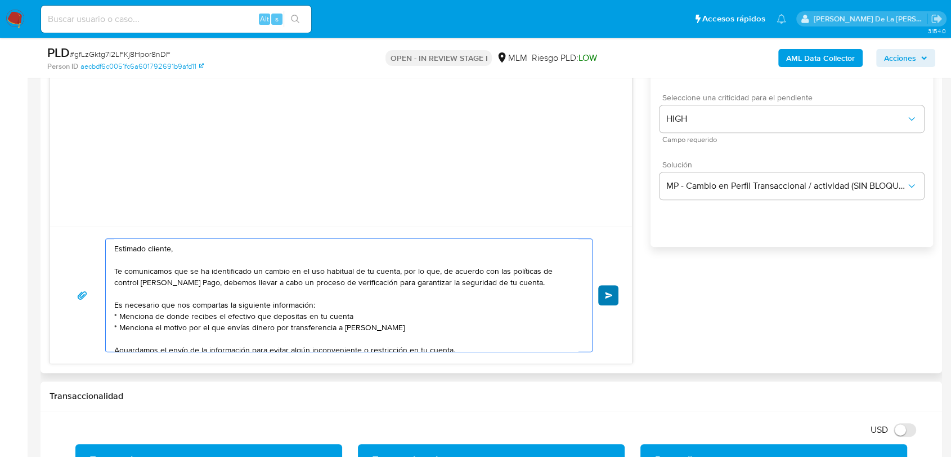
type textarea "Estimado cliente, Te comunicamos que se ha identificado un cambio en el uso hab…"
click at [615, 293] on button "Enviar" at bounding box center [608, 295] width 20 height 20
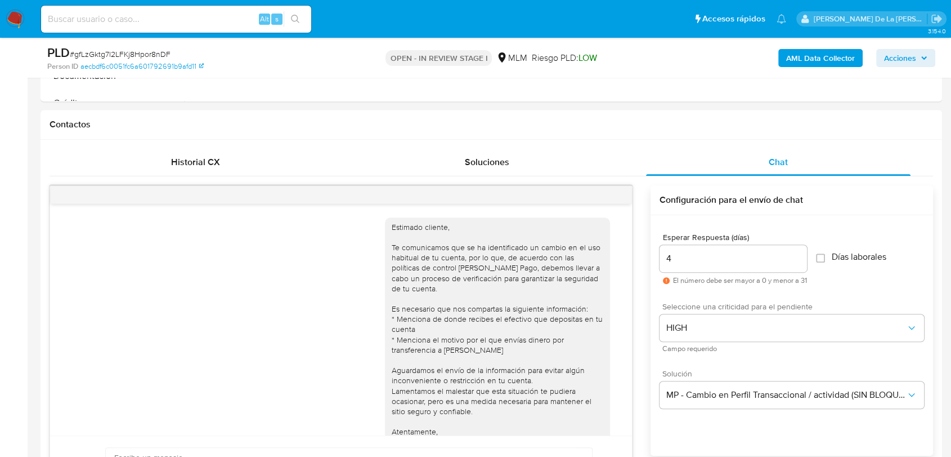
scroll to position [375, 0]
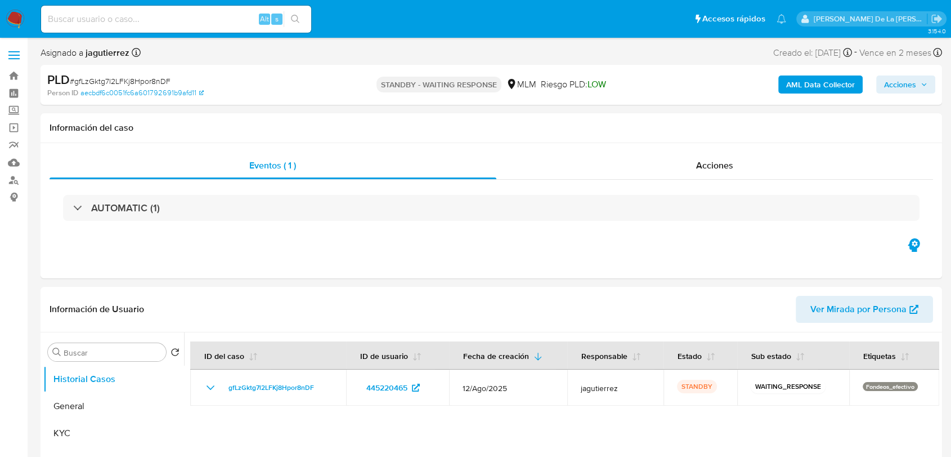
select select "10"
click at [15, 17] on img at bounding box center [15, 19] width 19 height 19
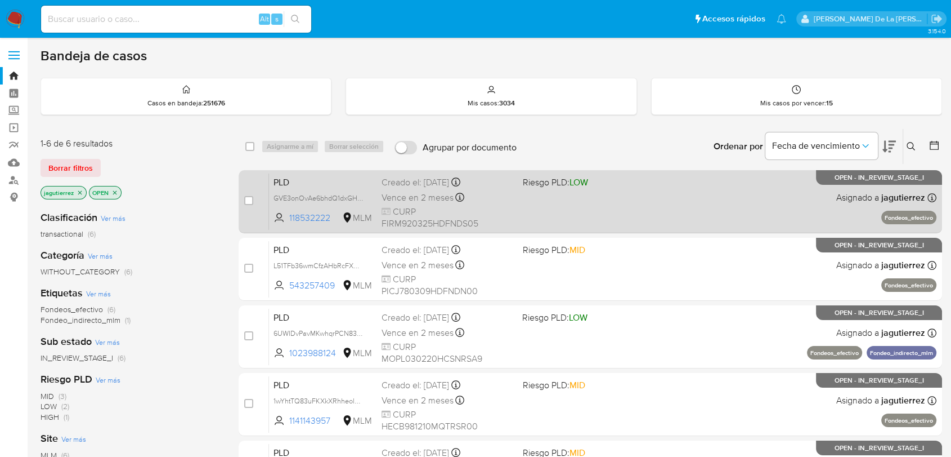
click at [611, 208] on div "PLD GVE3onOvAe6bhdQ1dxGHEBKN 118532222 MLM Riesgo PLD: LOW Creado el: [DATE] Cr…" at bounding box center [603, 201] width 668 height 57
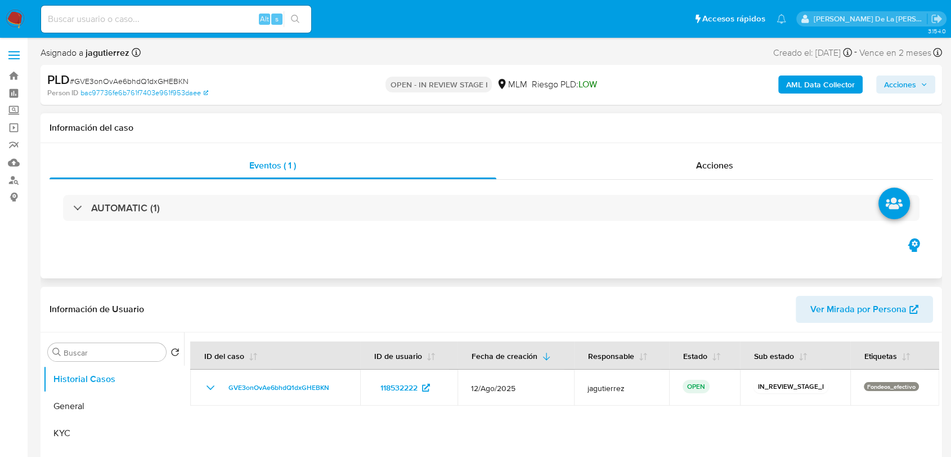
select select "10"
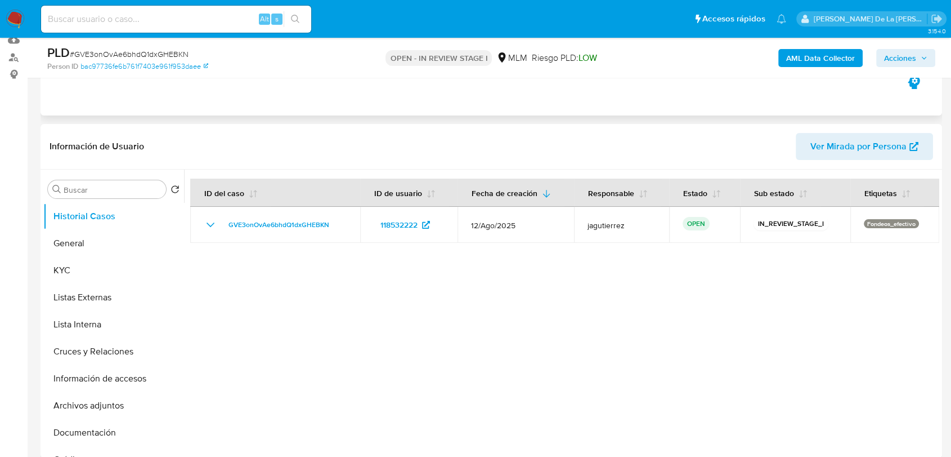
scroll to position [125, 0]
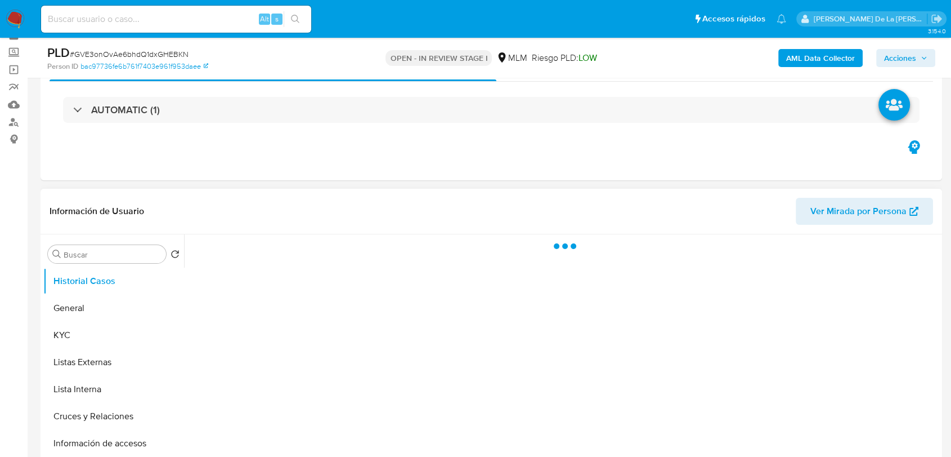
scroll to position [187, 0]
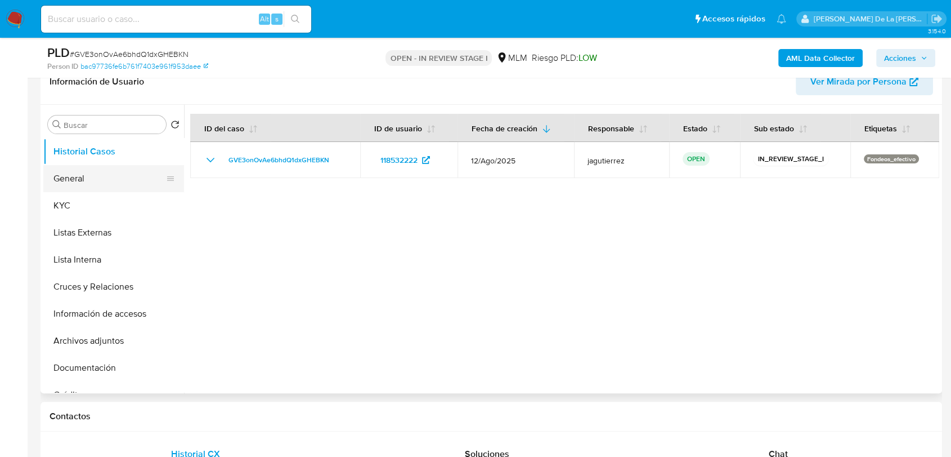
click at [81, 189] on button "General" at bounding box center [109, 178] width 132 height 27
select select "10"
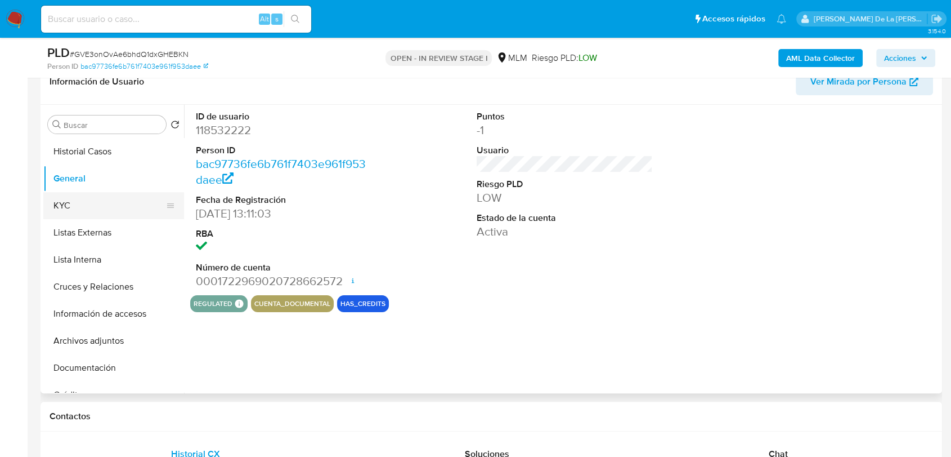
click at [104, 204] on button "KYC" at bounding box center [109, 205] width 132 height 27
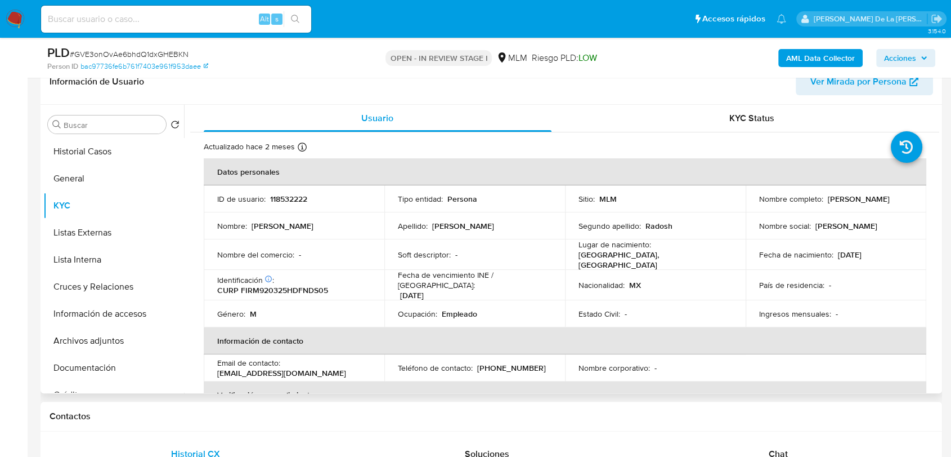
click at [828, 204] on p "[PERSON_NAME]" at bounding box center [859, 199] width 62 height 10
click at [846, 204] on p "[PERSON_NAME]" at bounding box center [859, 199] width 62 height 10
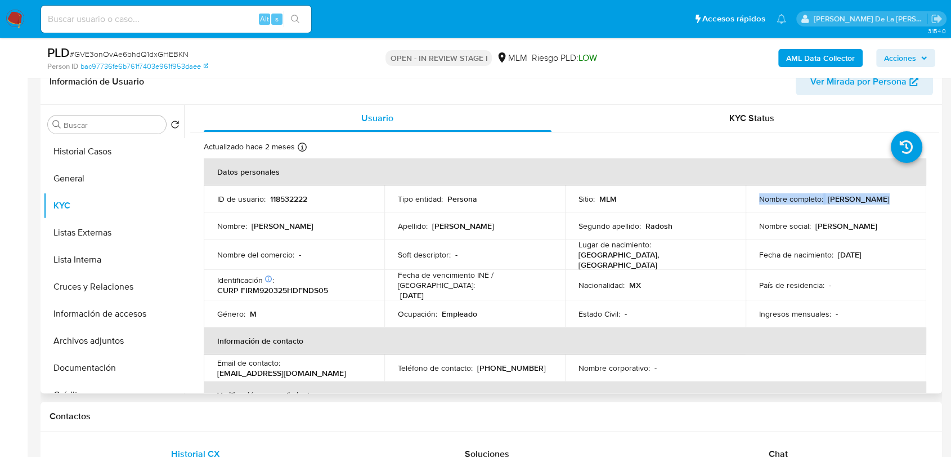
click at [835, 203] on p "[PERSON_NAME]" at bounding box center [859, 199] width 62 height 10
drag, startPoint x: 865, startPoint y: 204, endPoint x: 750, endPoint y: 202, distance: 114.3
click at [750, 202] on td "Nombre completo : [PERSON_NAME]" at bounding box center [836, 198] width 181 height 27
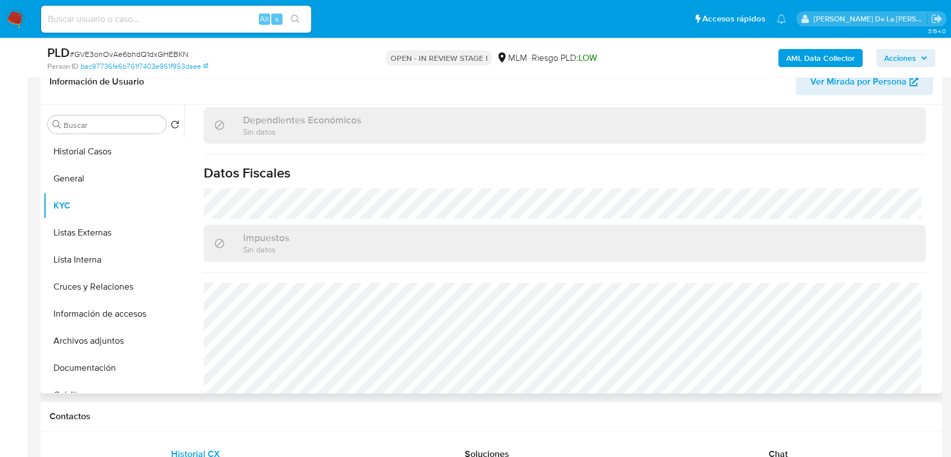
scroll to position [688, 0]
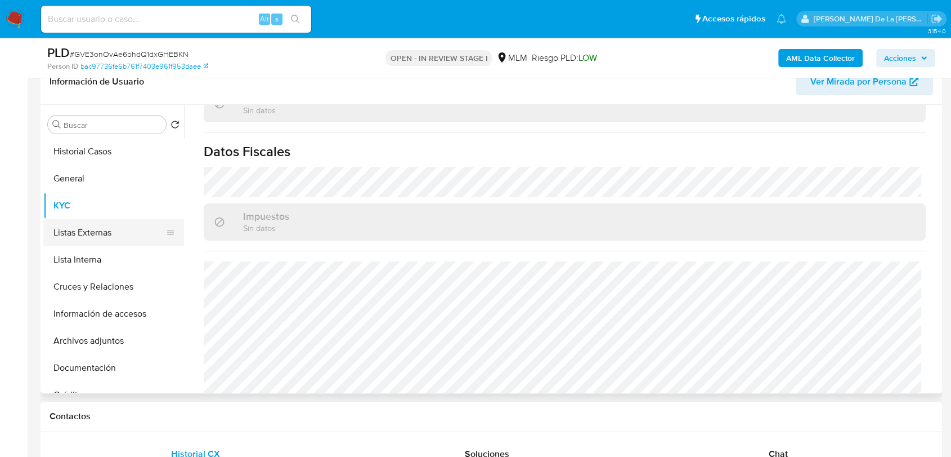
click at [128, 230] on button "Listas Externas" at bounding box center [109, 232] width 132 height 27
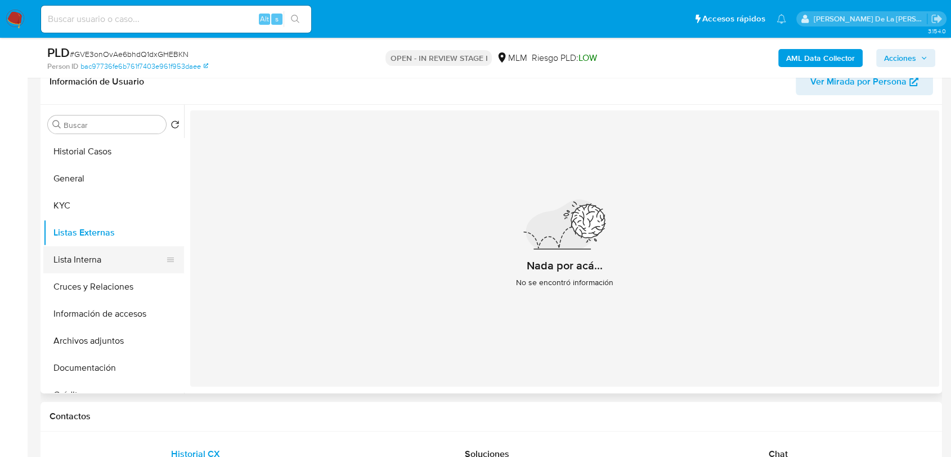
click at [113, 259] on button "Lista Interna" at bounding box center [109, 259] width 132 height 27
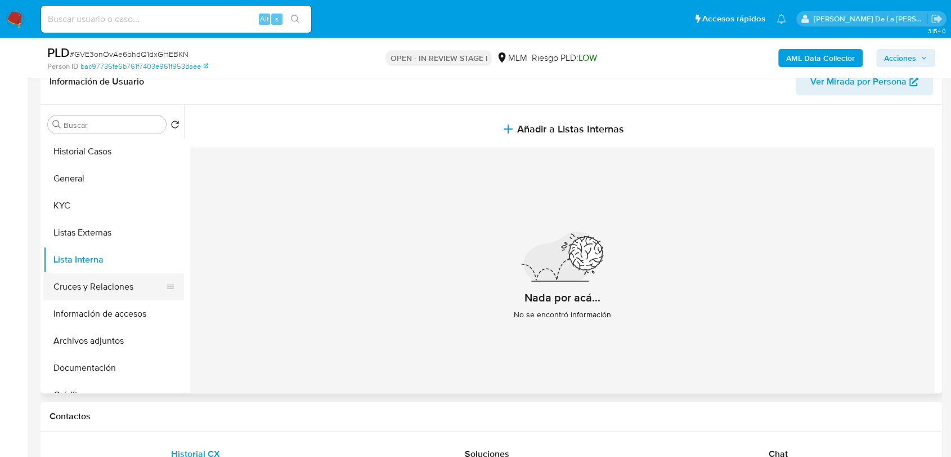
click at [117, 287] on button "Cruces y Relaciones" at bounding box center [109, 286] width 132 height 27
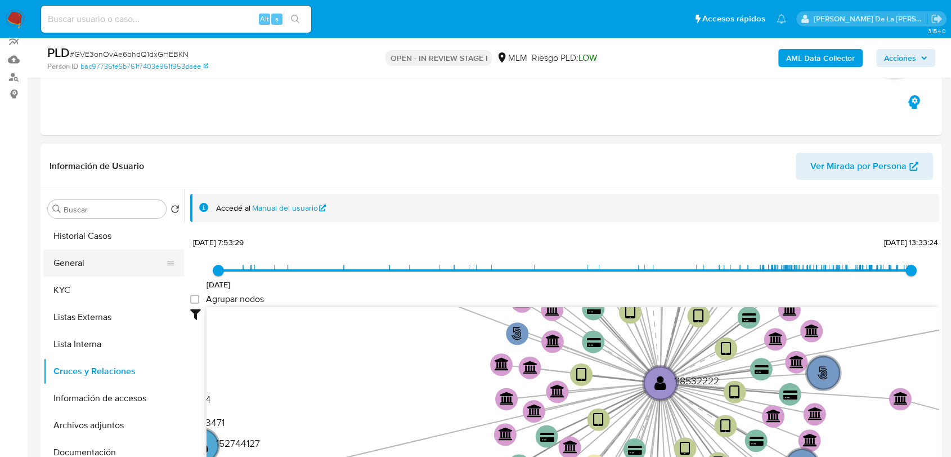
scroll to position [125, 0]
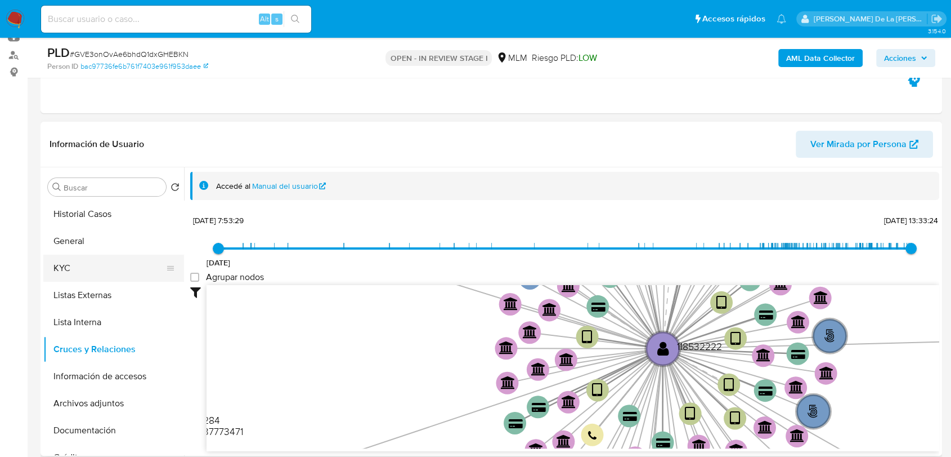
click at [120, 276] on button "KYC" at bounding box center [109, 267] width 132 height 27
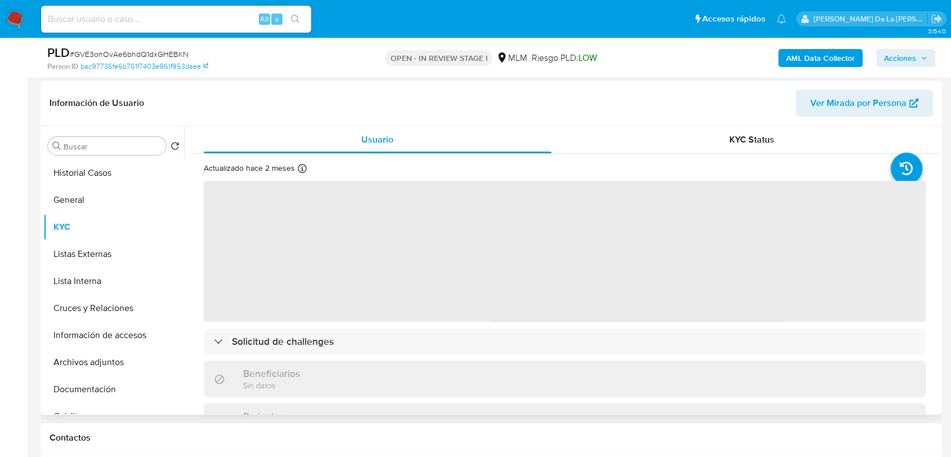
scroll to position [187, 0]
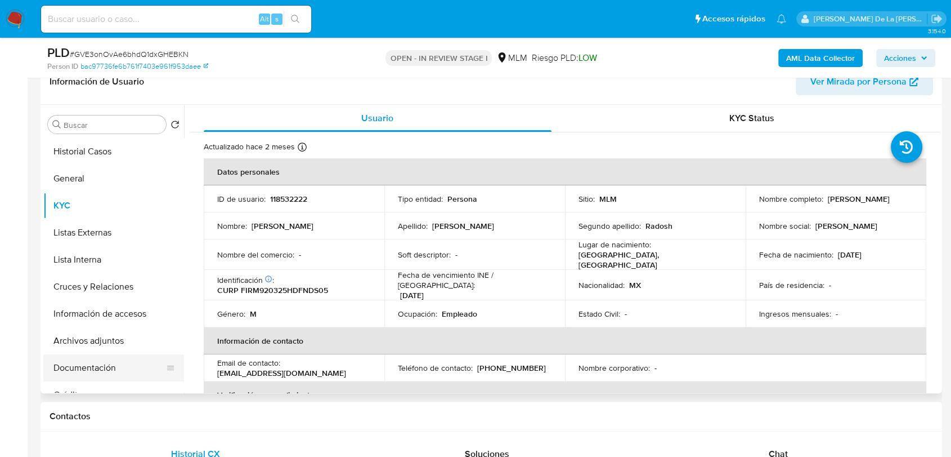
click at [87, 364] on button "Documentación" at bounding box center [109, 367] width 132 height 27
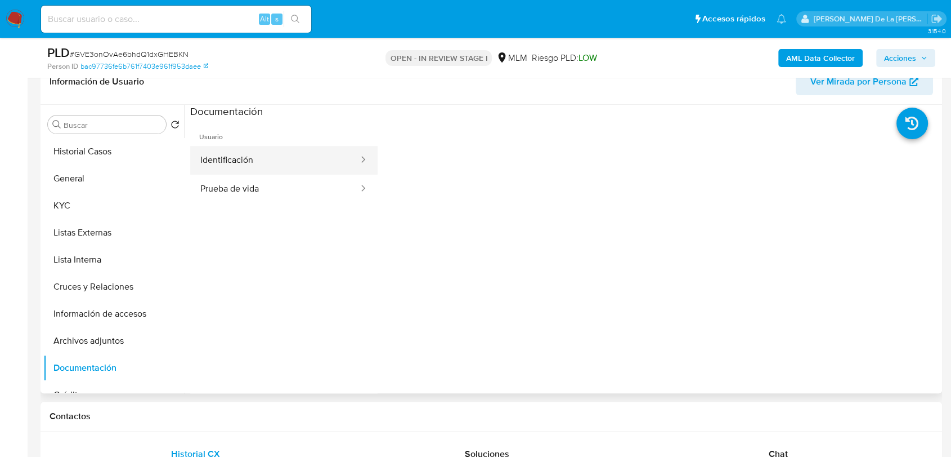
click at [270, 154] on button "Identificación" at bounding box center [274, 160] width 169 height 29
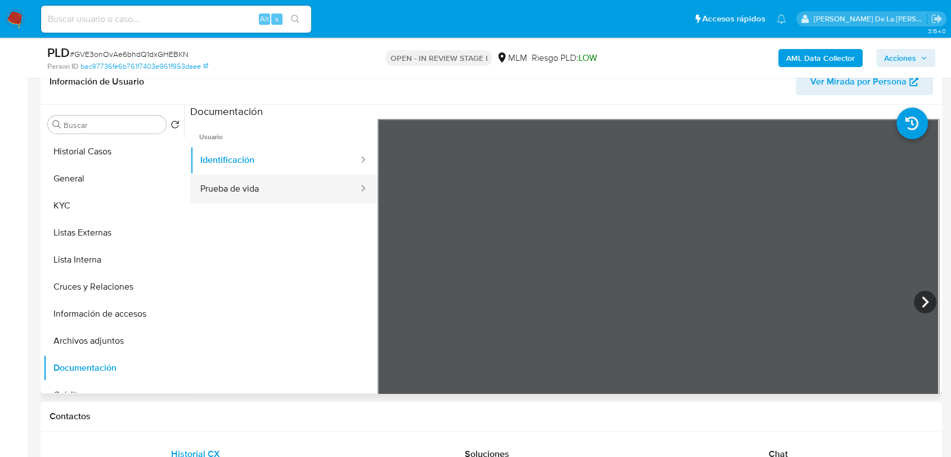
click at [261, 185] on button "Prueba de vida" at bounding box center [274, 189] width 169 height 29
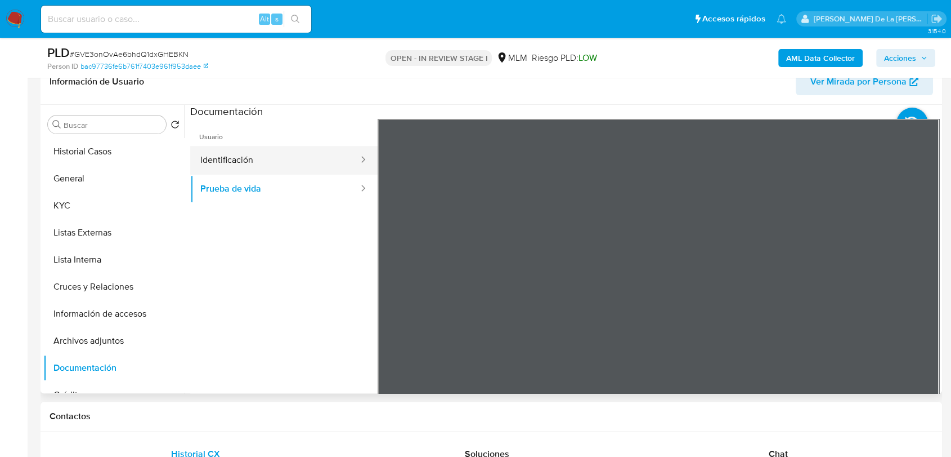
drag, startPoint x: 297, startPoint y: 144, endPoint x: 289, endPoint y: 147, distance: 8.6
click at [294, 145] on span "Usuario" at bounding box center [283, 132] width 187 height 27
click at [289, 147] on button "Identificación" at bounding box center [274, 160] width 169 height 29
